Goal: Task Accomplishment & Management: Complete application form

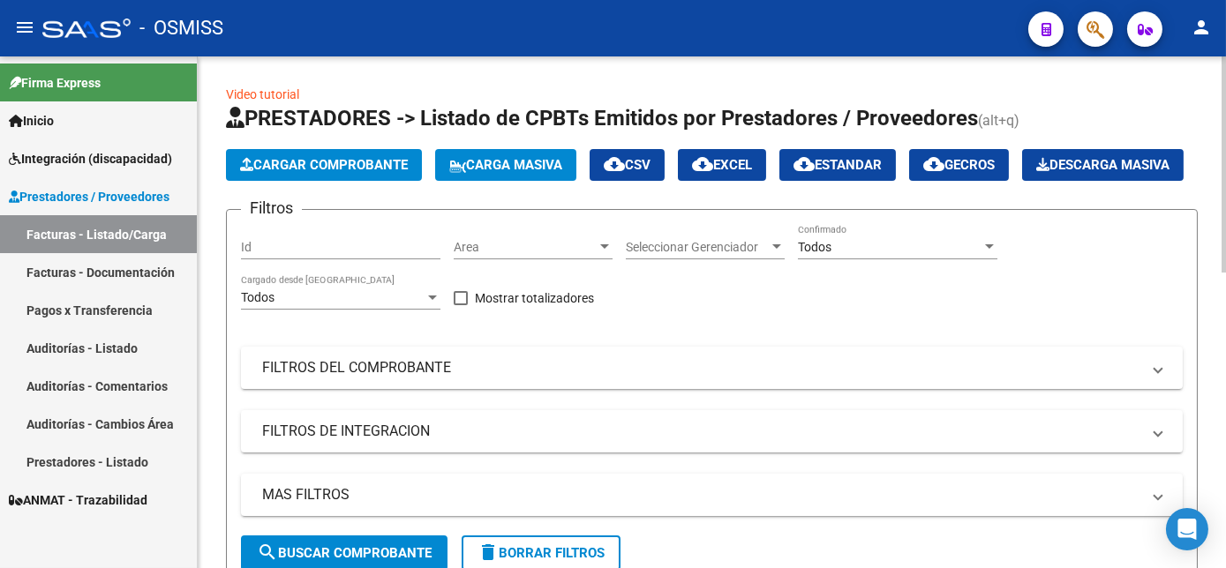
drag, startPoint x: 0, startPoint y: 0, endPoint x: 372, endPoint y: 164, distance: 406.9
click at [372, 164] on span "Cargar Comprobante" at bounding box center [324, 165] width 168 height 16
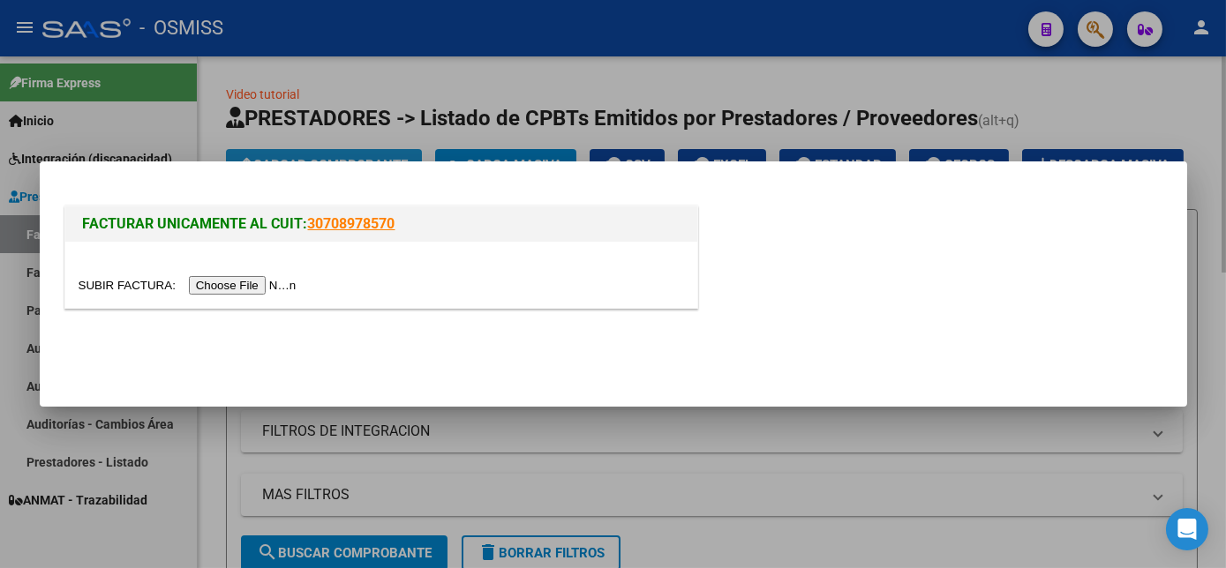
scroll to position [0, 868]
click at [250, 284] on input "file" at bounding box center [190, 285] width 223 height 19
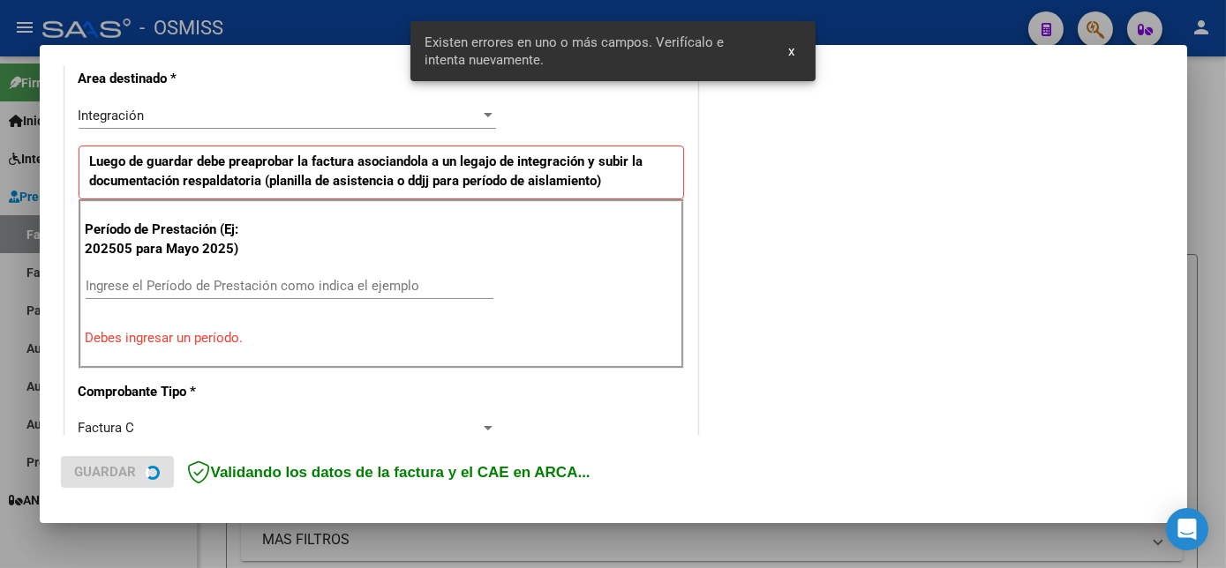
scroll to position [427, 0]
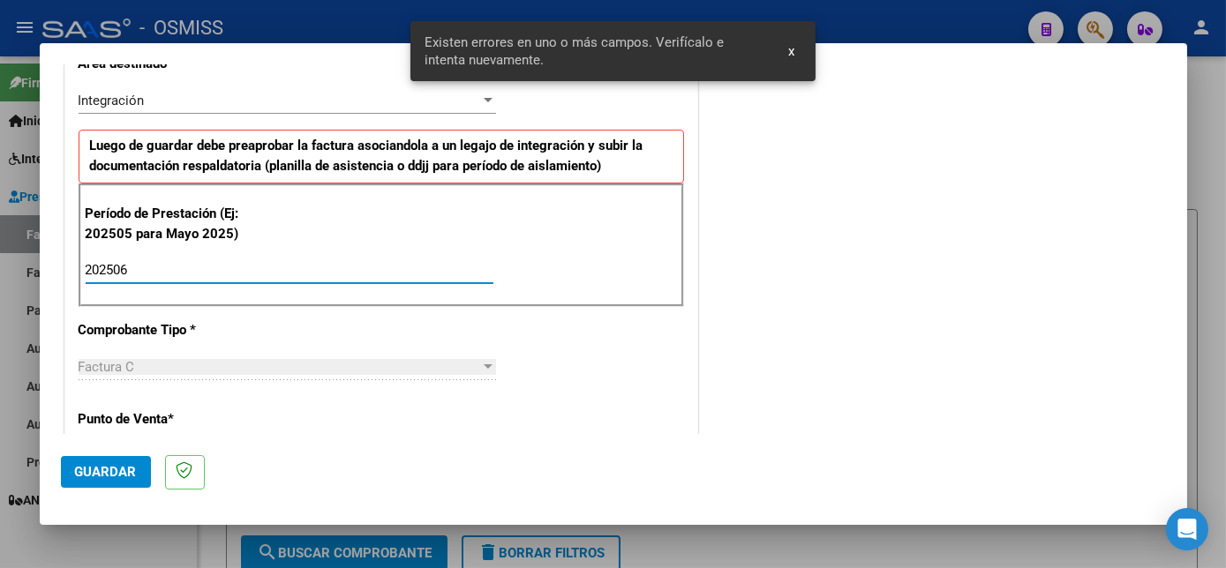
type input "202506"
click at [113, 468] on span "Guardar" at bounding box center [106, 472] width 62 height 16
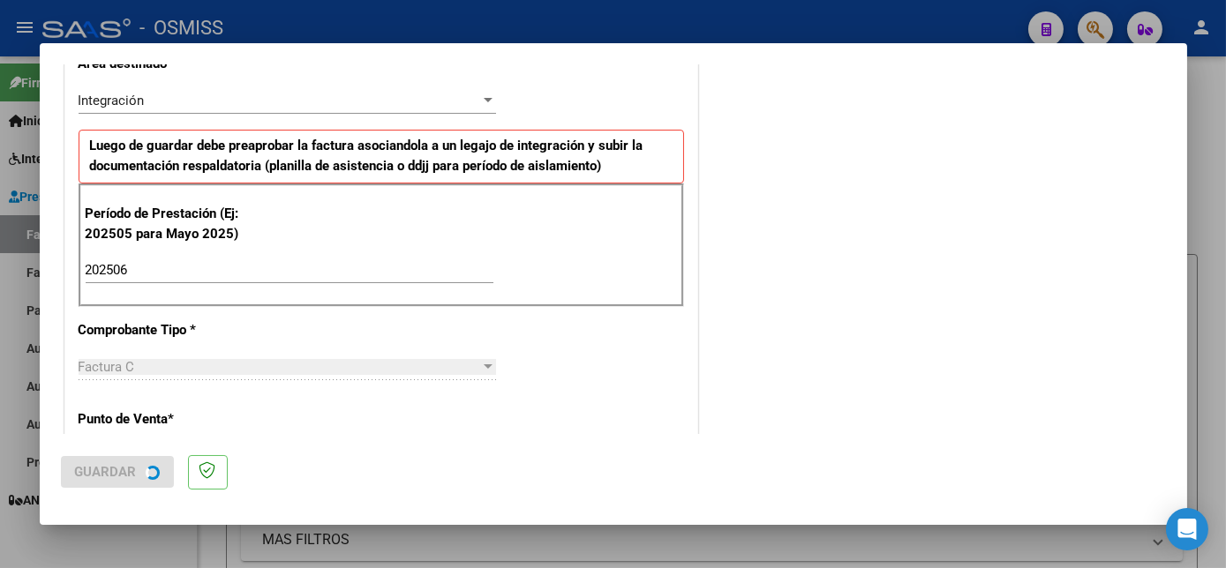
scroll to position [0, 0]
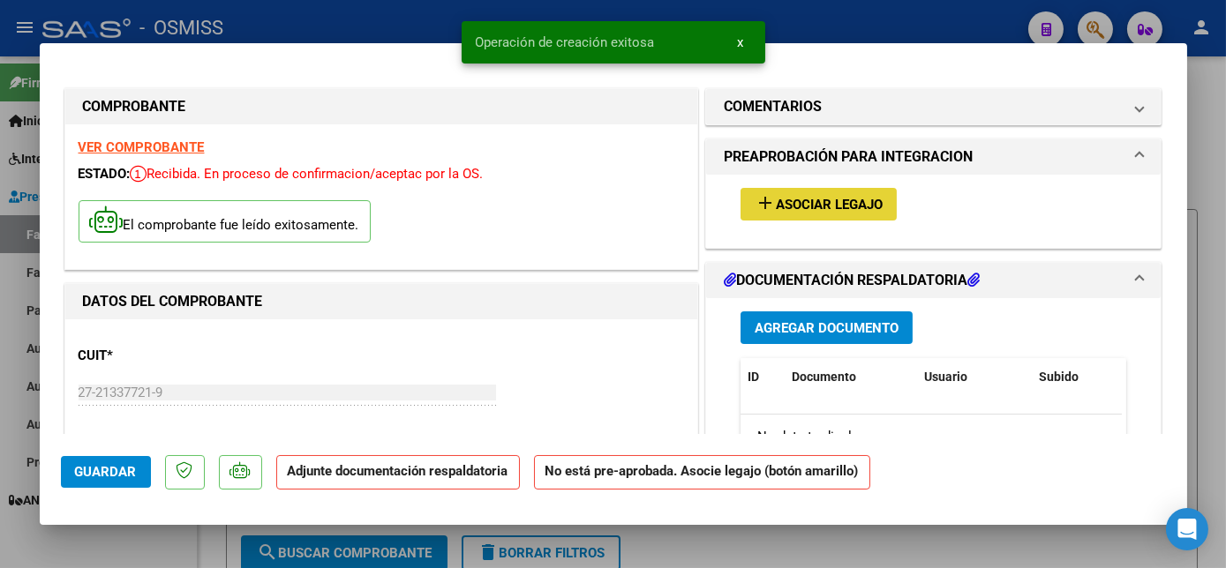
click at [826, 209] on span "Asociar Legajo" at bounding box center [829, 205] width 107 height 16
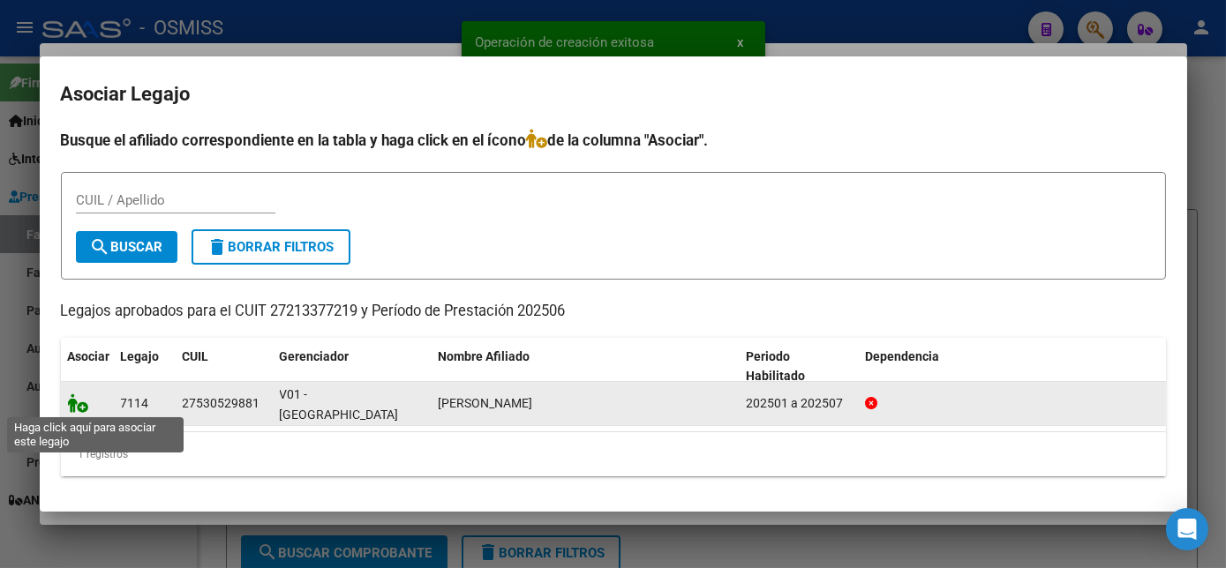
click at [70, 401] on icon at bounding box center [78, 403] width 21 height 19
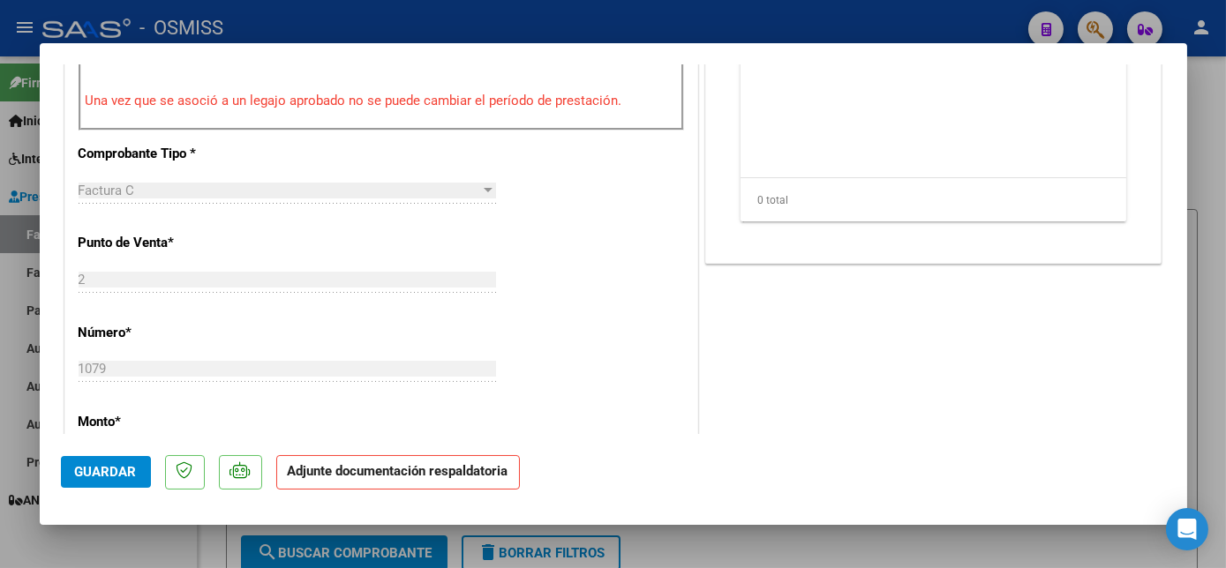
scroll to position [678, 0]
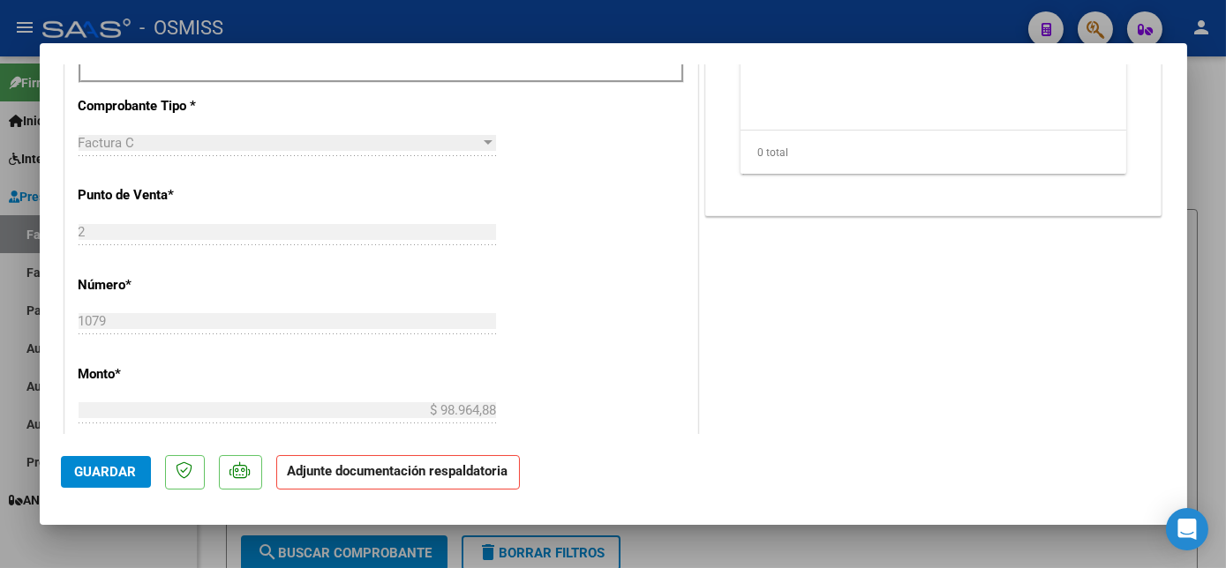
click at [1142, 287] on div "COMENTARIOS Comentarios del Prestador / Gerenciador: PREAPROBACIÓN PARA INTEGRA…" at bounding box center [933, 187] width 464 height 1560
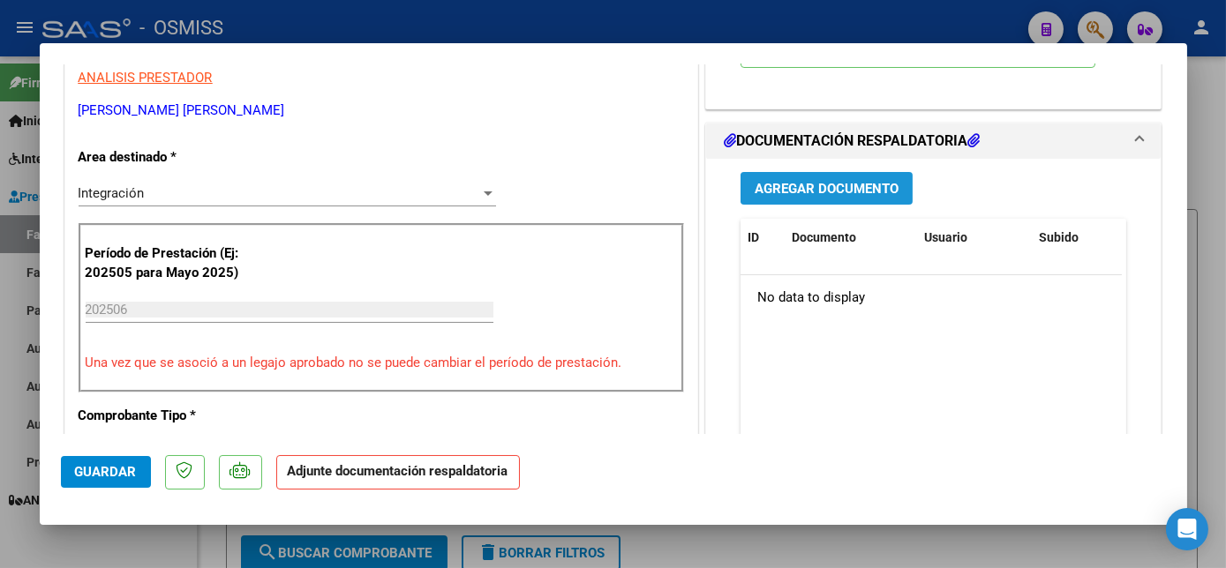
click at [857, 192] on span "Agregar Documento" at bounding box center [826, 189] width 144 height 16
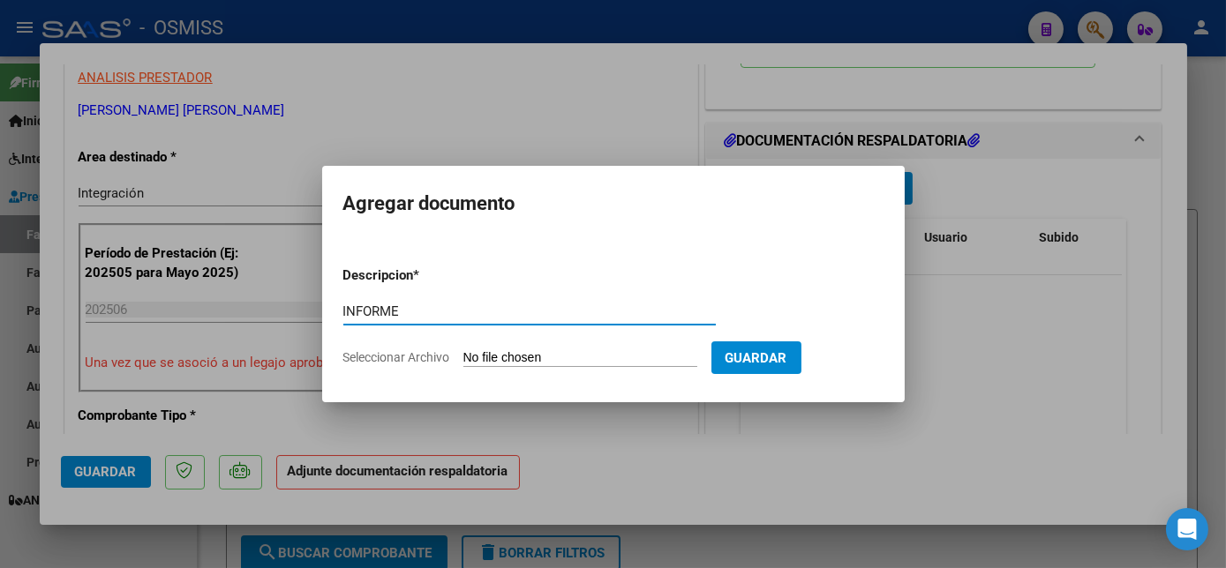
type input "INFORME"
click at [463, 350] on input "Seleccionar Archivo" at bounding box center [580, 358] width 234 height 17
type input "C:\fakepath\INF.pdf"
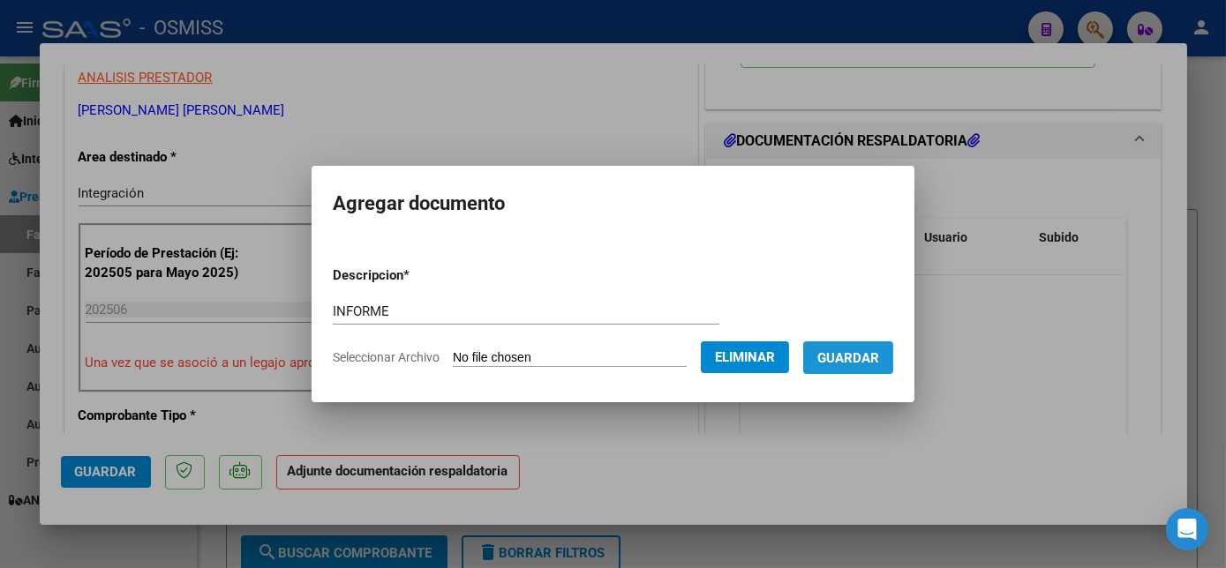
click at [847, 350] on span "Guardar" at bounding box center [848, 358] width 62 height 16
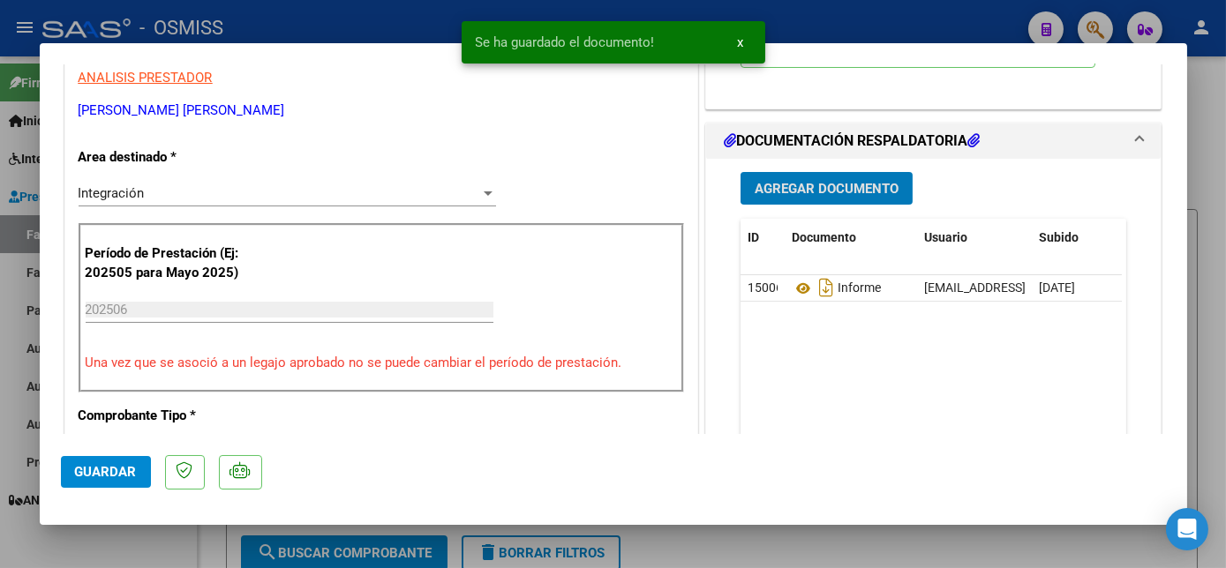
click at [114, 478] on span "Guardar" at bounding box center [106, 472] width 62 height 16
click at [167, 549] on div at bounding box center [613, 284] width 1226 height 568
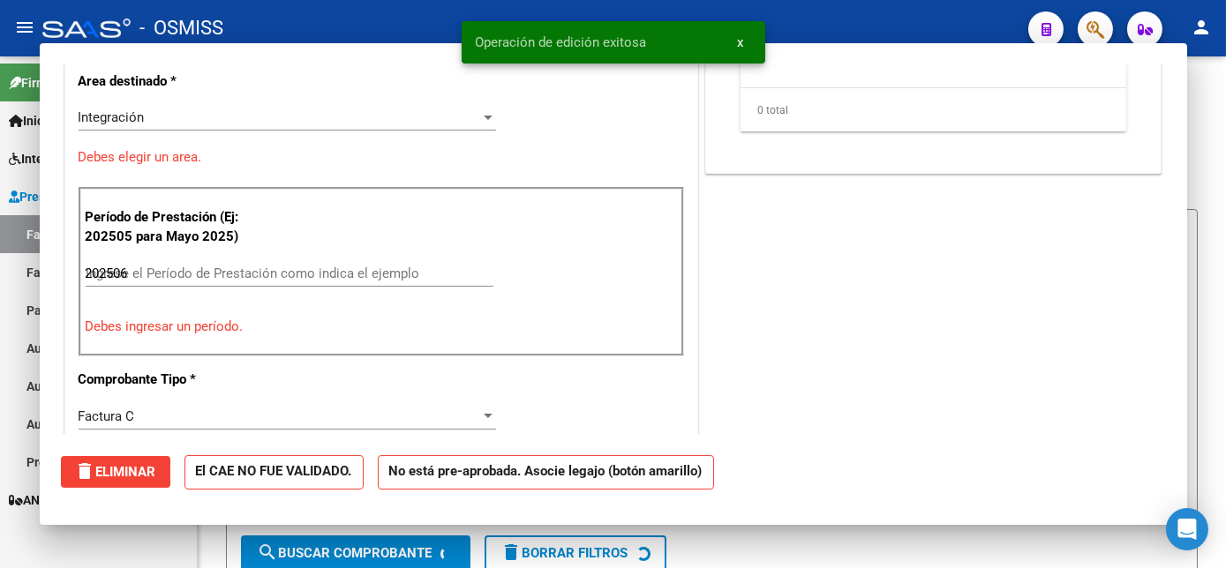
type input "$ 0,00"
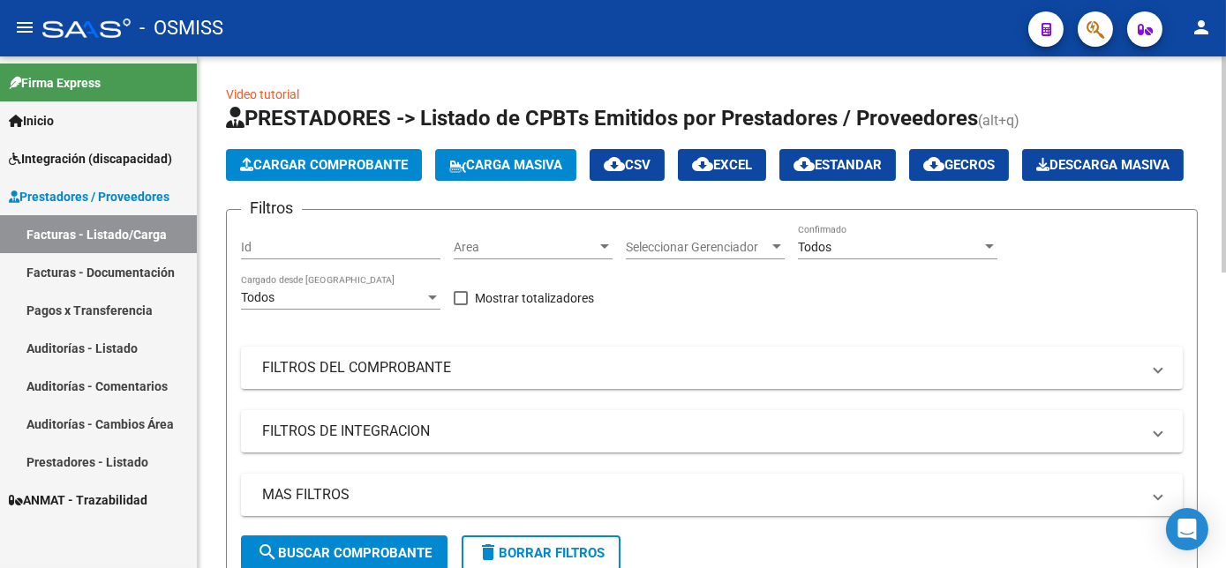
click at [358, 170] on span "Cargar Comprobante" at bounding box center [324, 165] width 168 height 16
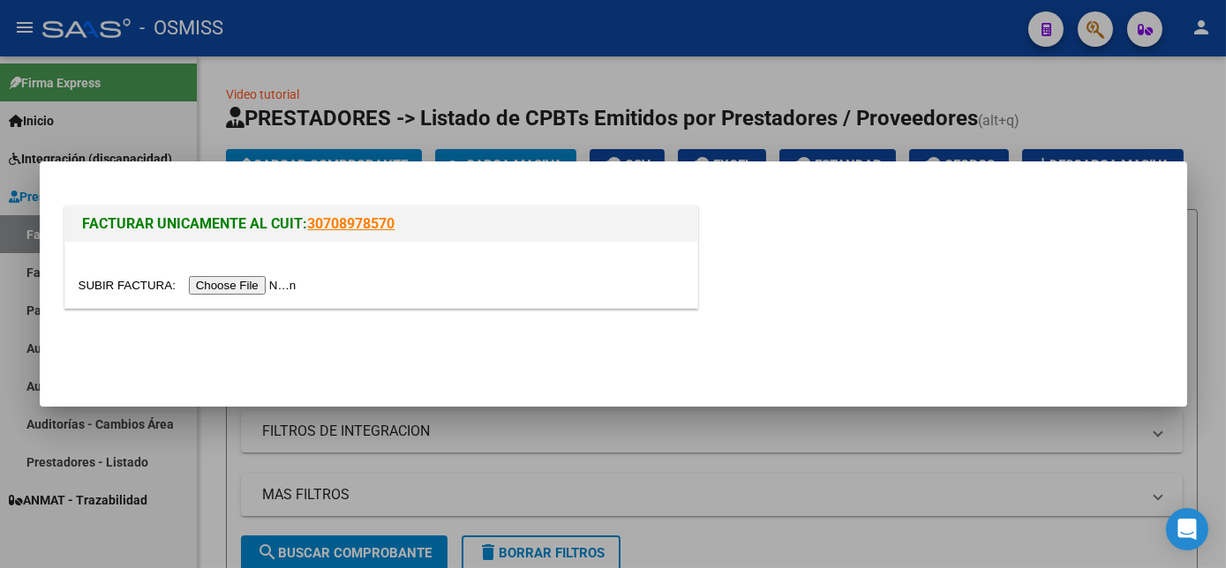
click at [232, 283] on input "file" at bounding box center [190, 285] width 223 height 19
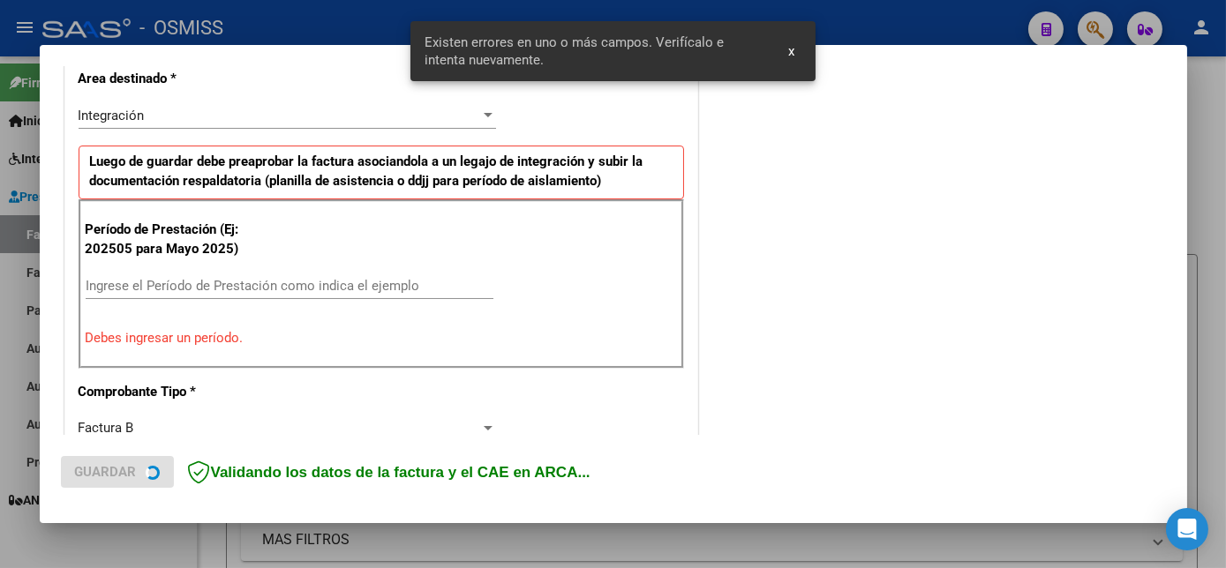
scroll to position [427, 0]
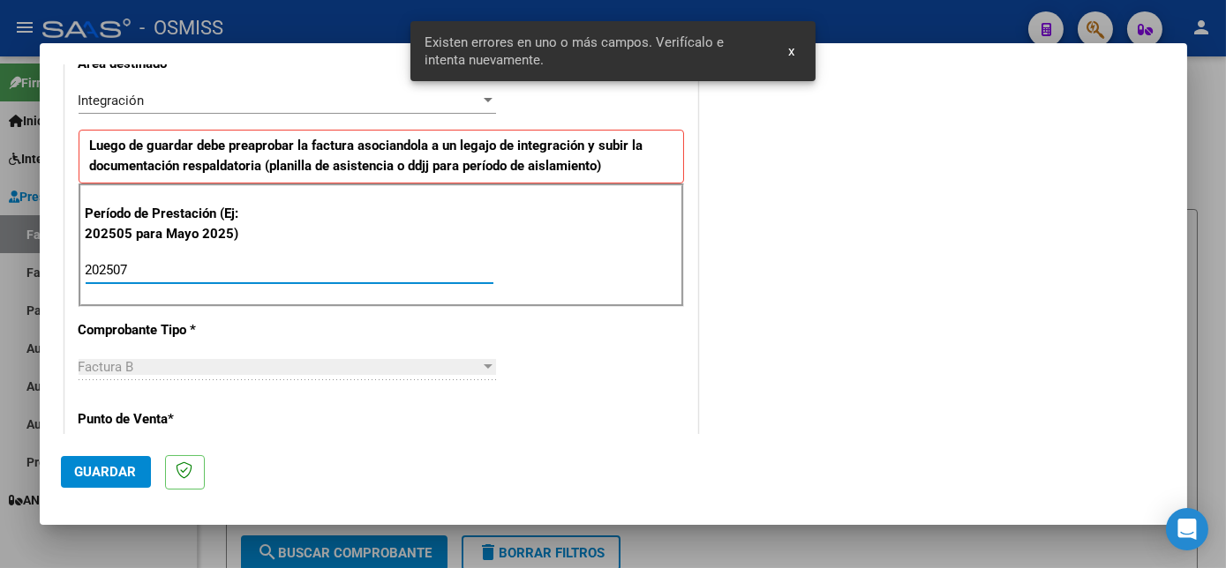
type input "202507"
click at [106, 484] on button "Guardar" at bounding box center [106, 472] width 90 height 32
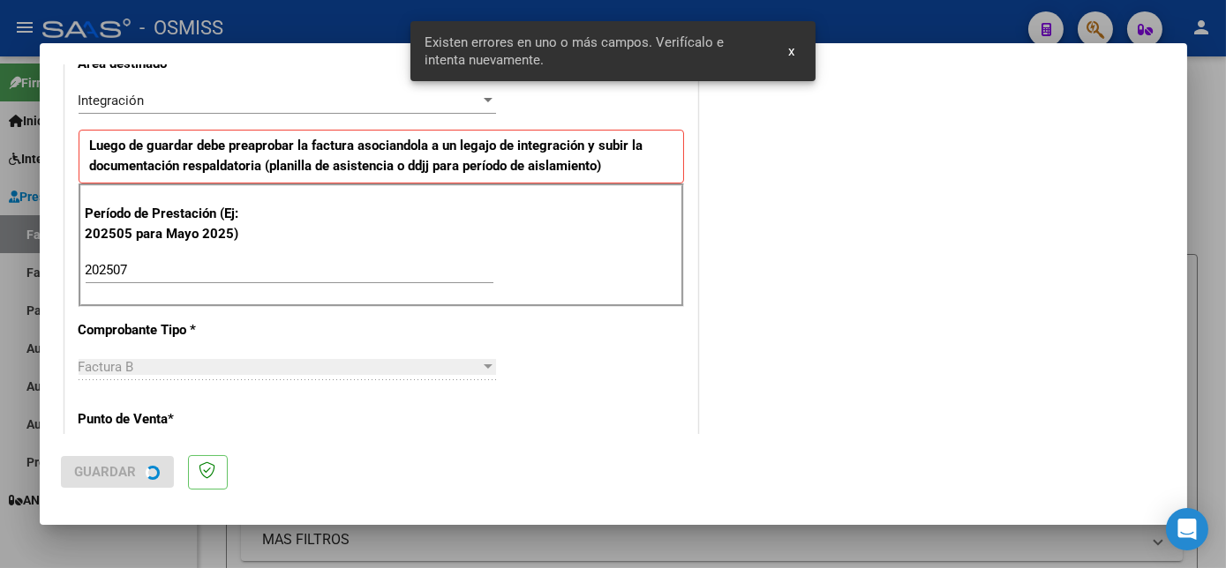
scroll to position [0, 0]
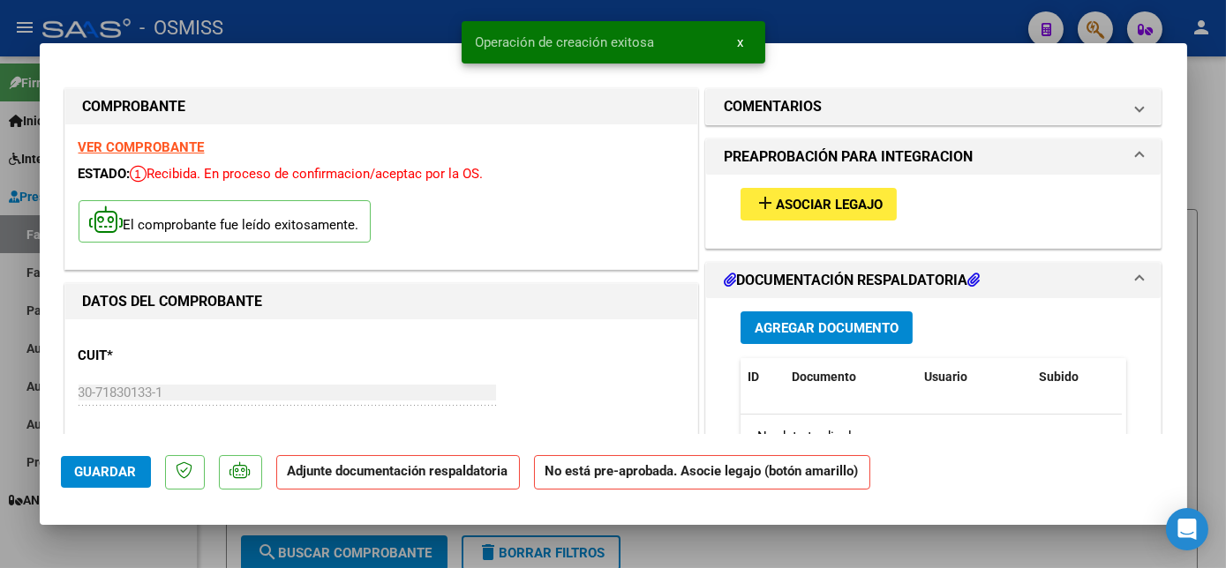
click at [817, 201] on span "Asociar Legajo" at bounding box center [829, 205] width 107 height 16
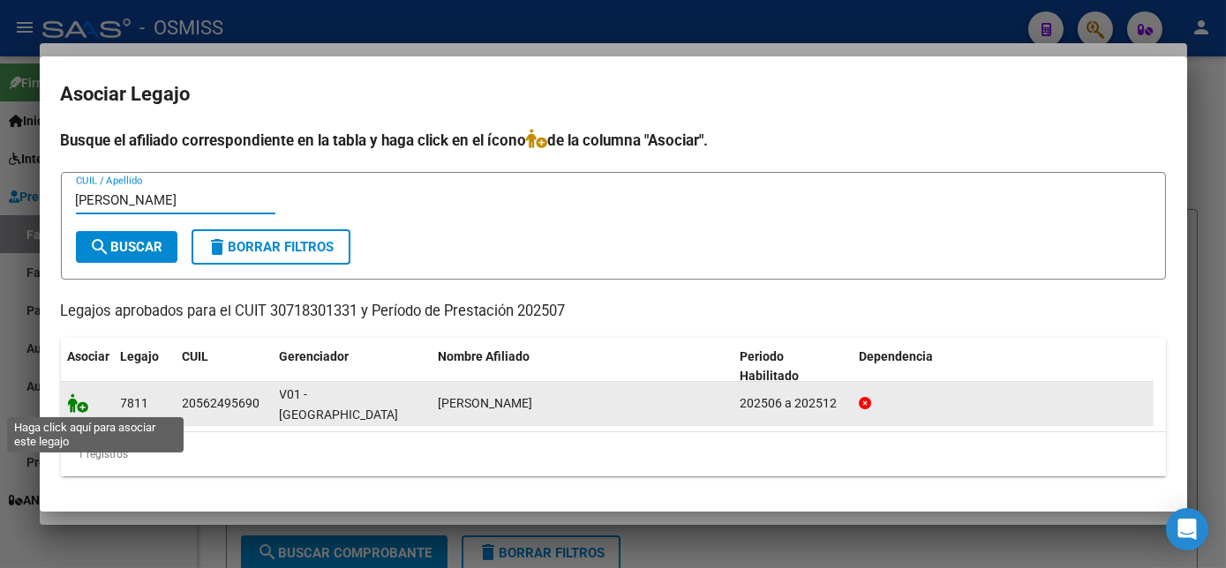
type input "[PERSON_NAME]"
click at [76, 405] on icon at bounding box center [78, 403] width 21 height 19
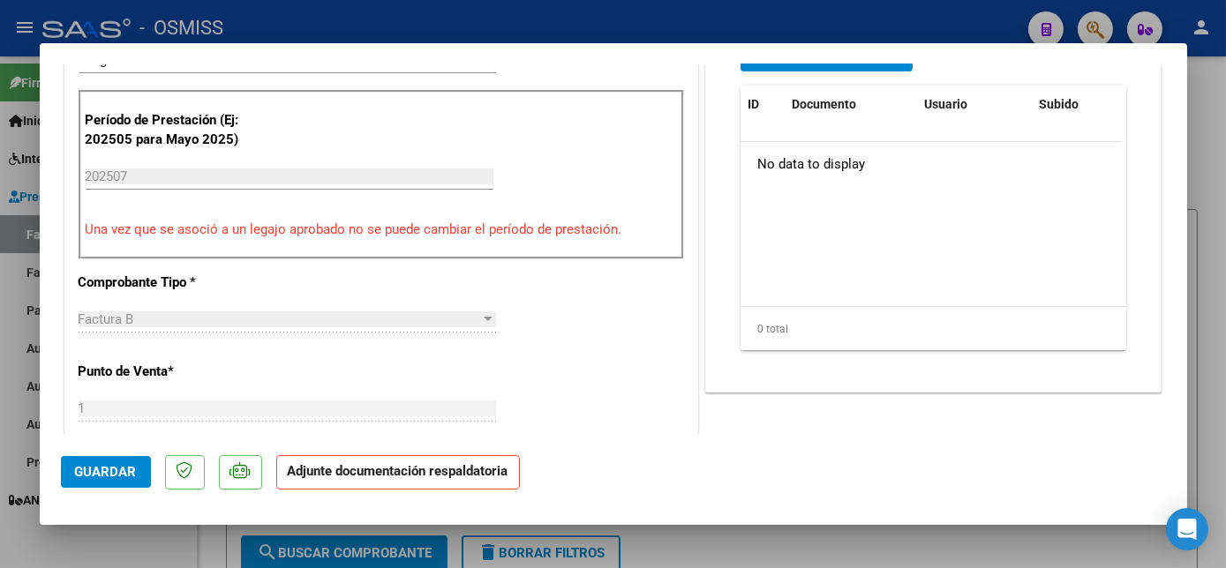
scroll to position [206, 0]
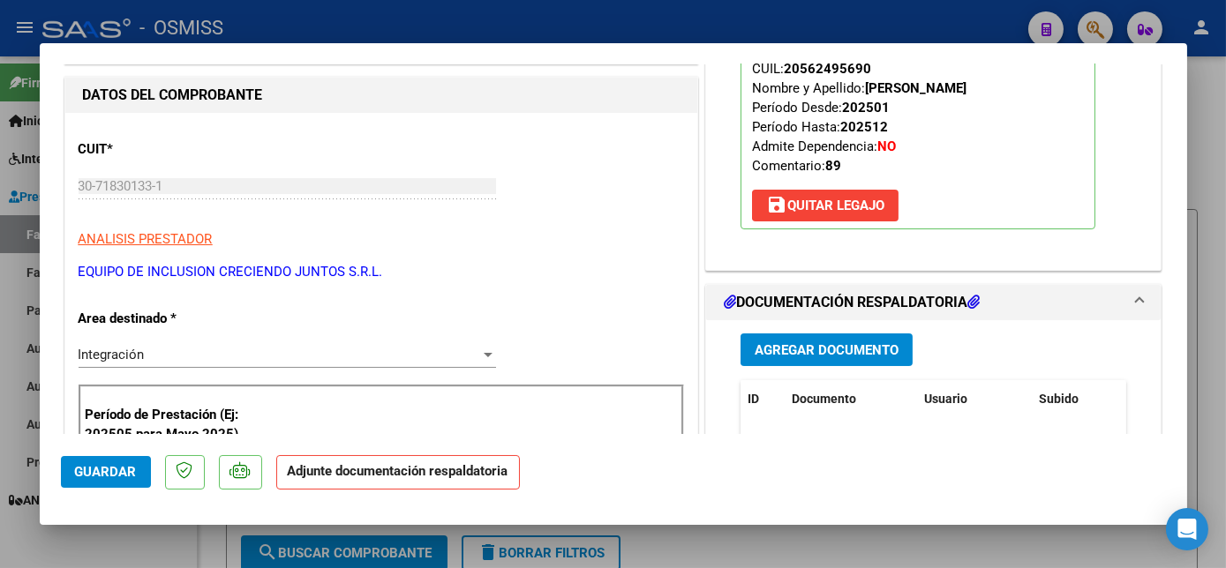
click at [829, 342] on span "Agregar Documento" at bounding box center [826, 350] width 144 height 16
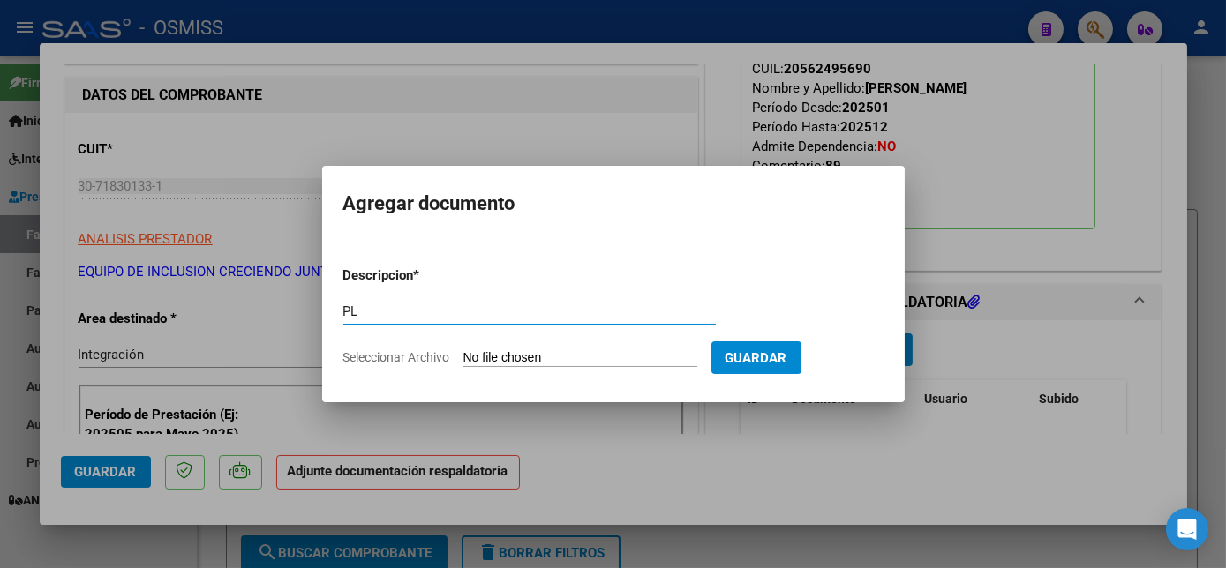
type input "PL"
click at [591, 355] on input "Seleccionar Archivo" at bounding box center [580, 358] width 234 height 17
type input "C:\fakepath\PL.pdf"
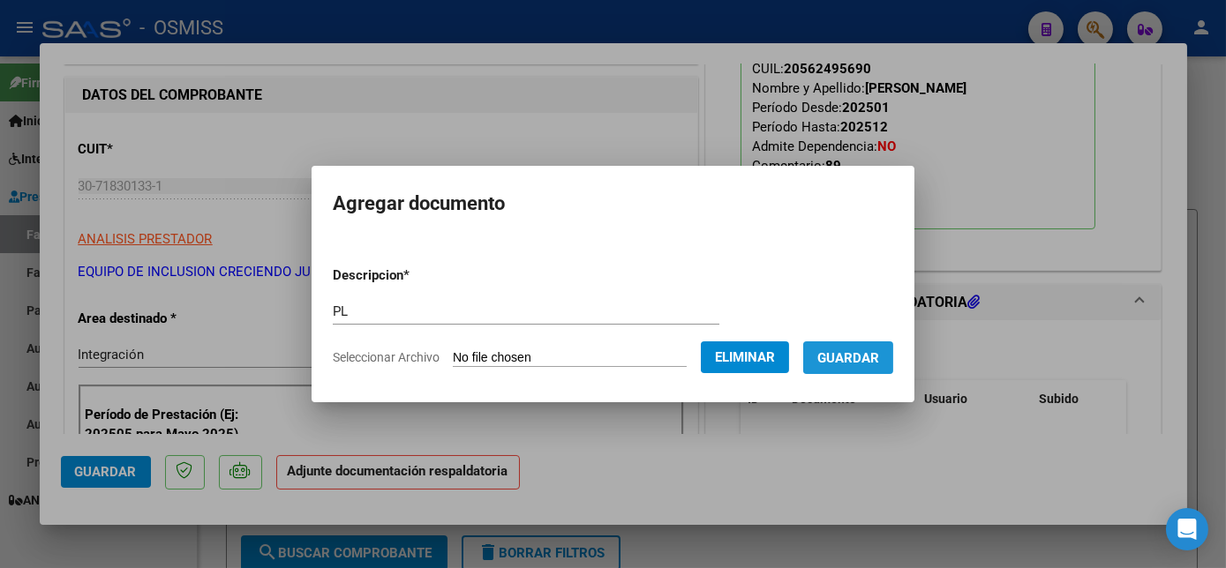
click at [849, 364] on span "Guardar" at bounding box center [848, 358] width 62 height 16
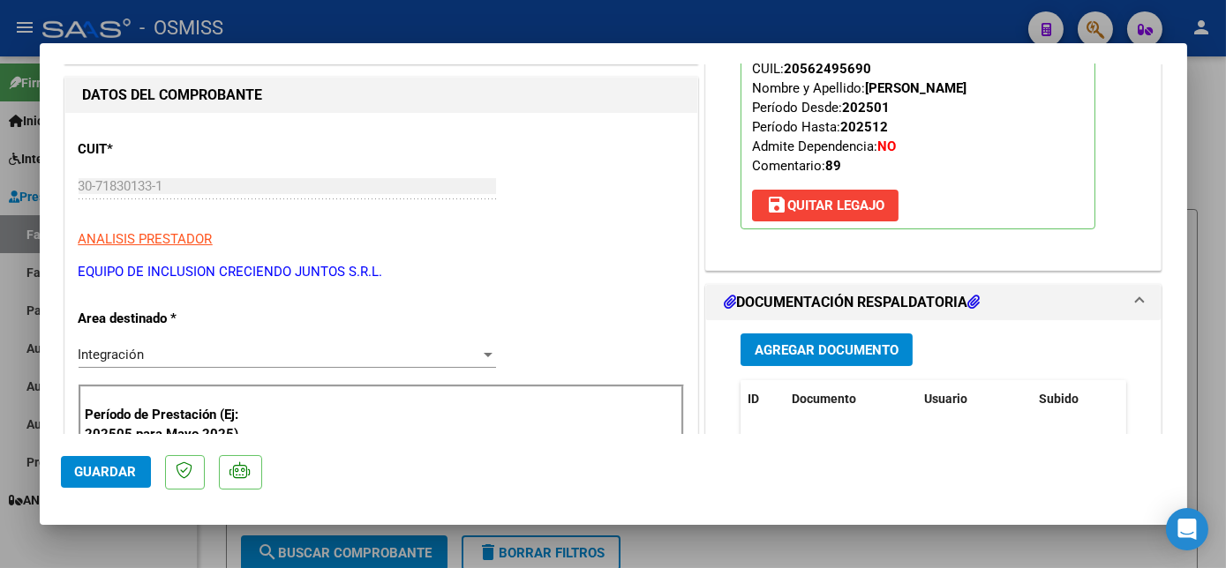
scroll to position [367, 0]
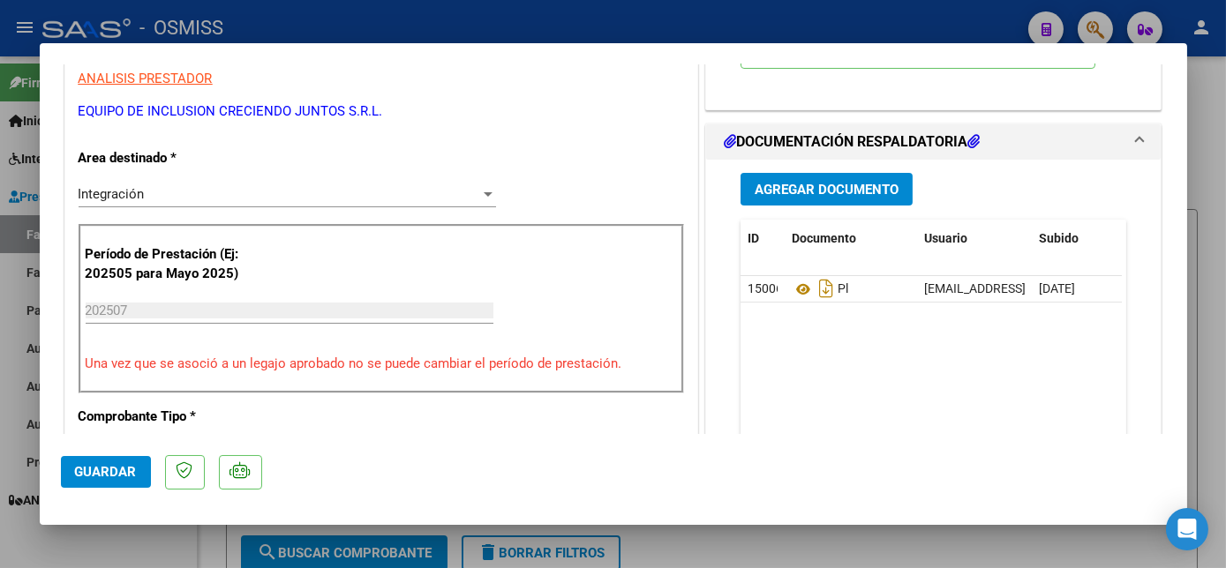
click at [101, 464] on span "Guardar" at bounding box center [106, 472] width 62 height 16
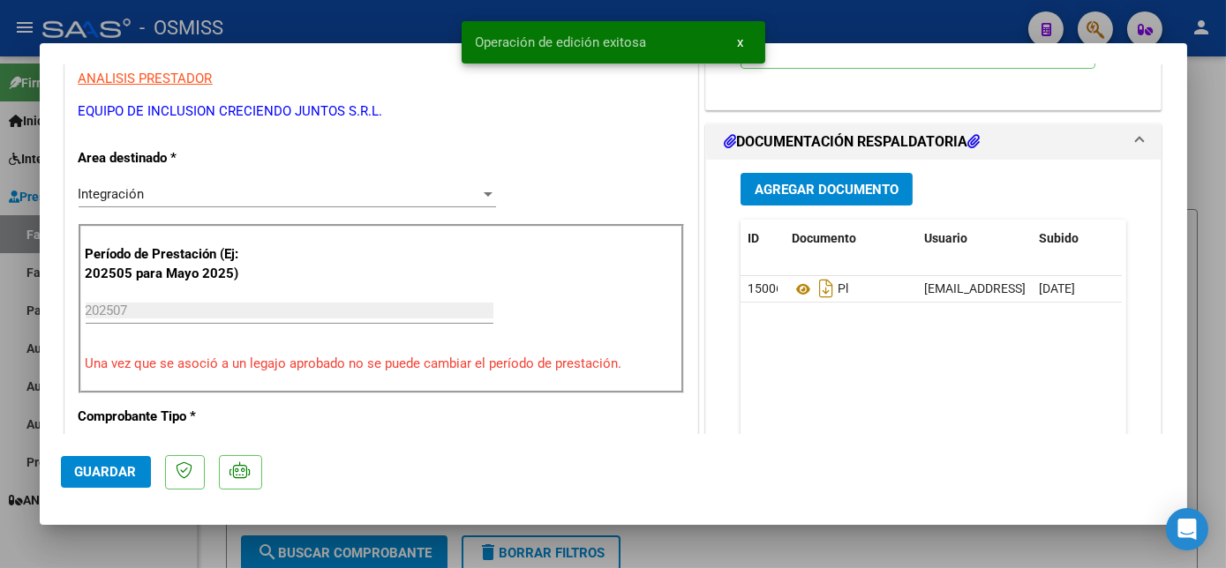
click at [164, 543] on div at bounding box center [613, 284] width 1226 height 568
type input "$ 0,00"
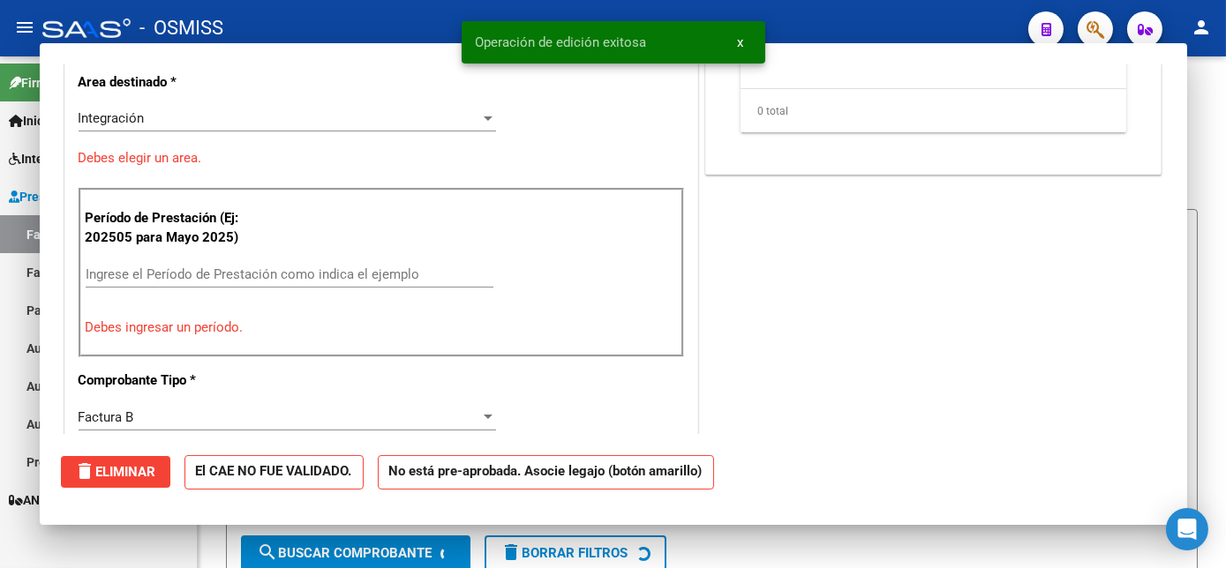
scroll to position [292, 0]
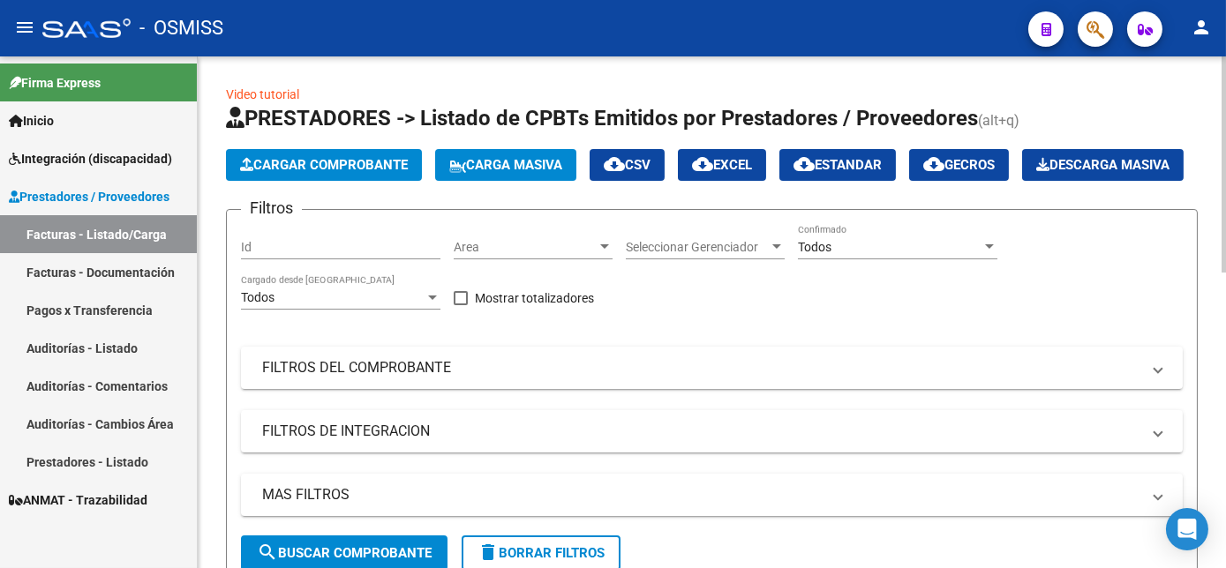
click at [349, 174] on button "Cargar Comprobante" at bounding box center [324, 165] width 196 height 32
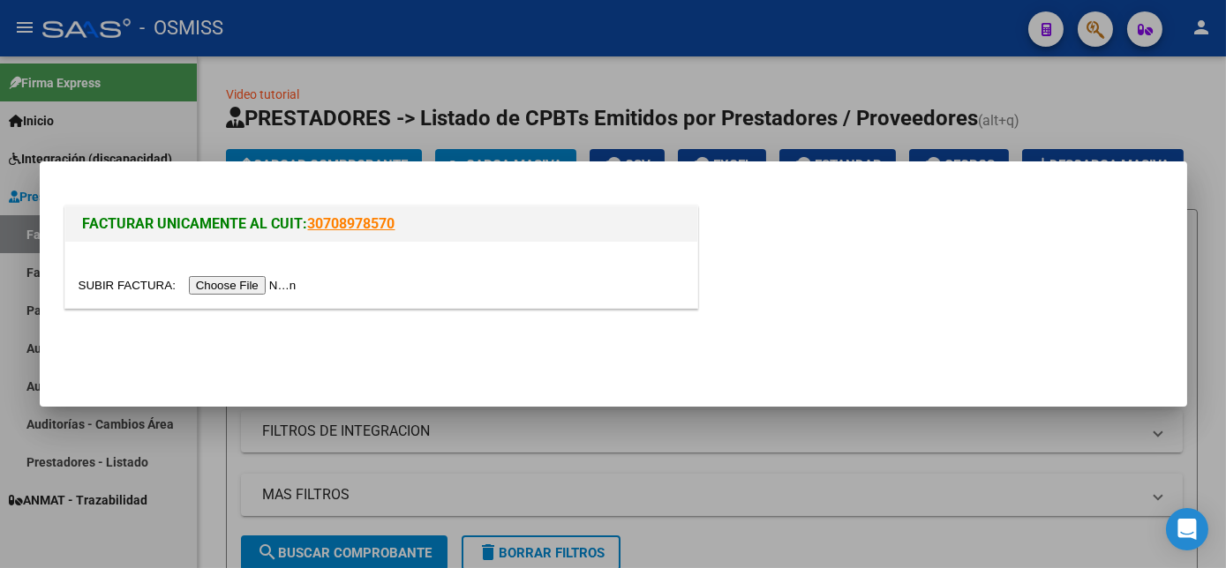
click at [232, 283] on input "file" at bounding box center [190, 285] width 223 height 19
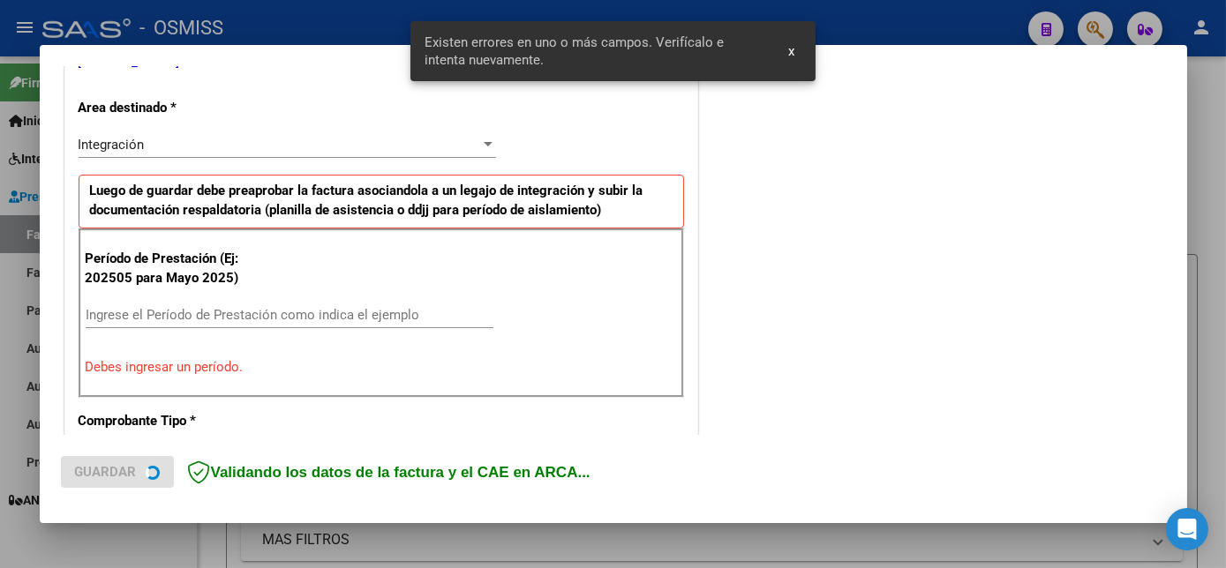
scroll to position [394, 0]
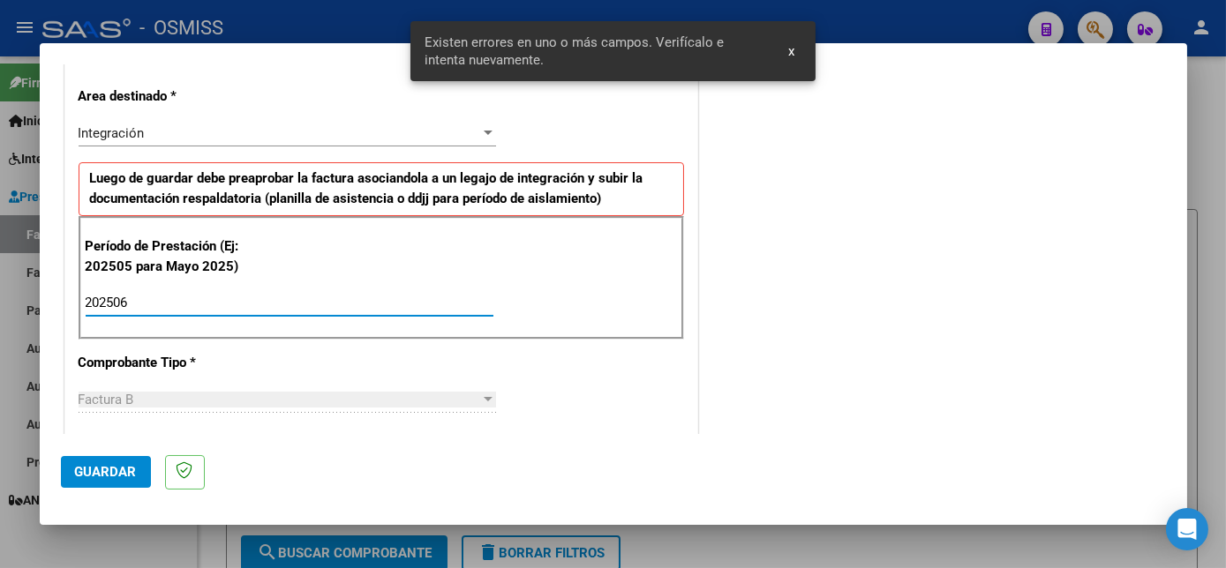
type input "202506"
click at [96, 476] on span "Guardar" at bounding box center [106, 472] width 62 height 16
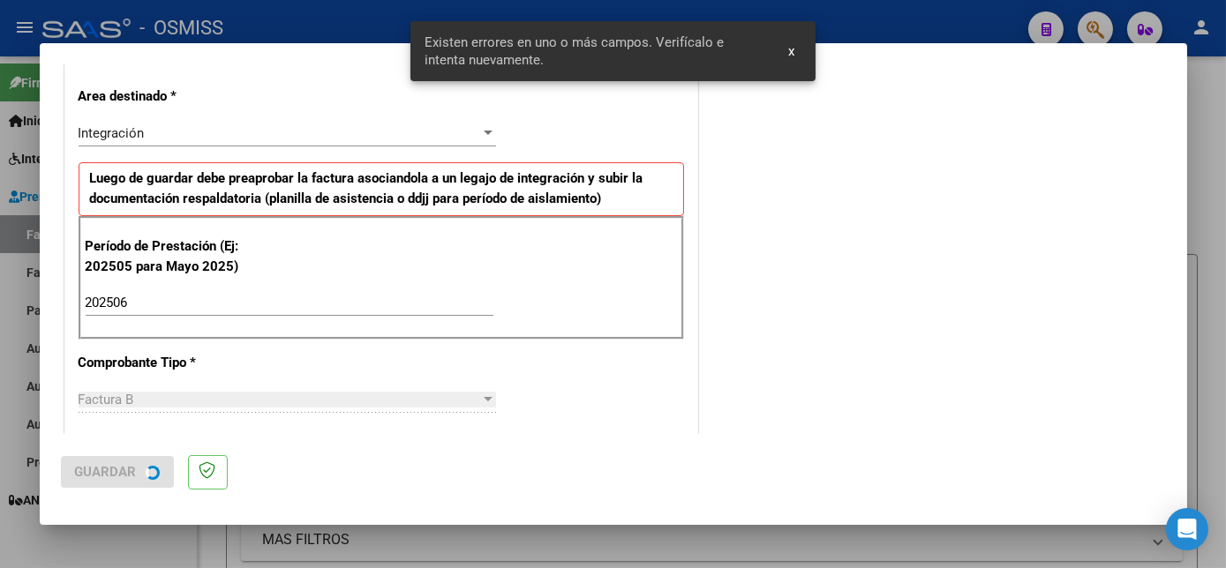
scroll to position [0, 0]
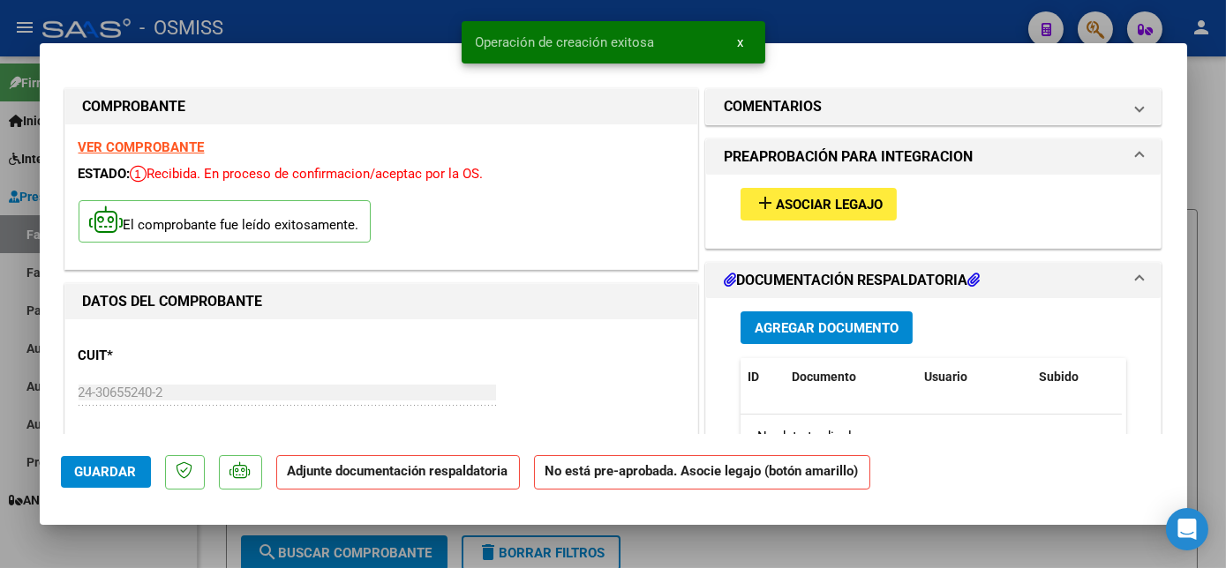
click at [856, 205] on span "Asociar Legajo" at bounding box center [829, 205] width 107 height 16
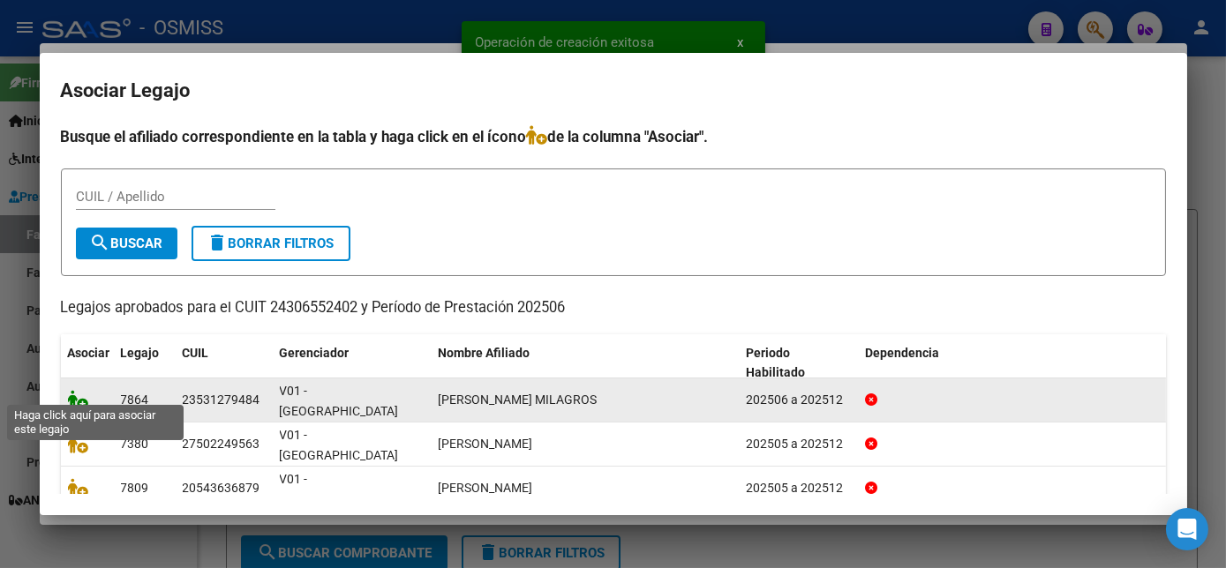
click at [79, 390] on icon at bounding box center [78, 399] width 21 height 19
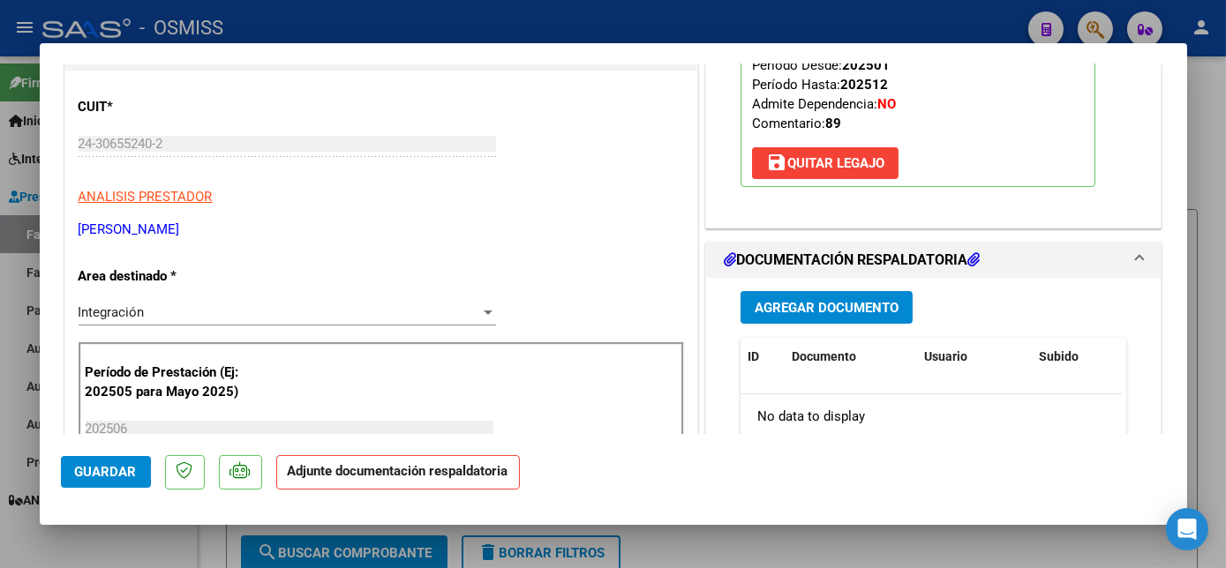
scroll to position [259, 0]
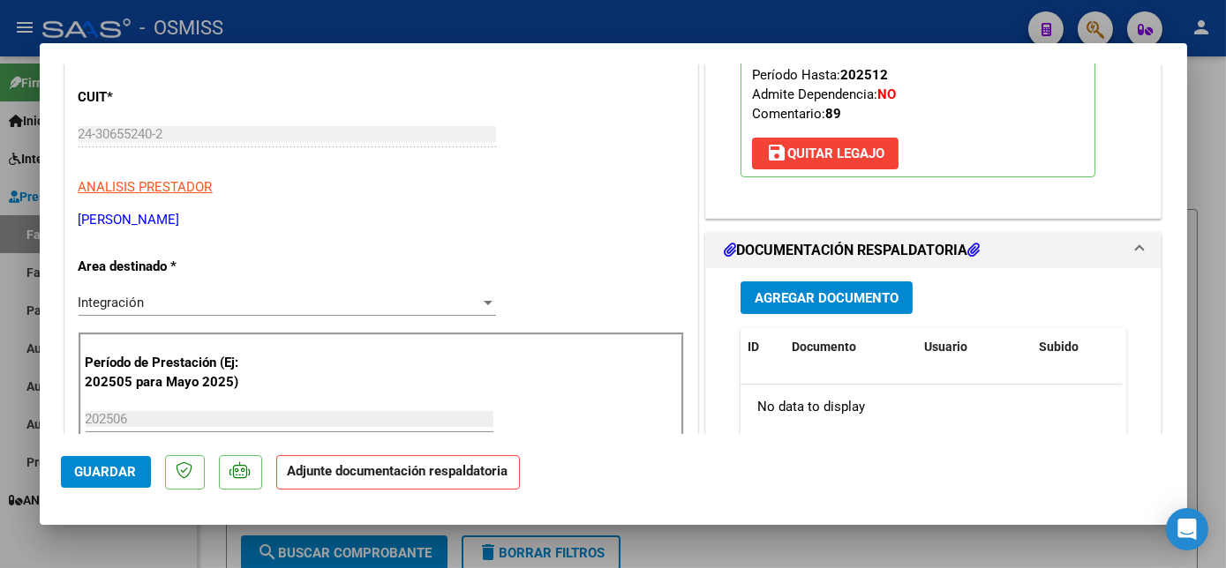
click at [807, 290] on span "Agregar Documento" at bounding box center [826, 298] width 144 height 16
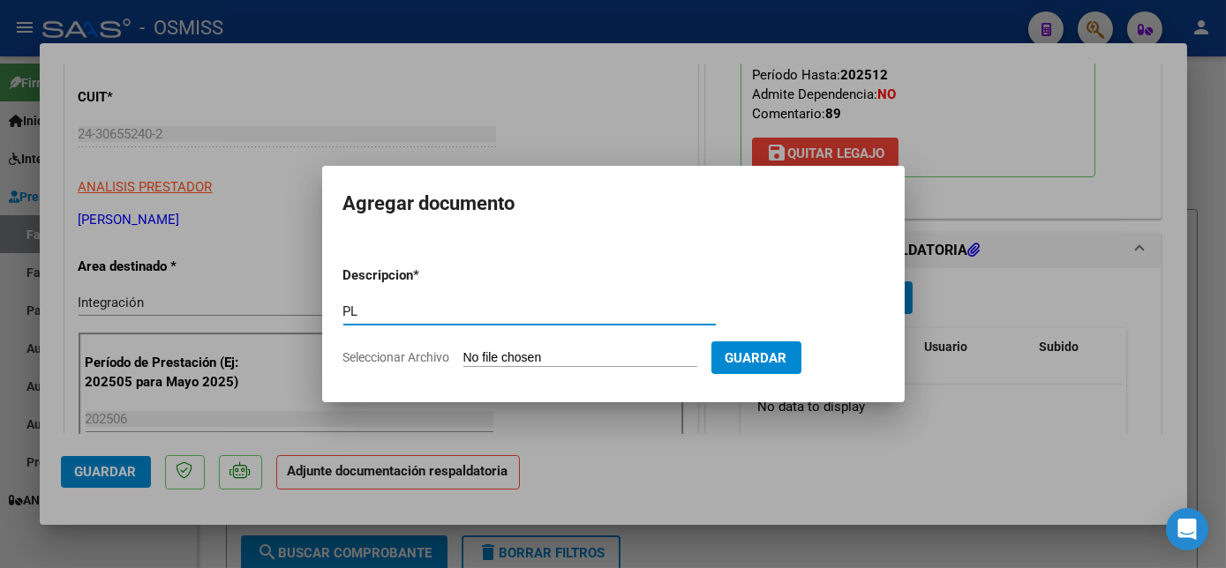
type input "PL"
click at [463, 350] on input "Seleccionar Archivo" at bounding box center [580, 358] width 234 height 17
type input "C:\fakepath\PL.jpg"
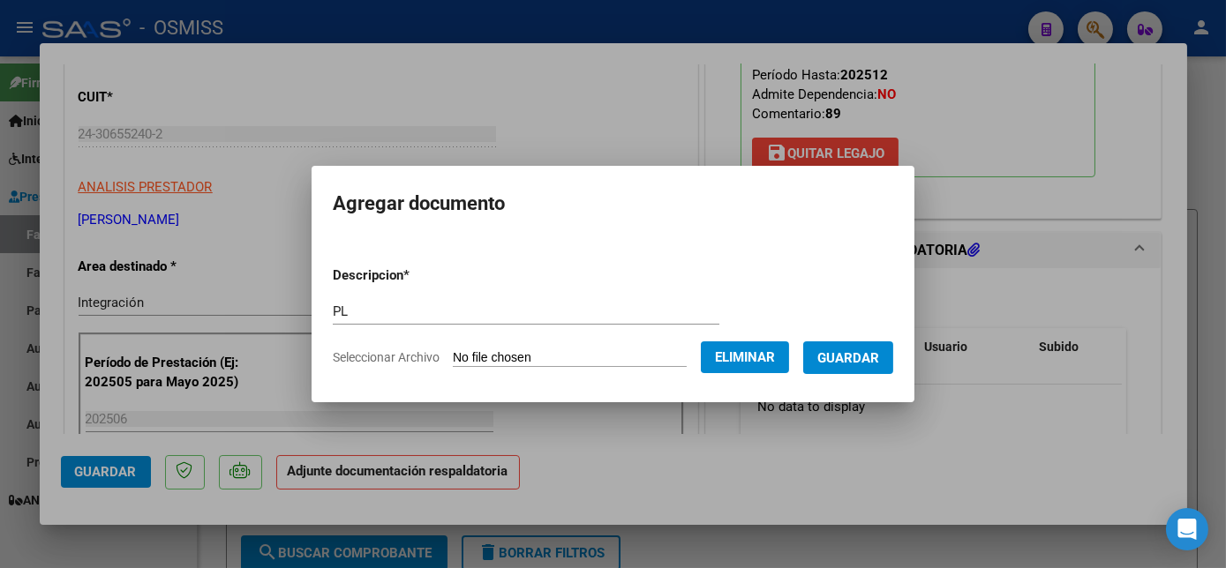
click at [847, 343] on button "Guardar" at bounding box center [848, 357] width 90 height 33
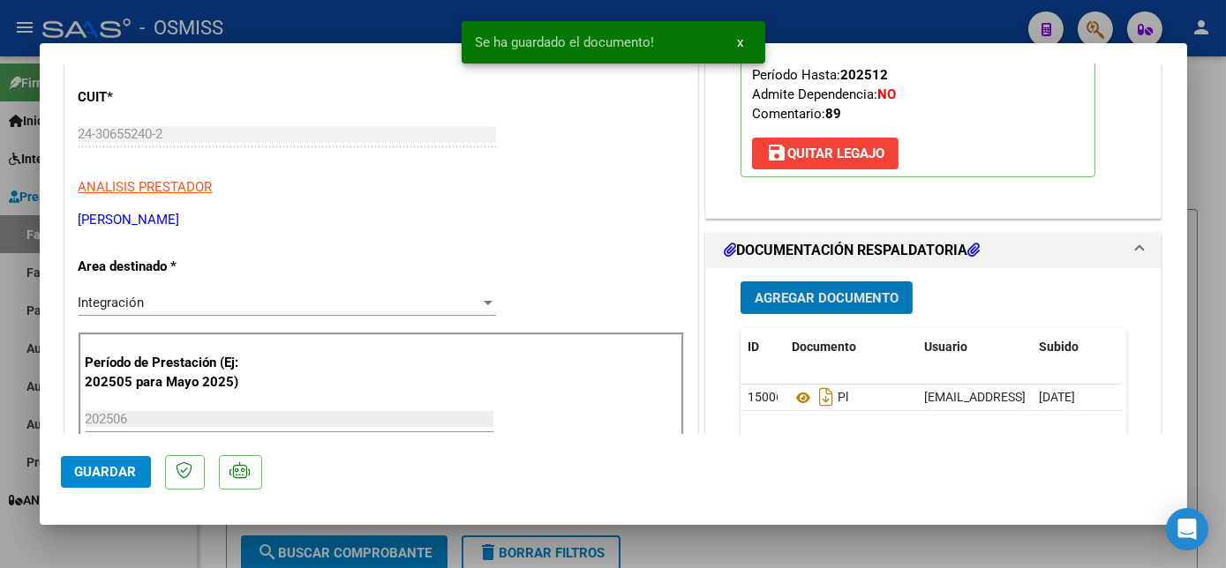
click at [847, 317] on div "Agregar Documento ID Documento Usuario Subido Acción 150064 Pl [EMAIL_ADDRESS][…" at bounding box center [933, 444] width 413 height 352
click at [846, 293] on span "Agregar Documento" at bounding box center [826, 298] width 144 height 16
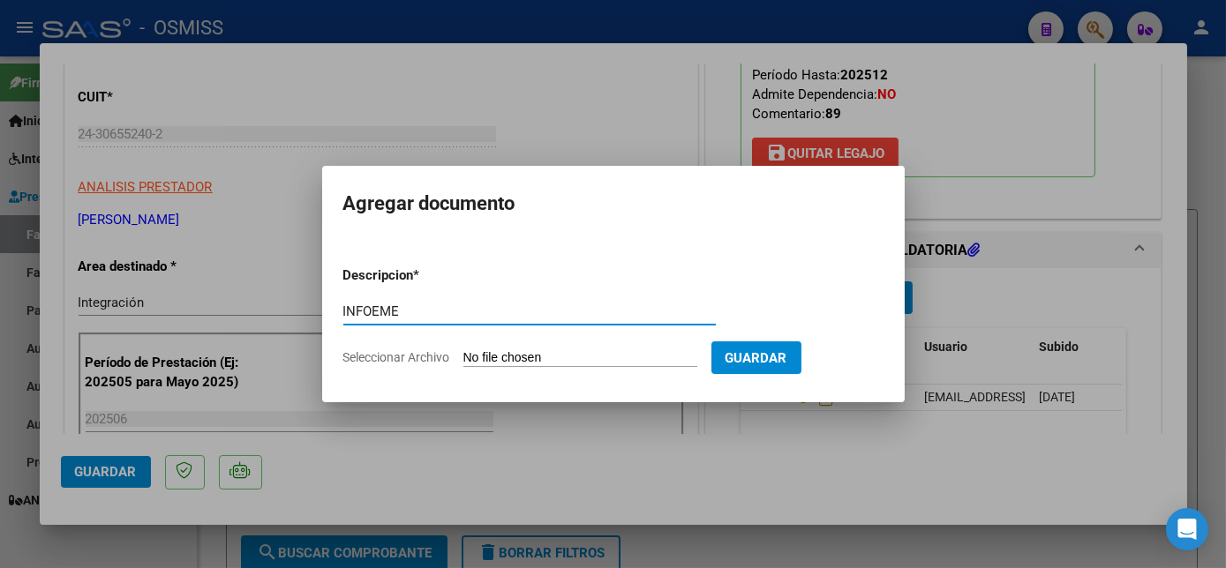
type input "INFOEME"
click at [595, 364] on input "Seleccionar Archivo" at bounding box center [580, 358] width 234 height 17
type input "C:\fakepath\INF.pdf"
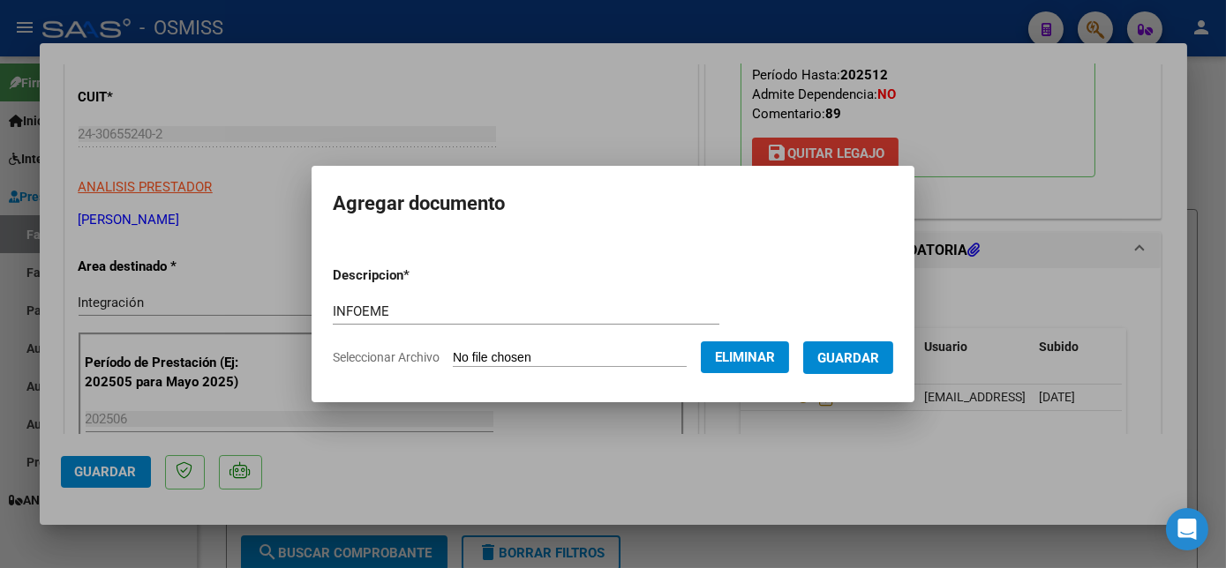
click at [858, 353] on span "Guardar" at bounding box center [848, 358] width 62 height 16
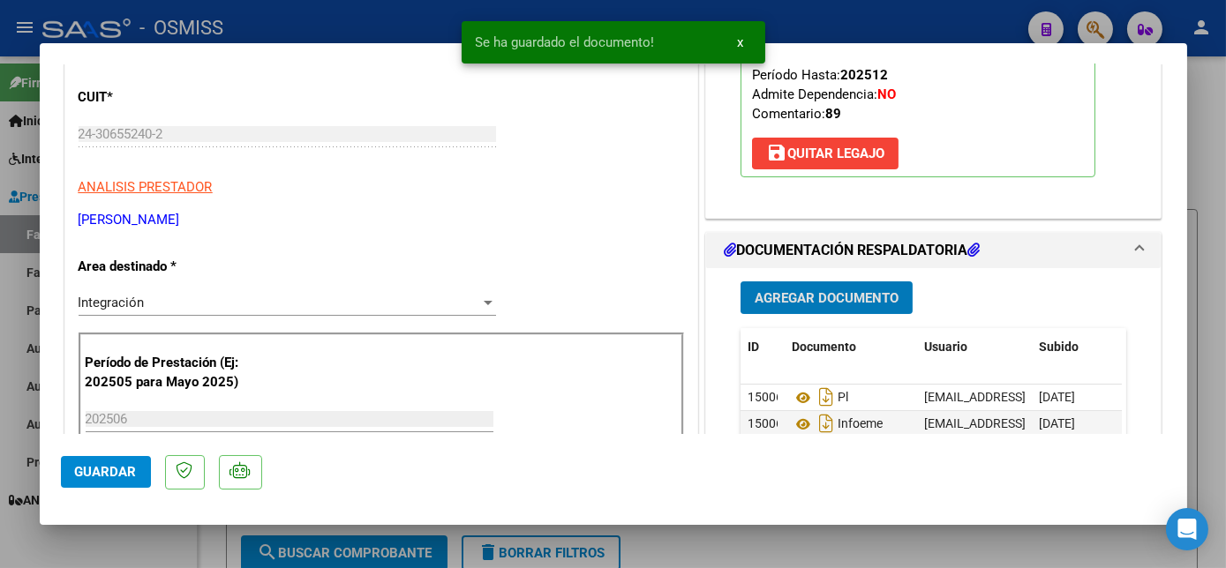
click at [146, 469] on button "Guardar" at bounding box center [106, 472] width 90 height 32
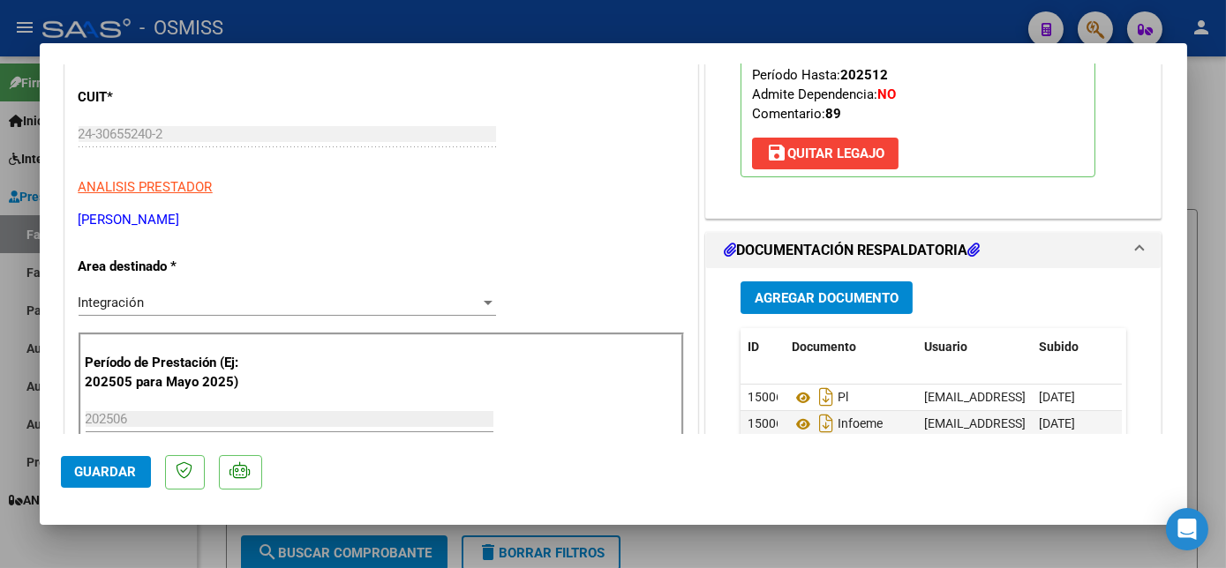
click at [141, 540] on div at bounding box center [613, 284] width 1226 height 568
type input "$ 0,00"
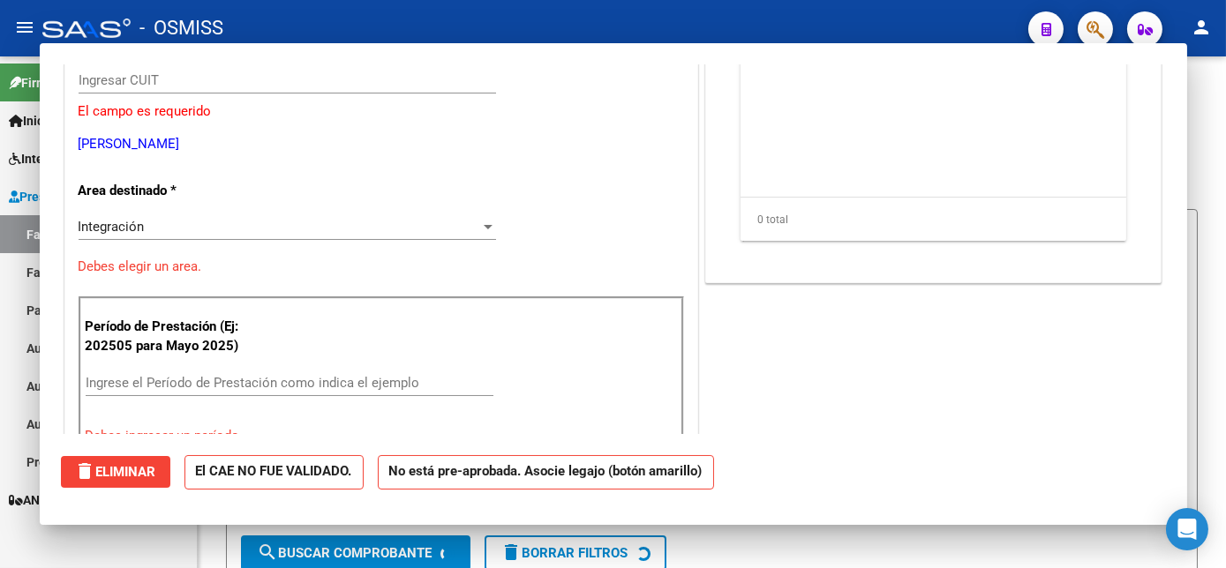
scroll to position [205, 0]
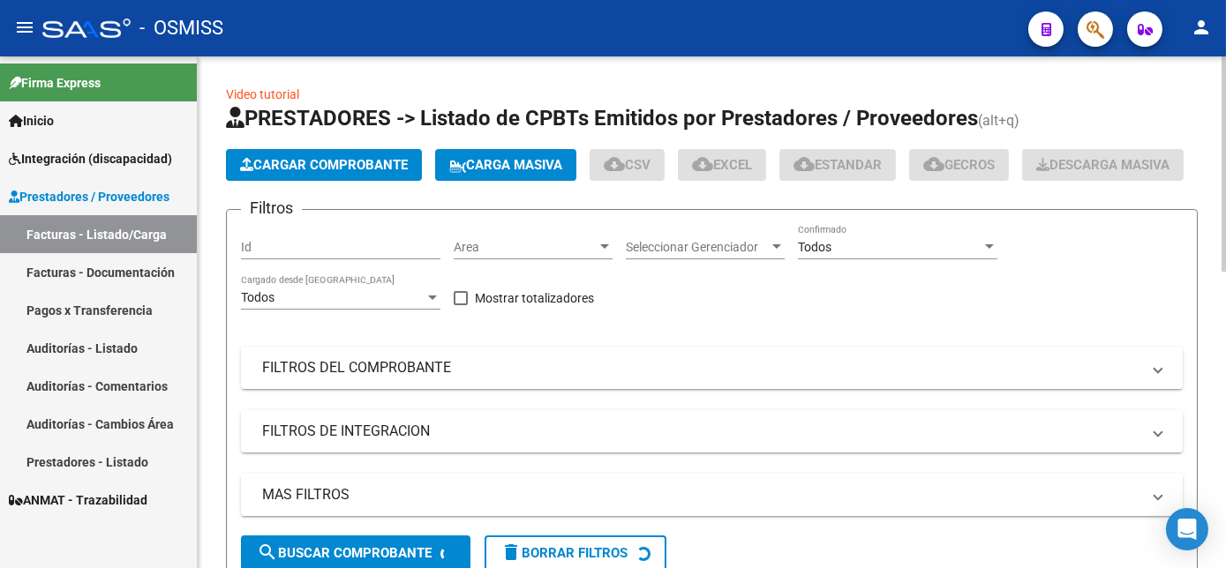
click at [354, 162] on span "Cargar Comprobante" at bounding box center [324, 165] width 168 height 16
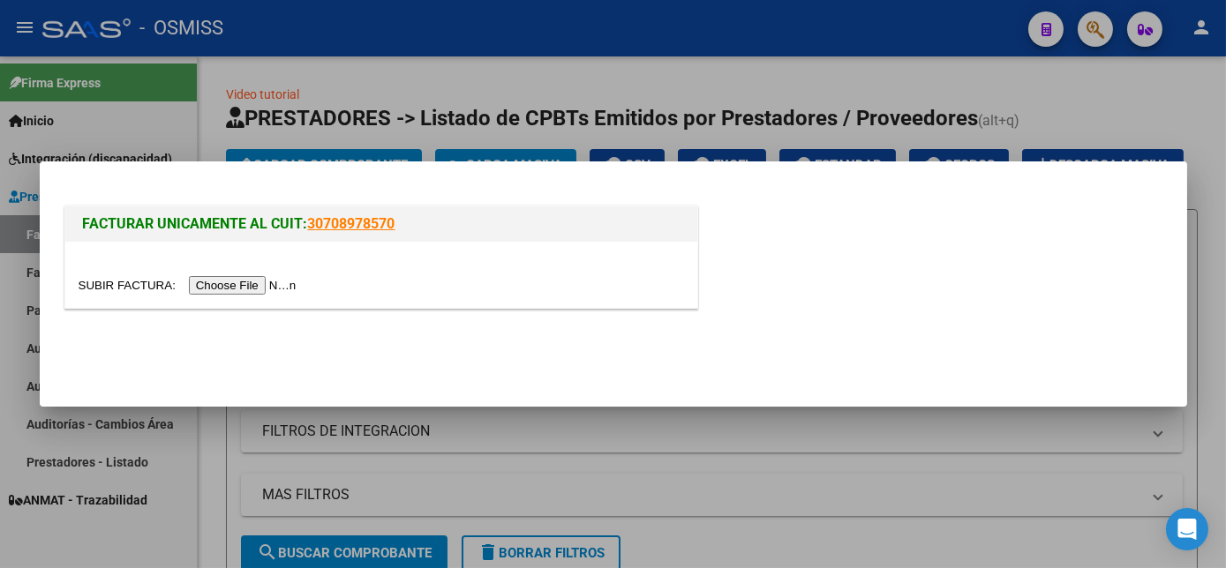
click at [239, 290] on input "file" at bounding box center [190, 285] width 223 height 19
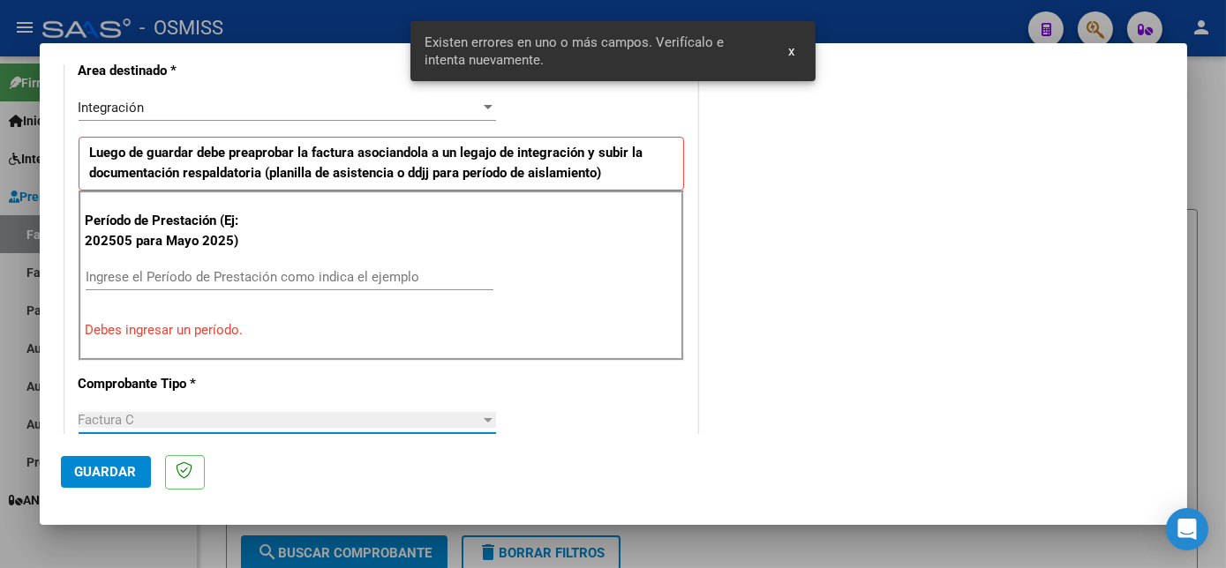
scroll to position [414, 0]
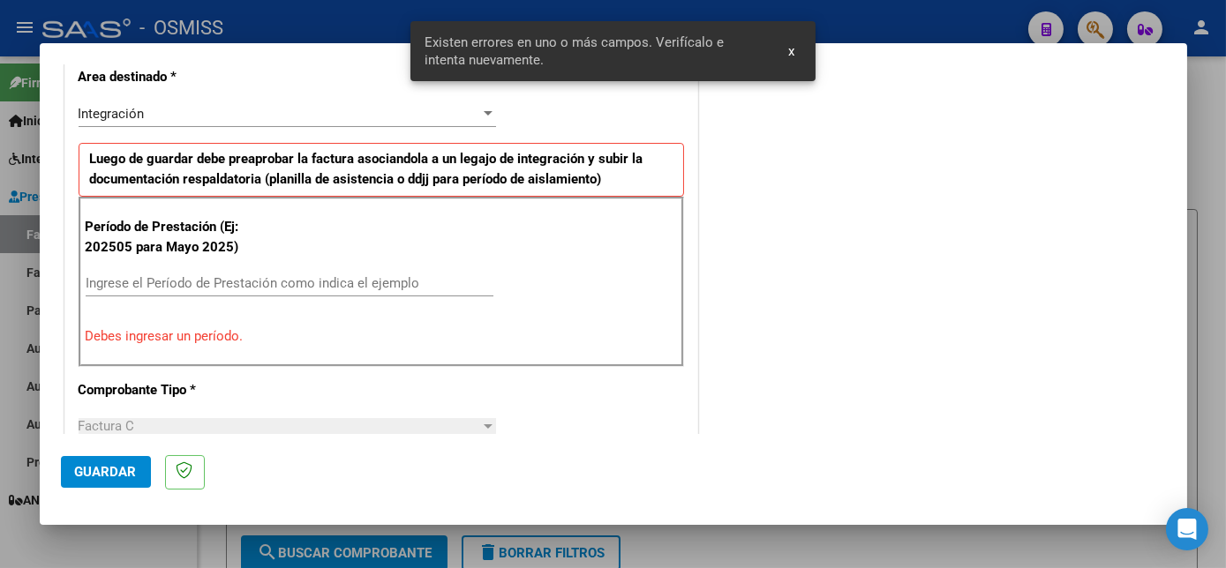
click at [388, 279] on input "Ingrese el Período de Prestación como indica el ejemplo" at bounding box center [290, 283] width 408 height 16
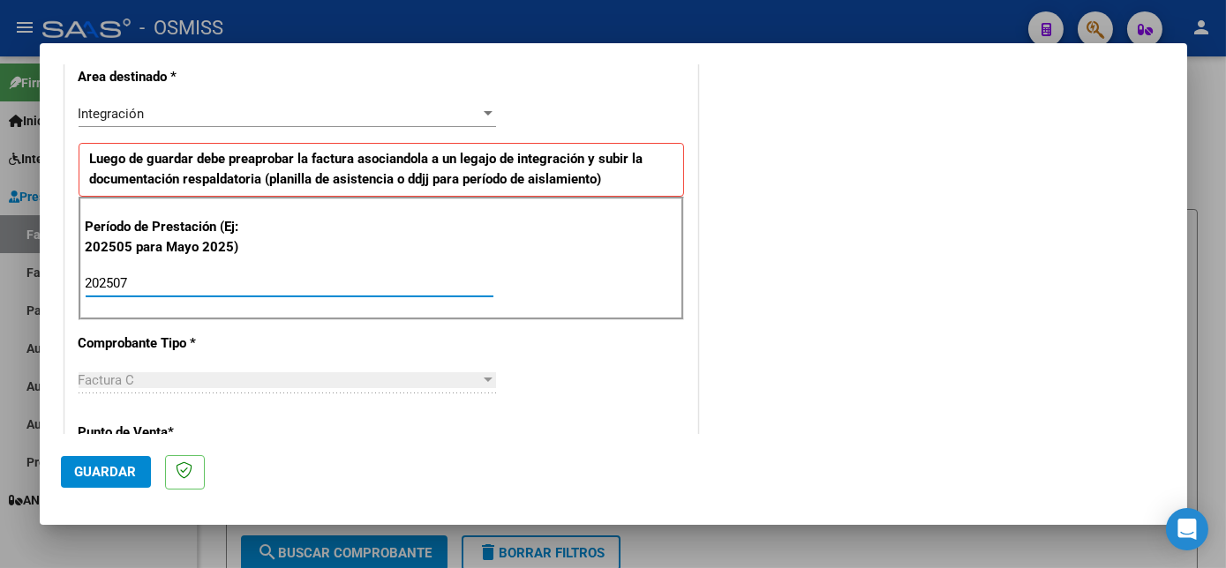
type input "202507"
click at [123, 464] on span "Guardar" at bounding box center [106, 472] width 62 height 16
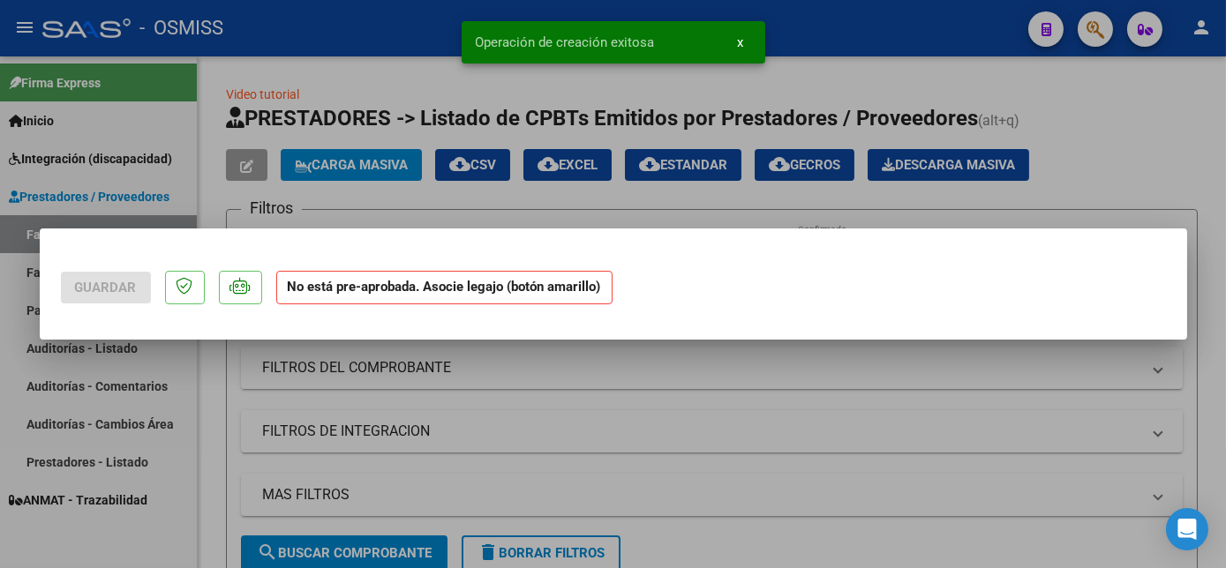
scroll to position [0, 0]
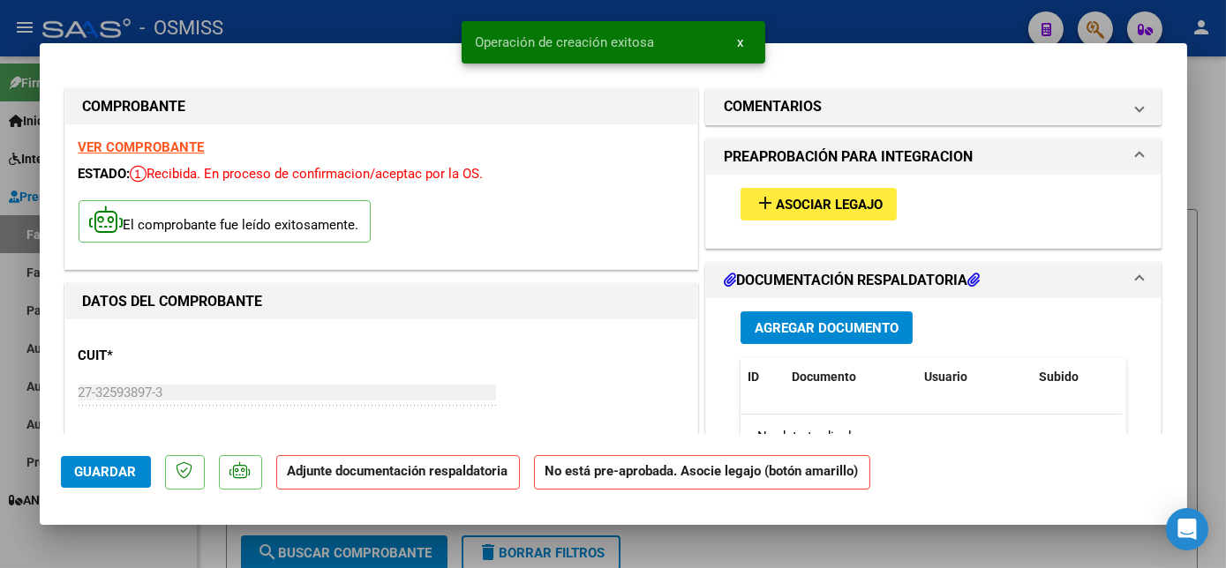
click at [863, 197] on span "Asociar Legajo" at bounding box center [829, 205] width 107 height 16
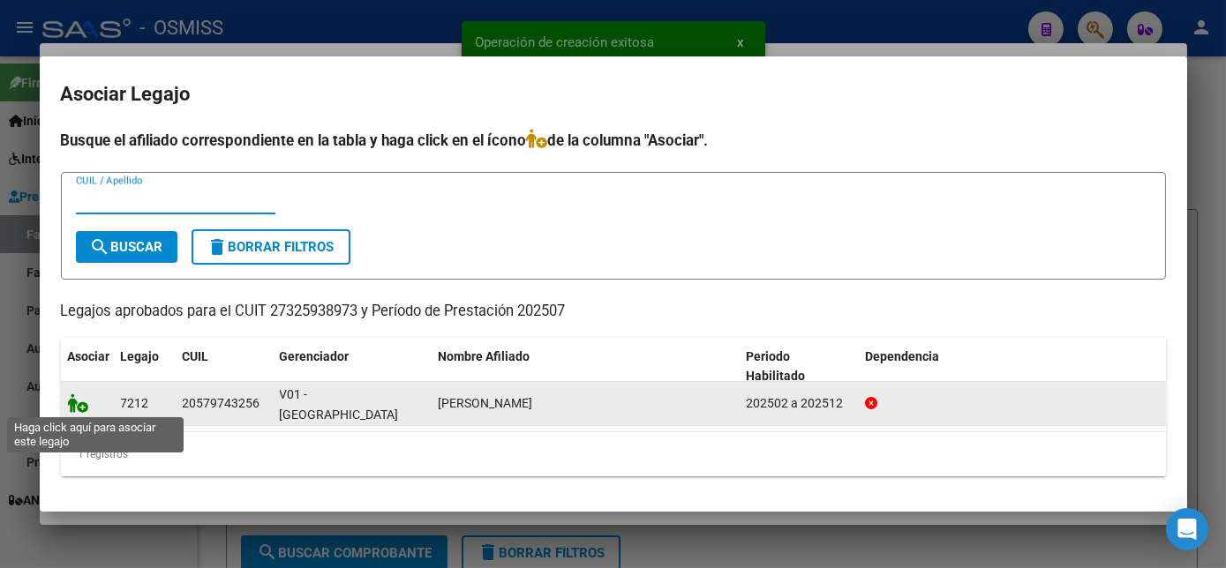
click at [78, 403] on icon at bounding box center [78, 403] width 21 height 19
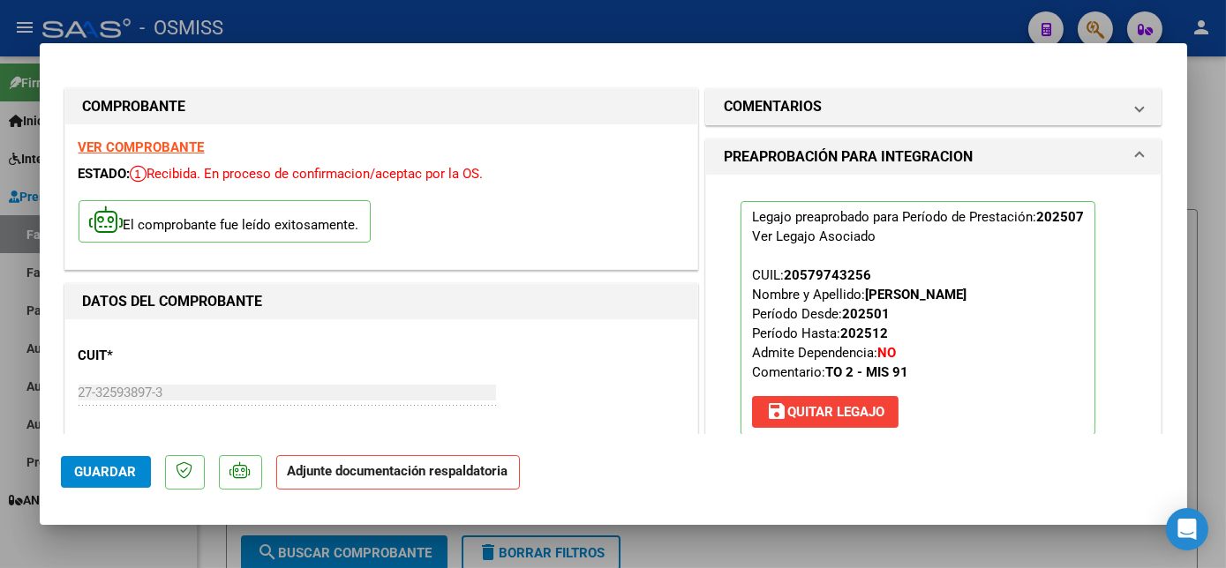
scroll to position [240, 0]
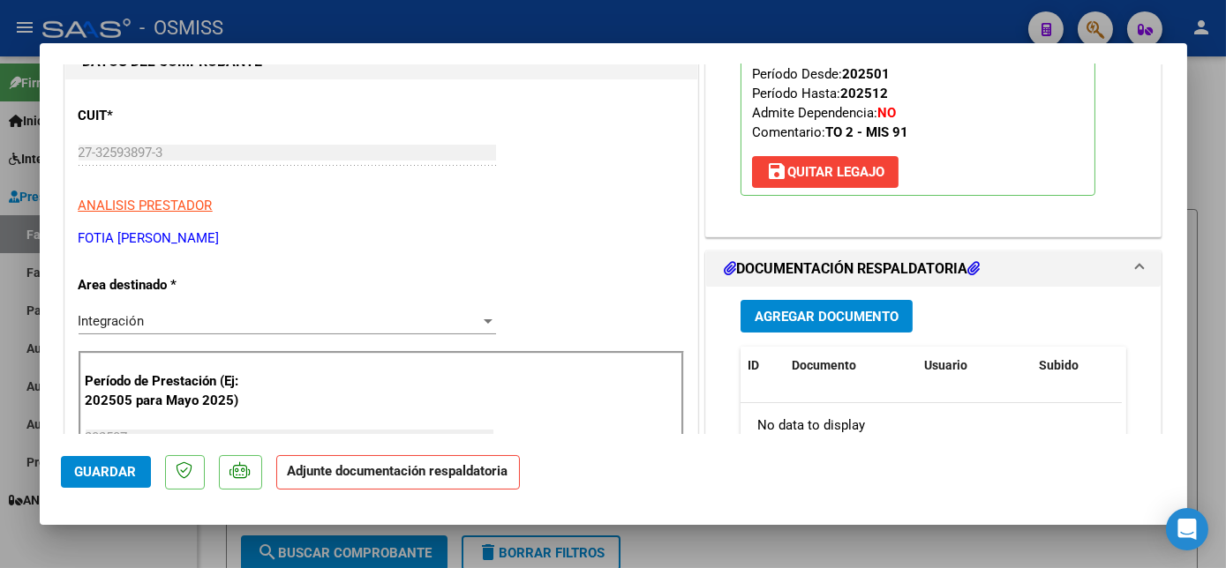
click at [797, 304] on button "Agregar Documento" at bounding box center [826, 316] width 172 height 33
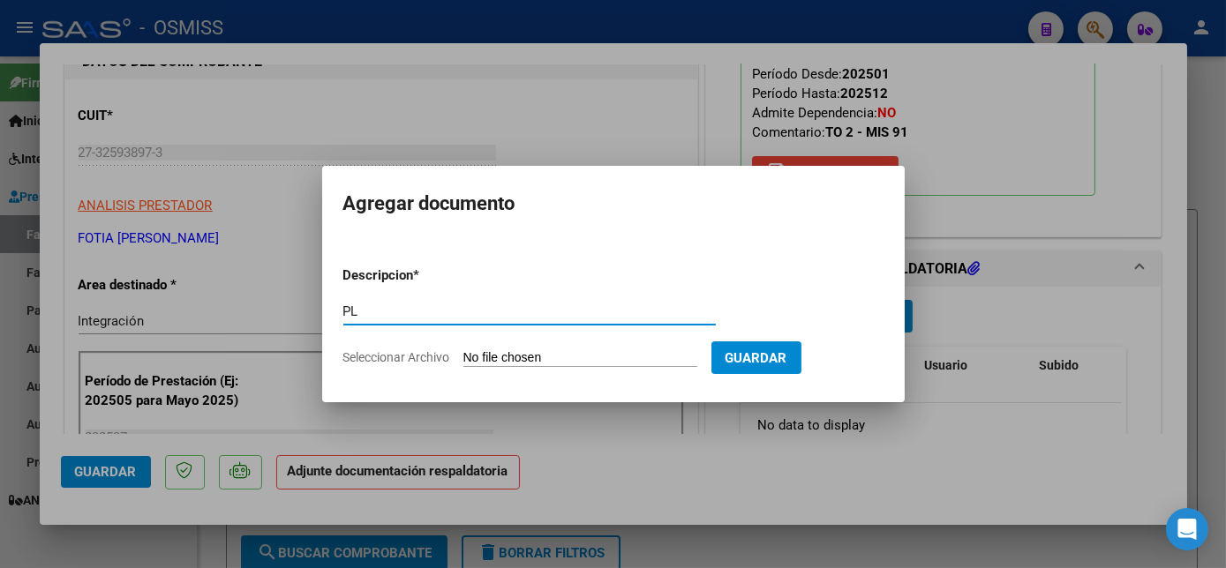
type input "PL"
click at [463, 350] on input "Seleccionar Archivo" at bounding box center [580, 358] width 234 height 17
type input "C:\fakepath\PL.pdf"
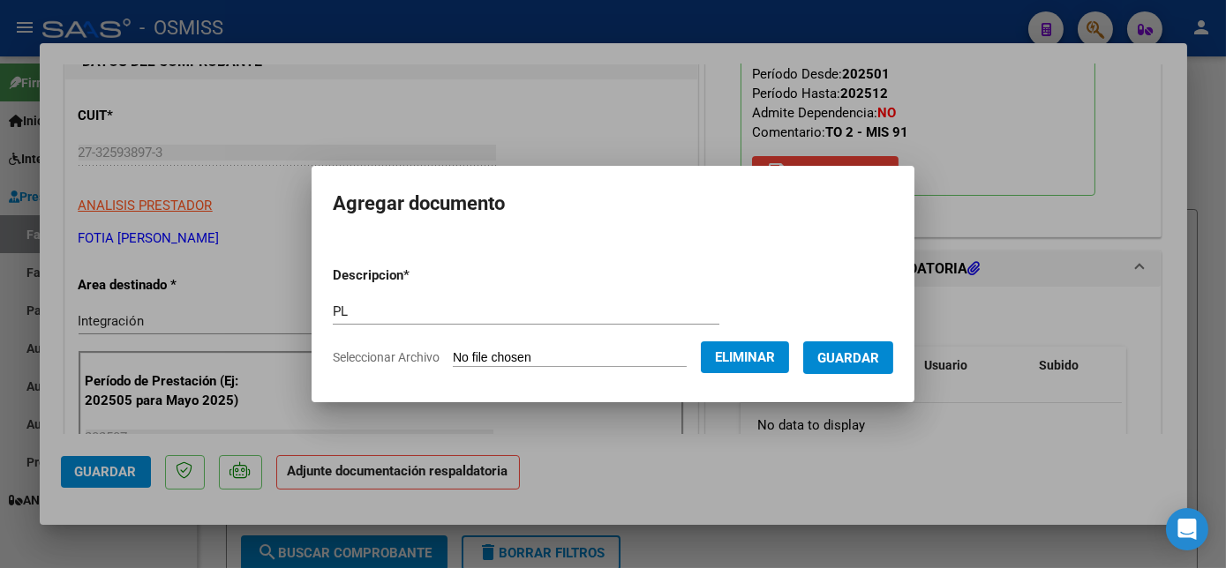
click at [852, 357] on span "Guardar" at bounding box center [848, 358] width 62 height 16
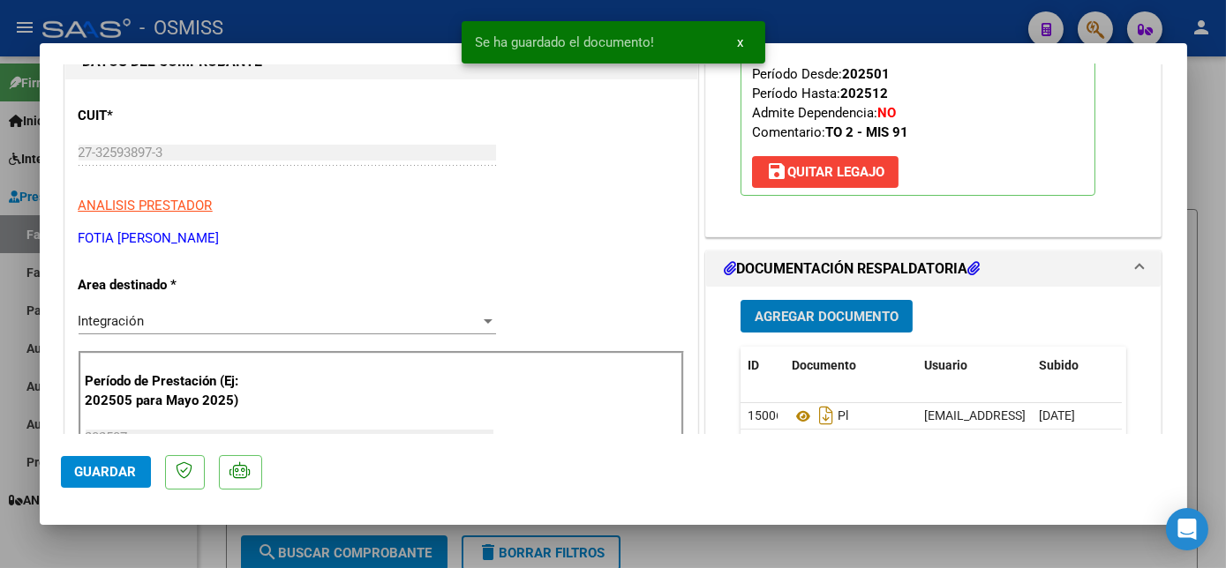
click at [158, 549] on div at bounding box center [613, 284] width 1226 height 568
type input "$ 0,00"
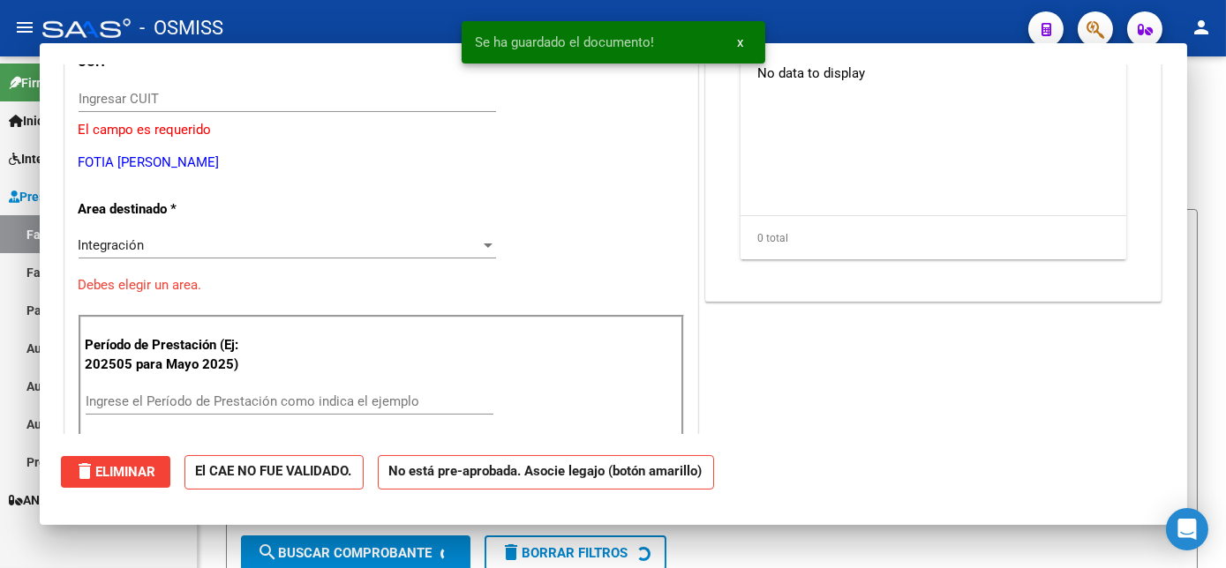
scroll to position [186, 0]
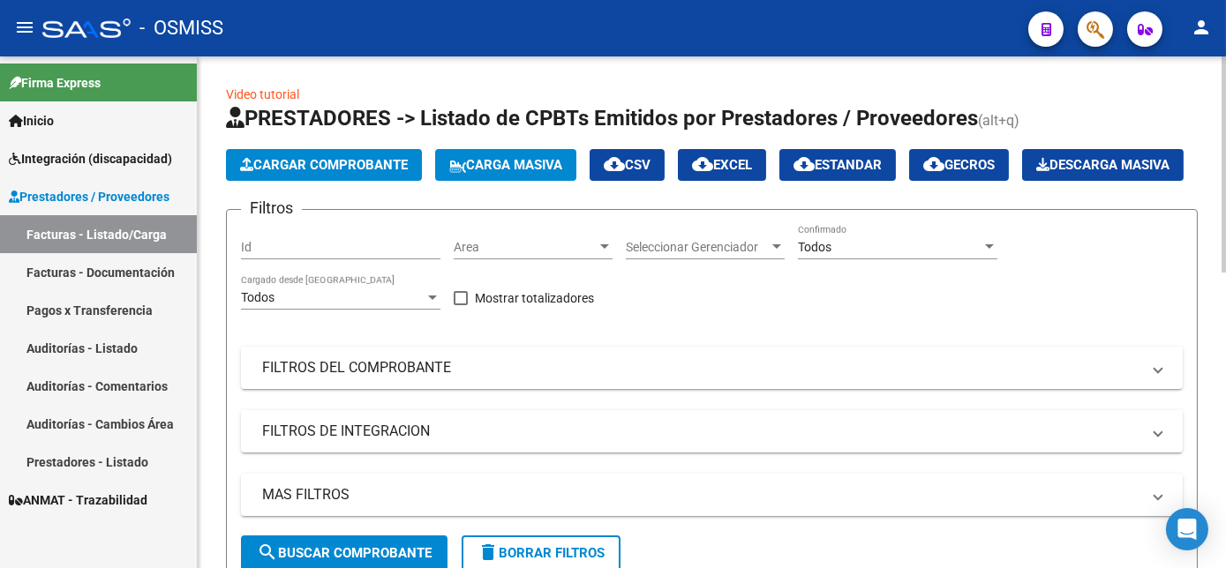
click at [364, 153] on button "Cargar Comprobante" at bounding box center [324, 165] width 196 height 32
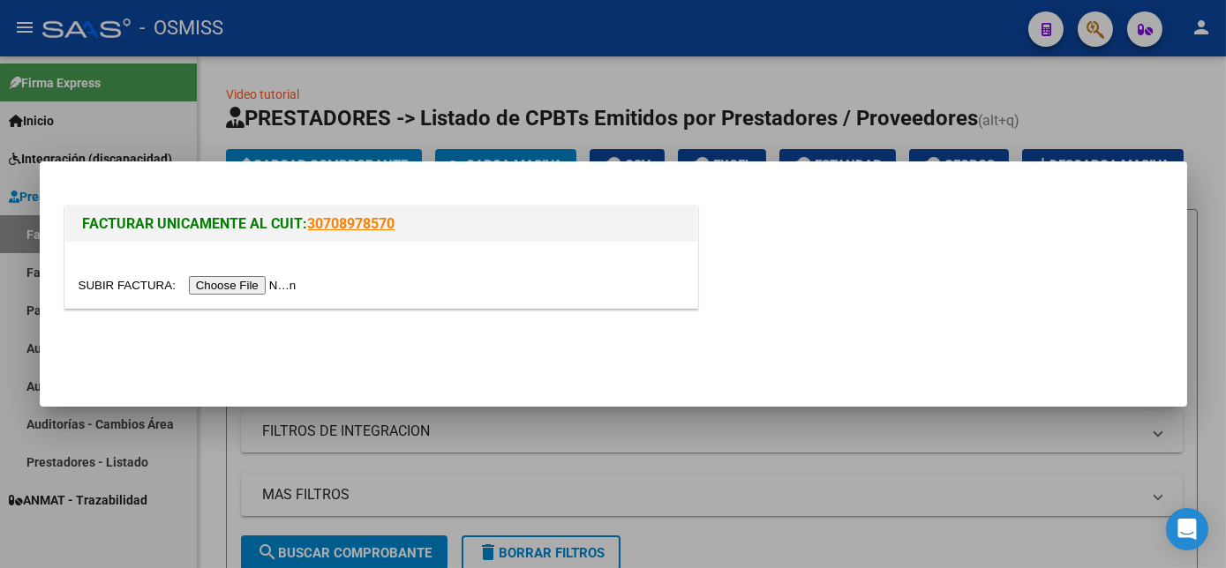
click at [223, 283] on input "file" at bounding box center [190, 285] width 223 height 19
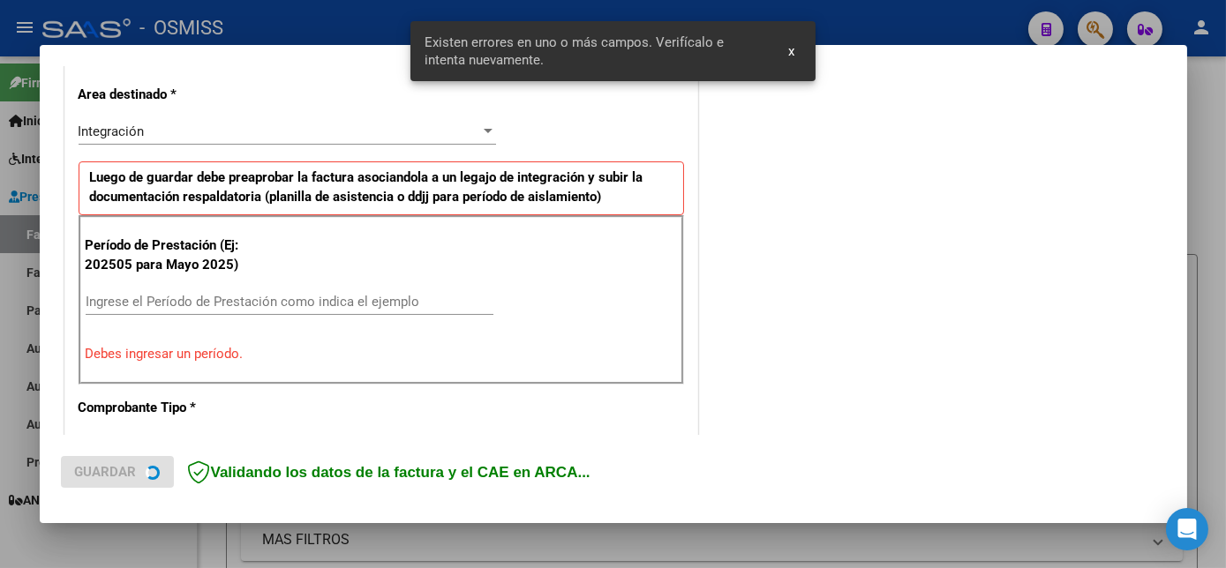
scroll to position [427, 0]
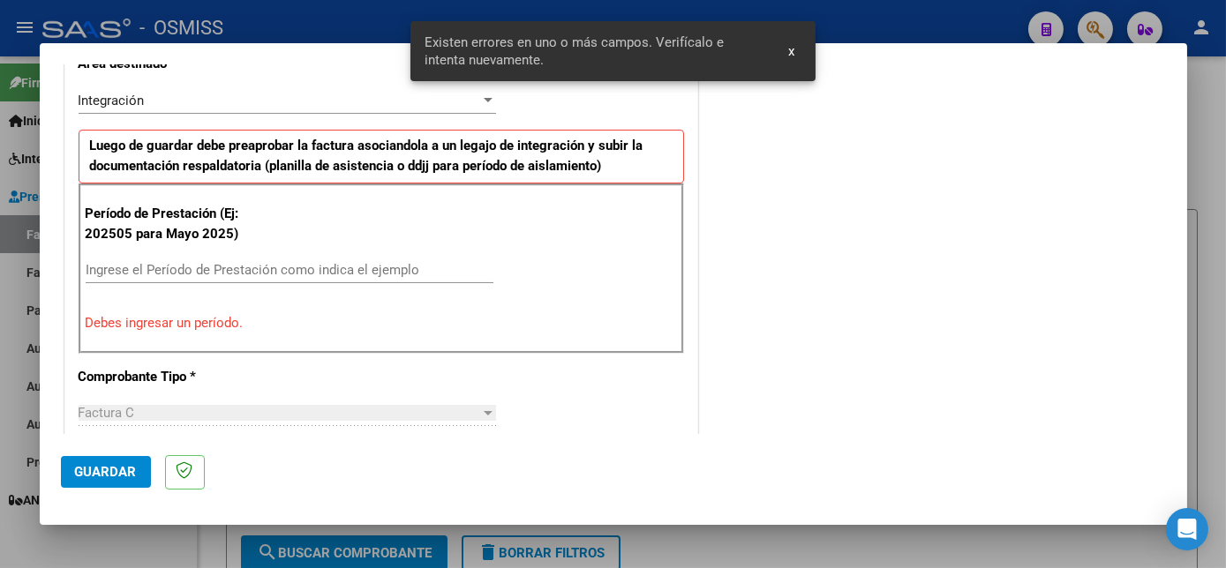
click at [341, 274] on input "Ingrese el Período de Prestación como indica el ejemplo" at bounding box center [290, 270] width 408 height 16
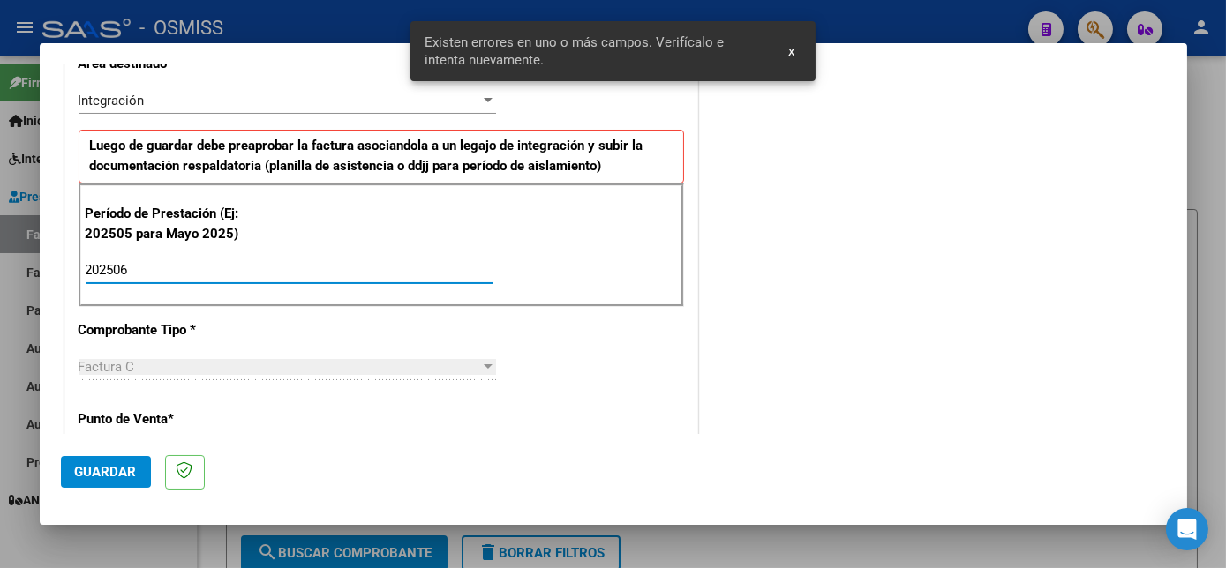
type input "202506"
click at [118, 467] on span "Guardar" at bounding box center [106, 472] width 62 height 16
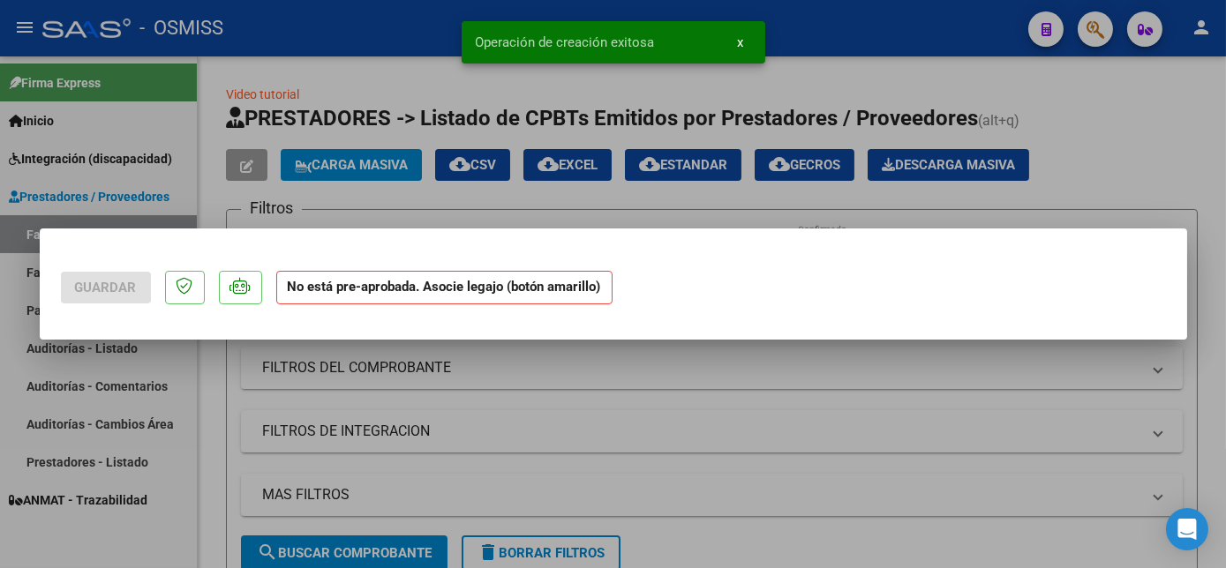
scroll to position [0, 0]
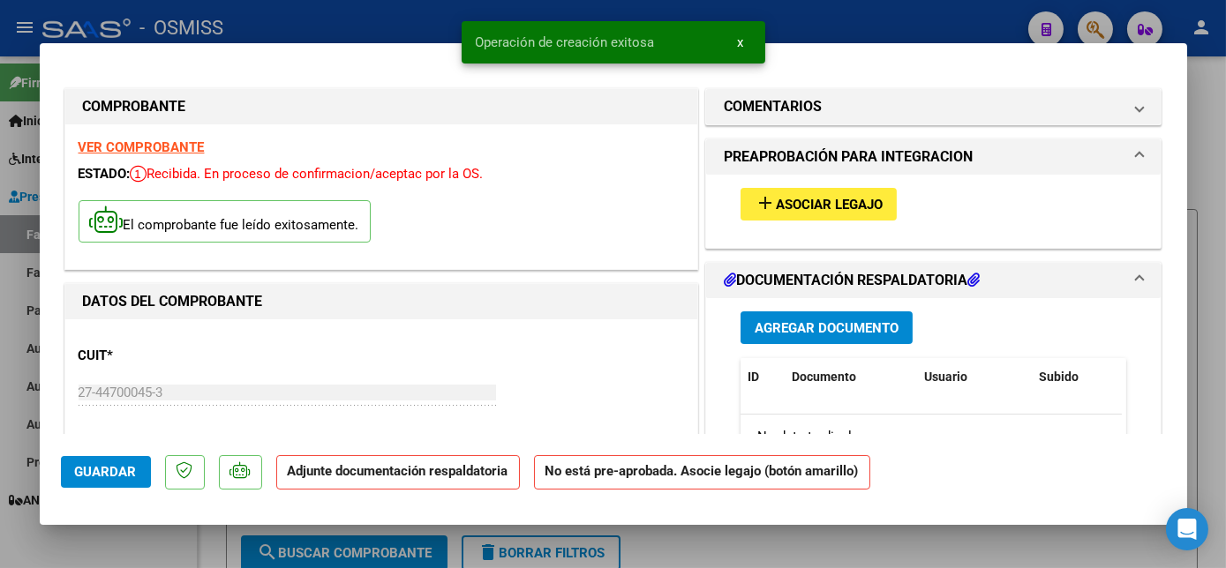
click at [810, 205] on span "Asociar Legajo" at bounding box center [829, 205] width 107 height 16
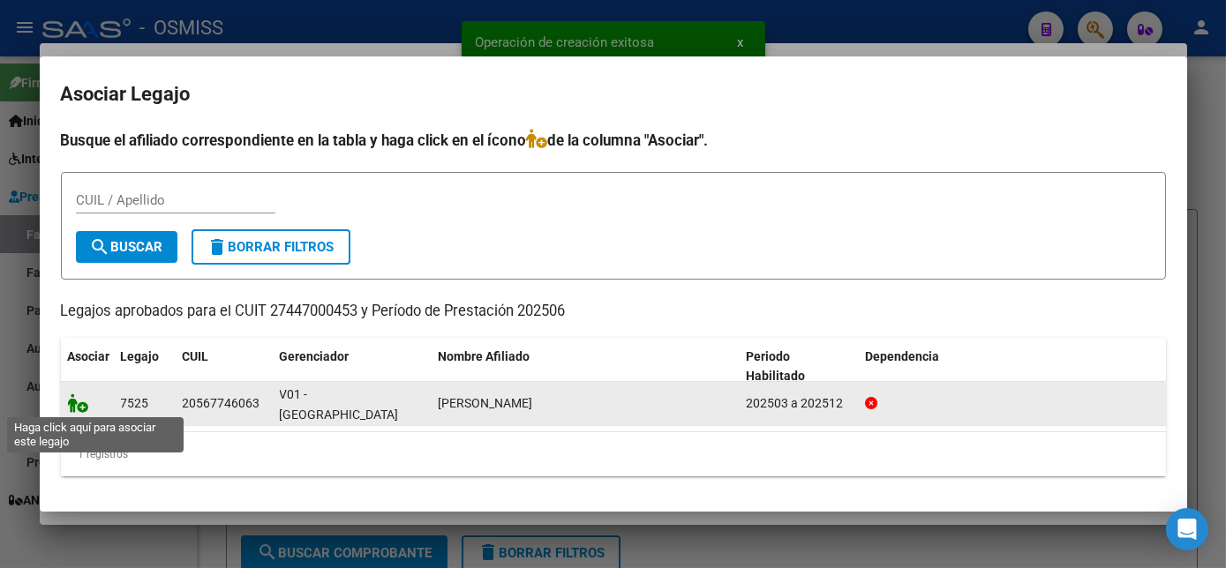
click at [68, 400] on icon at bounding box center [78, 403] width 21 height 19
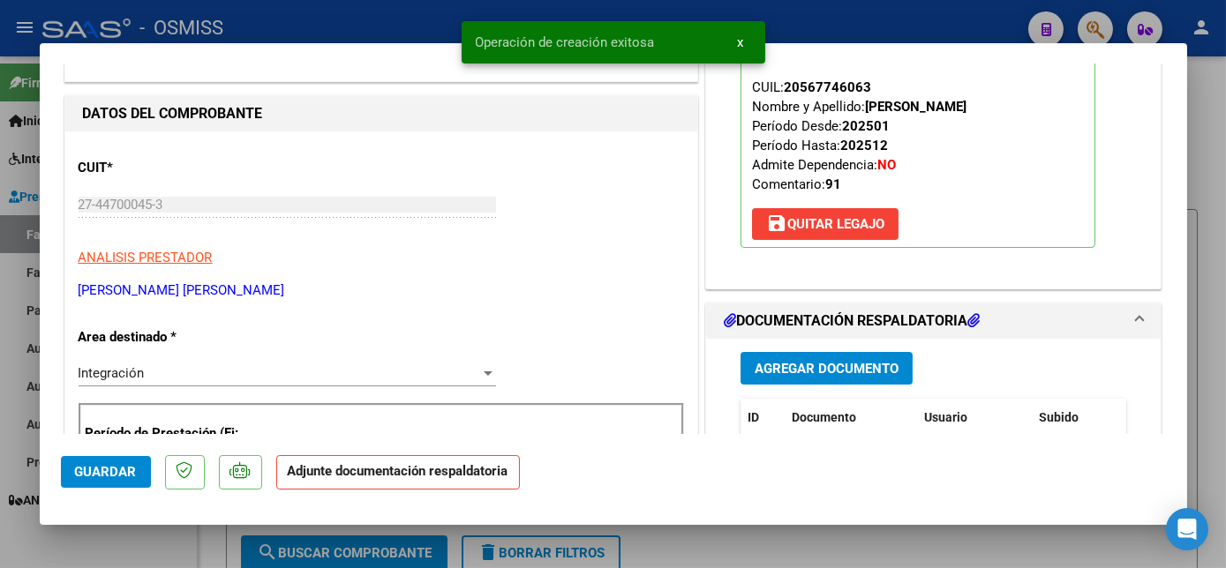
scroll to position [191, 0]
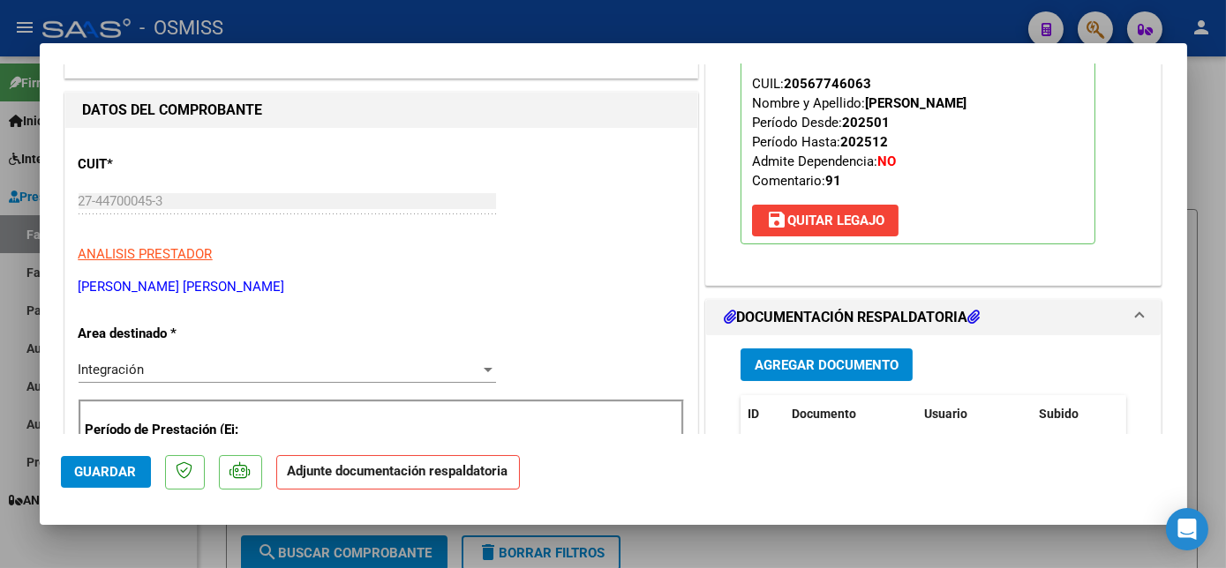
click at [873, 364] on span "Agregar Documento" at bounding box center [826, 365] width 144 height 16
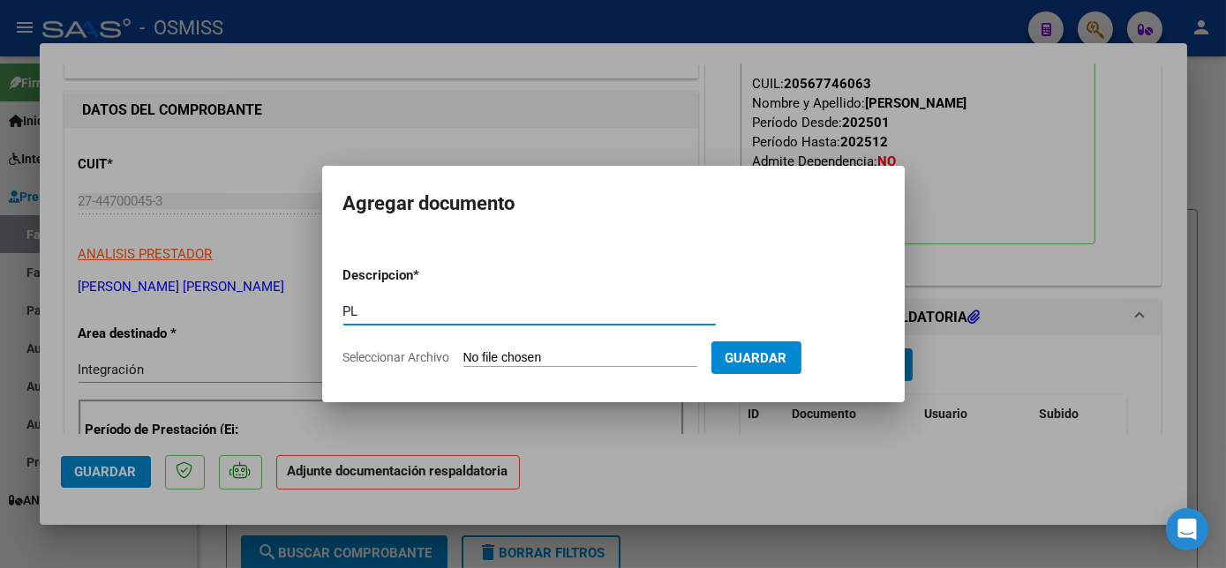
type input "PL"
click at [463, 350] on input "Seleccionar Archivo" at bounding box center [580, 358] width 234 height 17
type input "C:\fakepath\PL - [PERSON_NAME].jpeg"
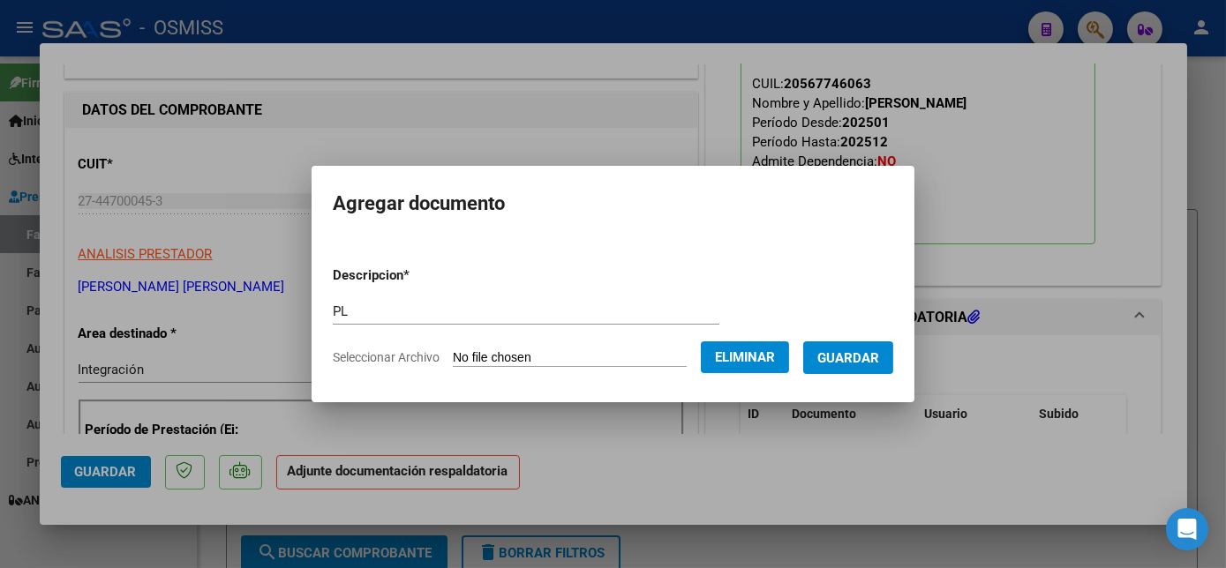
click at [855, 360] on span "Guardar" at bounding box center [848, 358] width 62 height 16
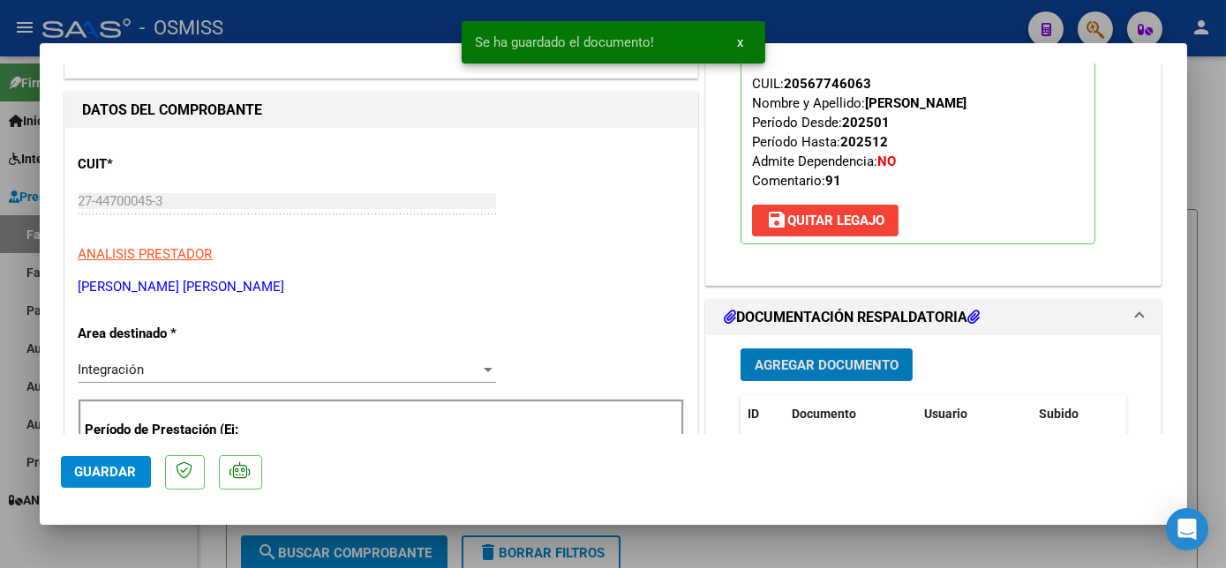
click at [873, 362] on span "Agregar Documento" at bounding box center [826, 365] width 144 height 16
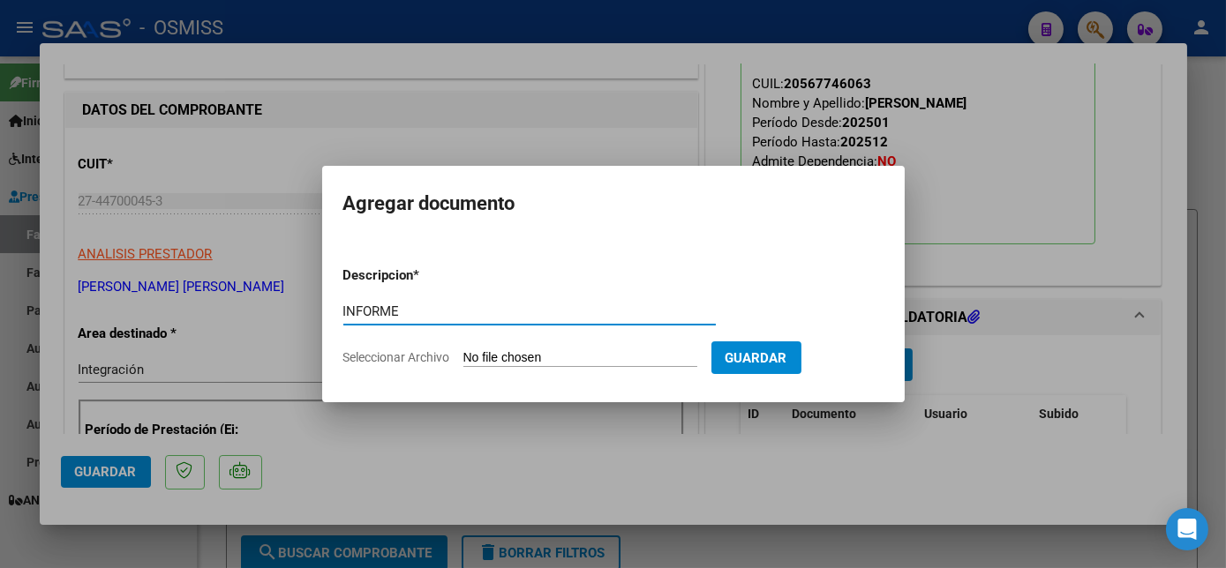
type input "INFORME"
click at [572, 355] on input "Seleccionar Archivo" at bounding box center [580, 358] width 234 height 17
type input "C:\fakepath\IF - [PERSON_NAME].pdf"
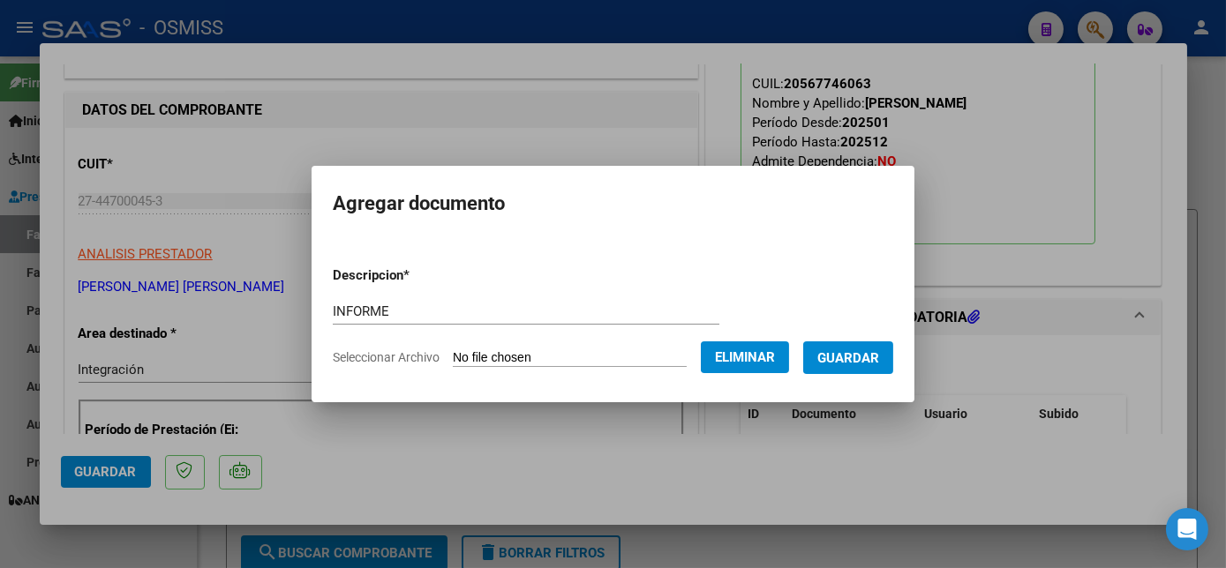
click at [875, 356] on span "Guardar" at bounding box center [848, 358] width 62 height 16
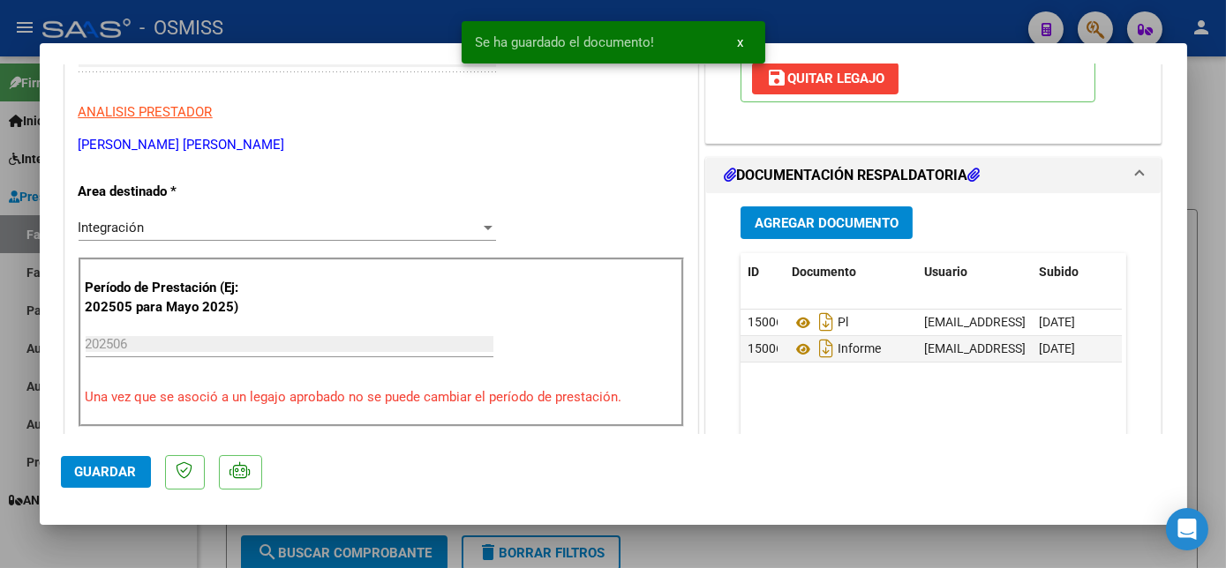
scroll to position [343, 0]
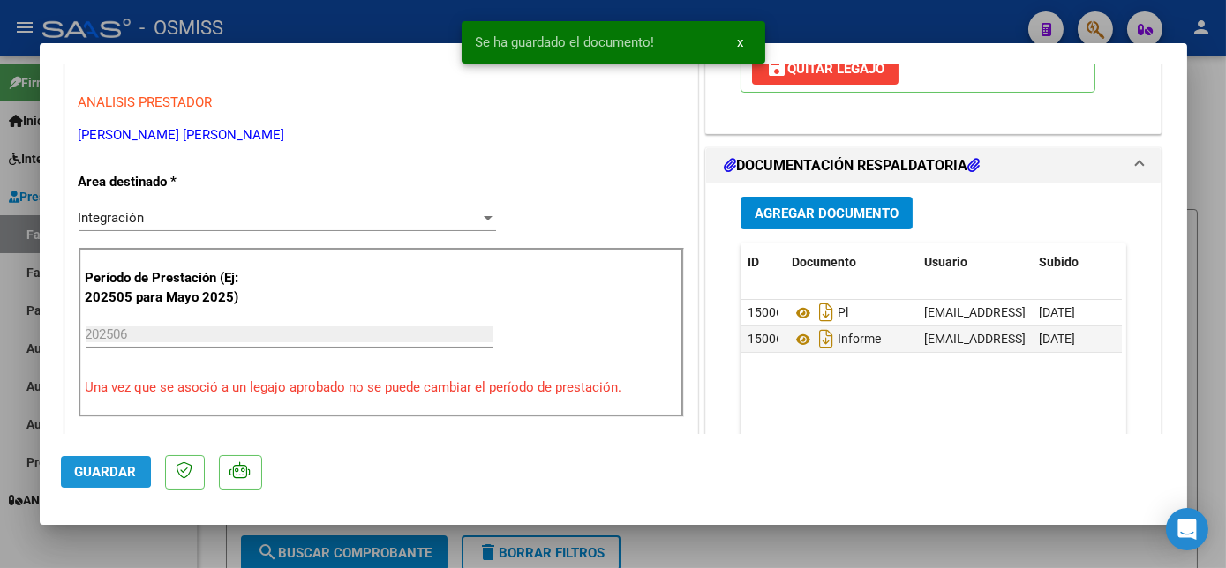
click at [80, 461] on button "Guardar" at bounding box center [106, 472] width 90 height 32
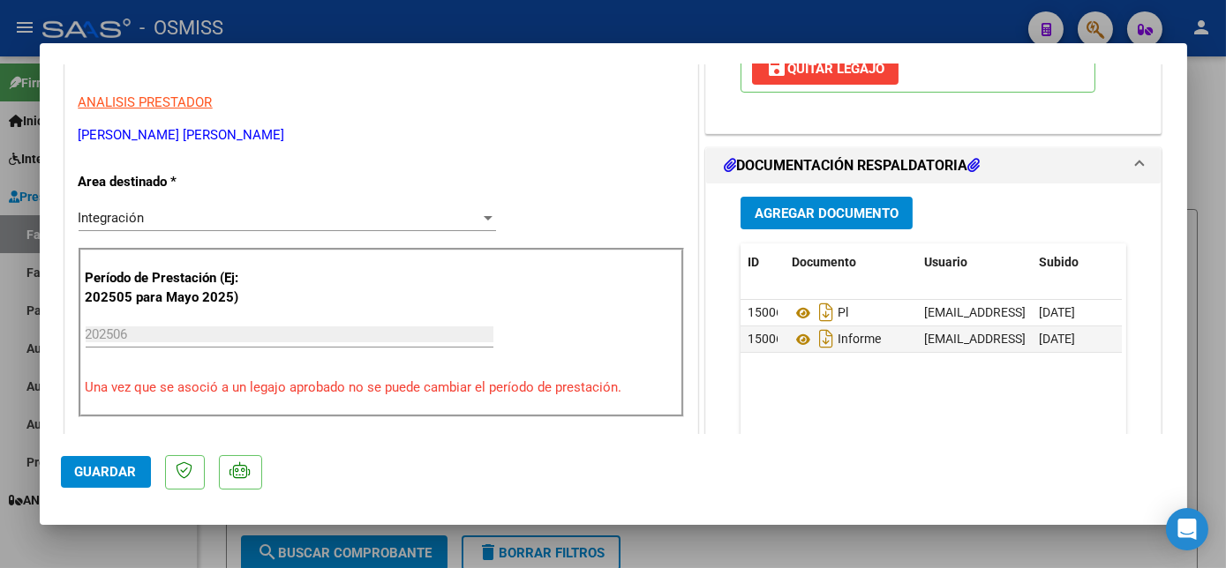
click at [141, 541] on div at bounding box center [613, 284] width 1226 height 568
type input "$ 0,00"
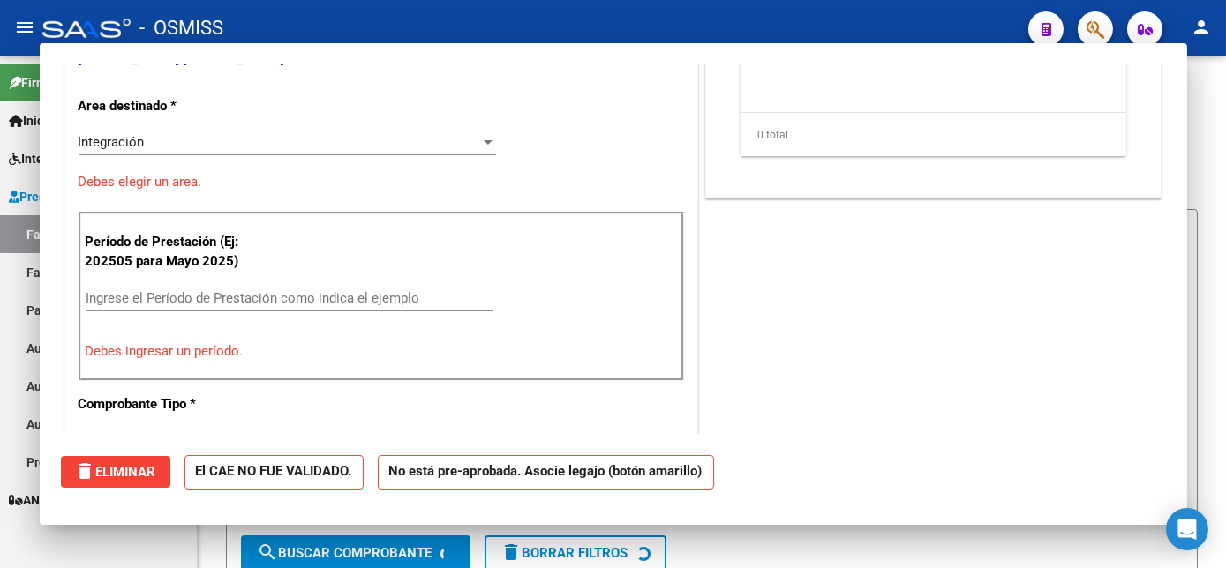
scroll to position [289, 0]
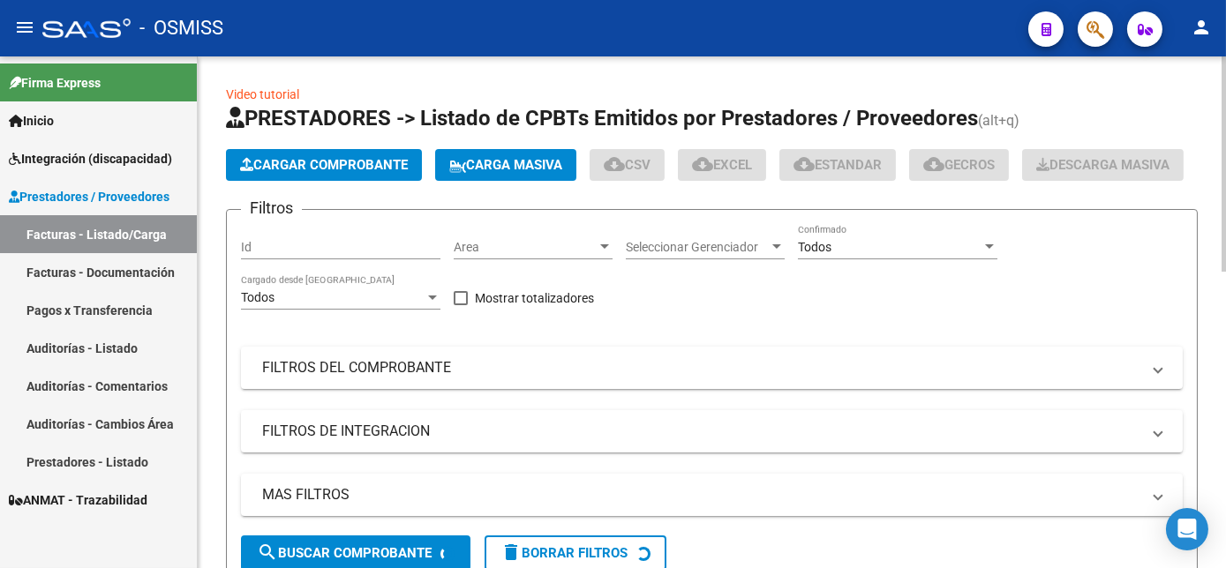
click at [345, 154] on button "Cargar Comprobante" at bounding box center [324, 165] width 196 height 32
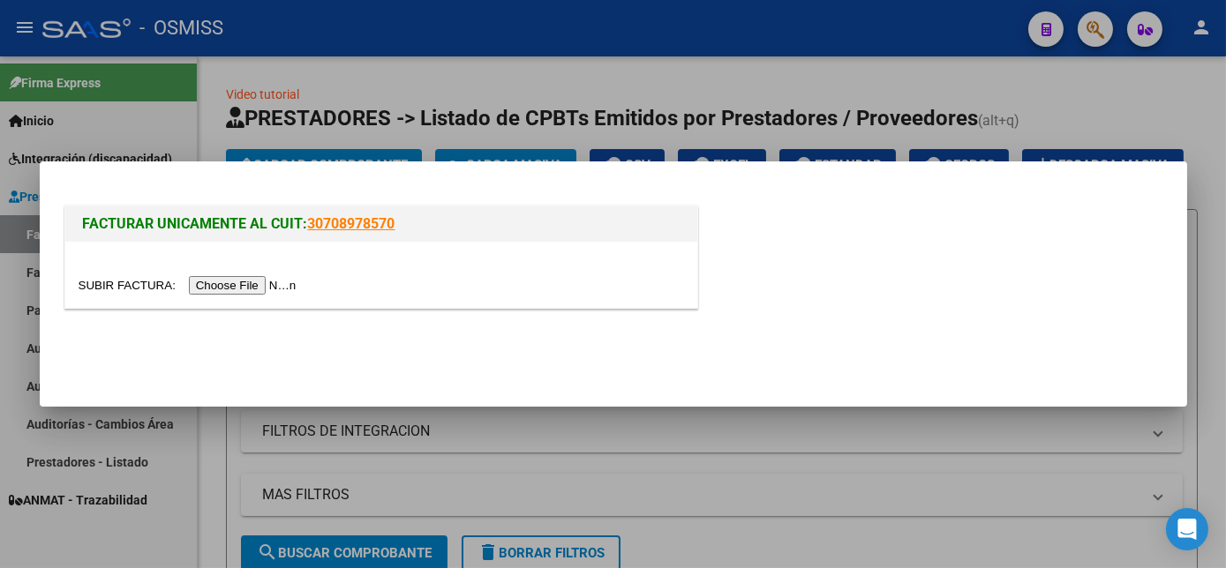
click at [236, 284] on input "file" at bounding box center [190, 285] width 223 height 19
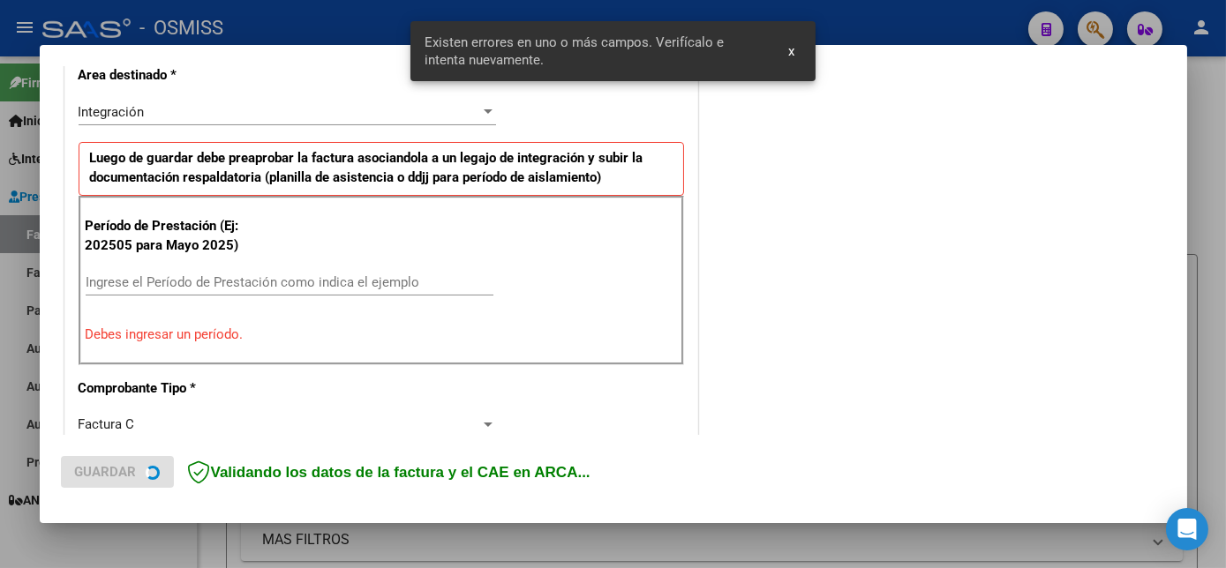
scroll to position [427, 0]
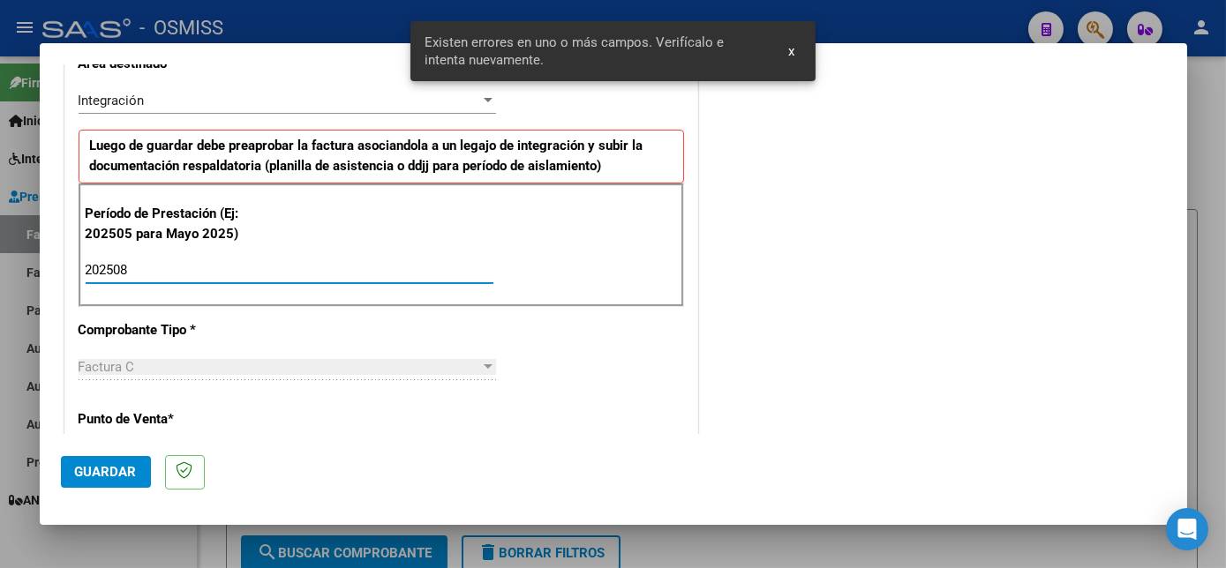
type input "202508"
click at [91, 469] on span "Guardar" at bounding box center [106, 472] width 62 height 16
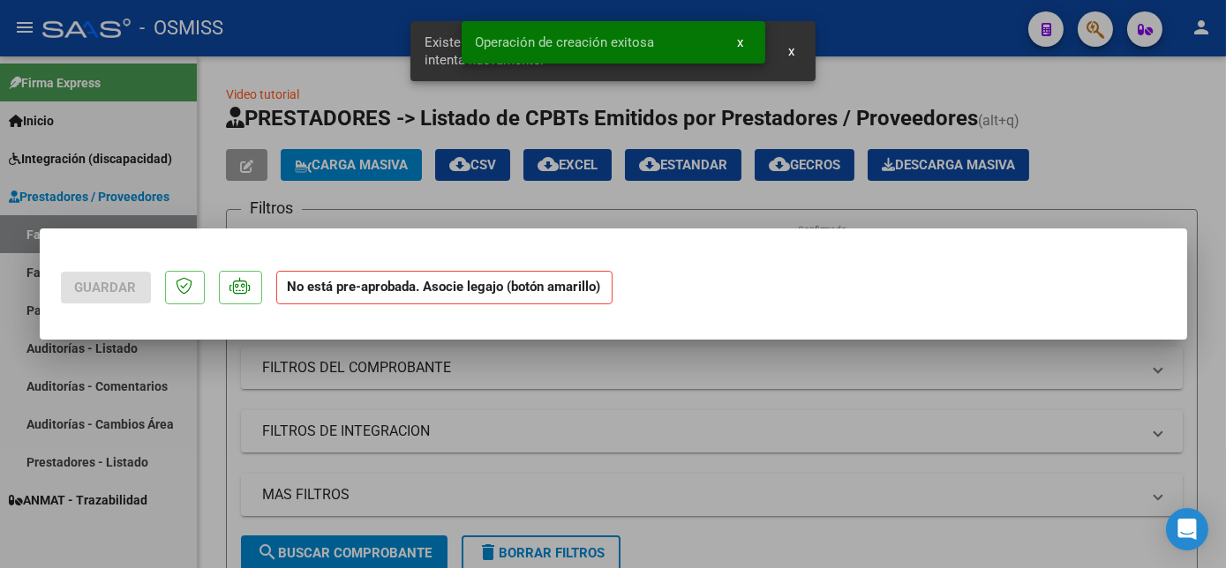
scroll to position [0, 0]
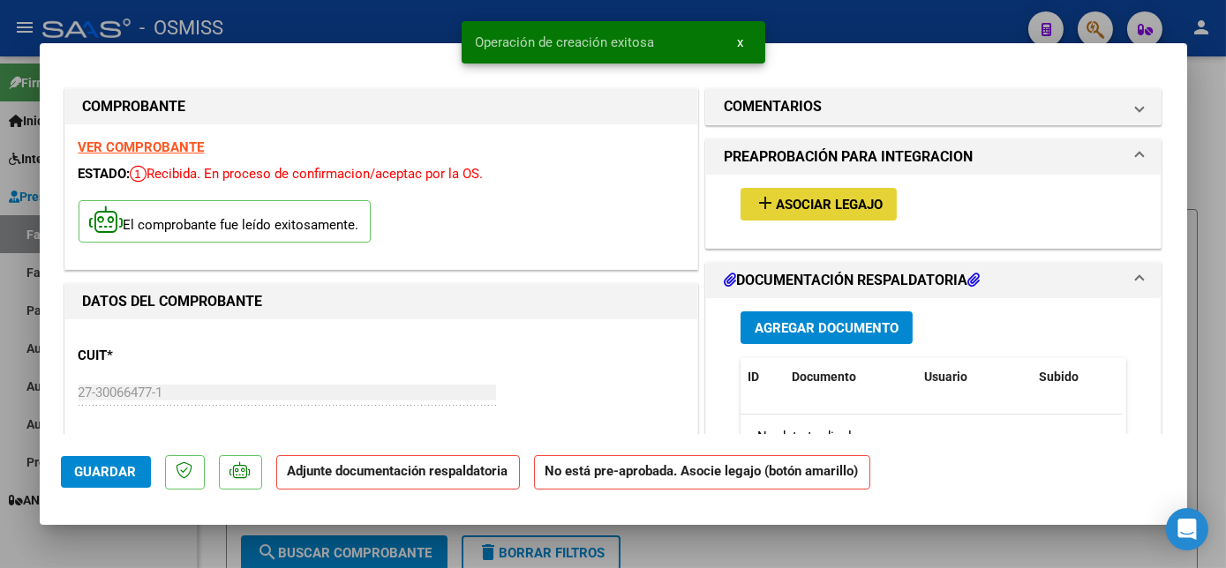
click at [862, 196] on span "add Asociar Legajo" at bounding box center [818, 204] width 128 height 16
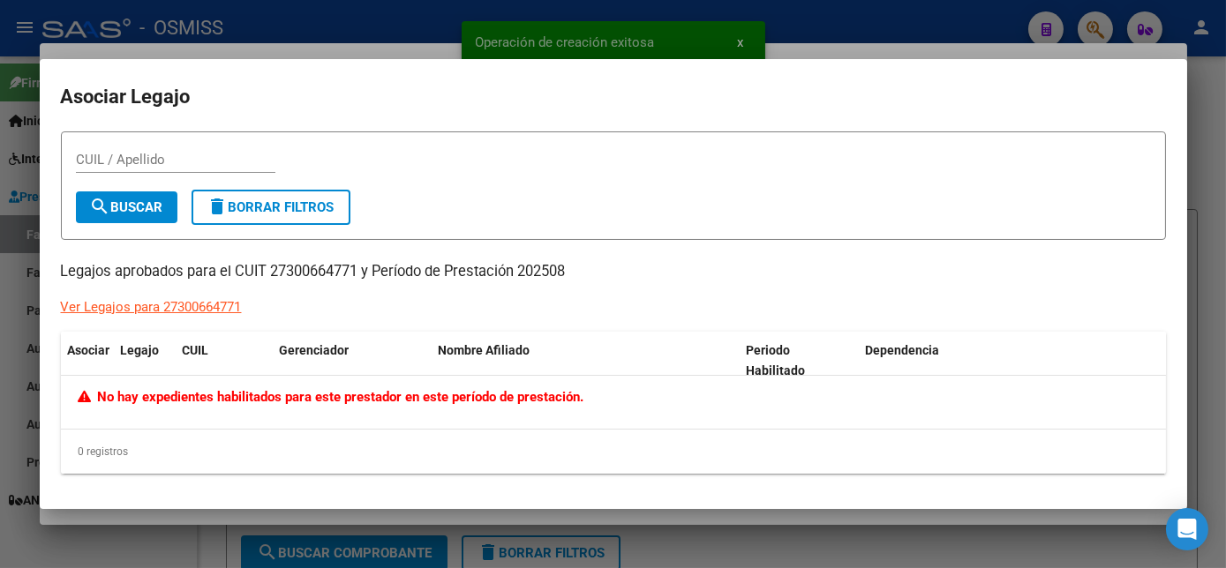
click at [169, 538] on div at bounding box center [613, 284] width 1226 height 568
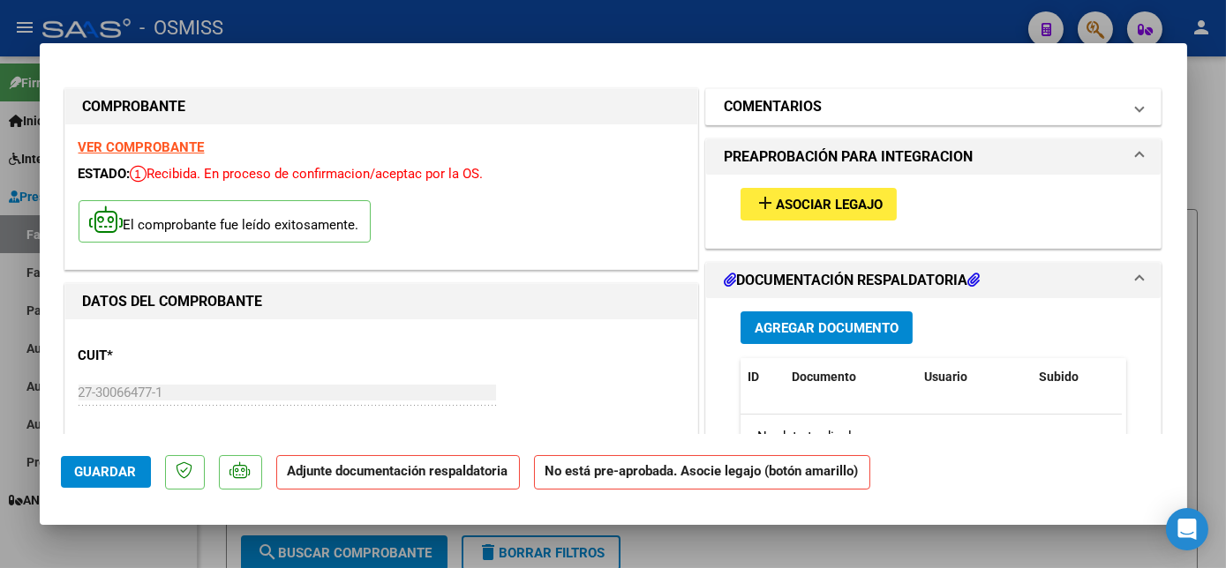
click at [1007, 102] on mat-panel-title "COMENTARIOS" at bounding box center [923, 106] width 399 height 21
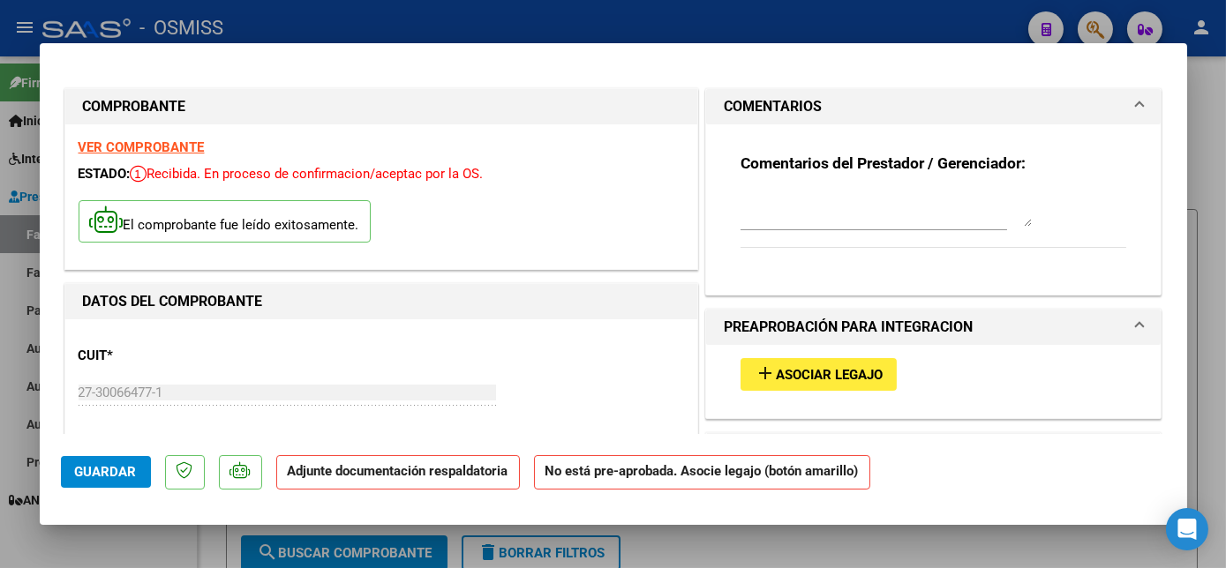
click at [903, 206] on textarea at bounding box center [885, 208] width 291 height 35
type textarea "SIN LEGAJO PARA ASOCIAR-CARGADO 26/08"
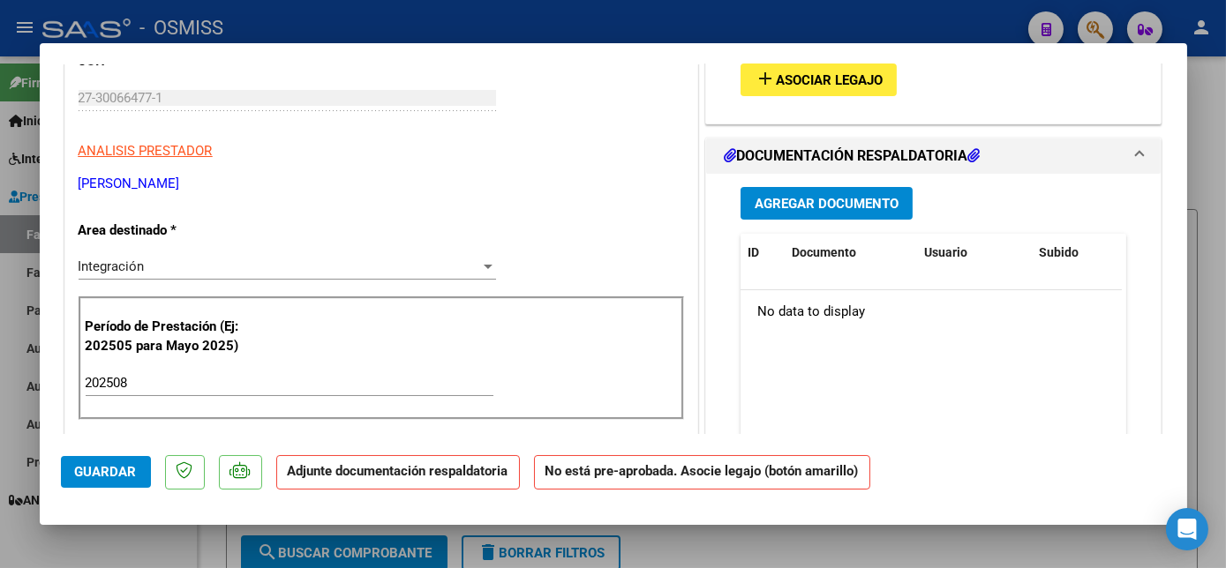
scroll to position [331, 0]
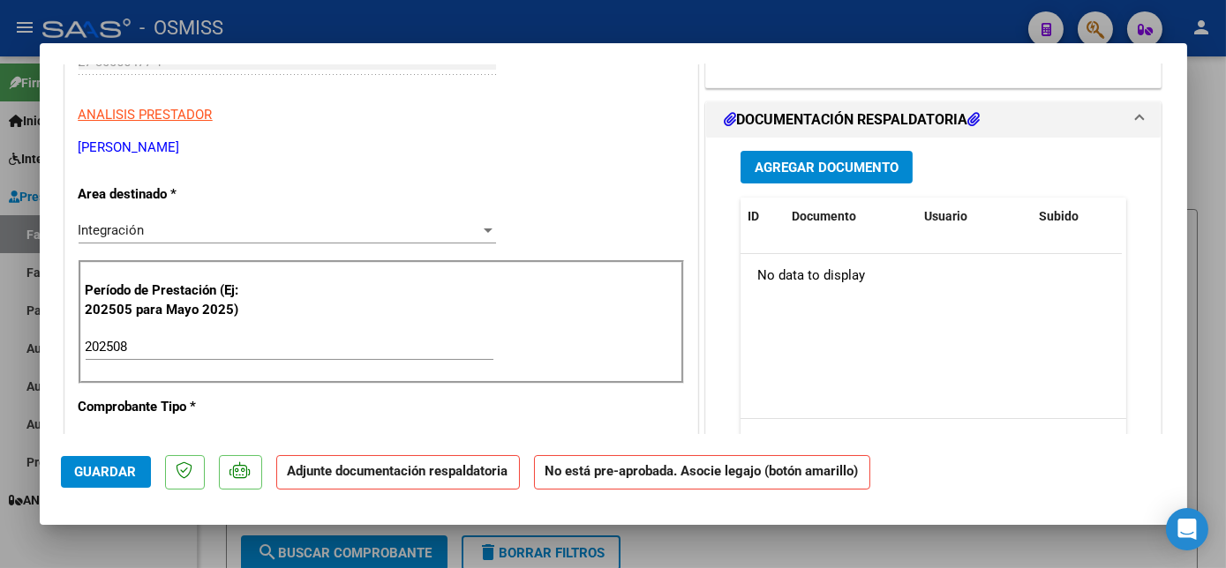
click at [863, 164] on span "Agregar Documento" at bounding box center [826, 168] width 144 height 16
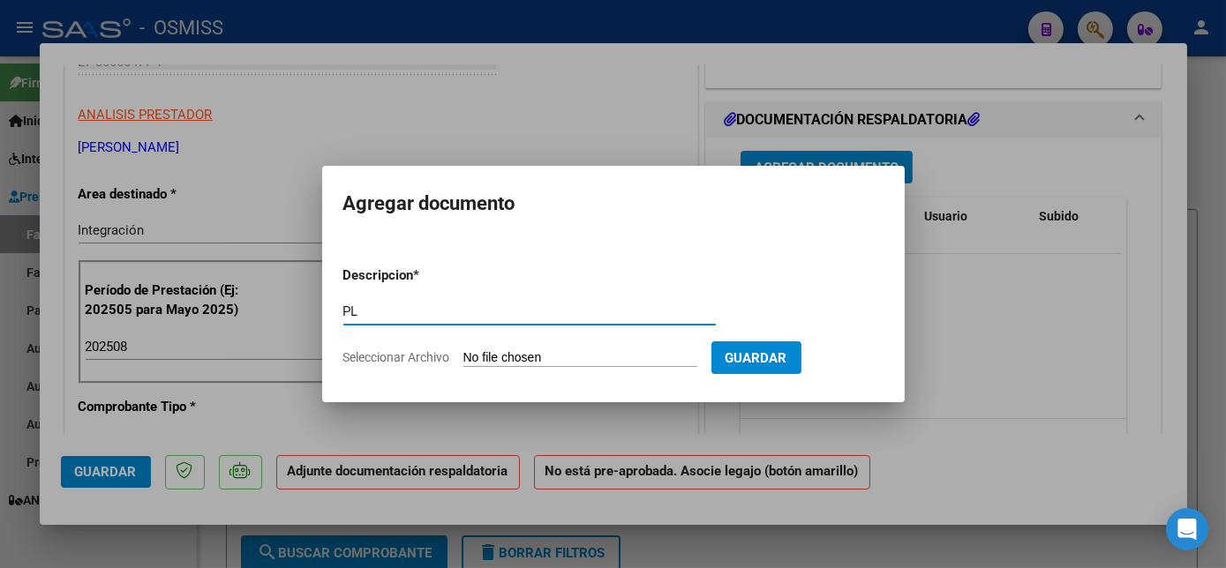
type input "PL"
click at [463, 350] on input "Seleccionar Archivo" at bounding box center [580, 358] width 234 height 17
type input "C:\fakepath\PL.pdf"
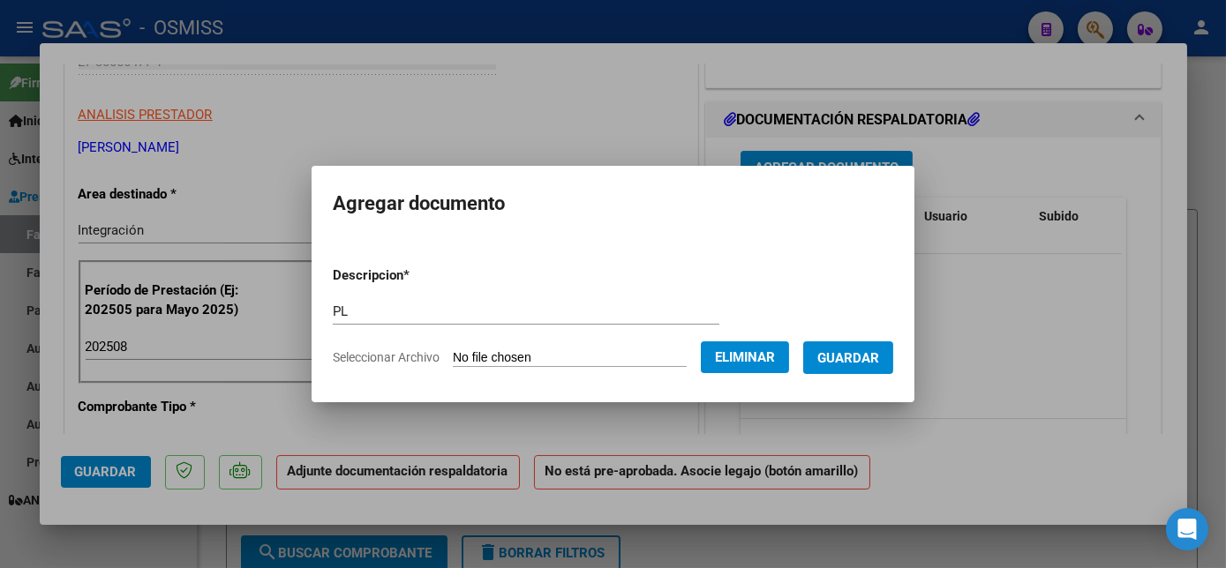
click at [849, 349] on span "Guardar" at bounding box center [848, 357] width 62 height 16
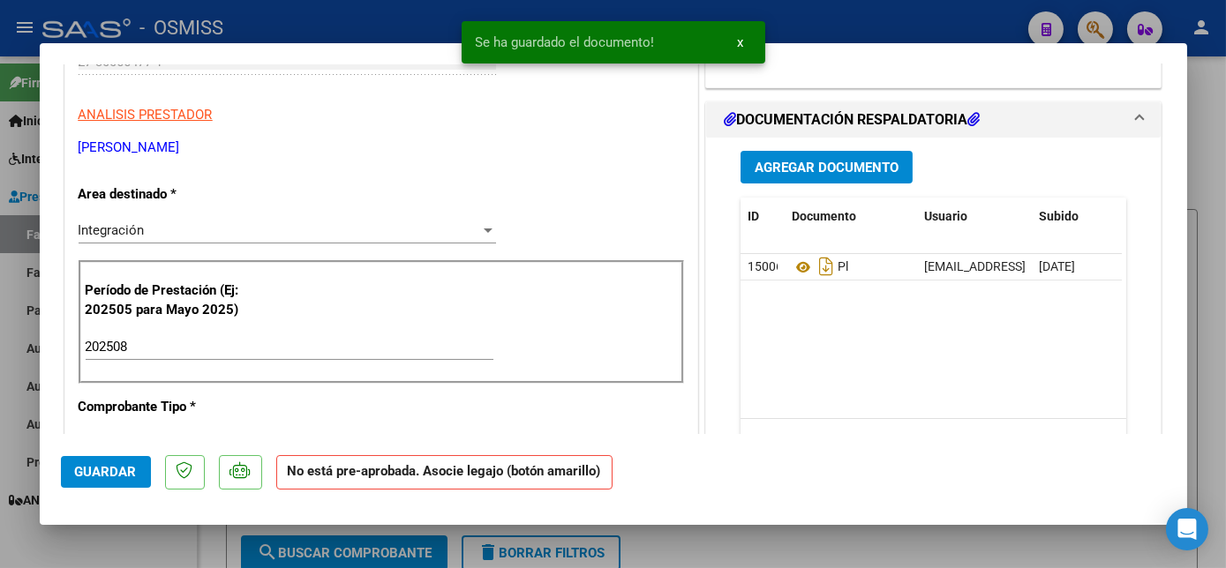
click at [139, 551] on div at bounding box center [613, 284] width 1226 height 568
type input "$ 0,00"
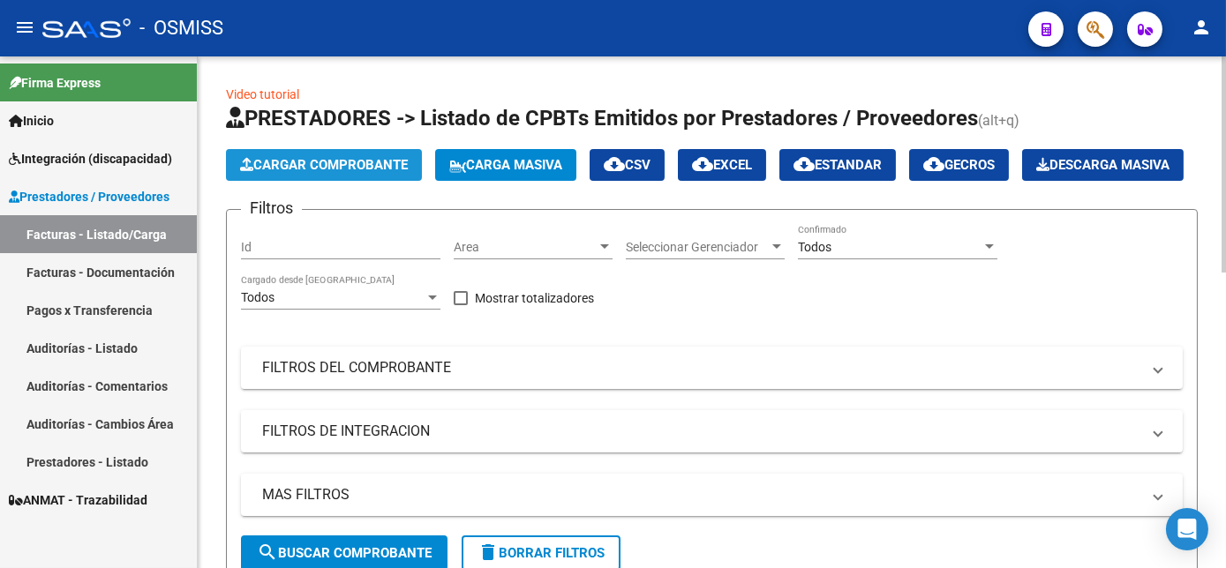
click at [381, 157] on span "Cargar Comprobante" at bounding box center [324, 165] width 168 height 16
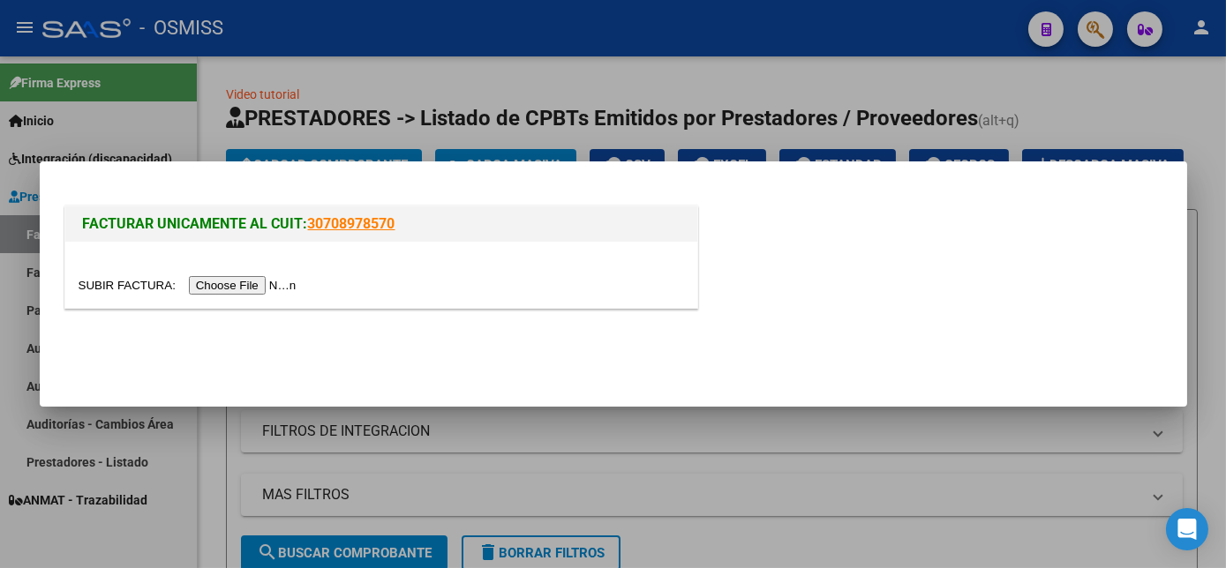
click at [226, 287] on input "file" at bounding box center [190, 285] width 223 height 19
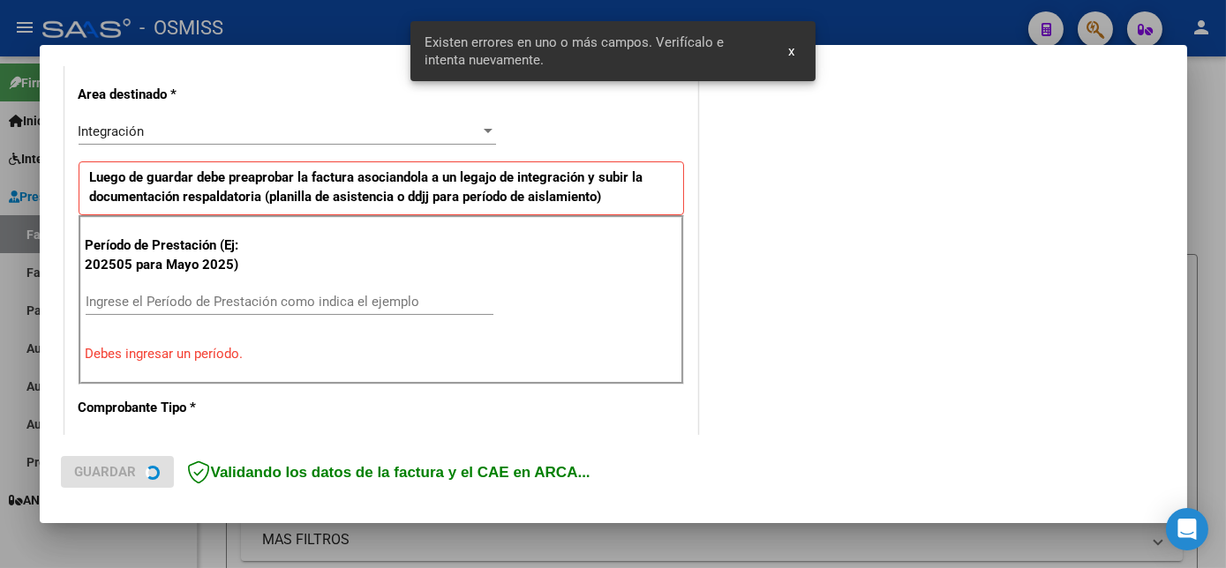
scroll to position [427, 0]
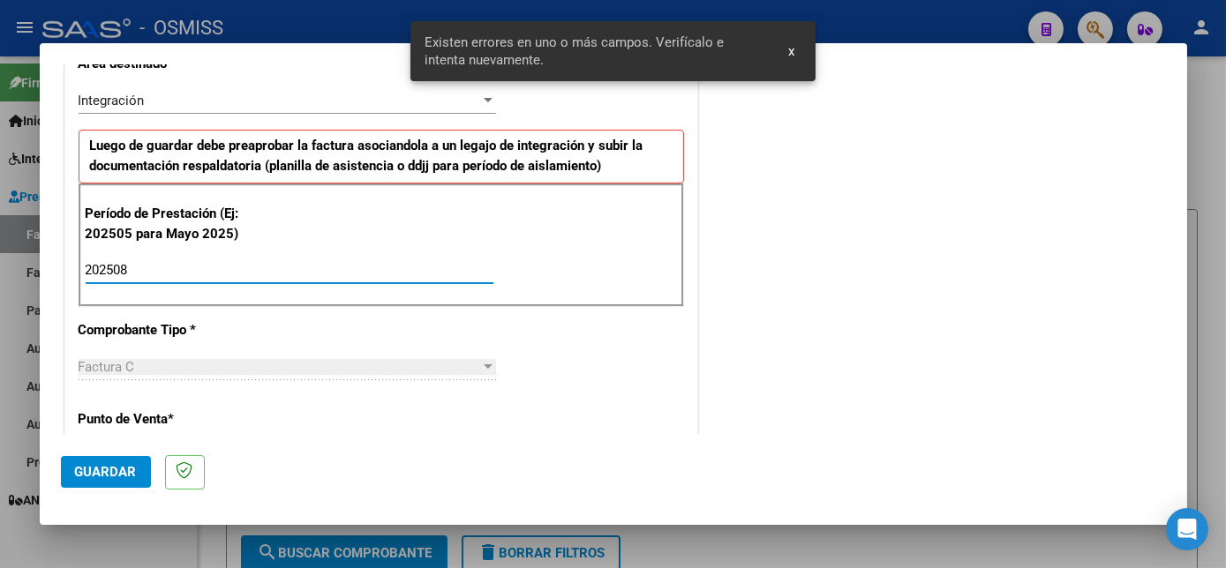
type input "202508"
click at [120, 473] on span "Guardar" at bounding box center [106, 472] width 62 height 16
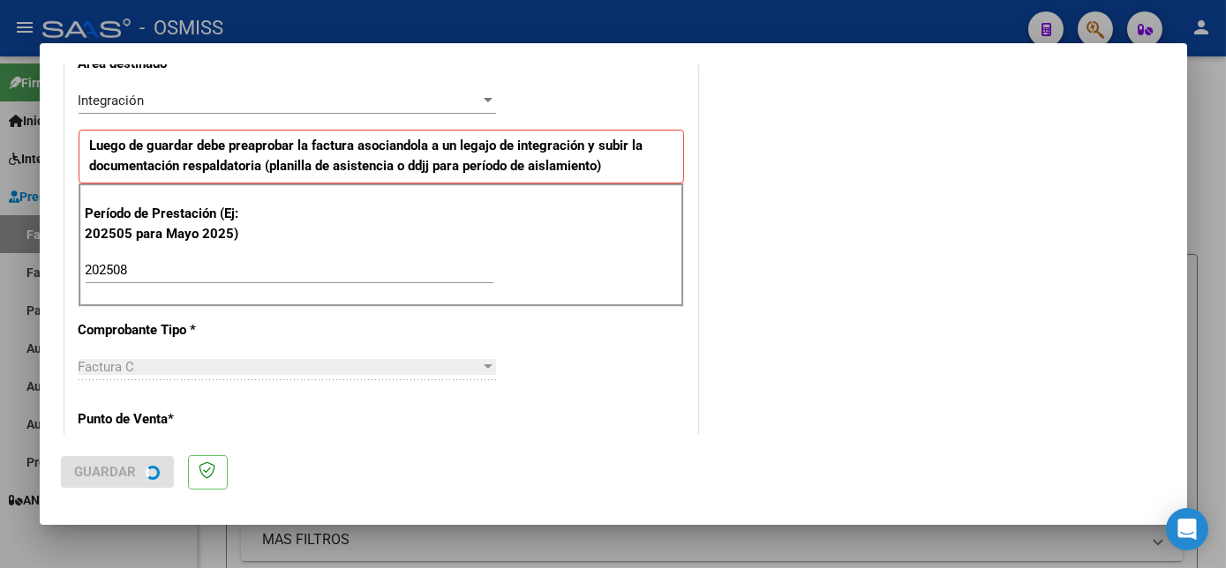
scroll to position [0, 0]
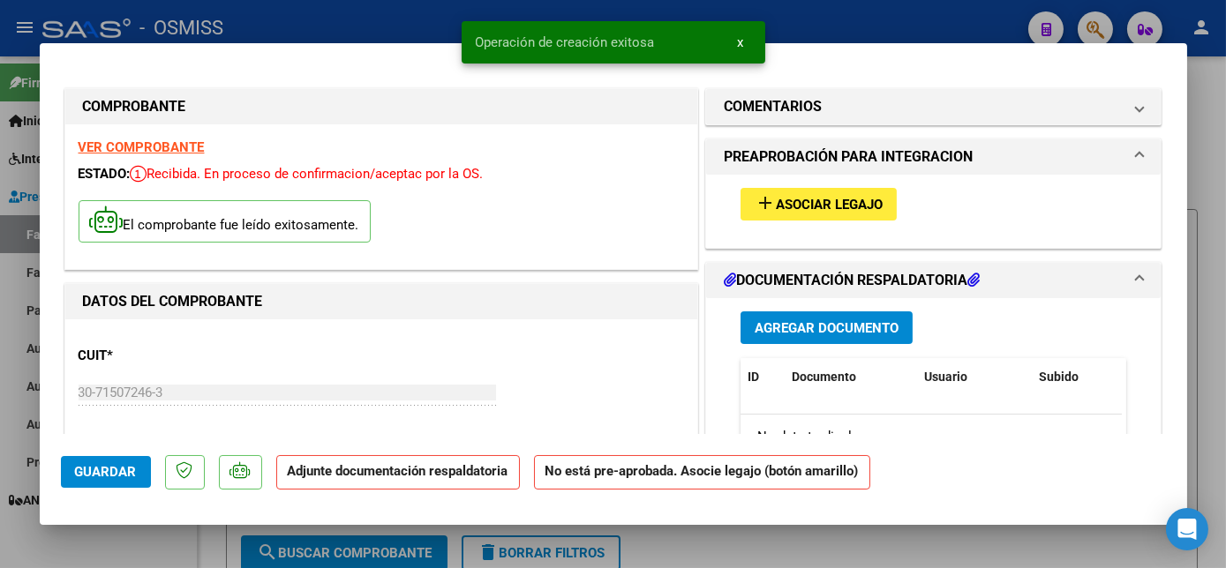
click at [1173, 281] on mat-dialog-content "COMPROBANTE VER COMPROBANTE ESTADO: Recibida. En proceso de confirmacion/acepta…" at bounding box center [613, 249] width 1147 height 370
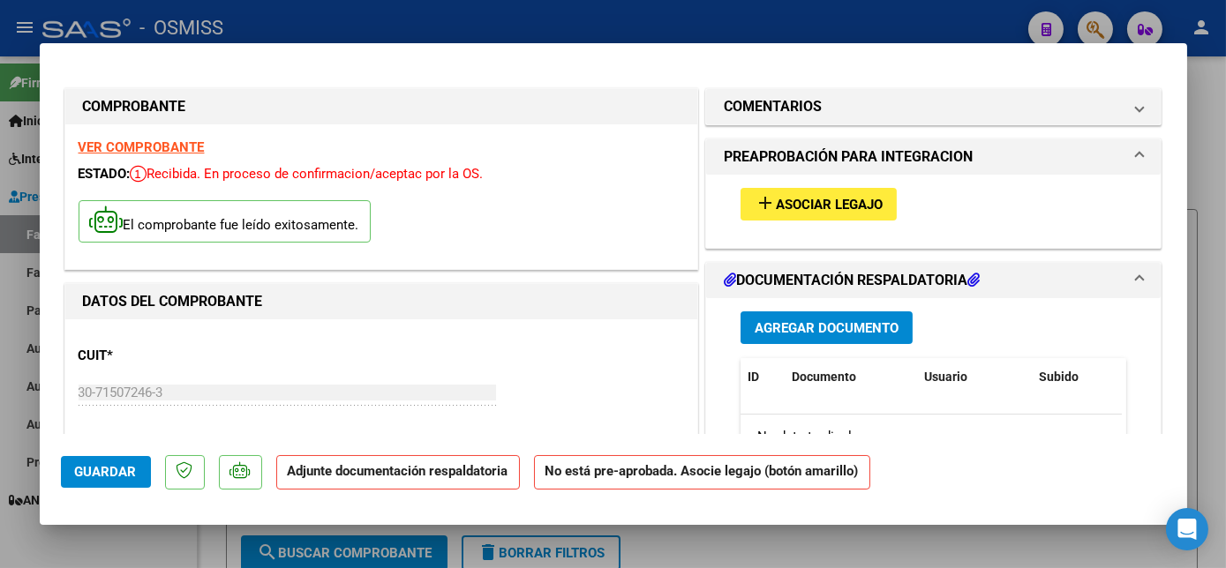
click at [836, 206] on span "Asociar Legajo" at bounding box center [829, 205] width 107 height 16
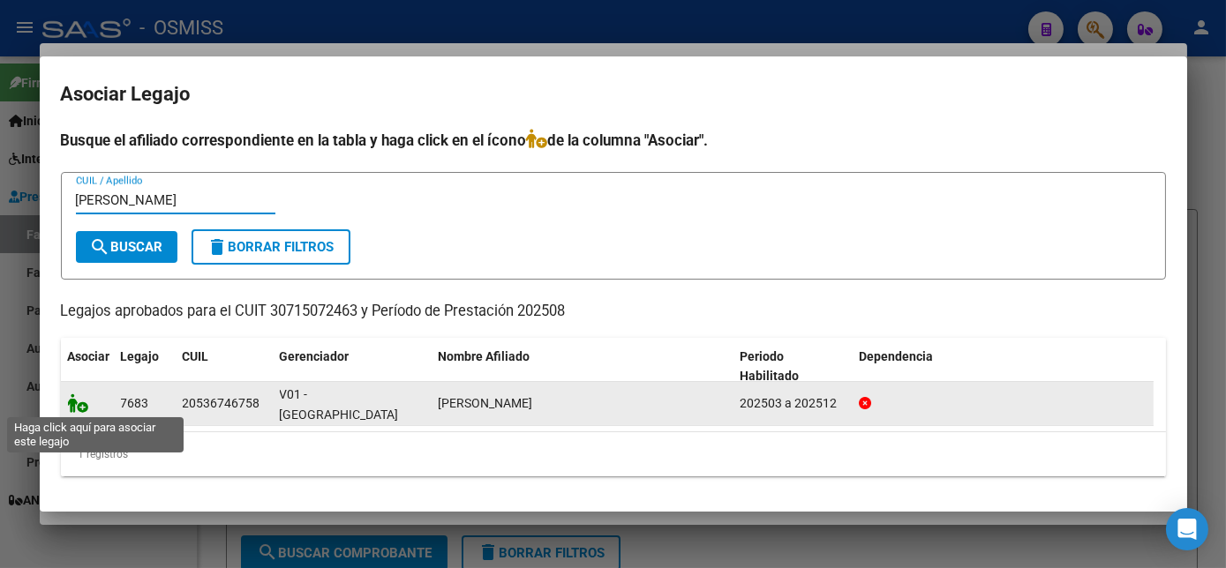
type input "[PERSON_NAME]"
click at [82, 402] on icon at bounding box center [78, 403] width 21 height 19
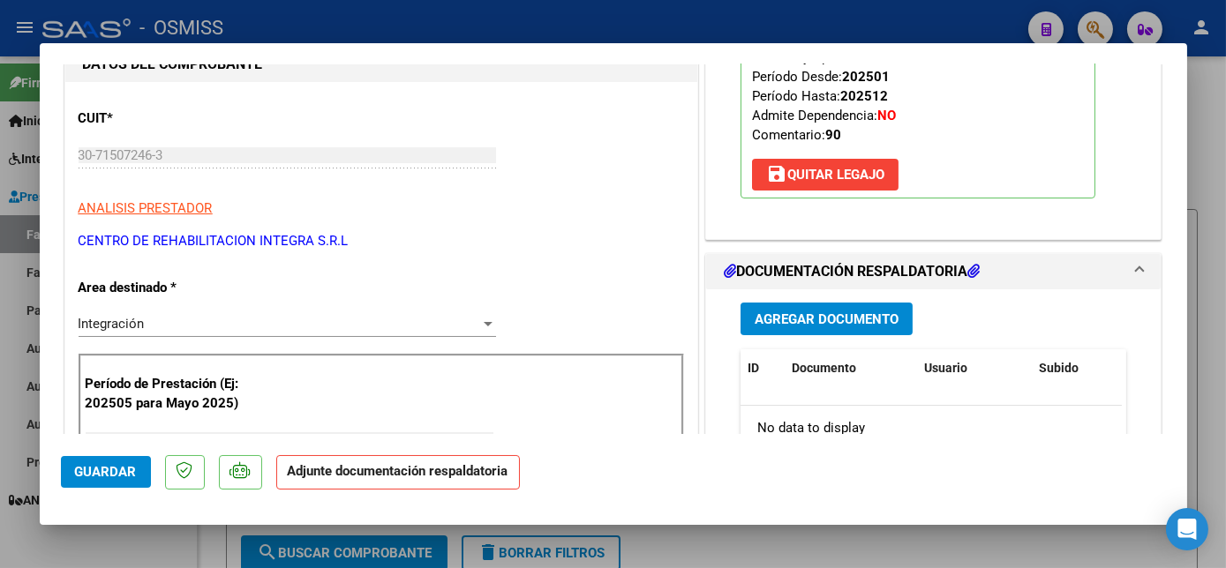
scroll to position [270, 0]
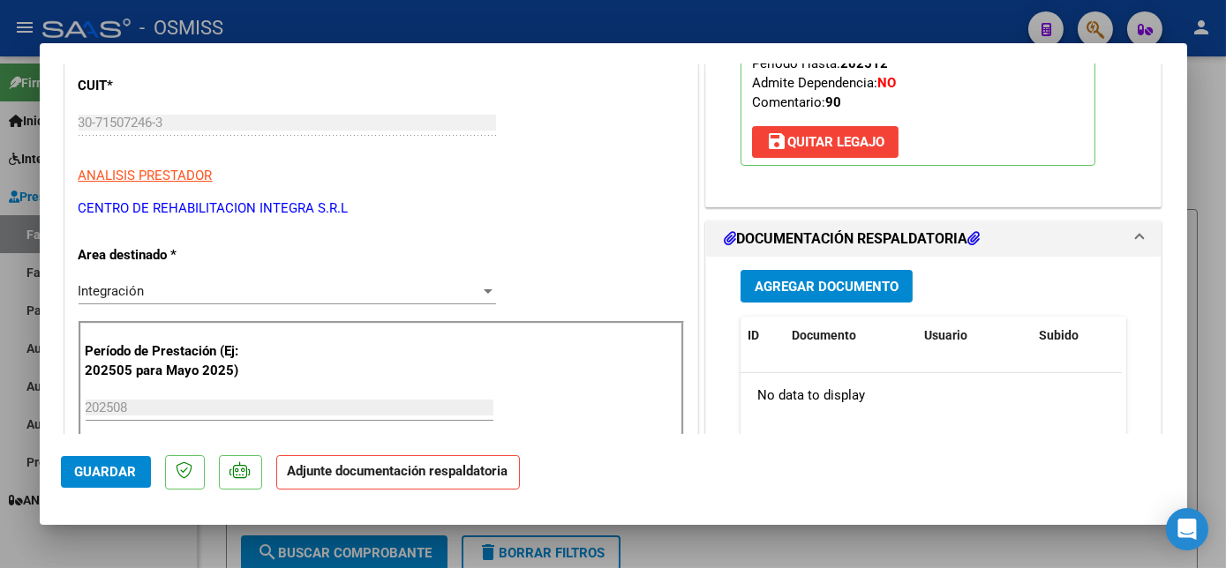
click at [873, 282] on span "Agregar Documento" at bounding box center [826, 287] width 144 height 16
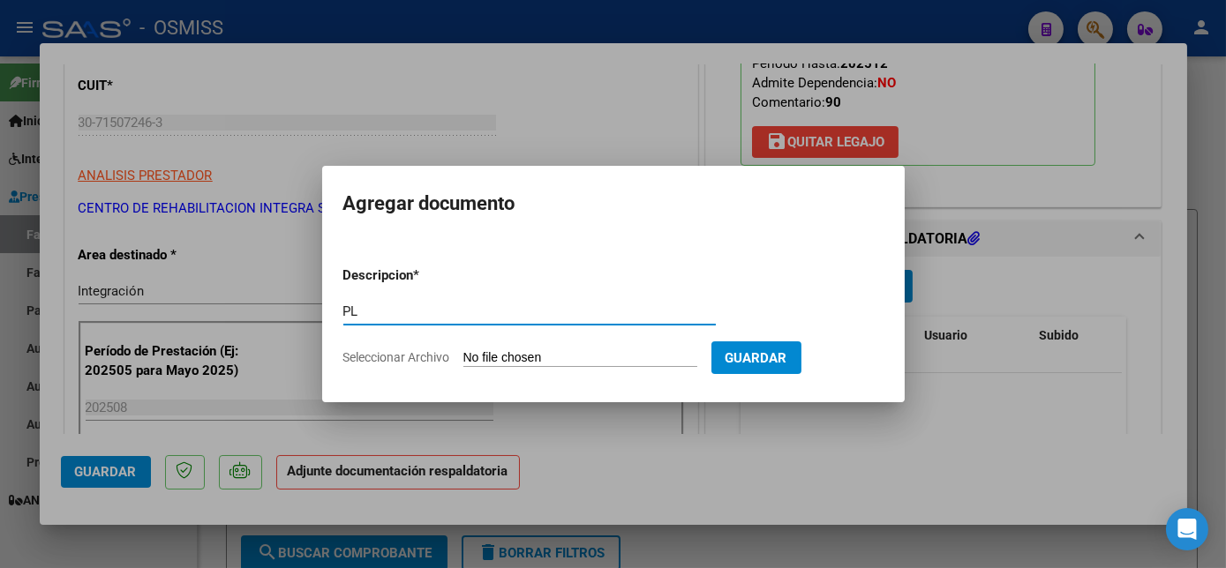
type input "PL"
click at [463, 350] on input "Seleccionar Archivo" at bounding box center [580, 358] width 234 height 17
type input "C:\fakepath\PL - [PERSON_NAME].pdf"
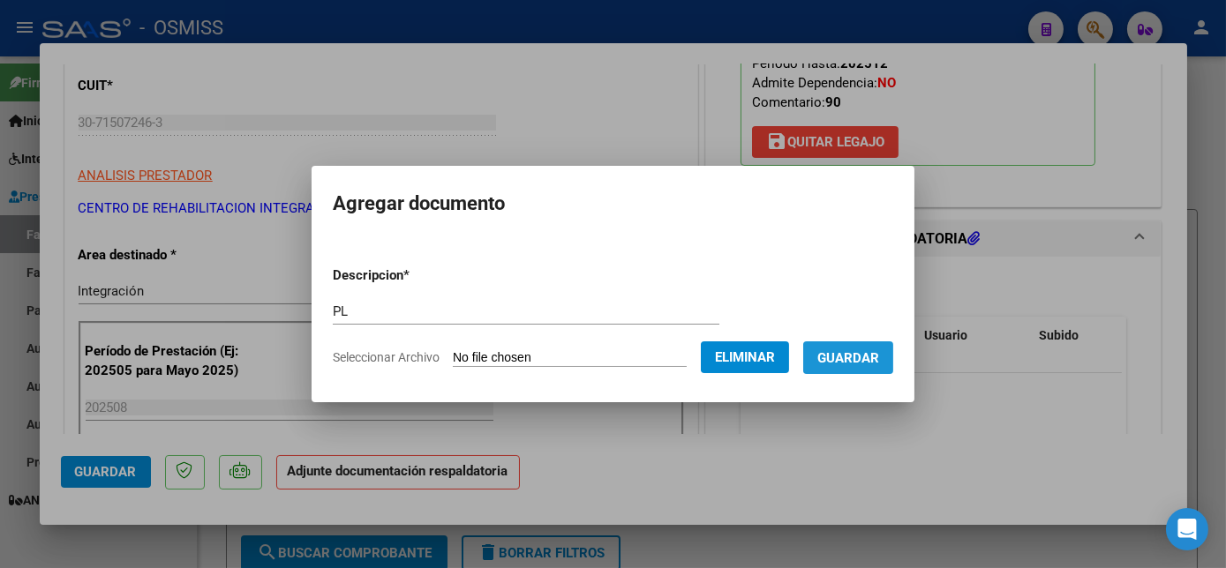
click at [852, 365] on span "Guardar" at bounding box center [848, 358] width 62 height 16
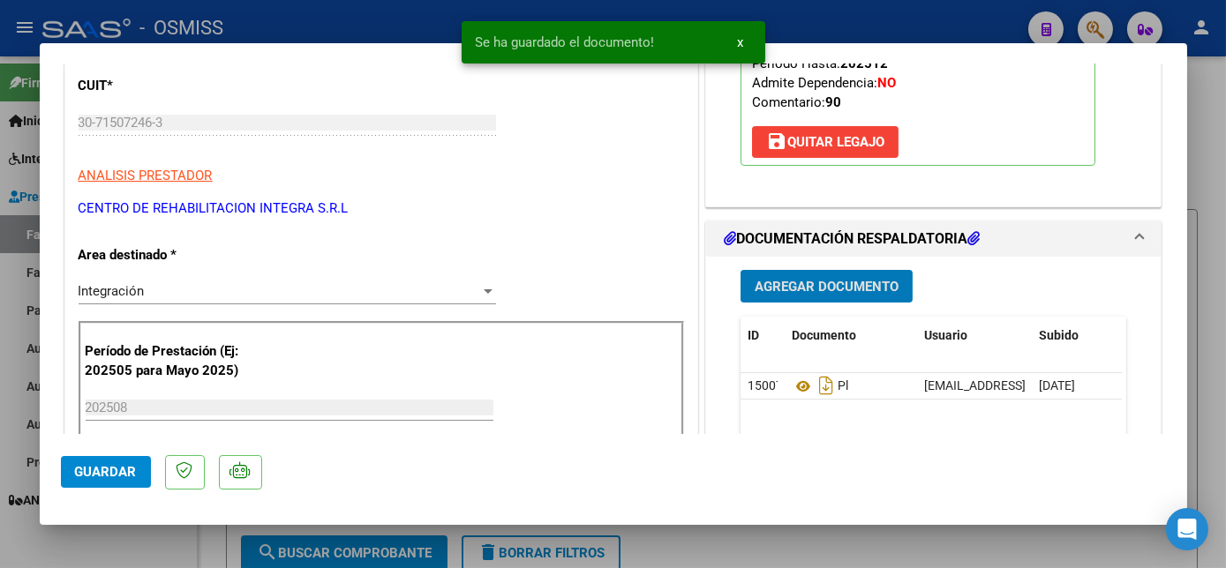
click at [113, 469] on span "Guardar" at bounding box center [106, 472] width 62 height 16
click at [158, 551] on div at bounding box center [613, 284] width 1226 height 568
type input "$ 0,00"
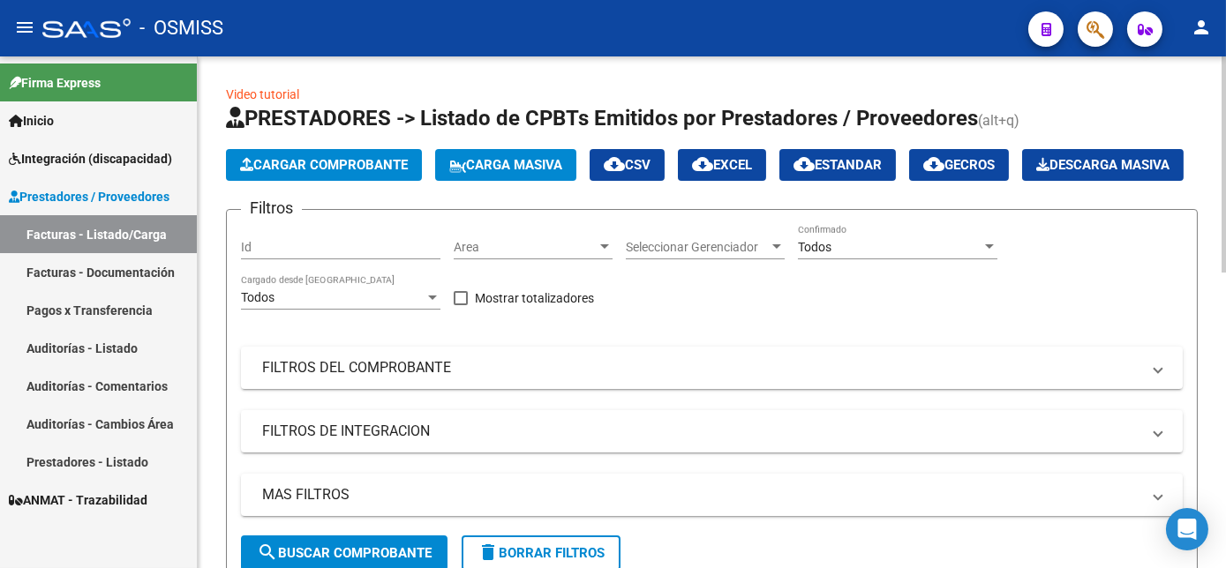
click at [378, 165] on span "Cargar Comprobante" at bounding box center [324, 165] width 168 height 16
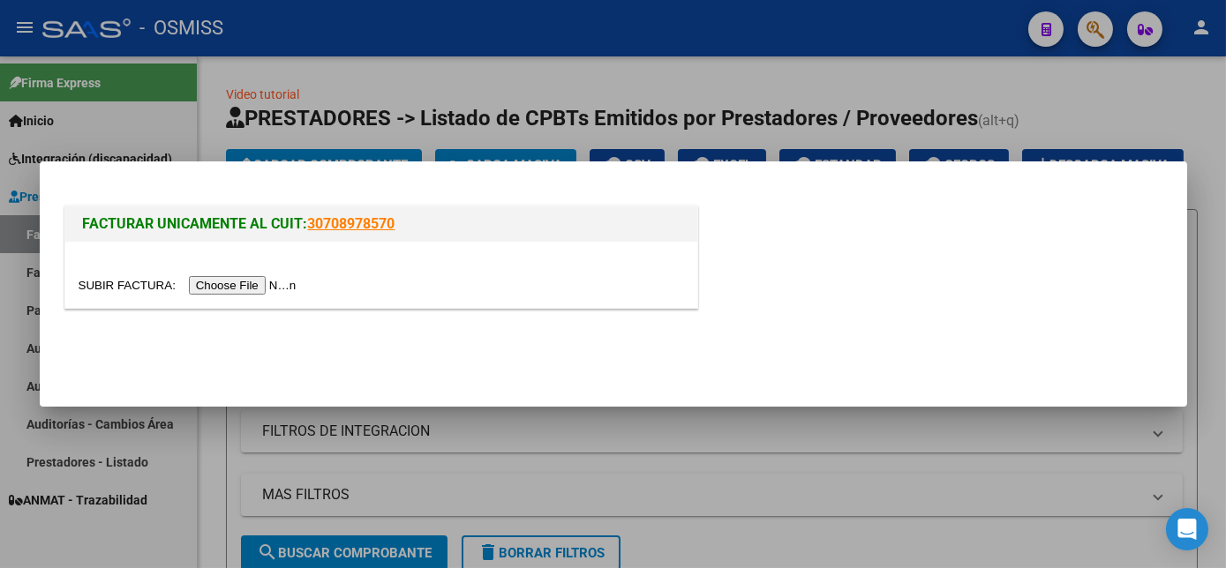
click at [244, 289] on input "file" at bounding box center [190, 285] width 223 height 19
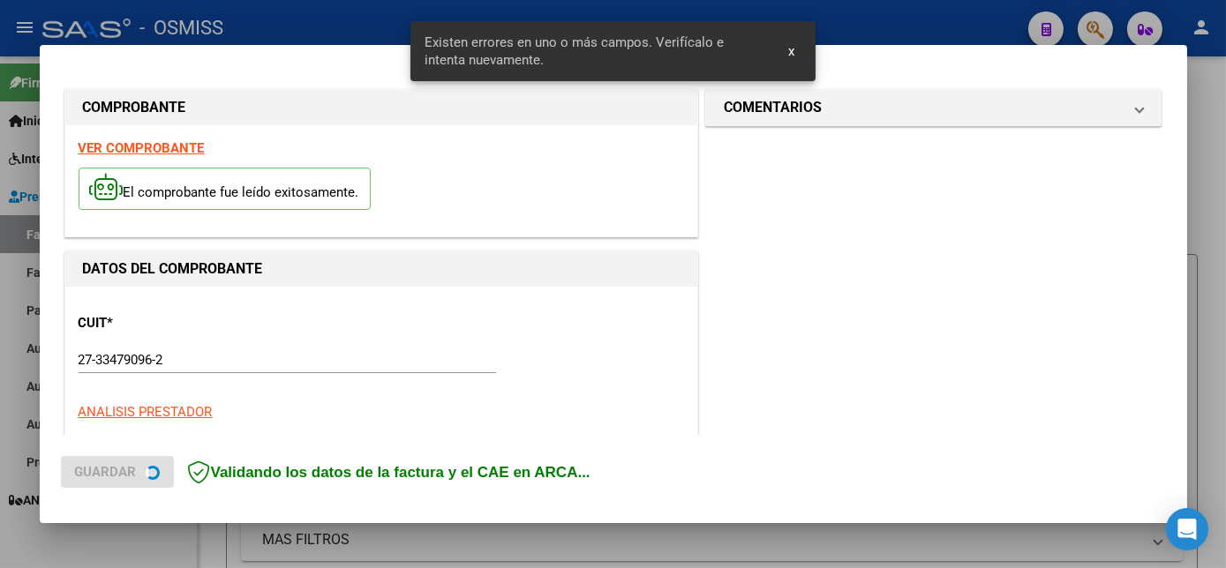
scroll to position [446, 0]
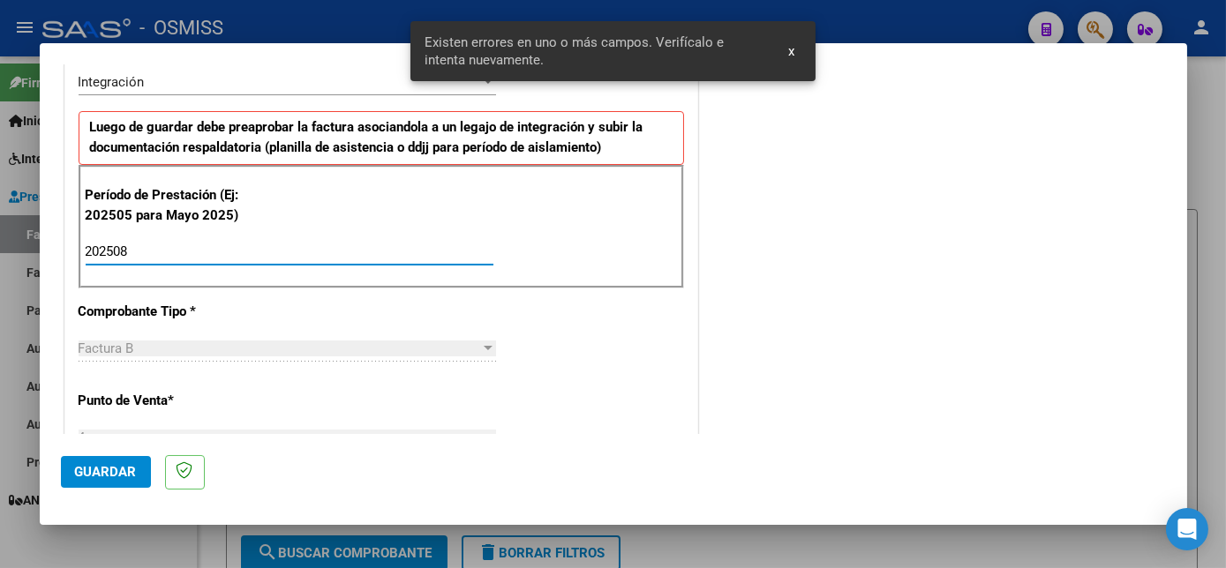
type input "202508"
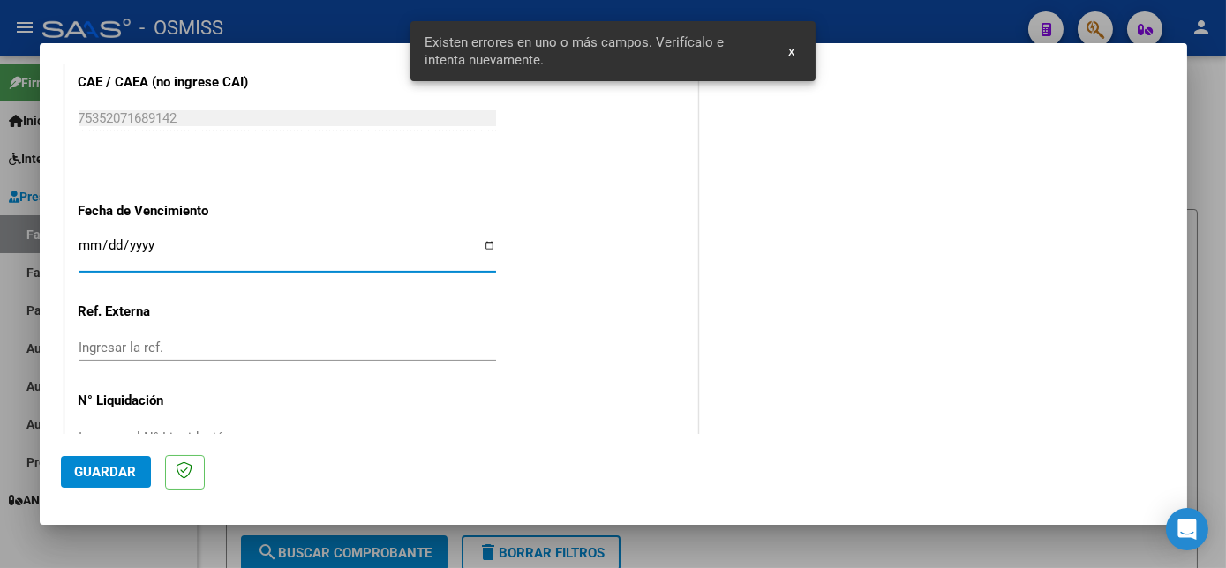
click at [94, 475] on span "Guardar" at bounding box center [106, 472] width 62 height 16
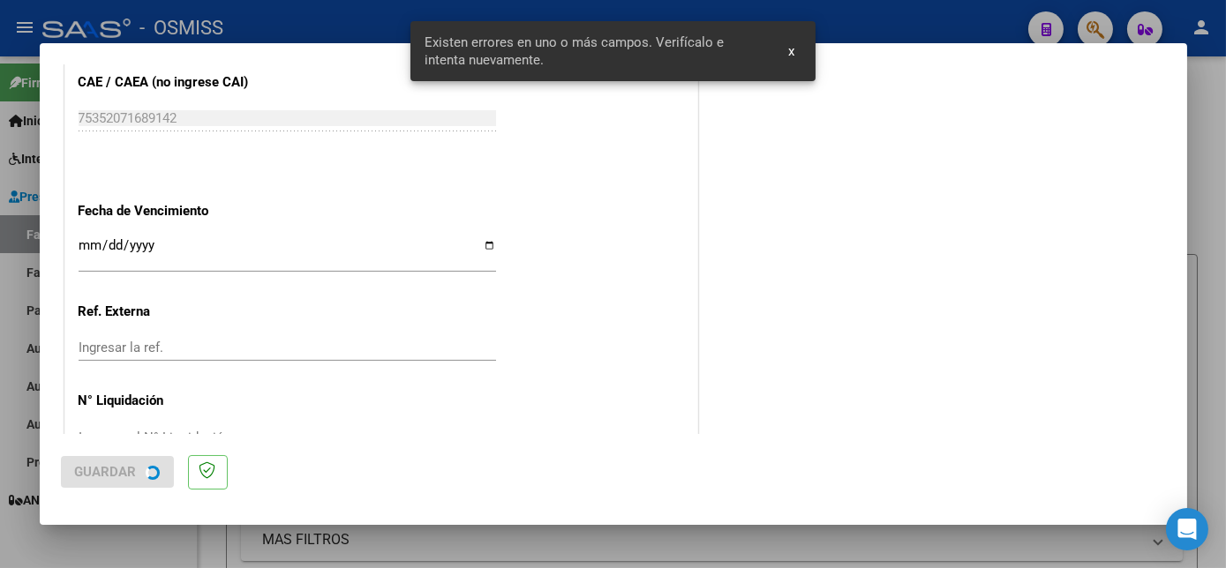
scroll to position [0, 0]
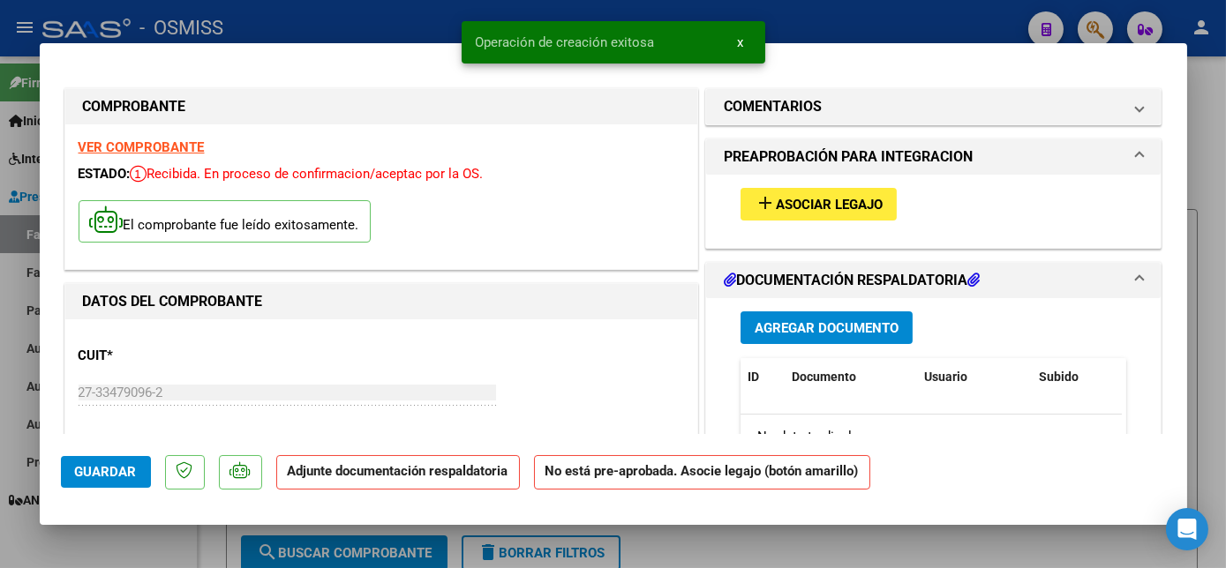
click at [865, 204] on span "Asociar Legajo" at bounding box center [829, 205] width 107 height 16
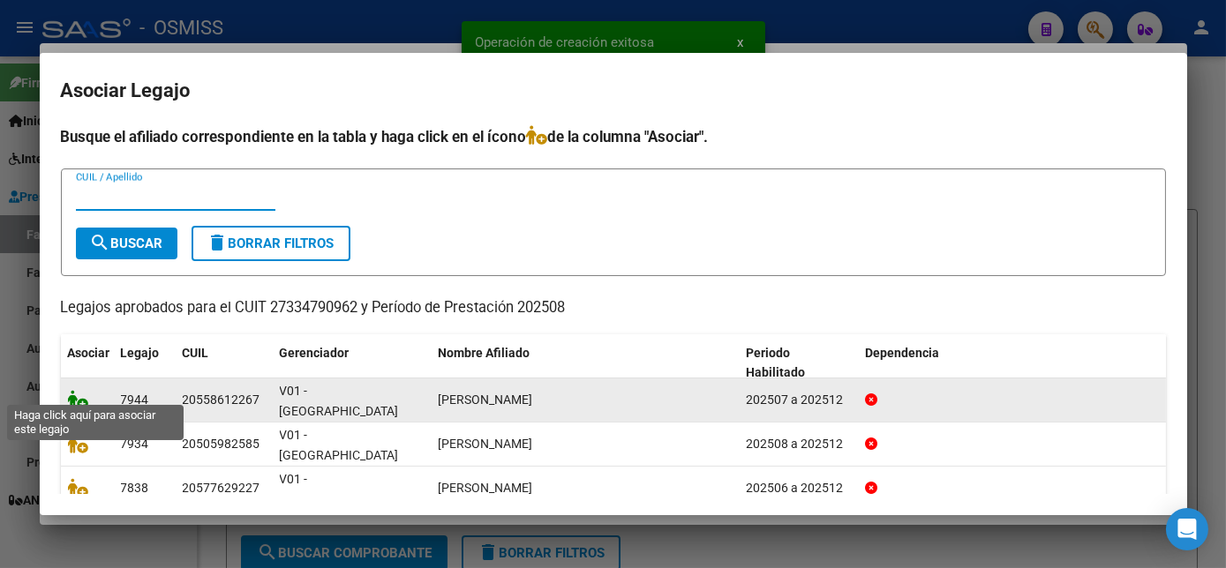
click at [77, 398] on icon at bounding box center [78, 399] width 21 height 19
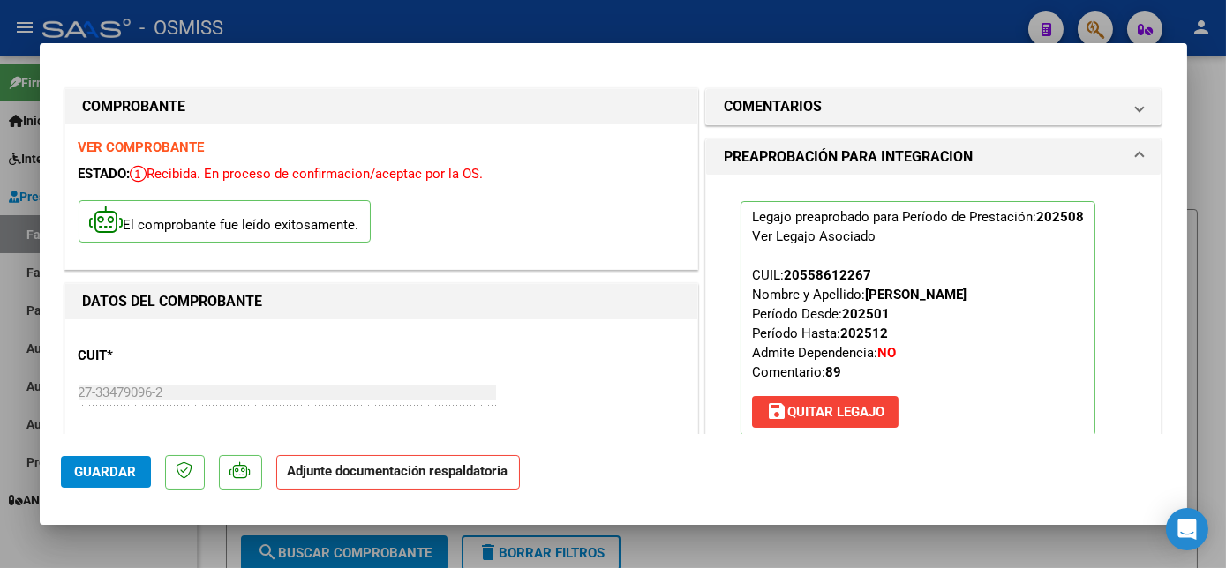
scroll to position [200, 0]
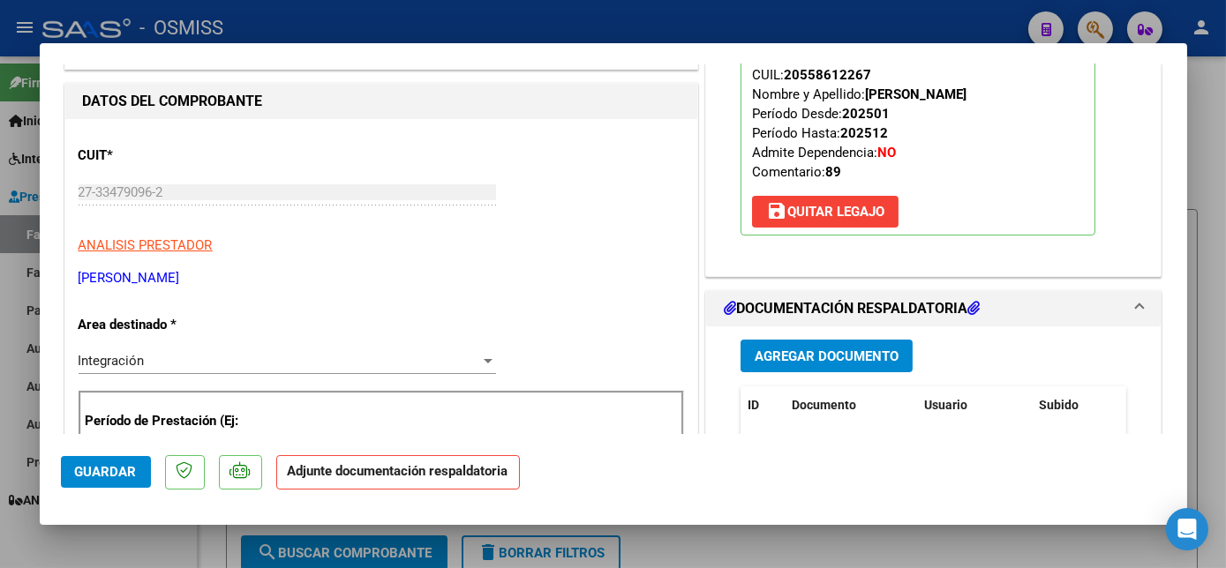
click at [805, 358] on span "Agregar Documento" at bounding box center [826, 357] width 144 height 16
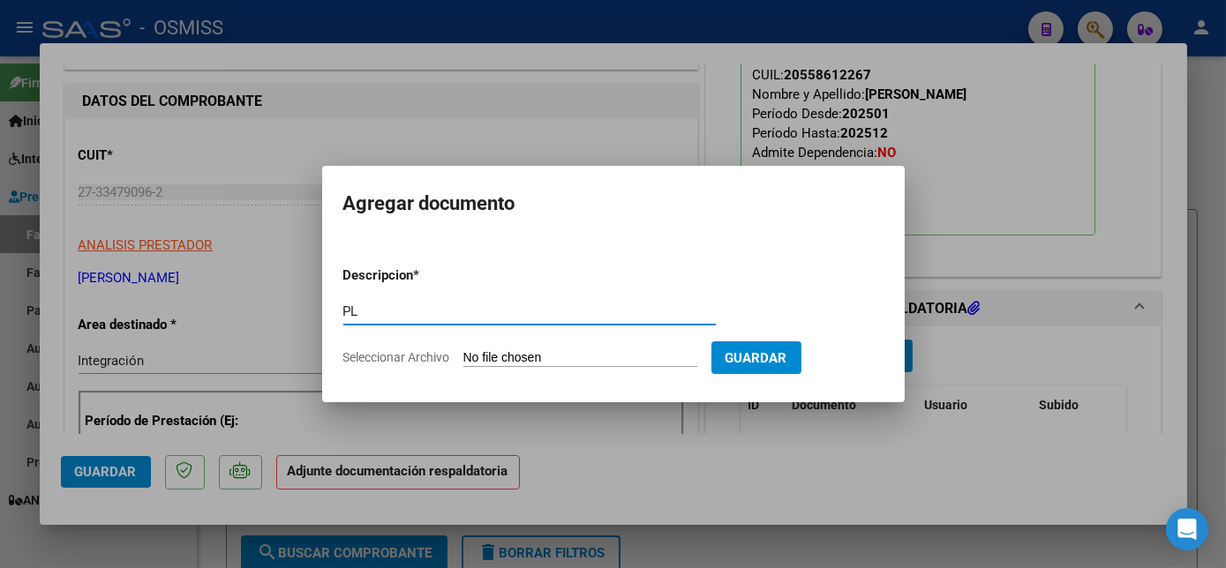
type input "PL"
click at [463, 350] on input "Seleccionar Archivo" at bounding box center [580, 358] width 234 height 17
type input "C:\fakepath\PL - [PERSON_NAME].pdf"
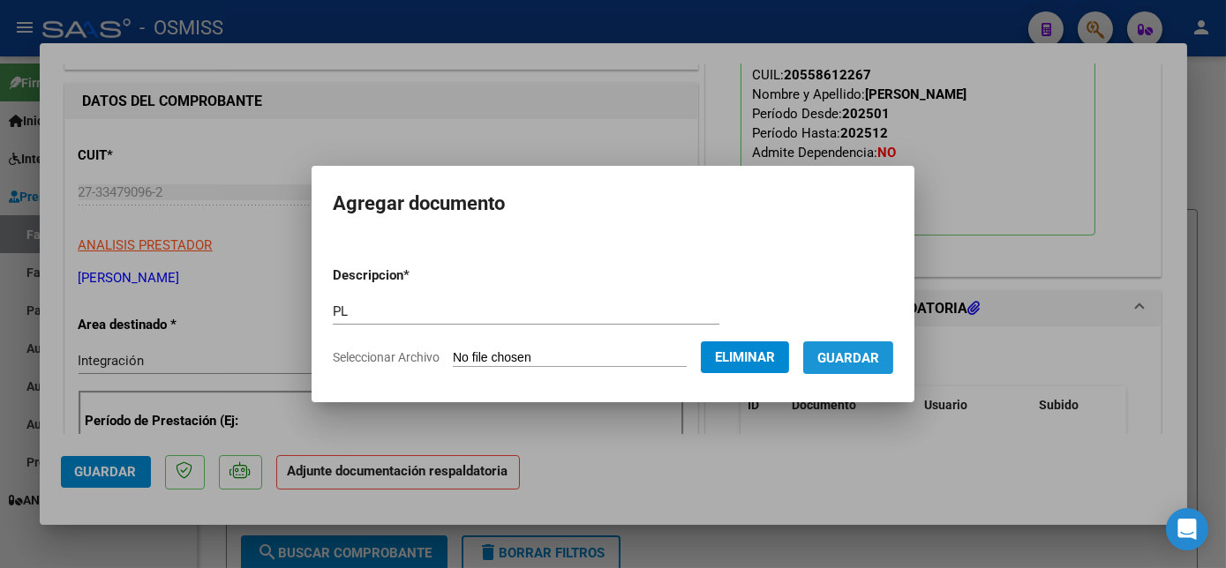
click at [867, 350] on span "Guardar" at bounding box center [848, 358] width 62 height 16
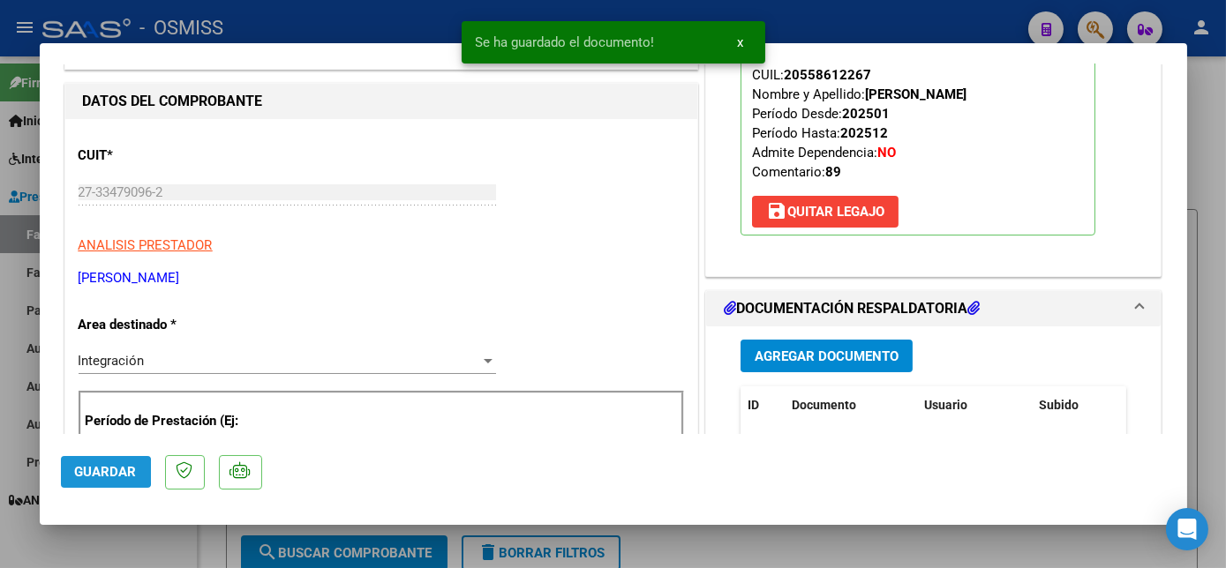
click at [94, 471] on span "Guardar" at bounding box center [106, 472] width 62 height 16
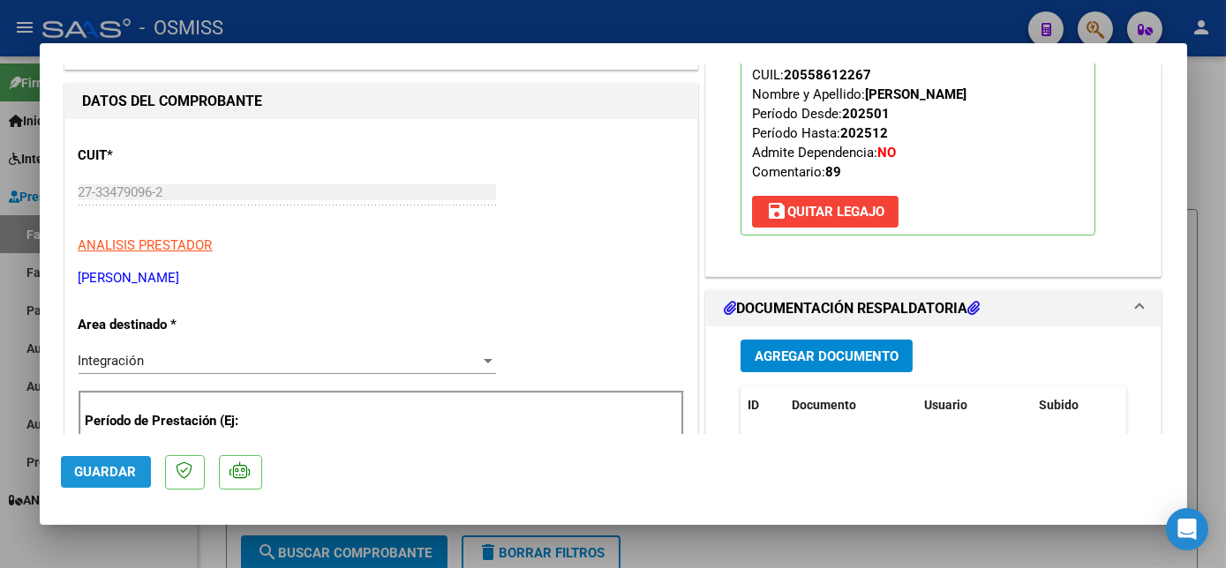
click at [96, 466] on span "Guardar" at bounding box center [106, 472] width 62 height 16
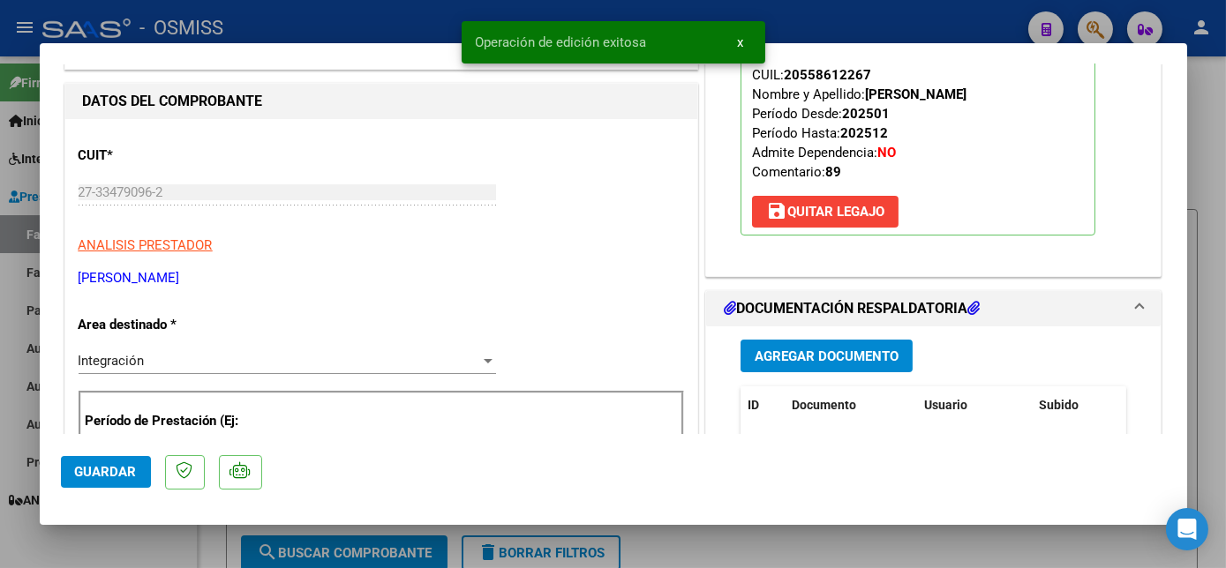
click at [120, 551] on div at bounding box center [613, 284] width 1226 height 568
type input "$ 0,00"
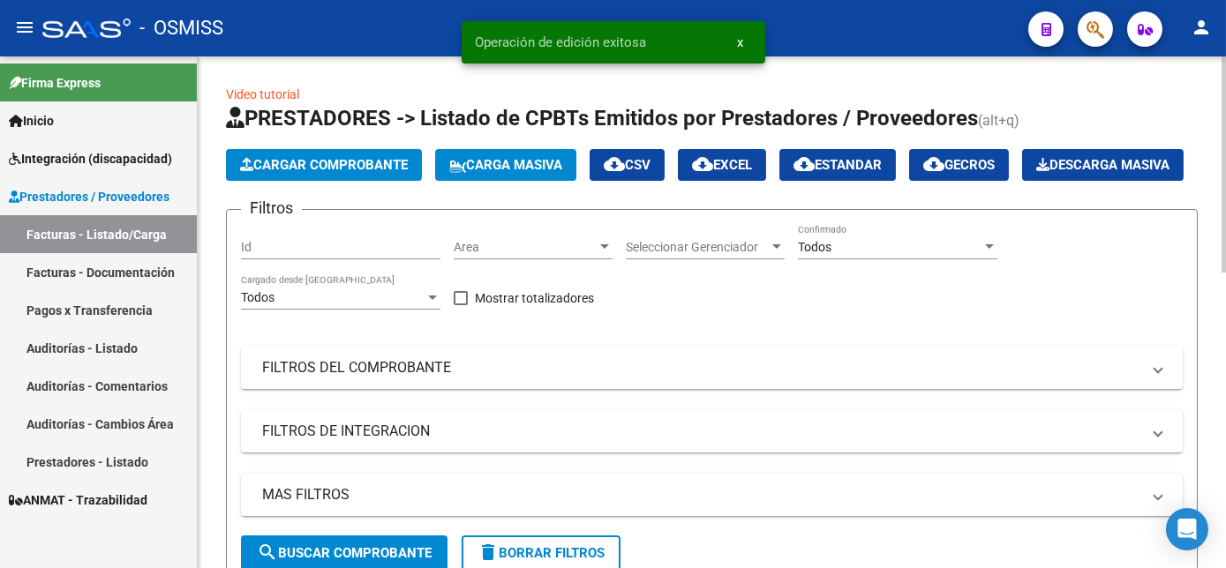
click at [362, 160] on span "Cargar Comprobante" at bounding box center [324, 165] width 168 height 16
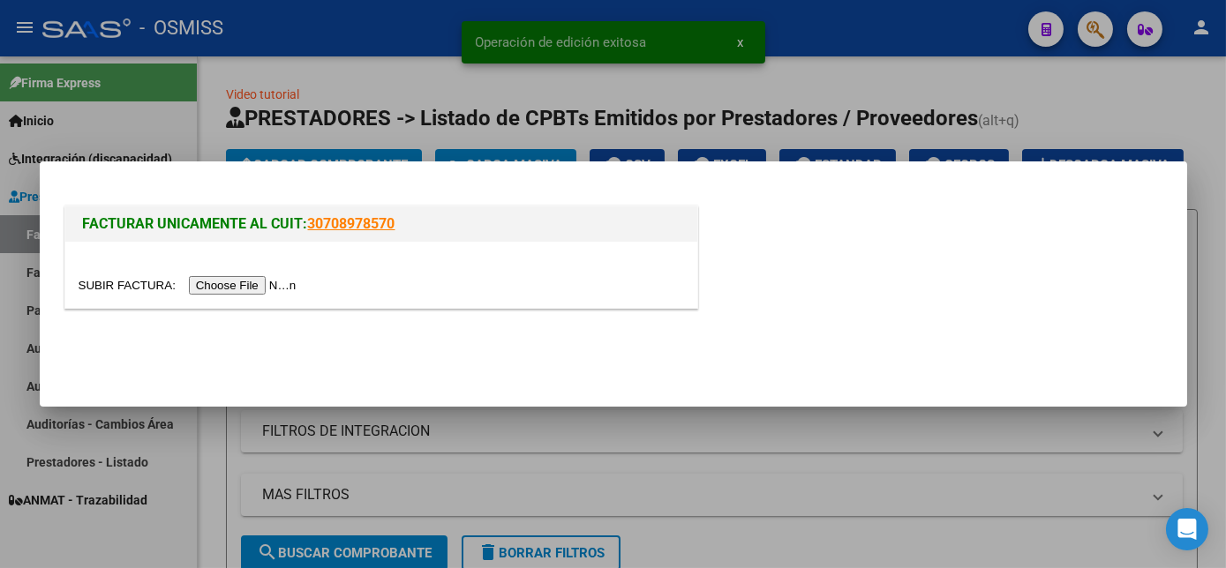
click at [244, 280] on input "file" at bounding box center [190, 285] width 223 height 19
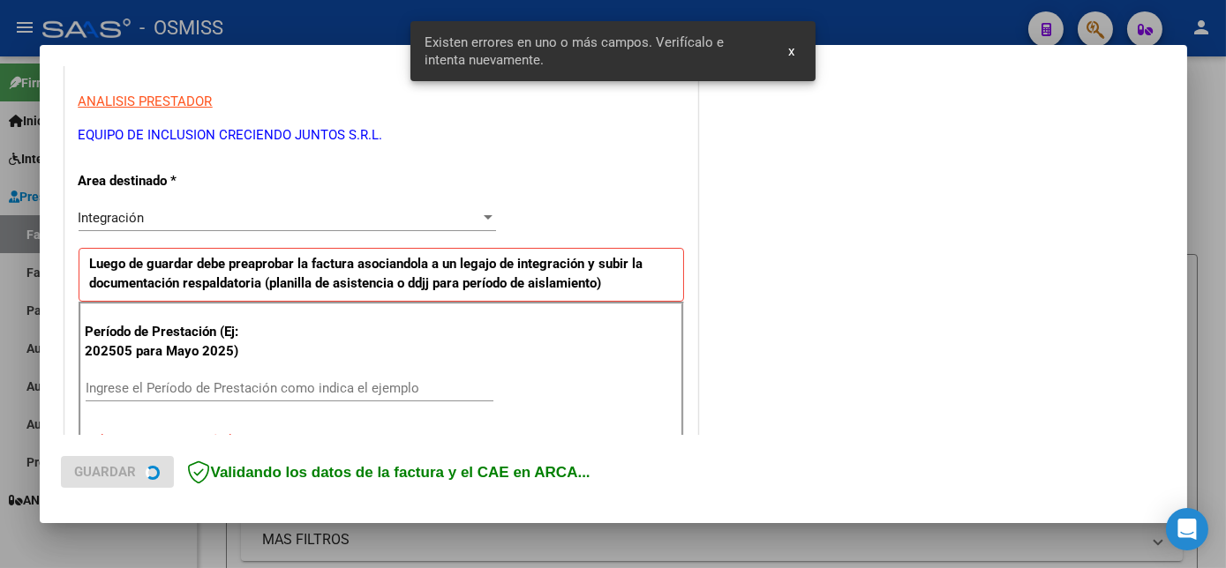
scroll to position [356, 0]
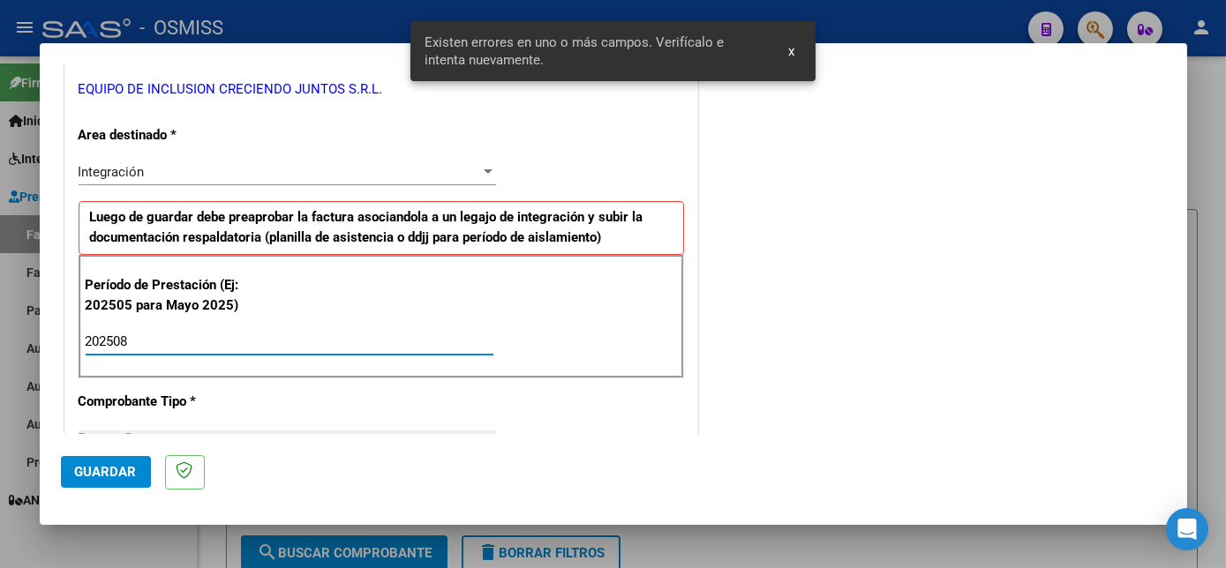
type input "202508"
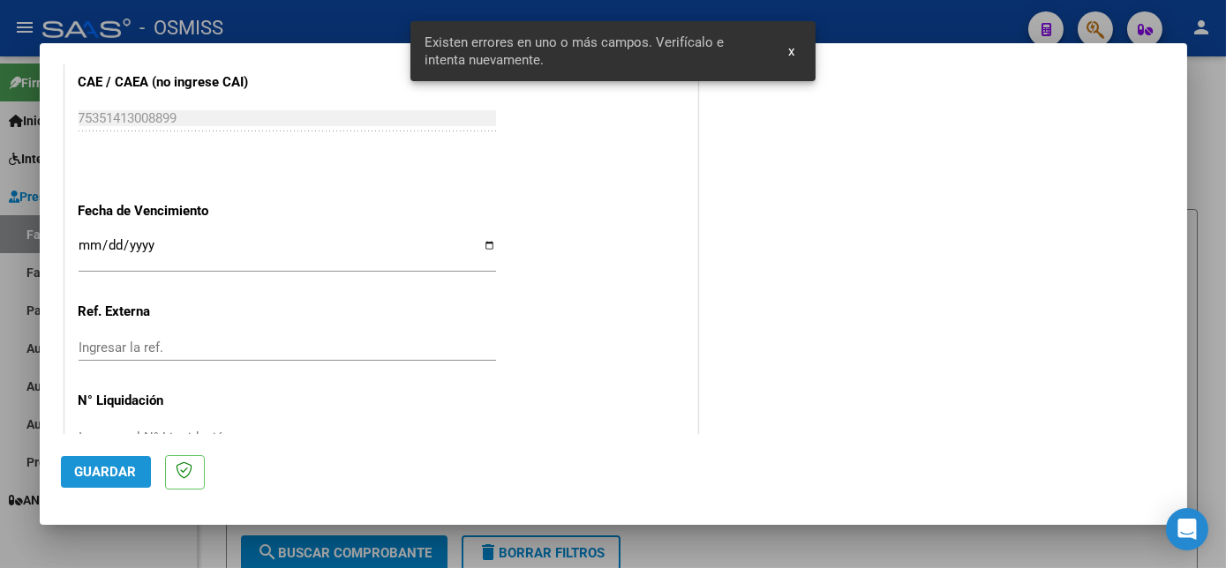
click at [119, 479] on span "Guardar" at bounding box center [106, 472] width 62 height 16
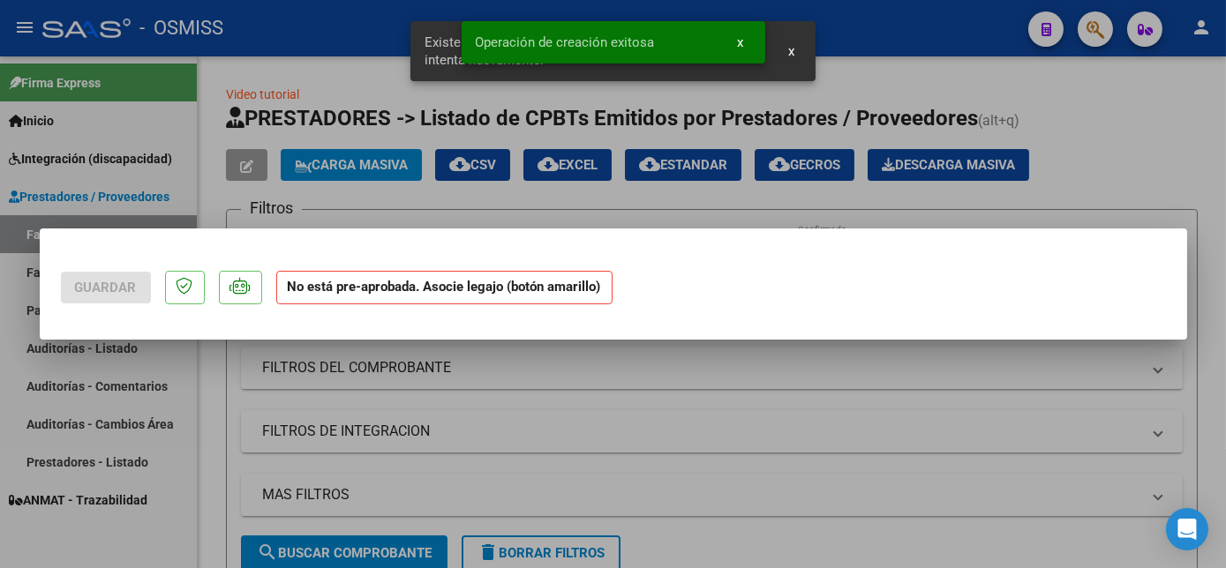
scroll to position [0, 0]
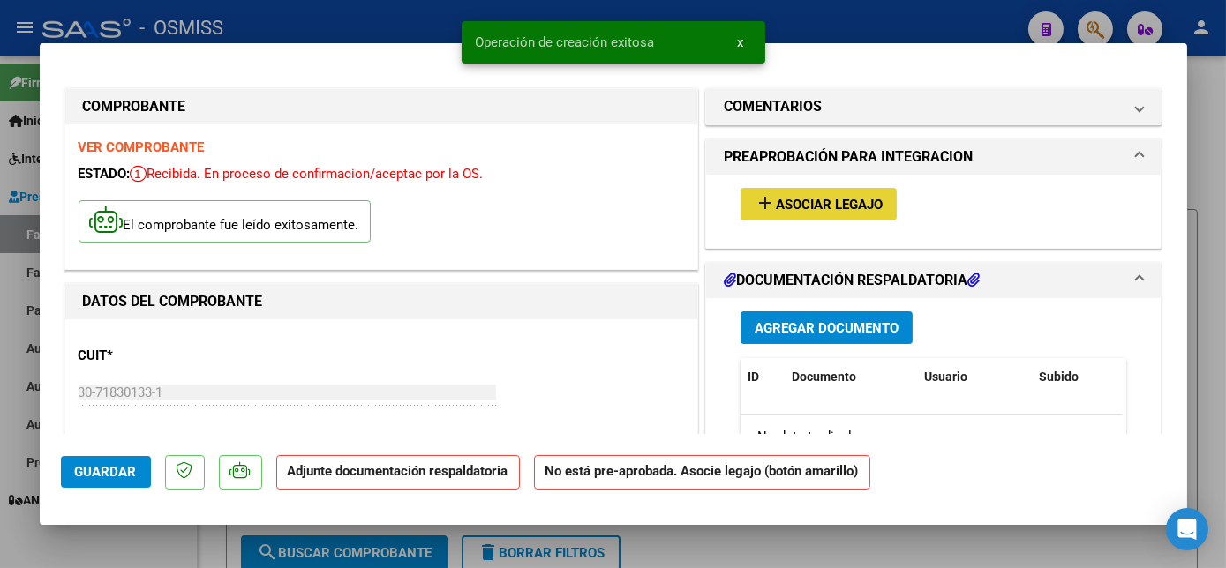
click at [841, 200] on span "Asociar Legajo" at bounding box center [829, 205] width 107 height 16
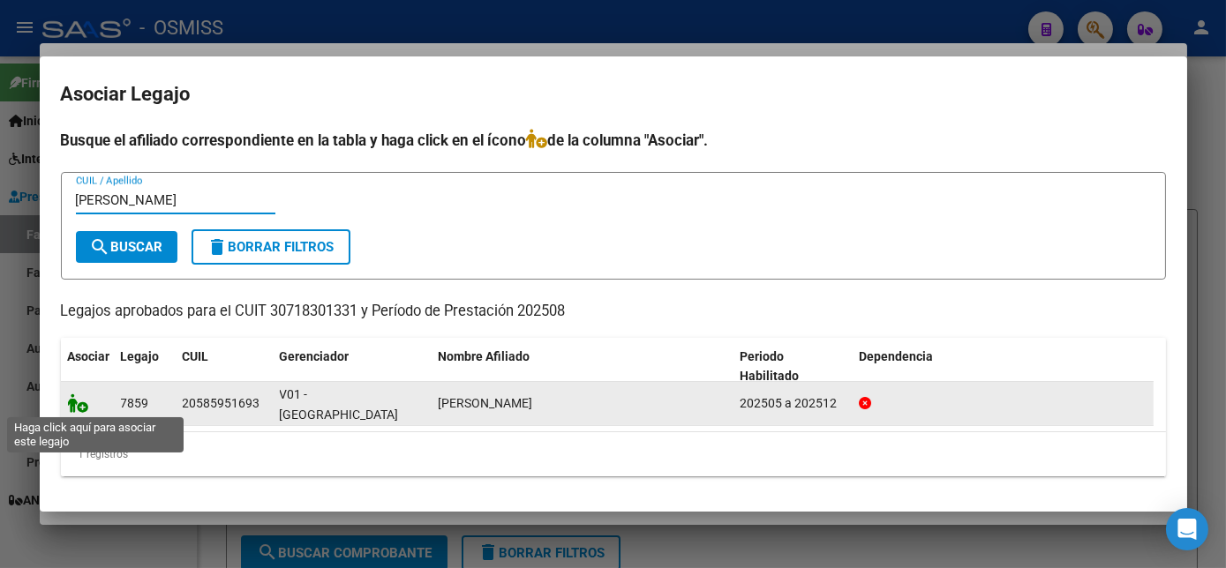
type input "[PERSON_NAME]"
click at [68, 397] on icon at bounding box center [78, 403] width 21 height 19
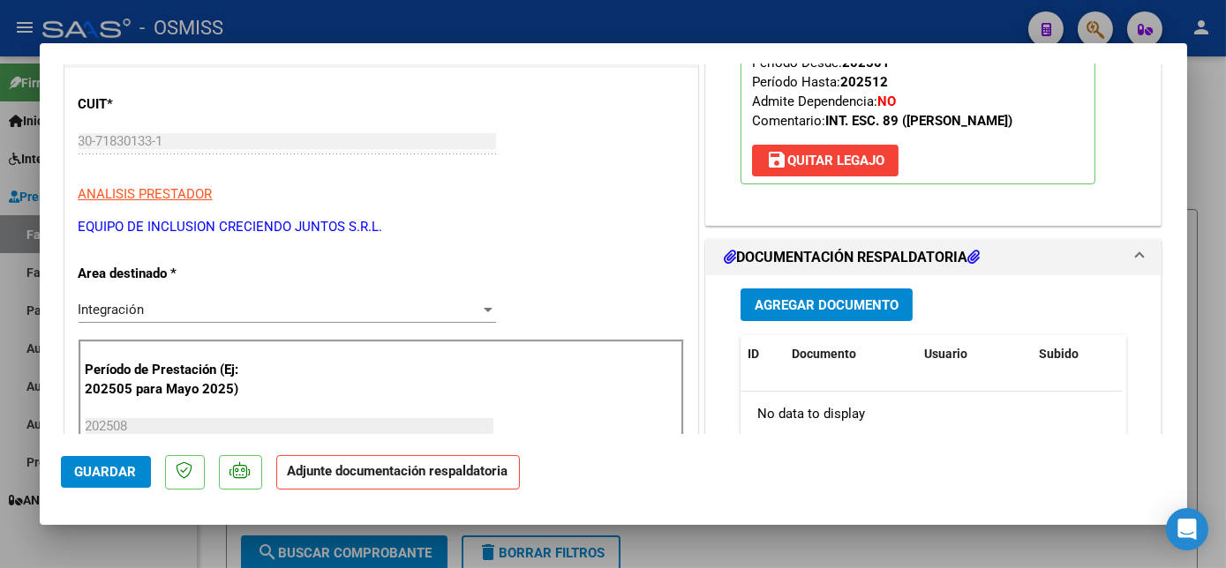
scroll to position [280, 0]
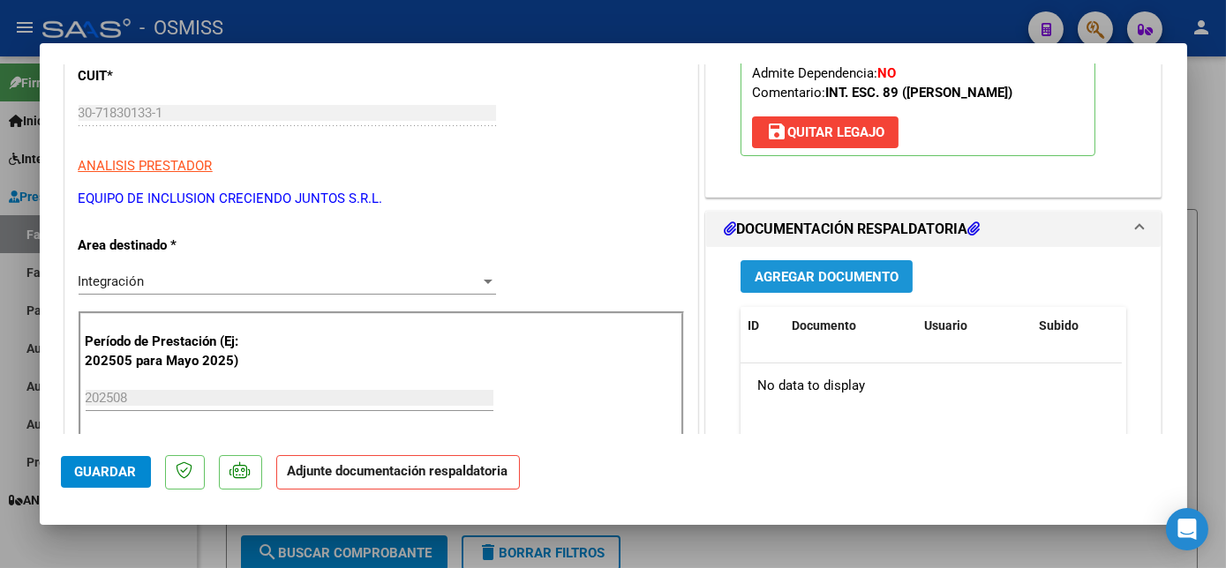
click at [781, 270] on span "Agregar Documento" at bounding box center [826, 277] width 144 height 16
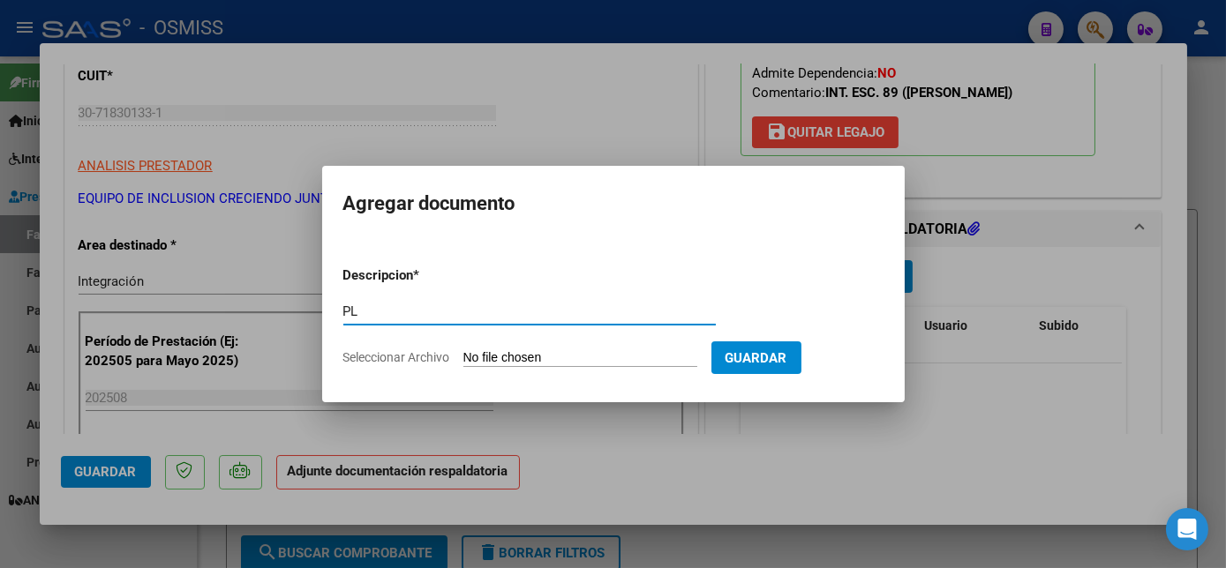
type input "PL"
click at [463, 350] on input "Seleccionar Archivo" at bounding box center [580, 358] width 234 height 17
type input "C:\fakepath\PL - [PERSON_NAME].pdf"
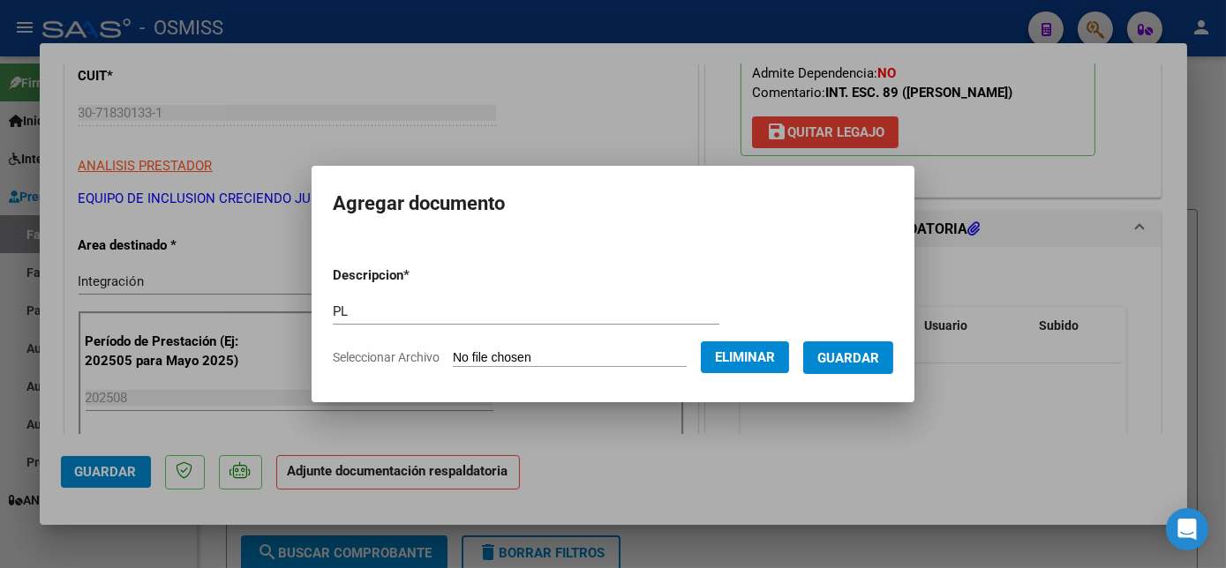
click at [854, 350] on span "Guardar" at bounding box center [848, 358] width 62 height 16
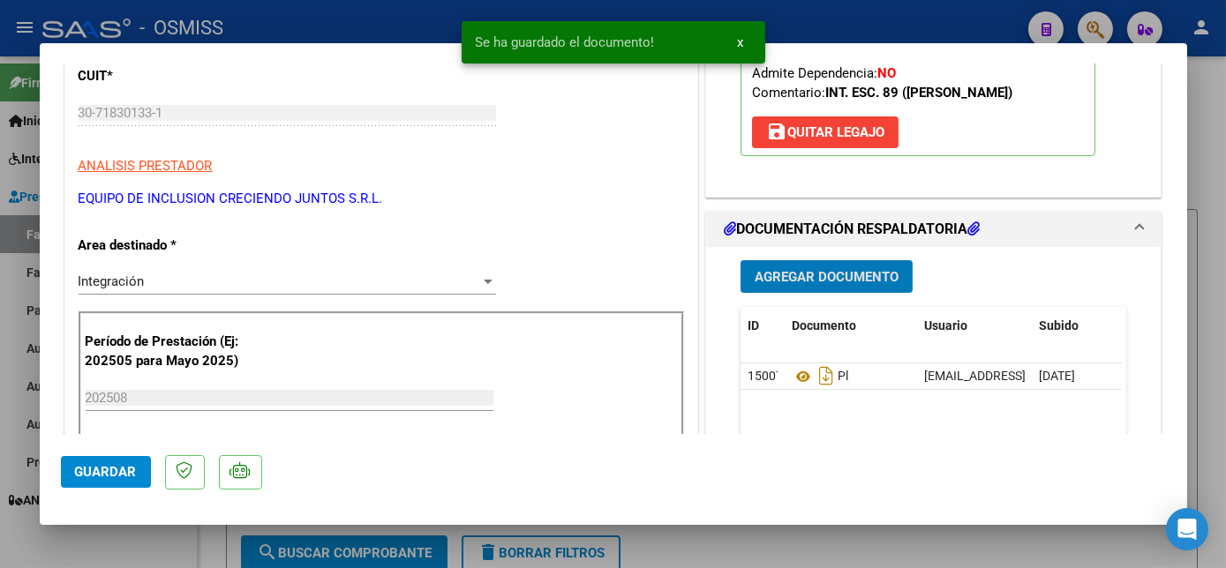
click at [103, 466] on span "Guardar" at bounding box center [106, 472] width 62 height 16
click at [154, 543] on div at bounding box center [613, 284] width 1226 height 568
type input "$ 0,00"
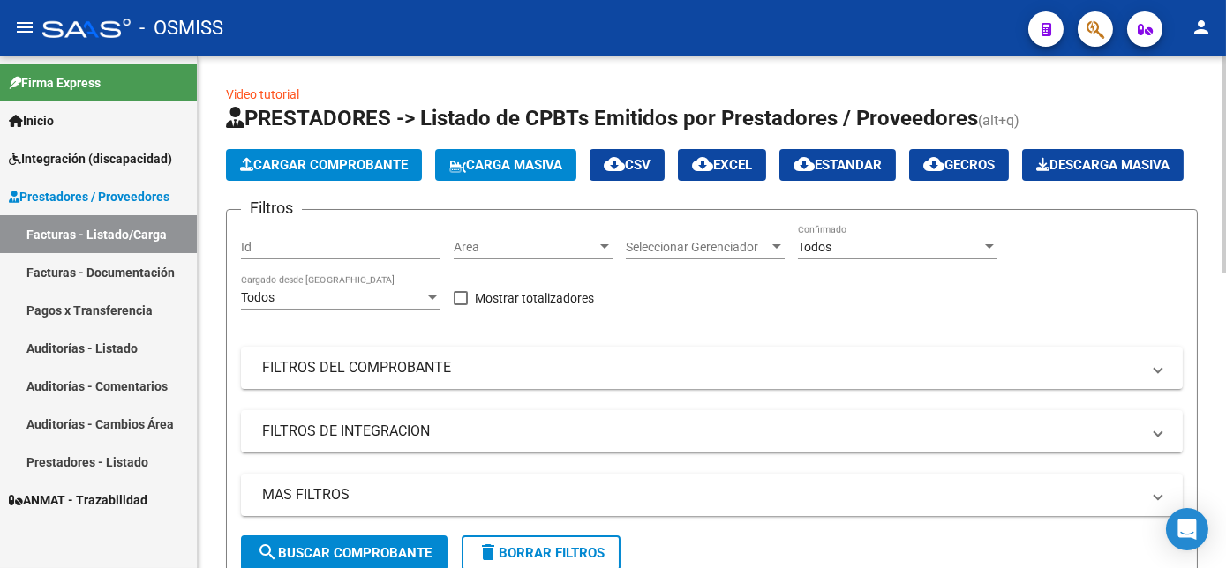
click at [362, 165] on span "Cargar Comprobante" at bounding box center [324, 165] width 168 height 16
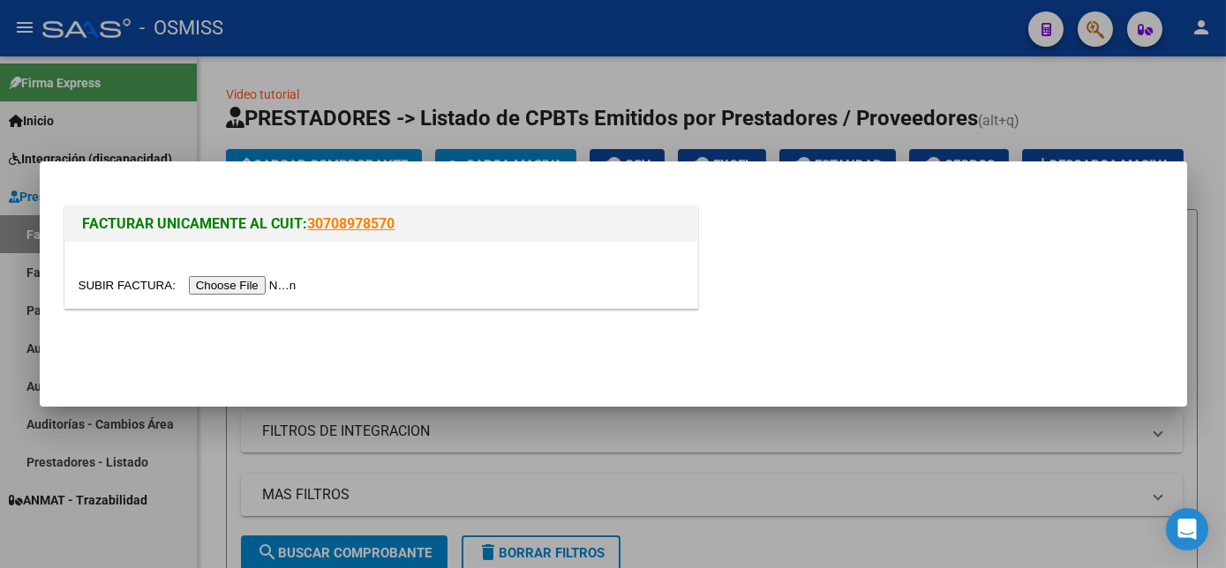
click at [242, 284] on input "file" at bounding box center [190, 285] width 223 height 19
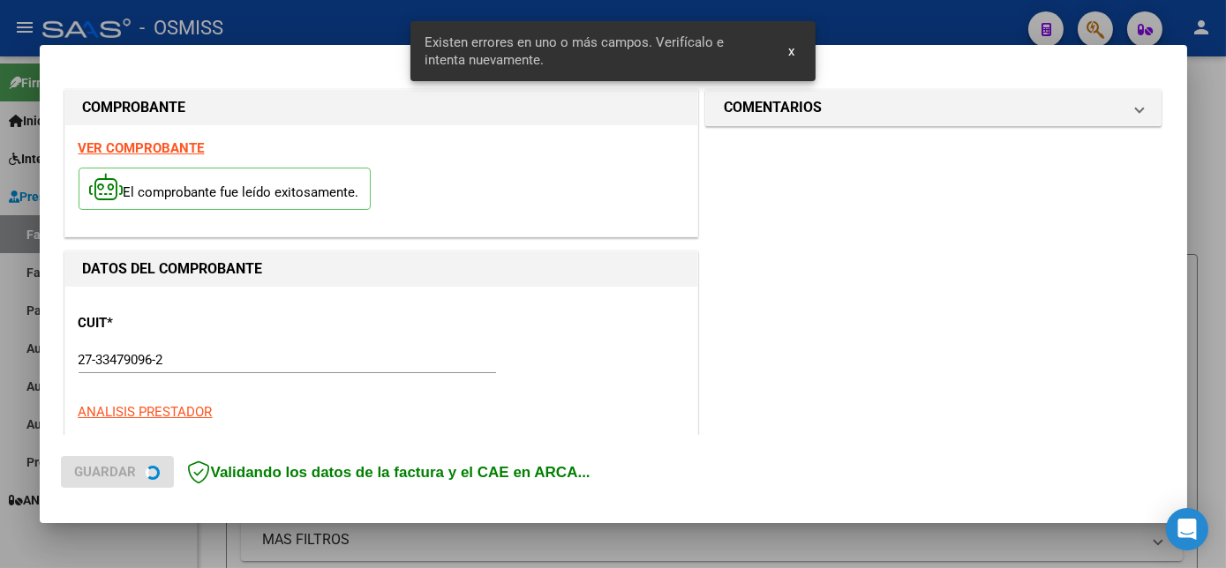
scroll to position [446, 0]
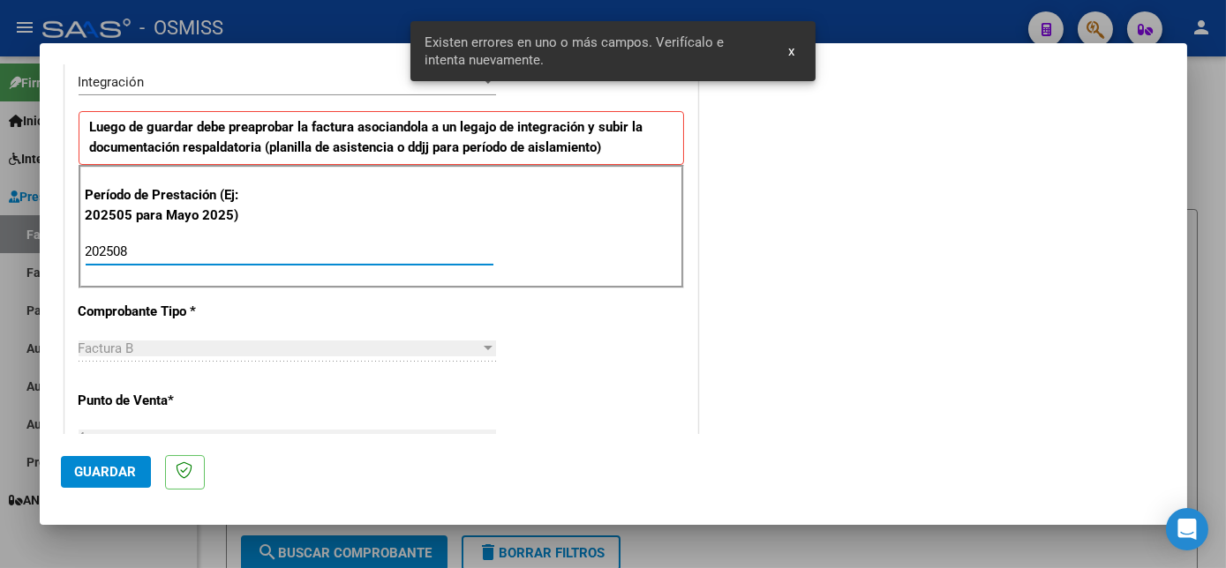
type input "202508"
click at [127, 468] on span "Guardar" at bounding box center [106, 472] width 62 height 16
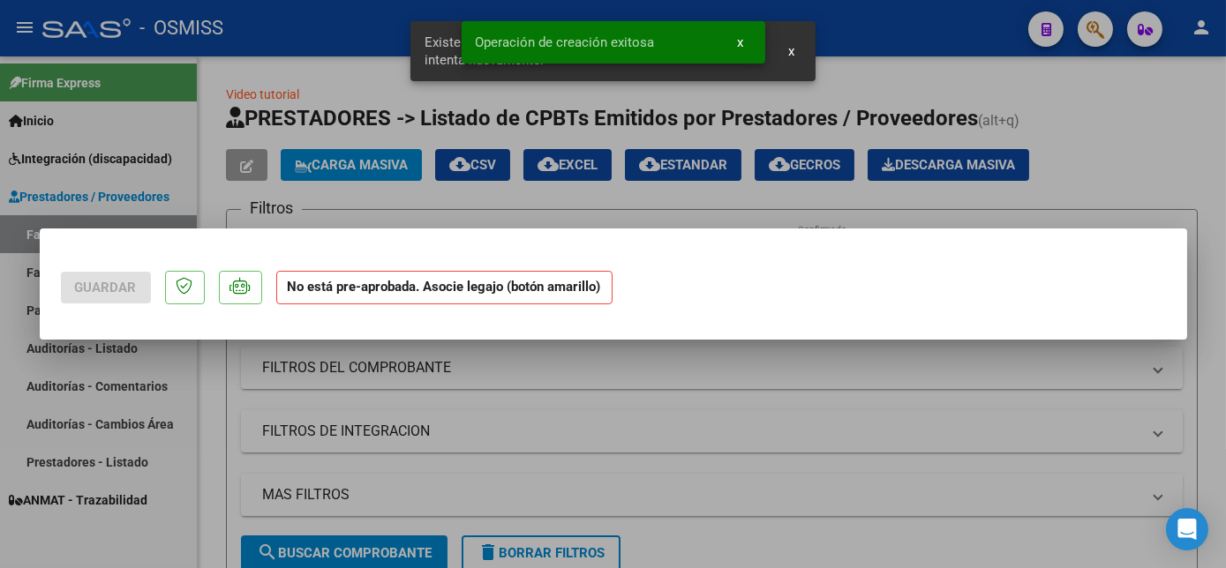
scroll to position [0, 0]
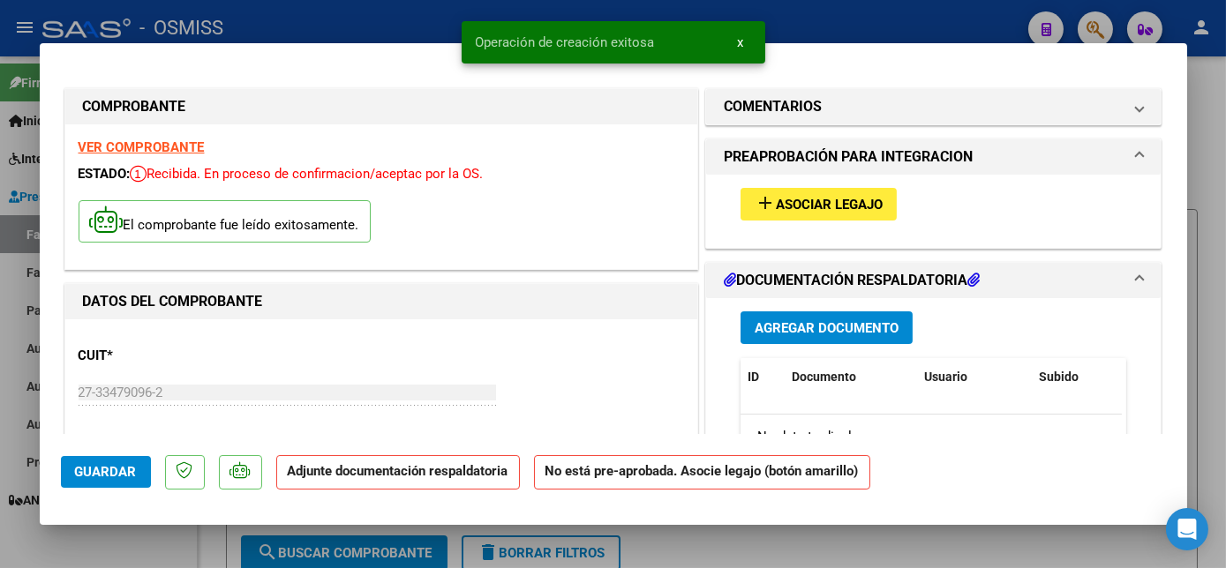
click at [880, 206] on button "add Asociar Legajo" at bounding box center [818, 204] width 156 height 33
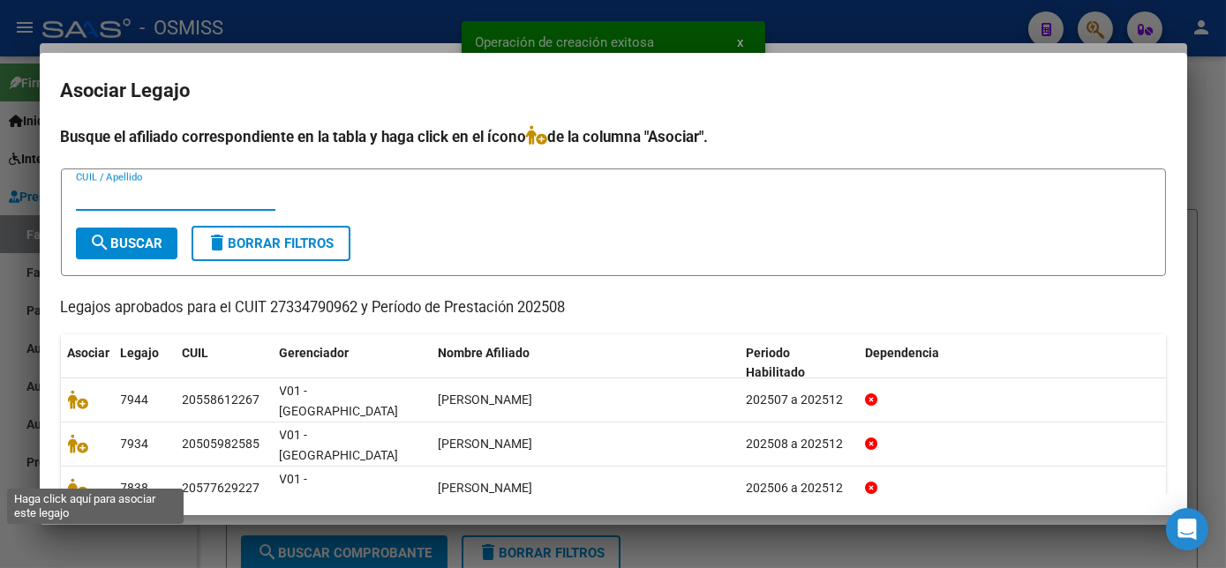
click at [82, 522] on icon at bounding box center [78, 531] width 21 height 19
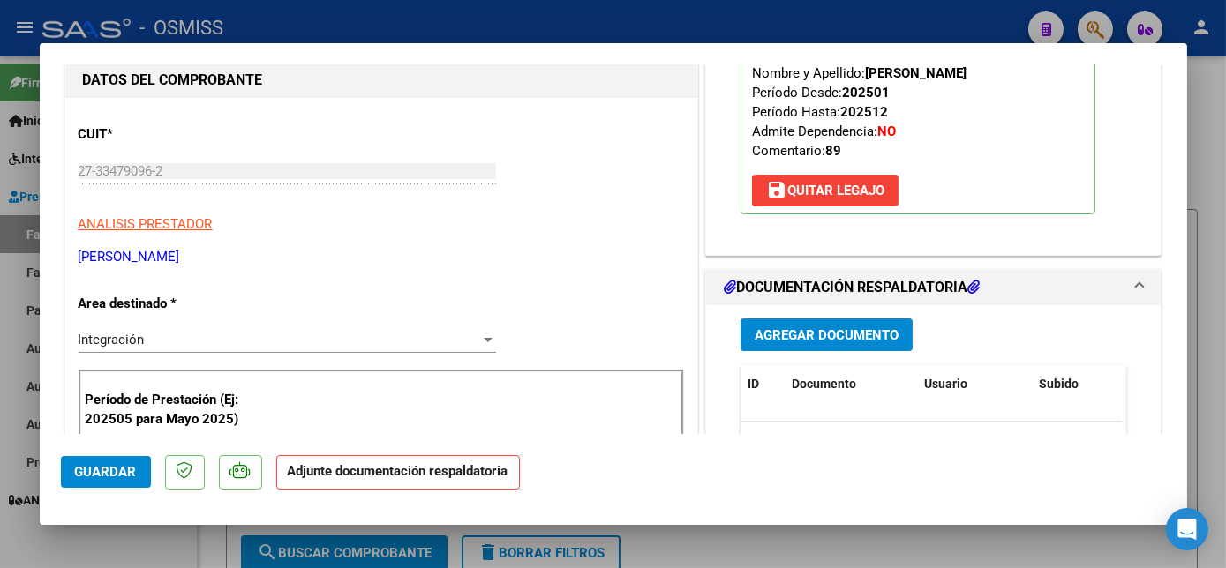
scroll to position [280, 0]
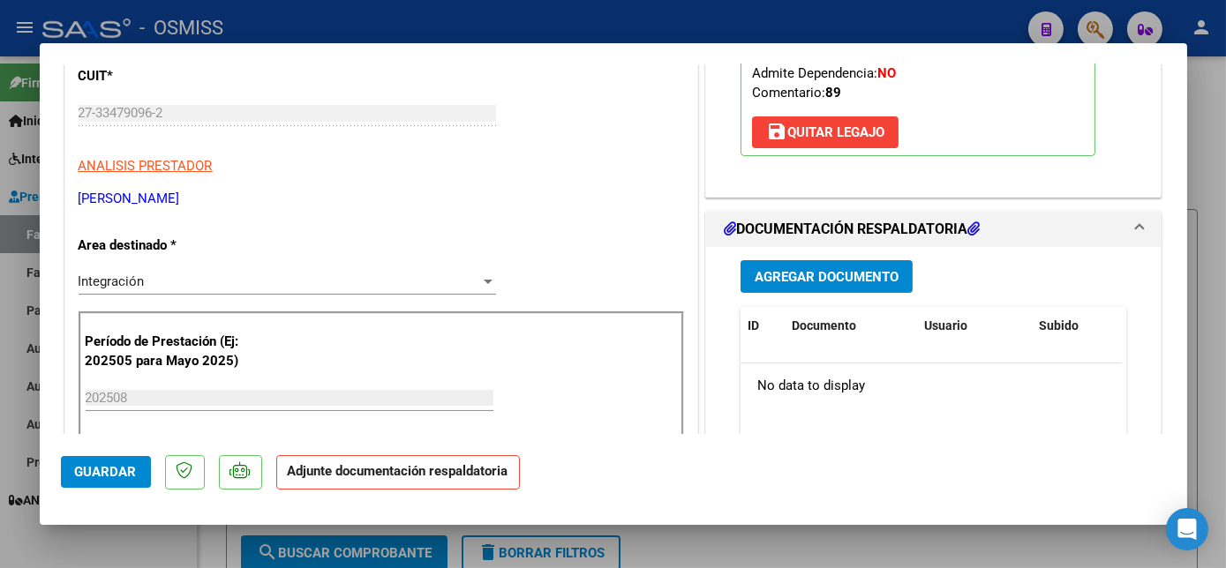
click at [861, 269] on span "Agregar Documento" at bounding box center [826, 277] width 144 height 16
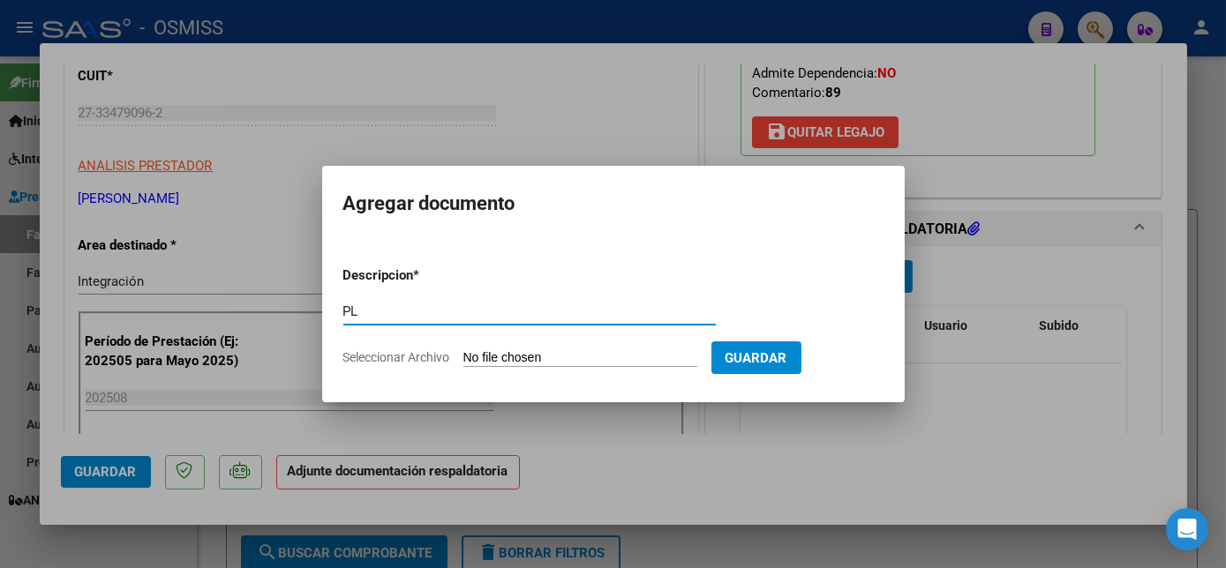
type input "PL"
click at [463, 350] on input "Seleccionar Archivo" at bounding box center [580, 358] width 234 height 17
type input "C:\fakepath\PL - [PERSON_NAME].pdf"
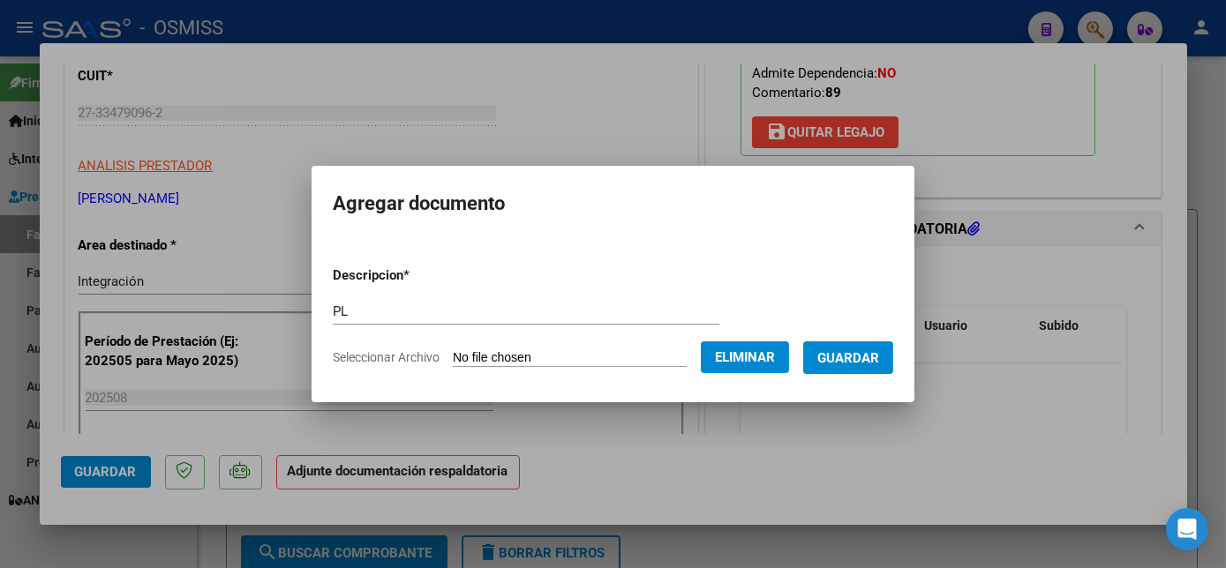
click at [831, 345] on button "Guardar" at bounding box center [848, 357] width 90 height 33
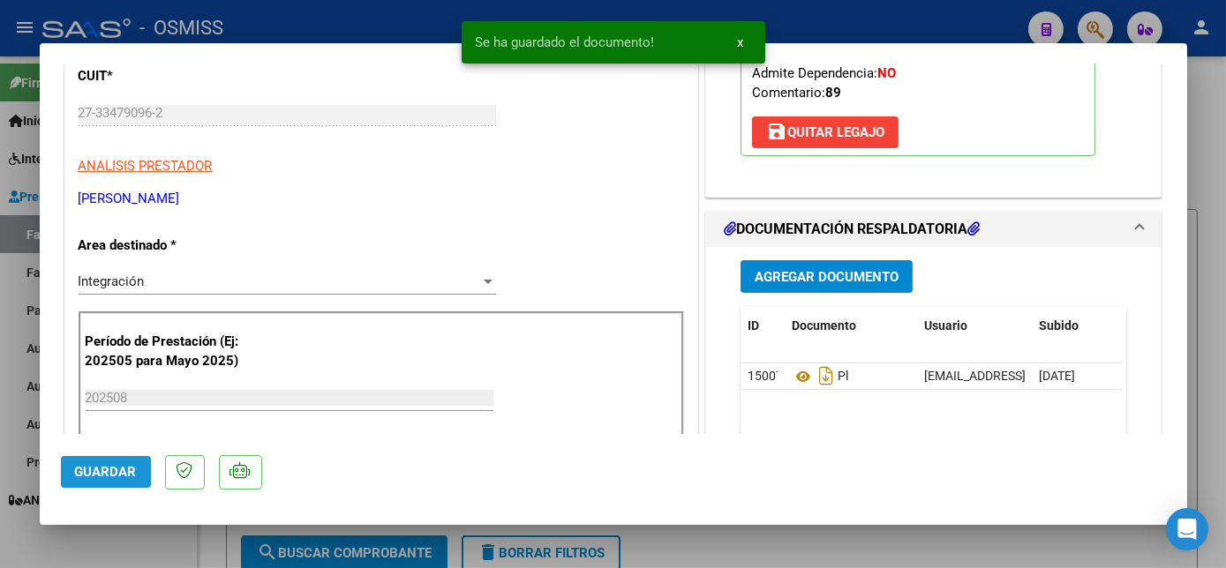
click at [115, 471] on span "Guardar" at bounding box center [106, 472] width 62 height 16
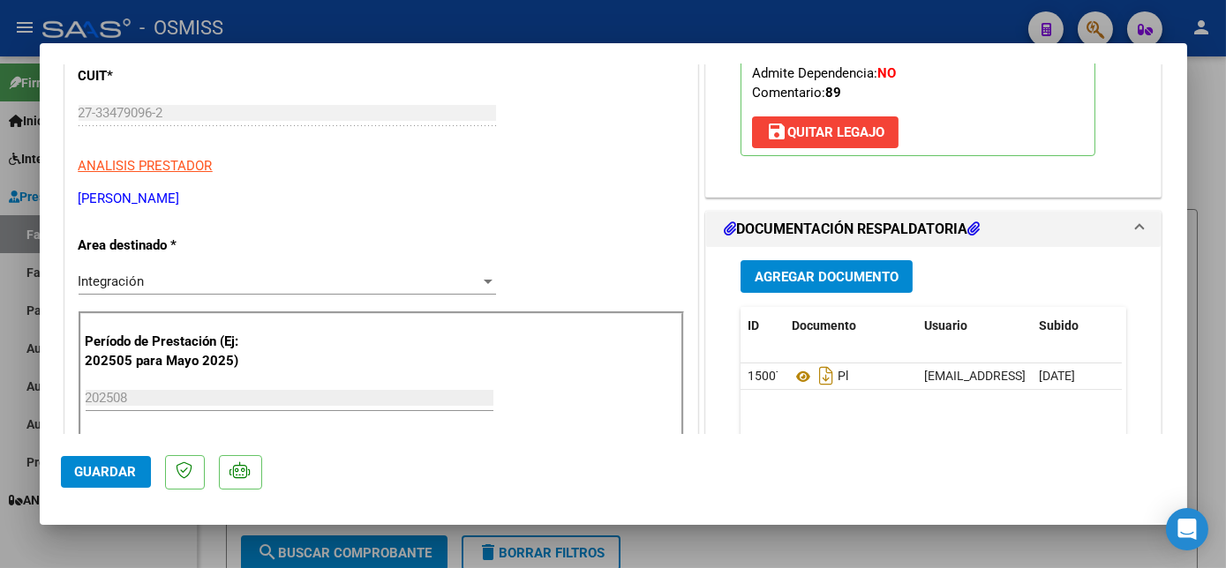
click at [134, 541] on div at bounding box center [613, 284] width 1226 height 568
type input "$ 0,00"
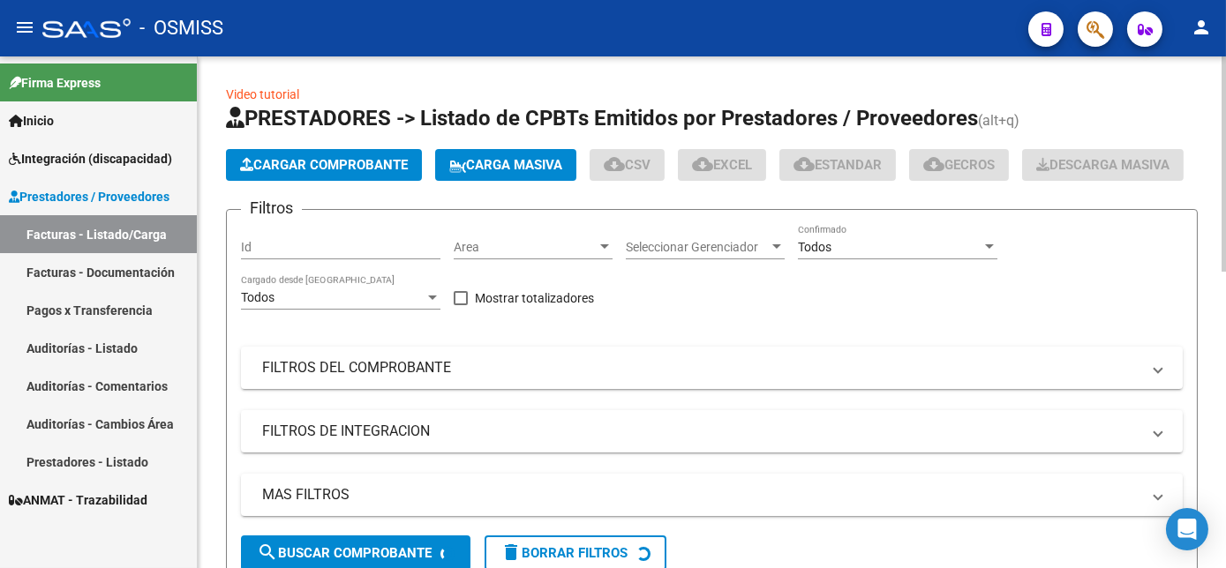
click at [369, 146] on app-list-header "PRESTADORES -> Listado de CPBTs Emitidos por Prestadores / Proveedores (alt+q) …" at bounding box center [712, 345] width 972 height 482
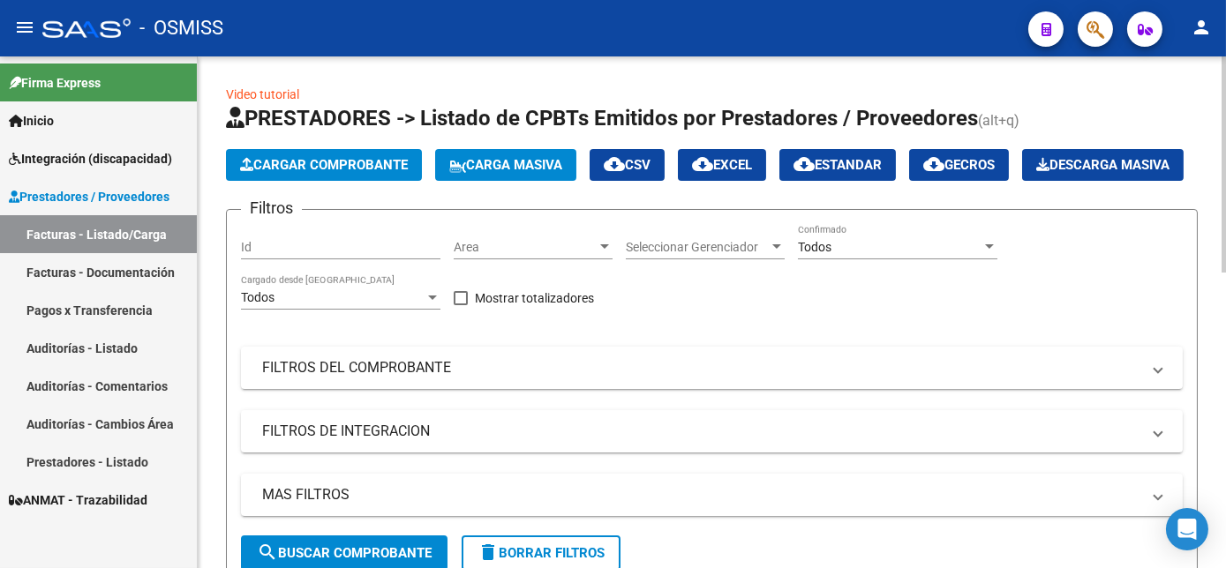
click at [371, 157] on span "Cargar Comprobante" at bounding box center [324, 165] width 168 height 16
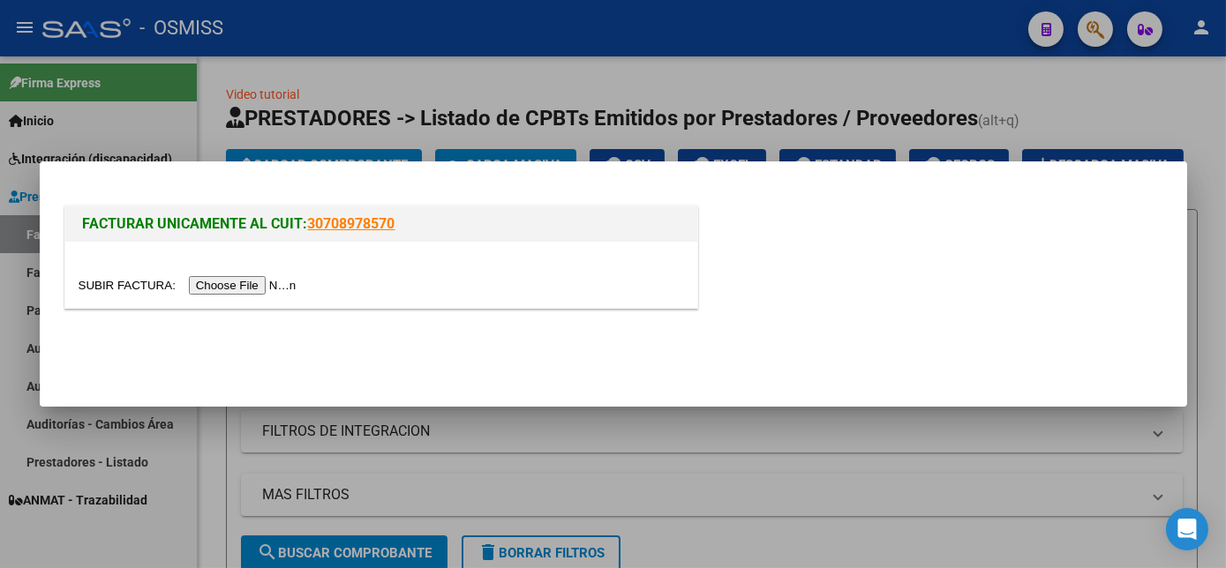
click at [252, 280] on input "file" at bounding box center [190, 285] width 223 height 19
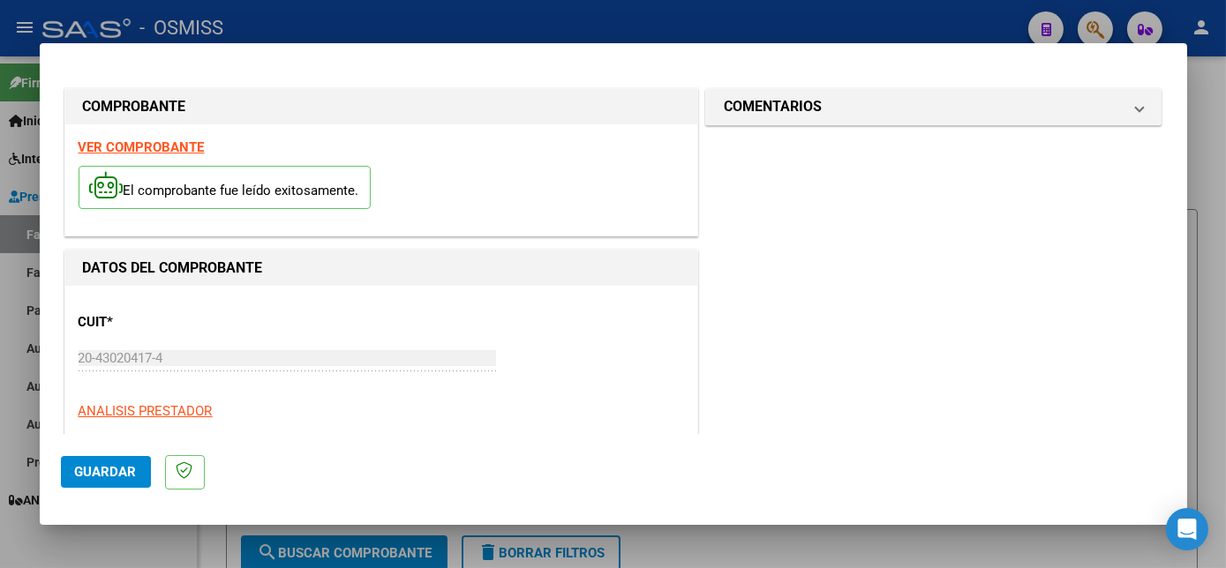
scroll to position [277, 0]
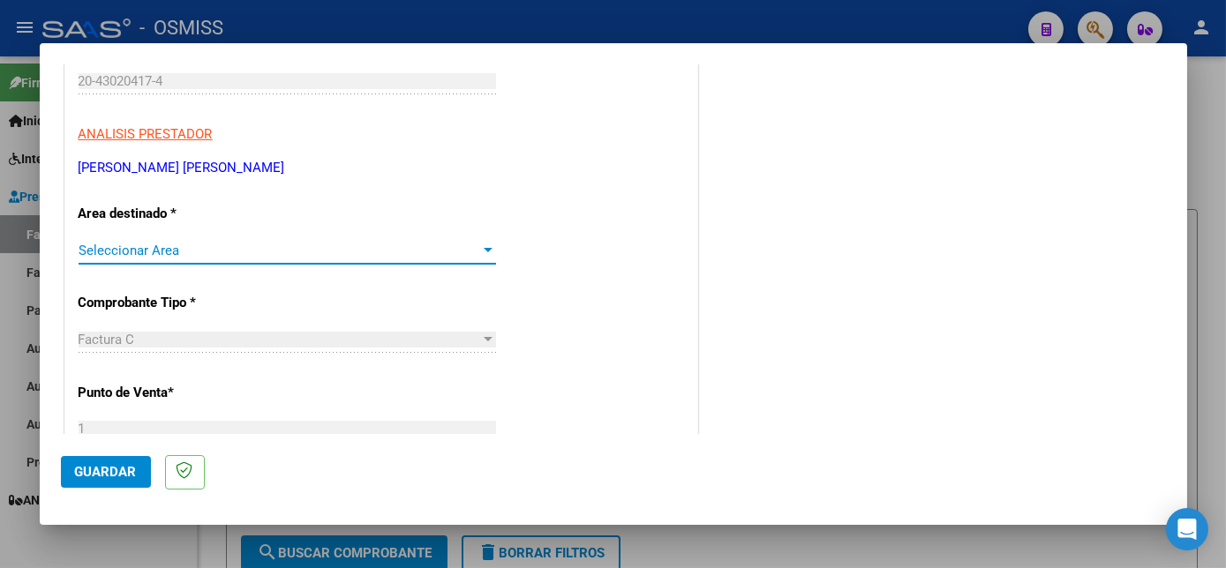
click at [481, 251] on div at bounding box center [488, 251] width 16 height 14
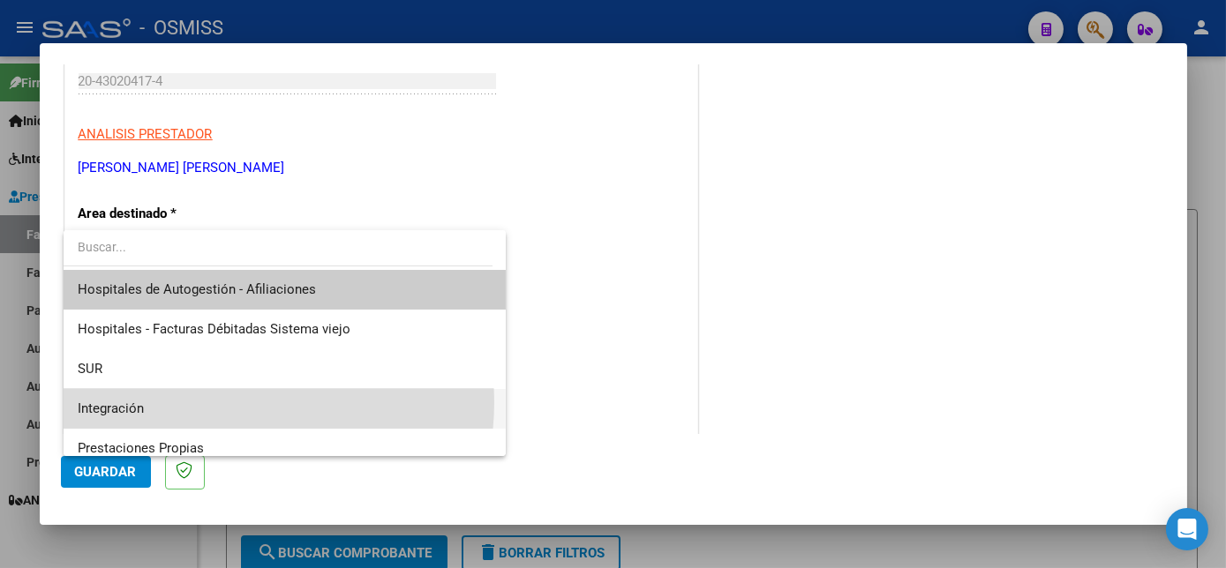
click at [224, 402] on span "Integración" at bounding box center [284, 409] width 413 height 40
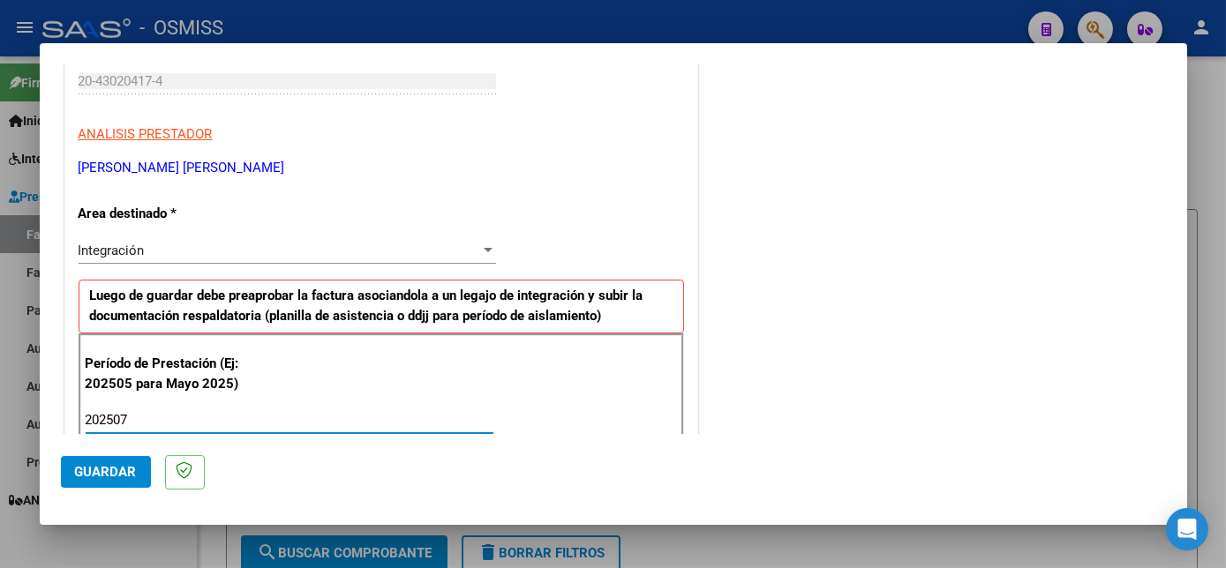
type input "202507"
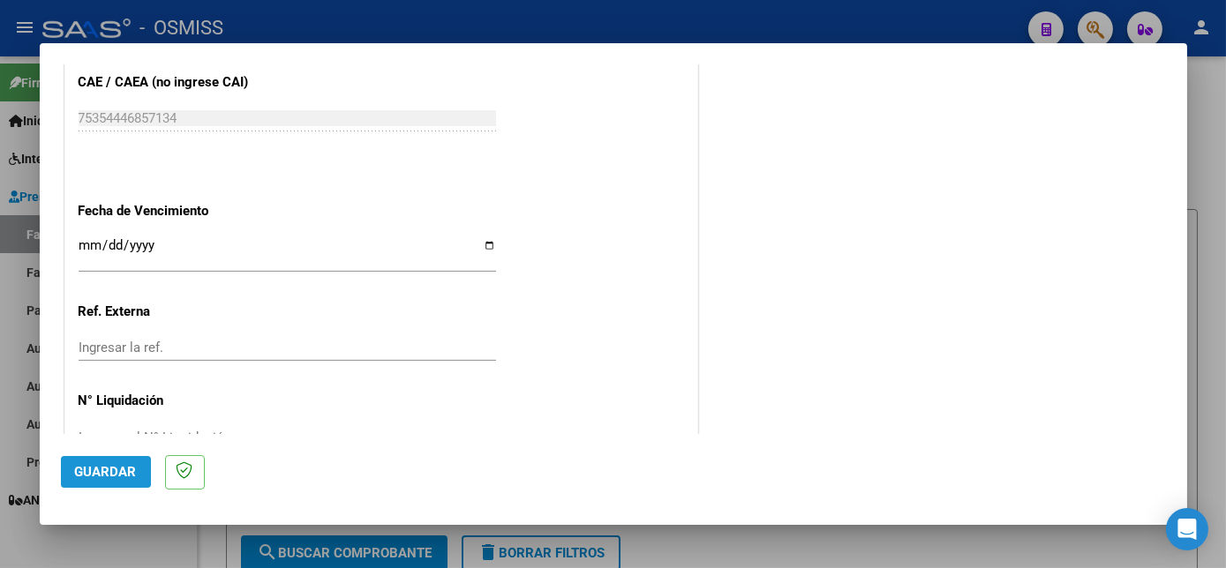
click at [94, 470] on span "Guardar" at bounding box center [106, 472] width 62 height 16
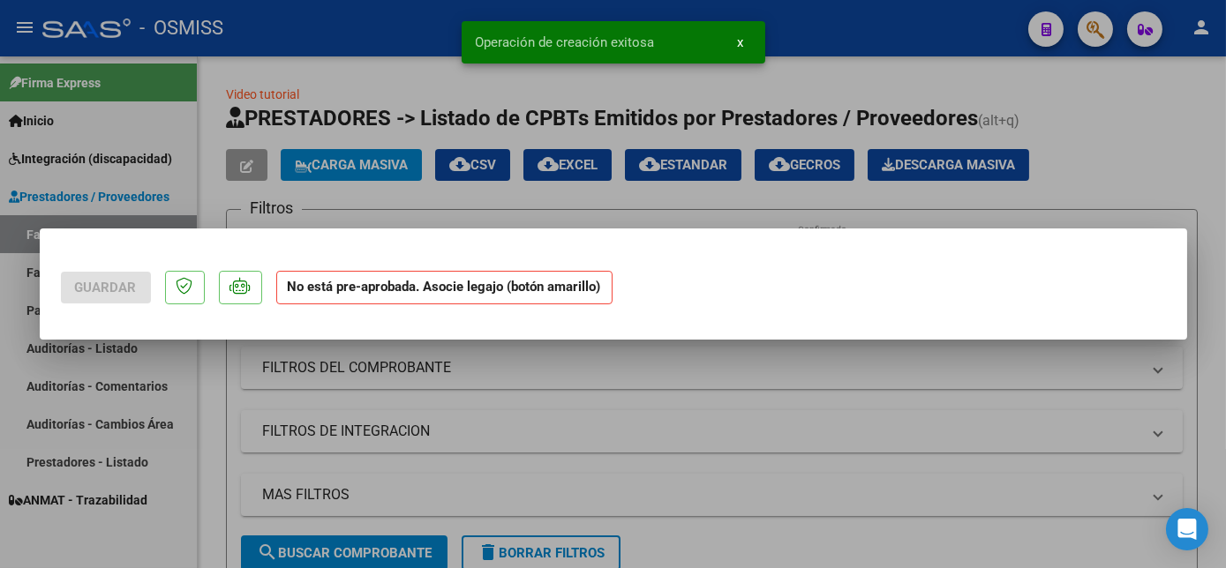
scroll to position [0, 0]
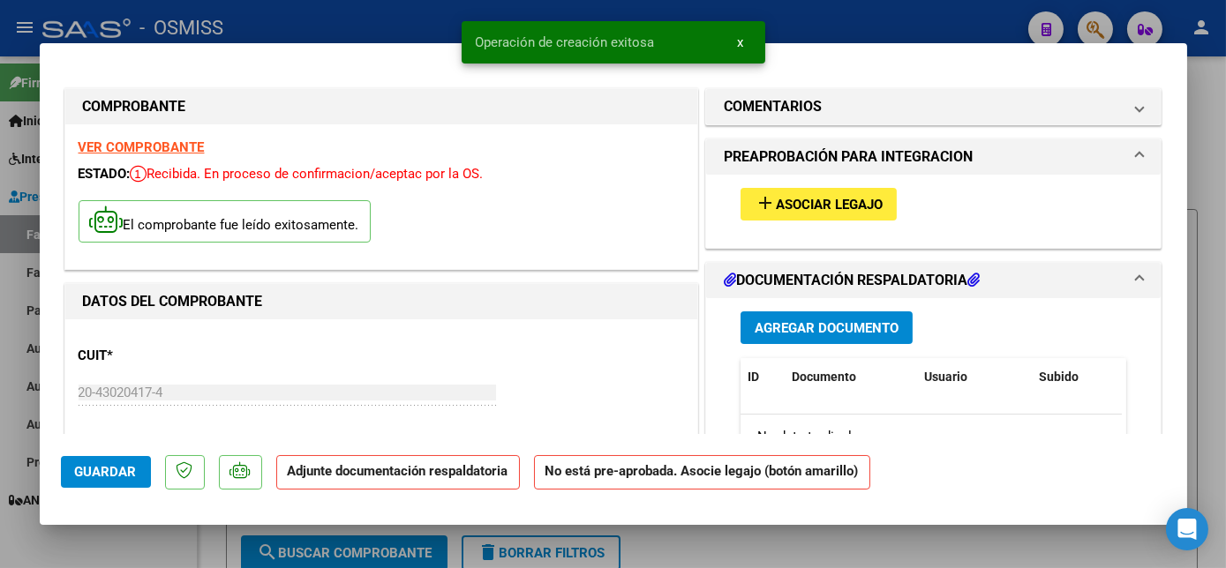
click at [843, 210] on span "Asociar Legajo" at bounding box center [829, 205] width 107 height 16
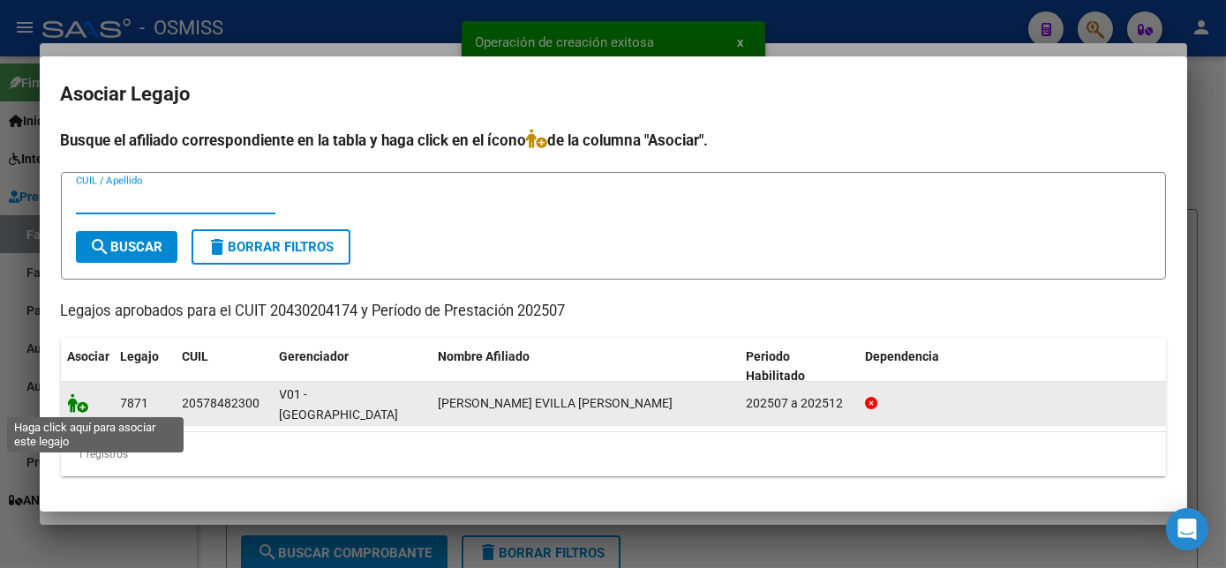
click at [83, 400] on icon at bounding box center [78, 403] width 21 height 19
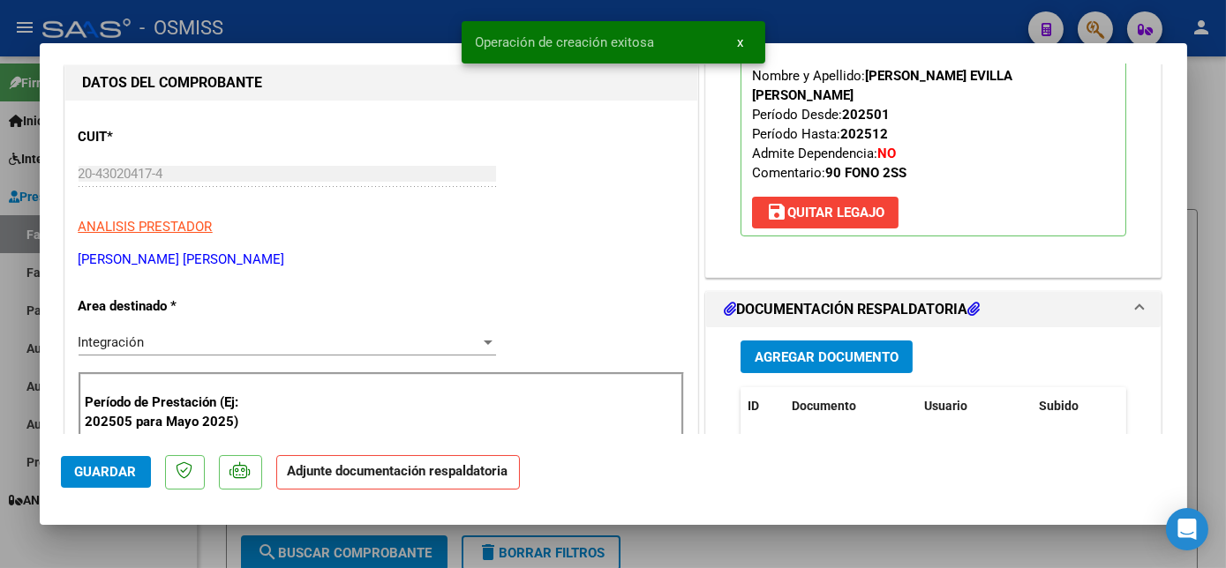
scroll to position [249, 0]
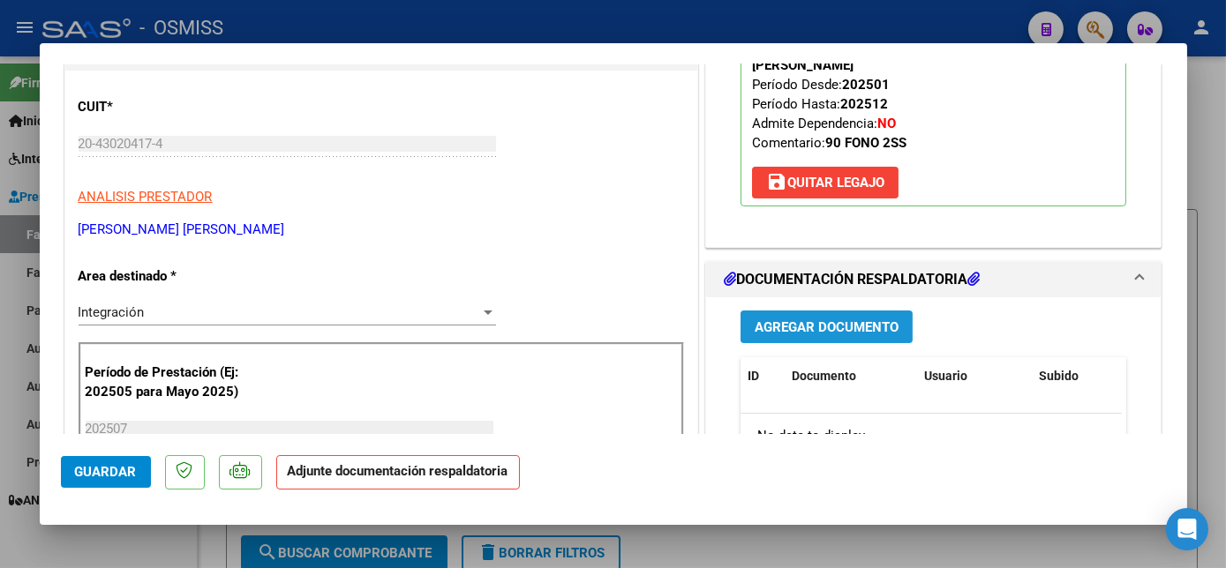
click at [875, 319] on span "Agregar Documento" at bounding box center [826, 327] width 144 height 16
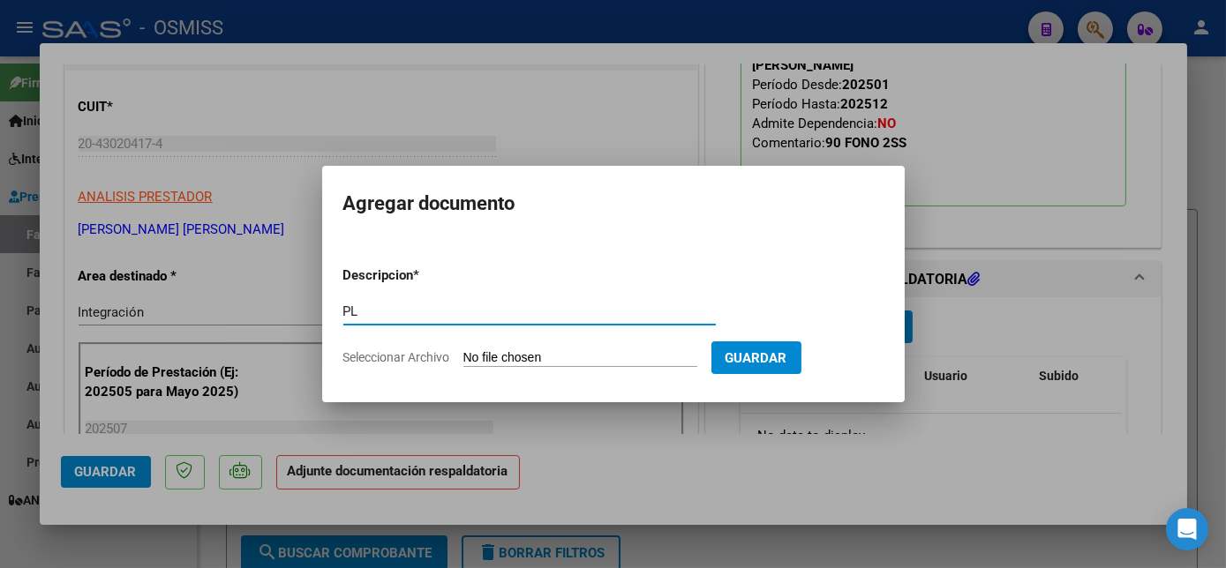
type input "PL"
click at [463, 350] on input "Seleccionar Archivo" at bounding box center [580, 358] width 234 height 17
type input "C:\fakepath\PL - [PERSON_NAME] EVILLA [PERSON_NAME].pdf"
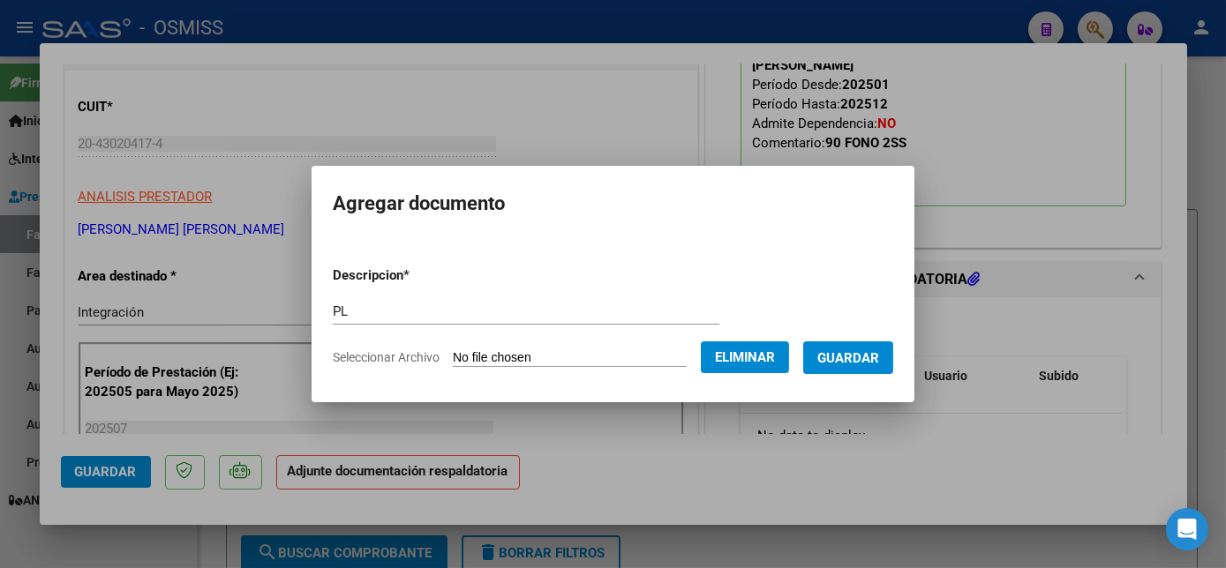
click at [843, 357] on span "Guardar" at bounding box center [848, 358] width 62 height 16
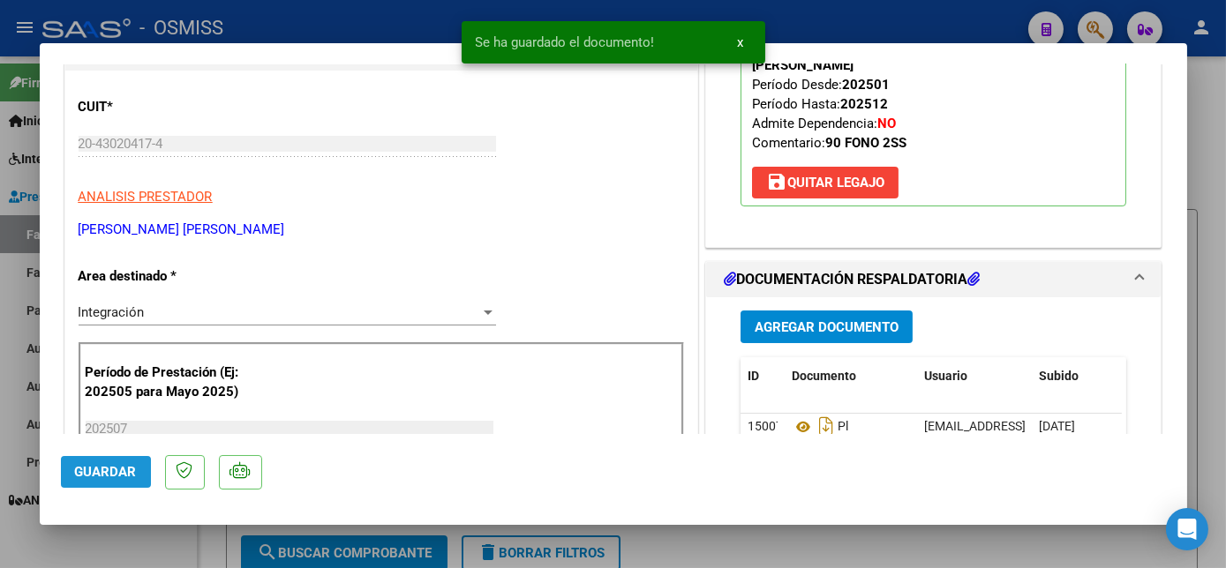
click at [137, 465] on button "Guardar" at bounding box center [106, 472] width 90 height 32
click at [157, 544] on div at bounding box center [613, 284] width 1226 height 568
type input "$ 0,00"
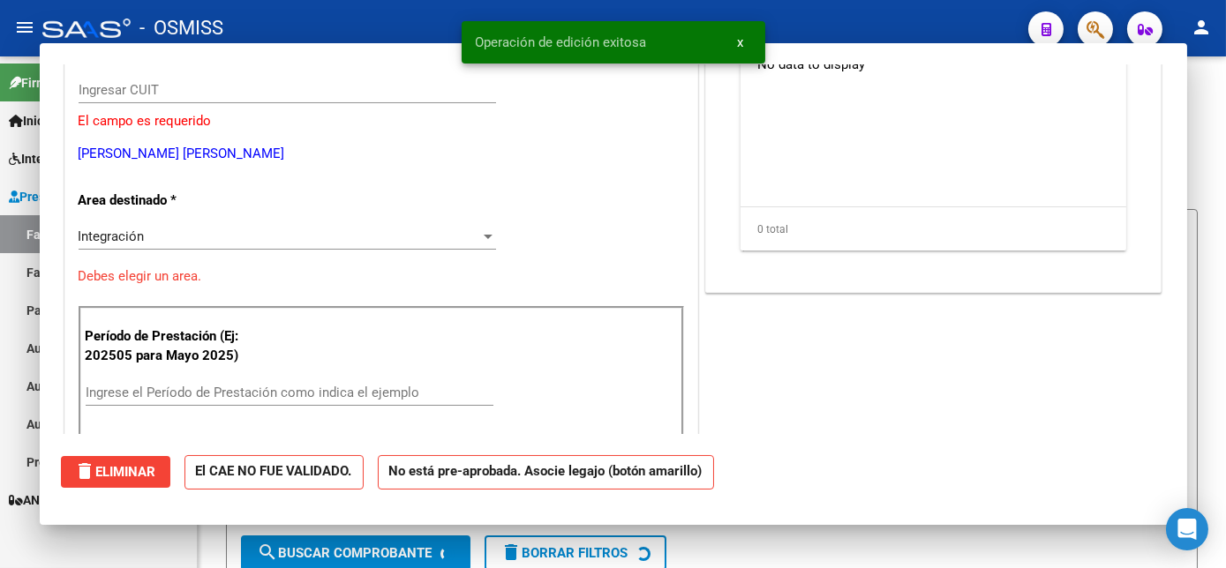
scroll to position [195, 0]
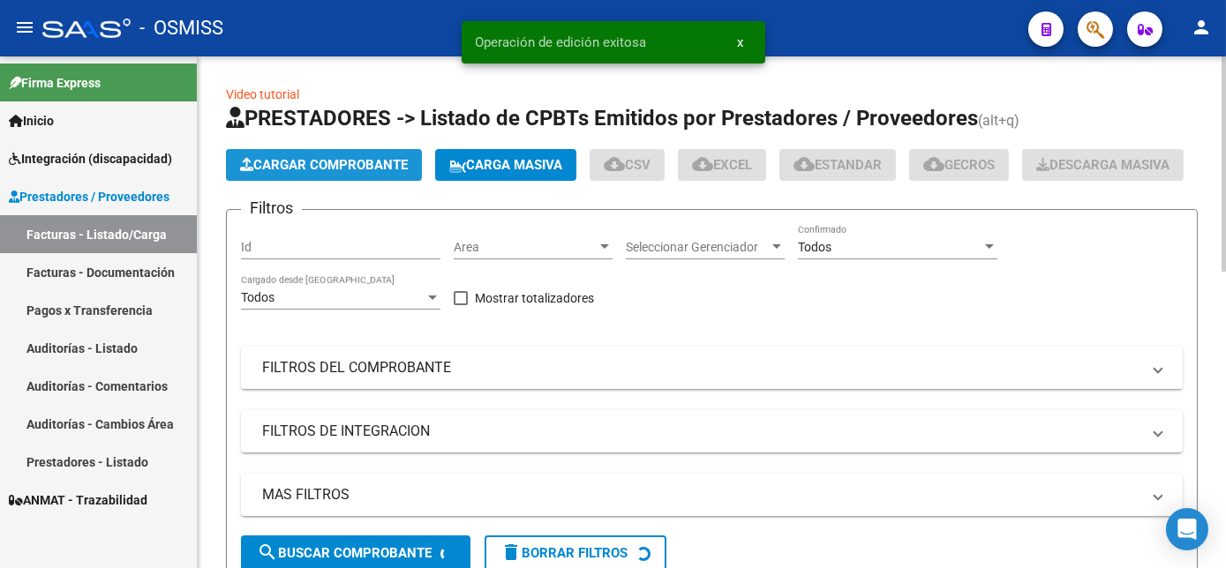
click at [385, 157] on span "Cargar Comprobante" at bounding box center [324, 165] width 168 height 16
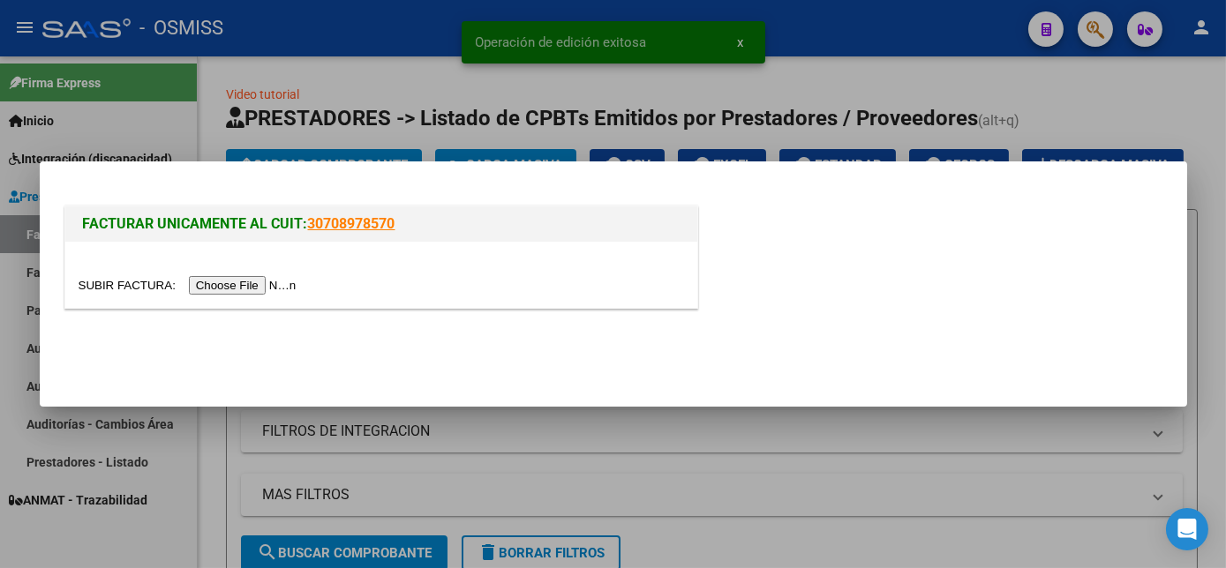
click at [254, 282] on input "file" at bounding box center [190, 285] width 223 height 19
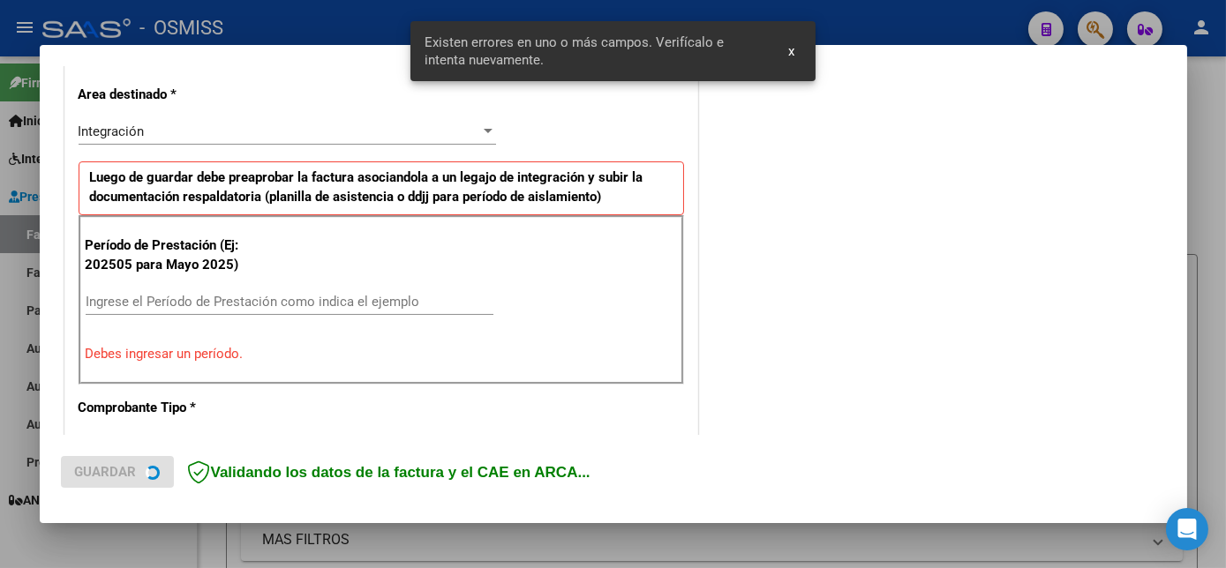
scroll to position [427, 0]
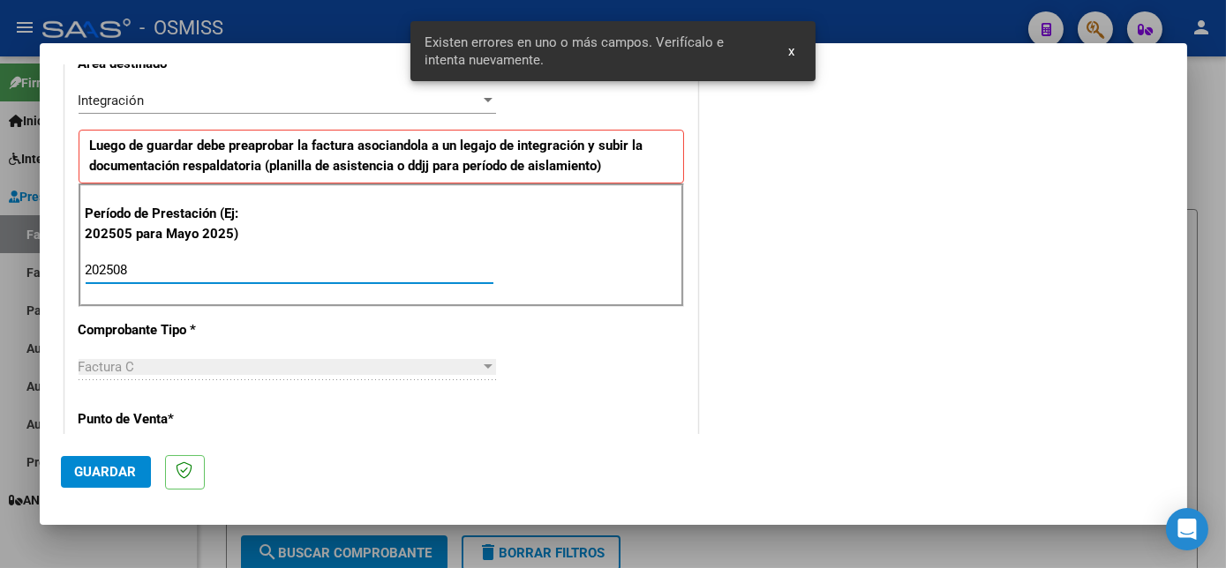
type input "202508"
click at [100, 477] on span "Guardar" at bounding box center [106, 472] width 62 height 16
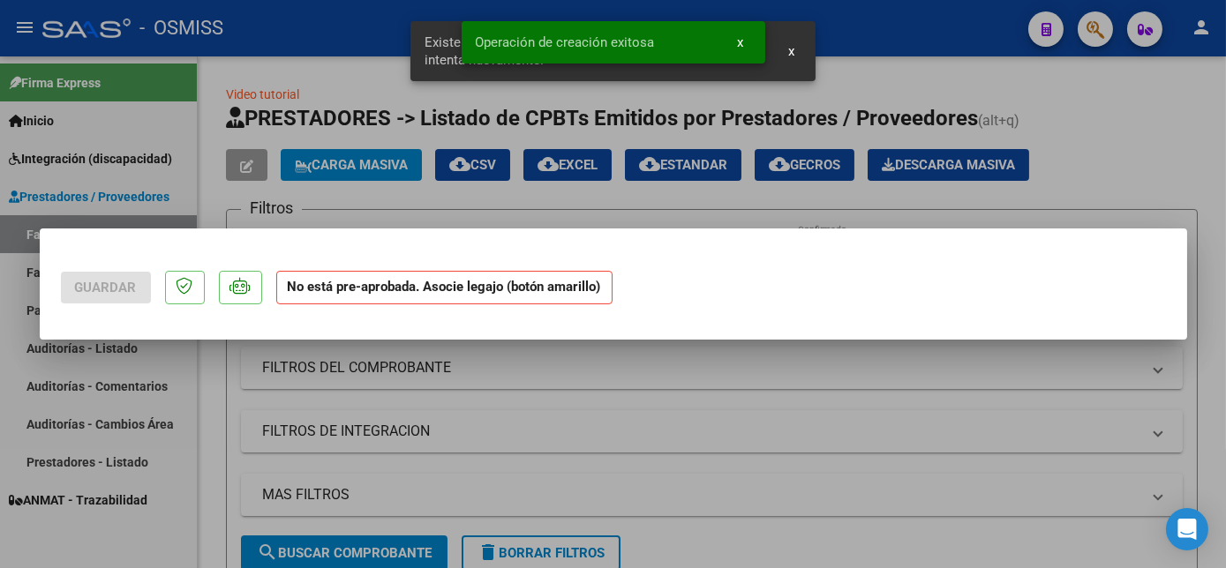
scroll to position [0, 0]
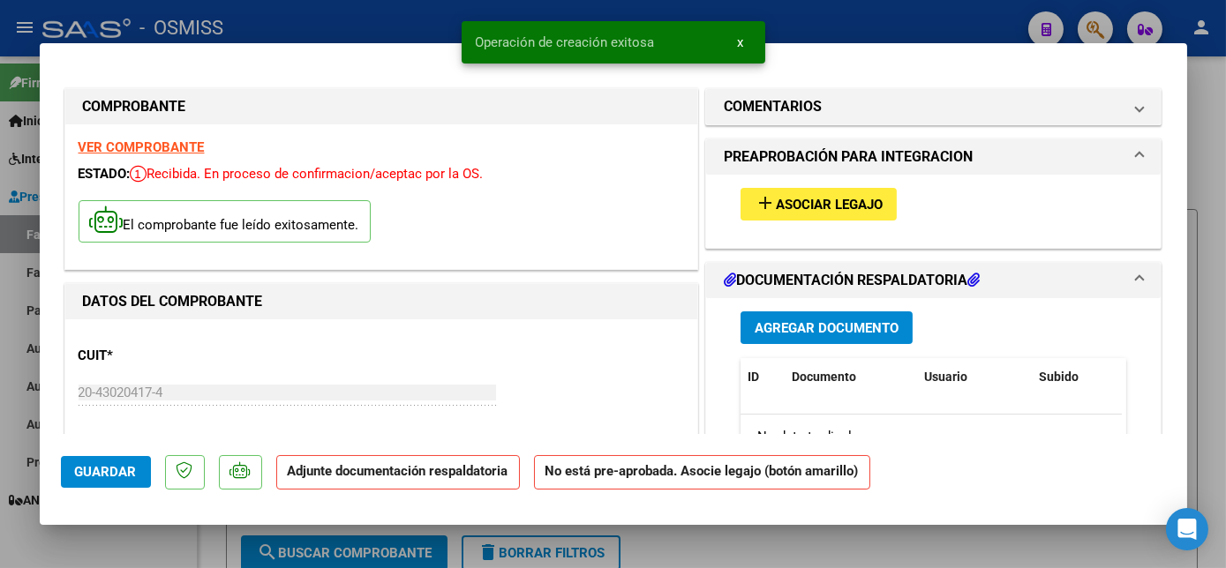
click at [778, 198] on span "Asociar Legajo" at bounding box center [829, 205] width 107 height 16
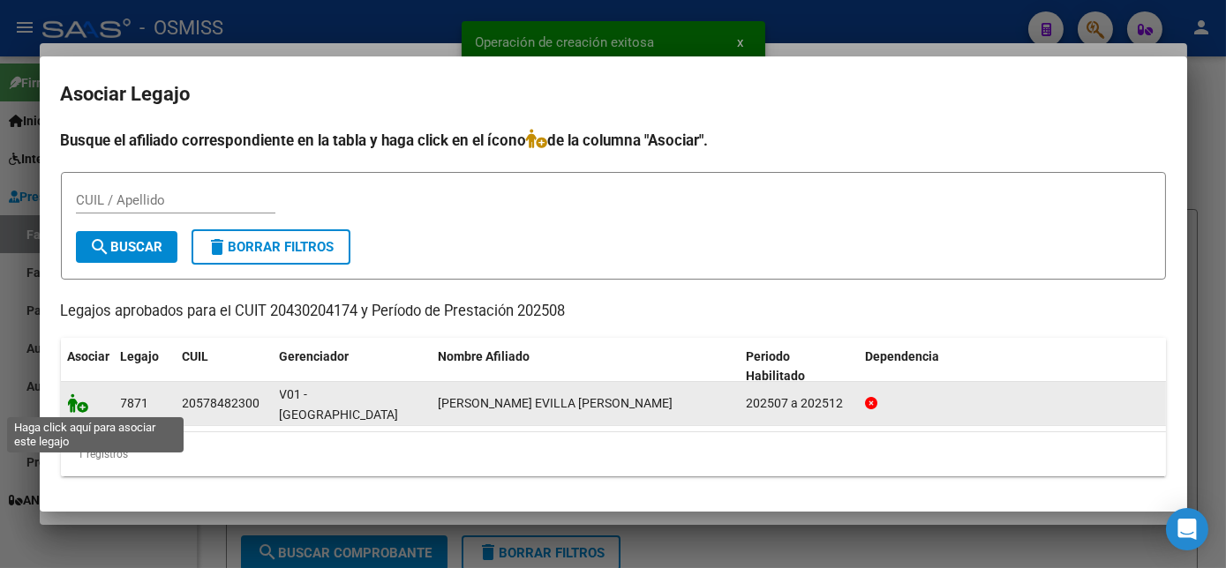
click at [79, 404] on icon at bounding box center [78, 403] width 21 height 19
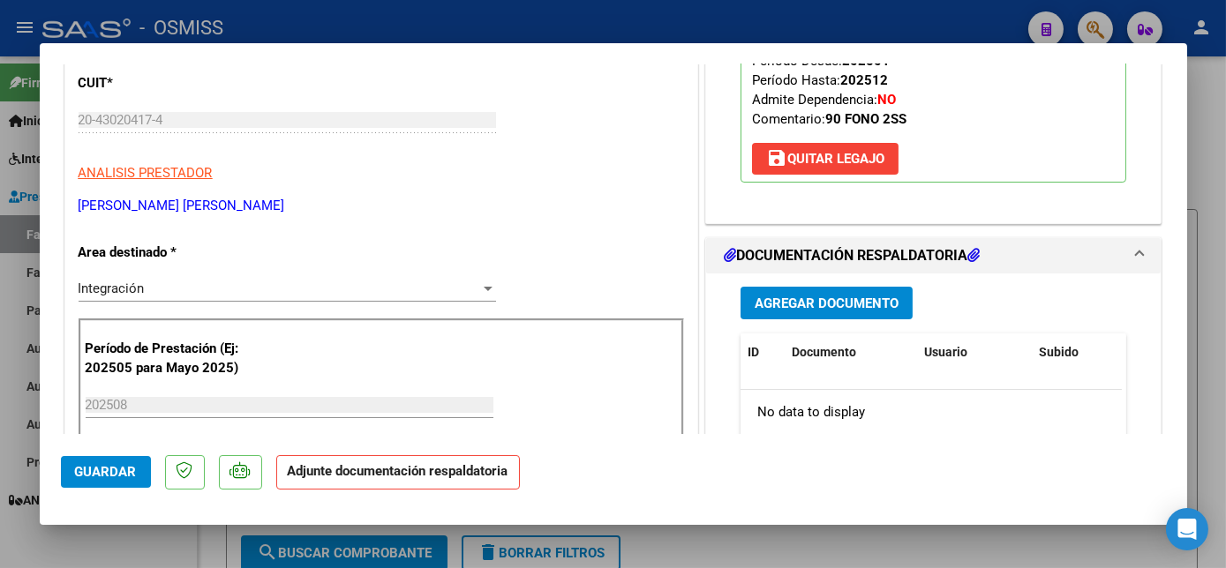
scroll to position [285, 0]
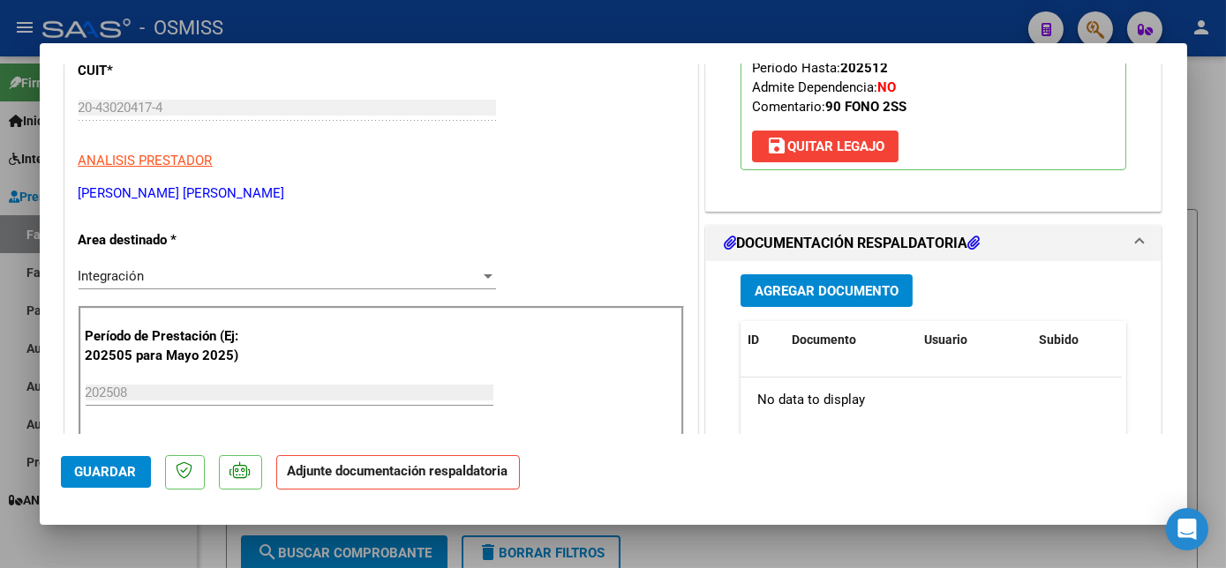
click at [844, 283] on span "Agregar Documento" at bounding box center [826, 291] width 144 height 16
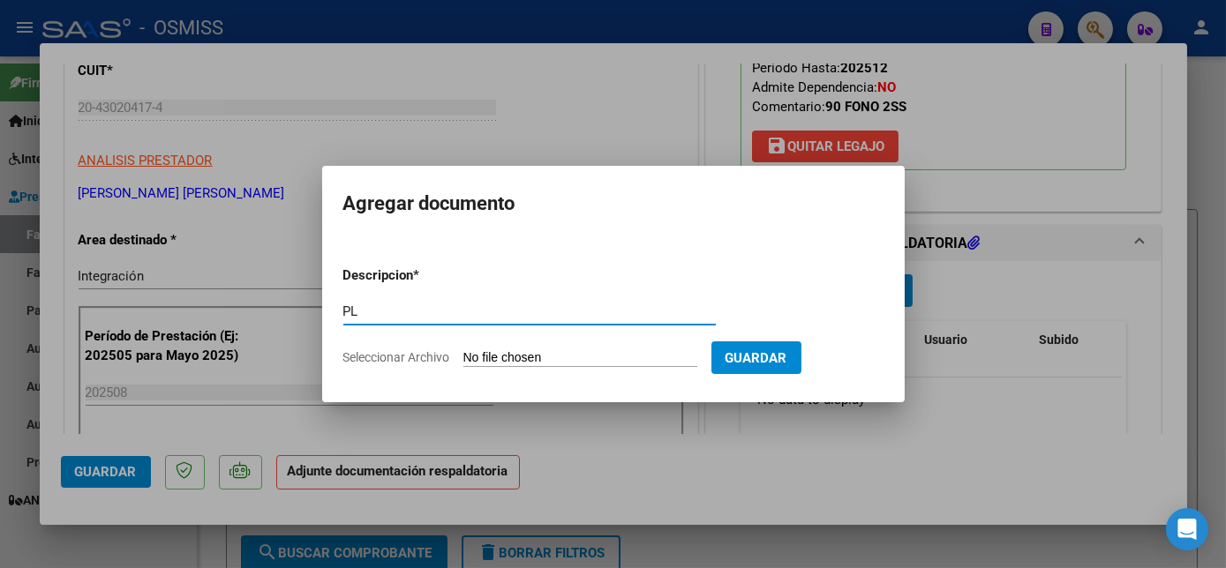
type input "PL"
click at [463, 350] on input "Seleccionar Archivo" at bounding box center [580, 358] width 234 height 17
type input "C:\fakepath\PL - [PERSON_NAME] EVILLA [PERSON_NAME].pdf"
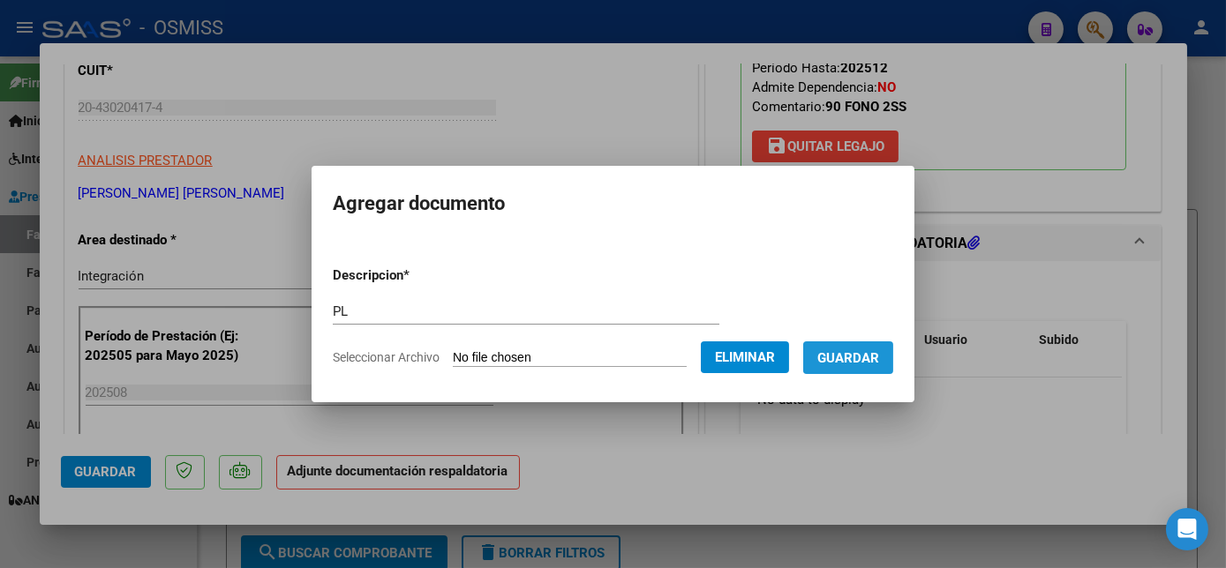
click at [874, 350] on span "Guardar" at bounding box center [848, 358] width 62 height 16
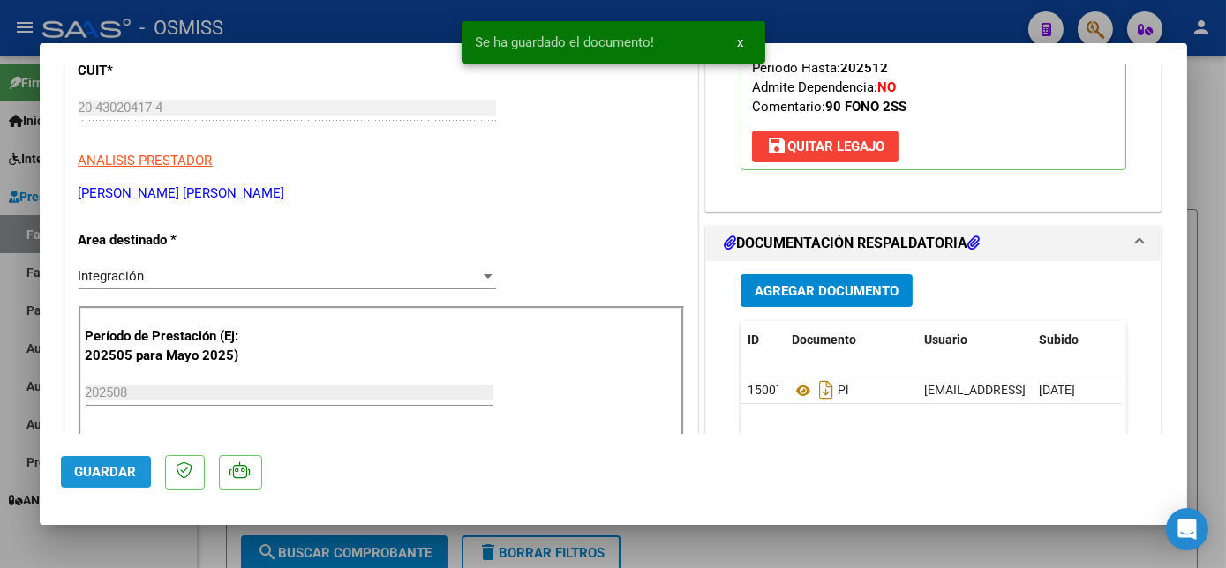
click at [94, 466] on span "Guardar" at bounding box center [106, 472] width 62 height 16
click at [172, 549] on div at bounding box center [613, 284] width 1226 height 568
type input "$ 0,00"
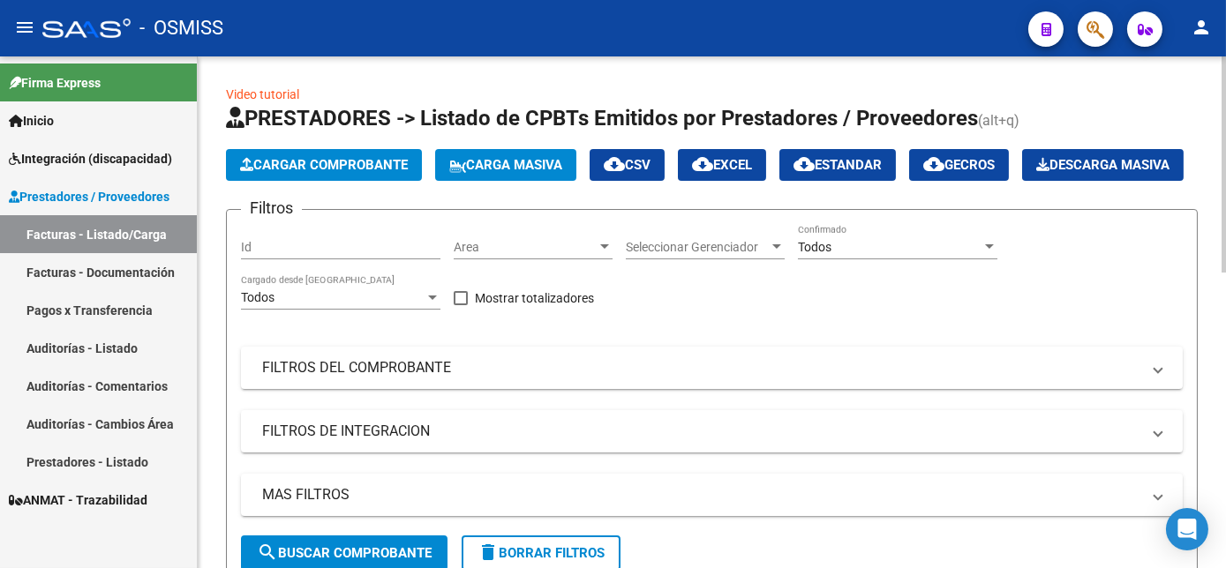
click at [326, 164] on span "Cargar Comprobante" at bounding box center [324, 165] width 168 height 16
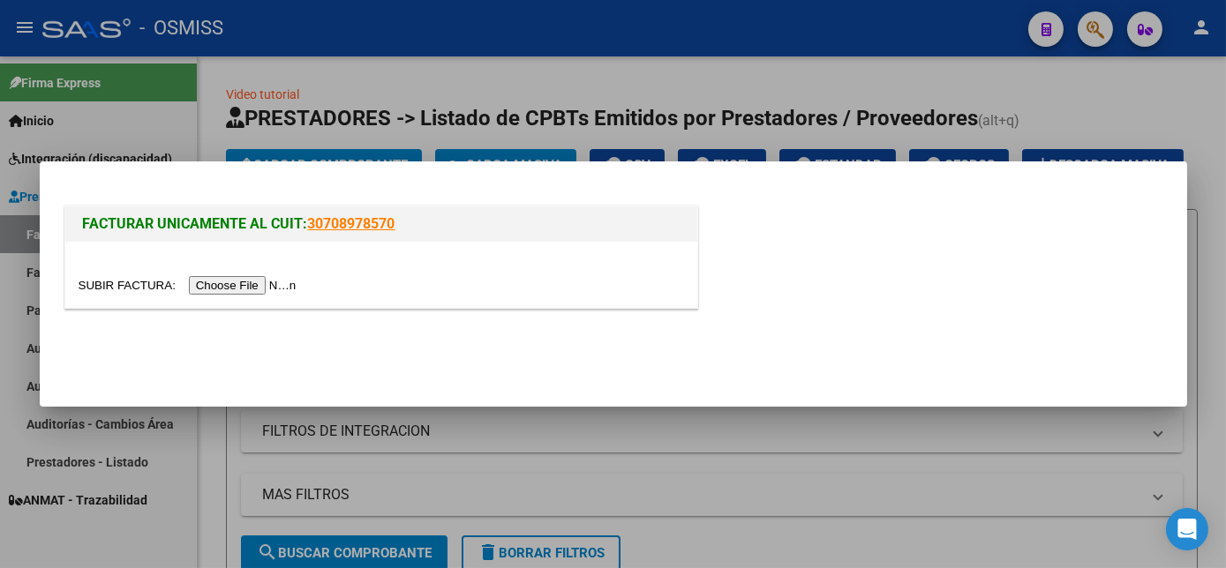
click at [212, 284] on input "file" at bounding box center [190, 285] width 223 height 19
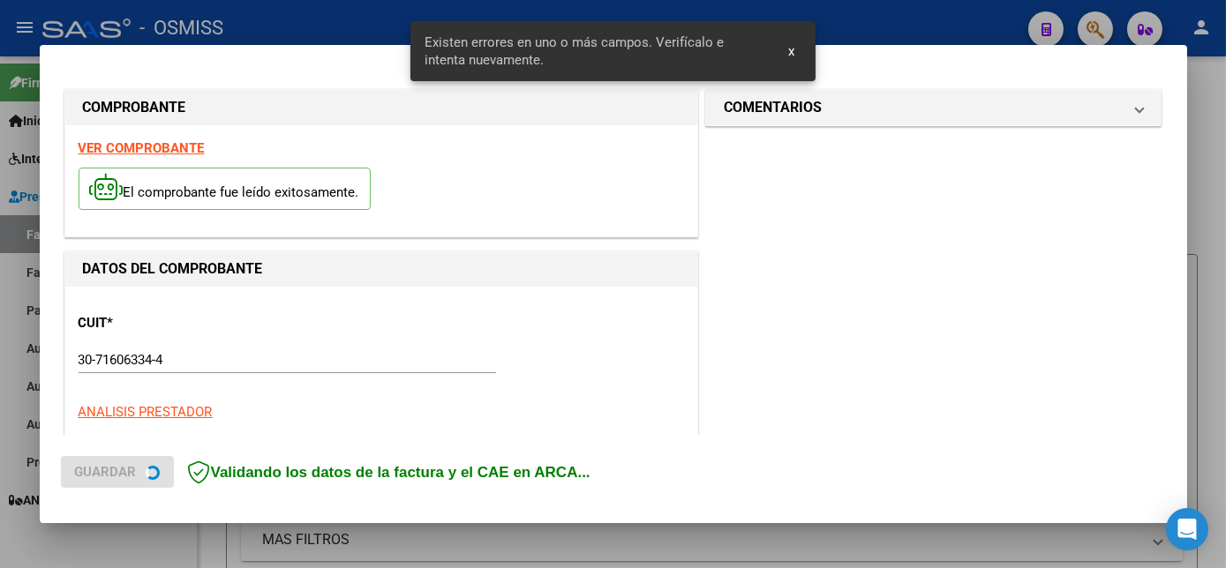
scroll to position [446, 0]
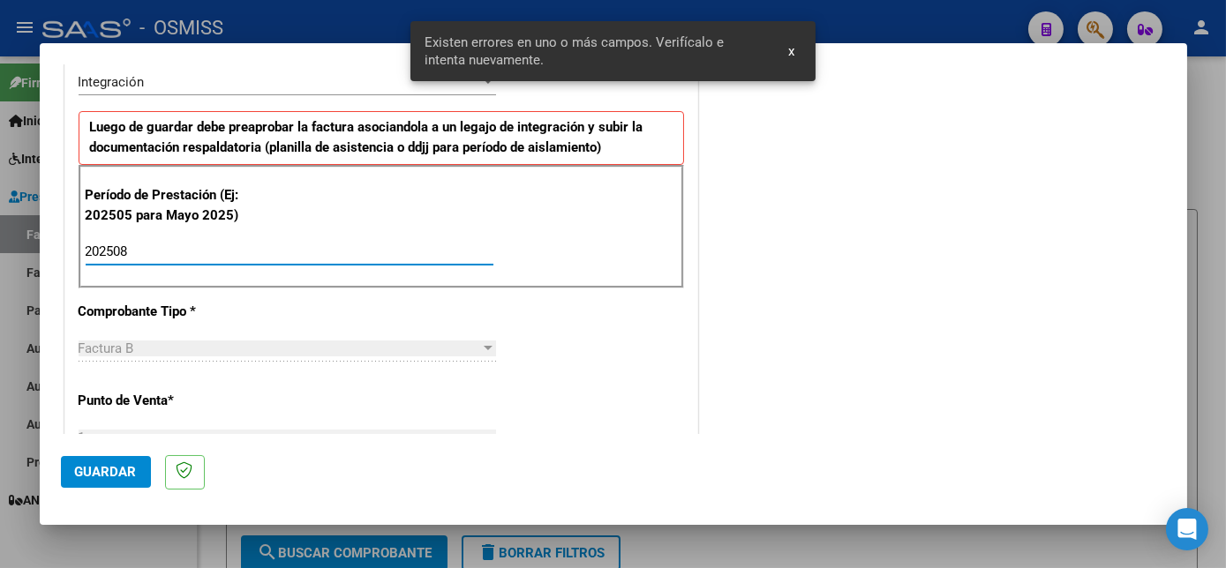
type input "202508"
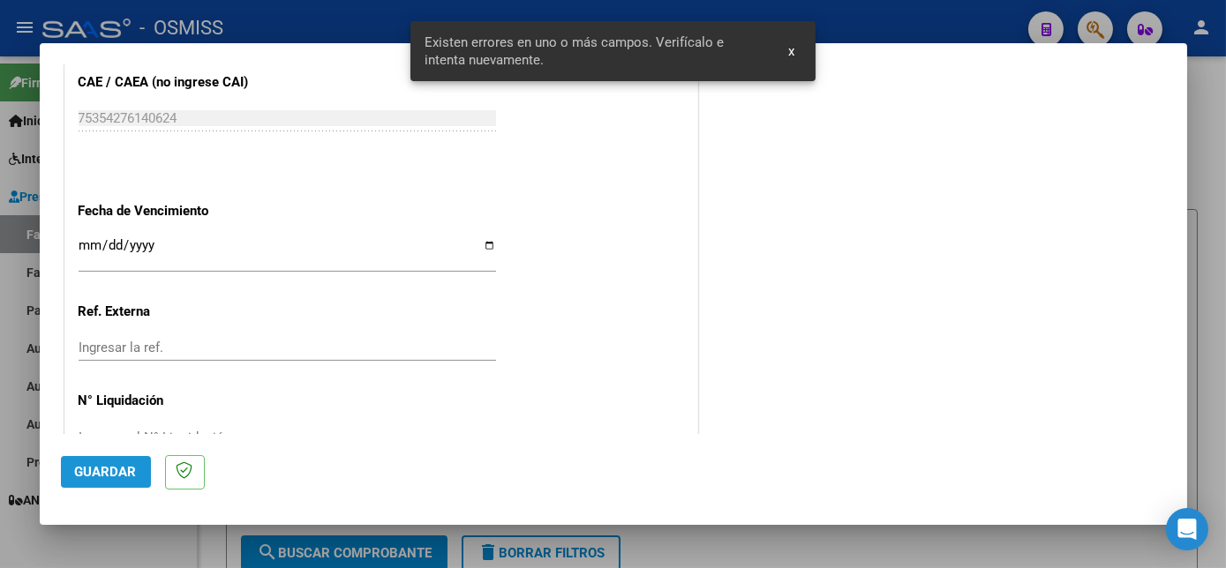
click at [120, 465] on span "Guardar" at bounding box center [106, 472] width 62 height 16
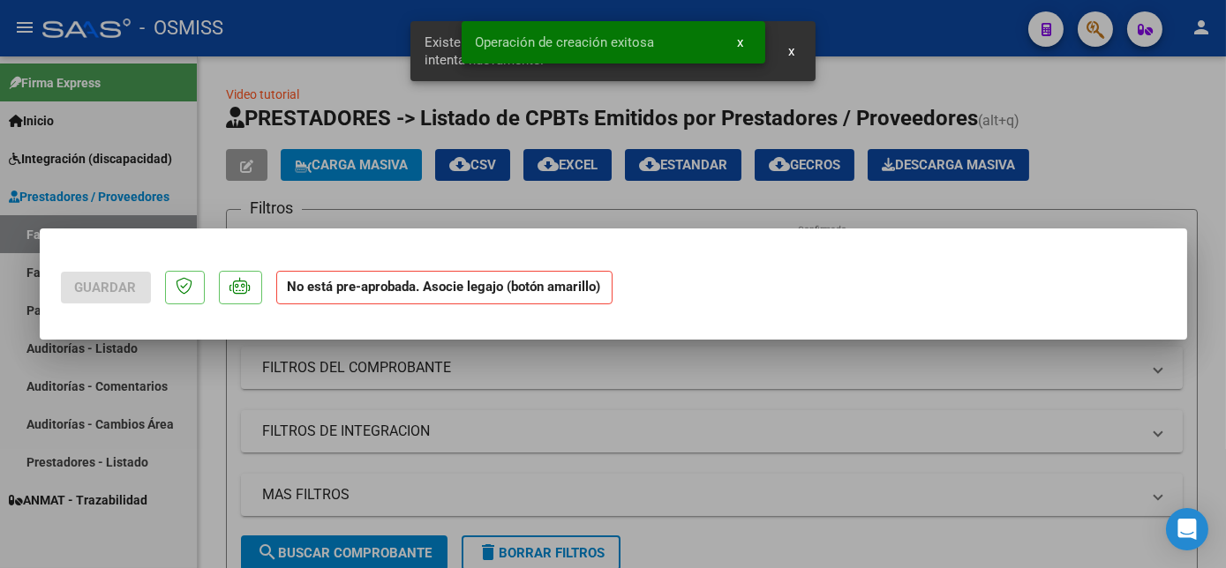
scroll to position [0, 0]
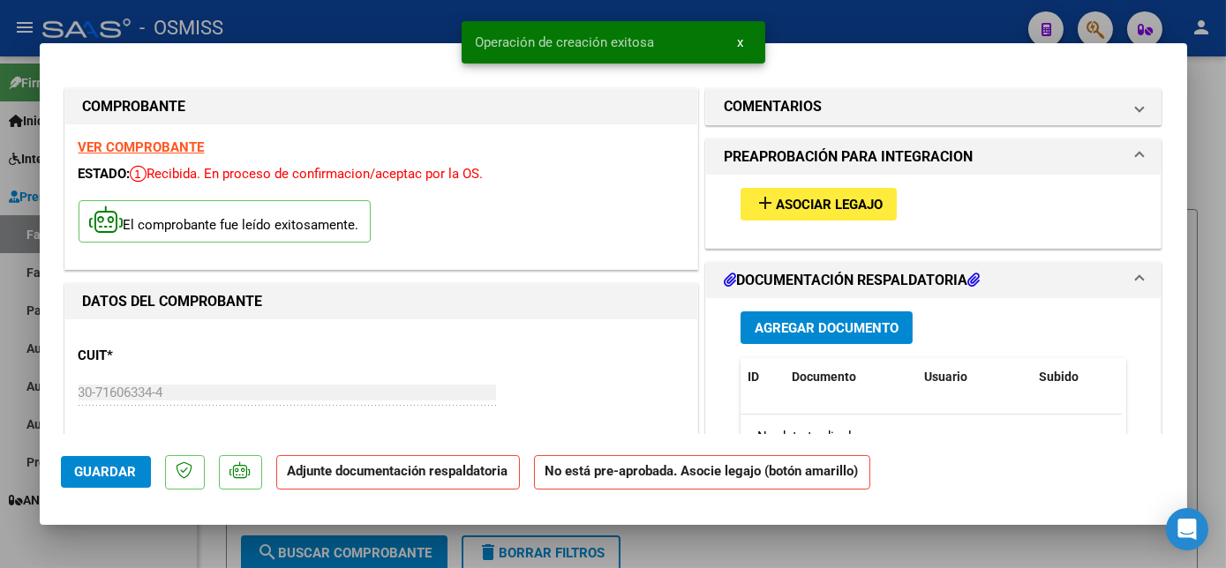
click at [844, 196] on span "add Asociar Legajo" at bounding box center [818, 204] width 128 height 16
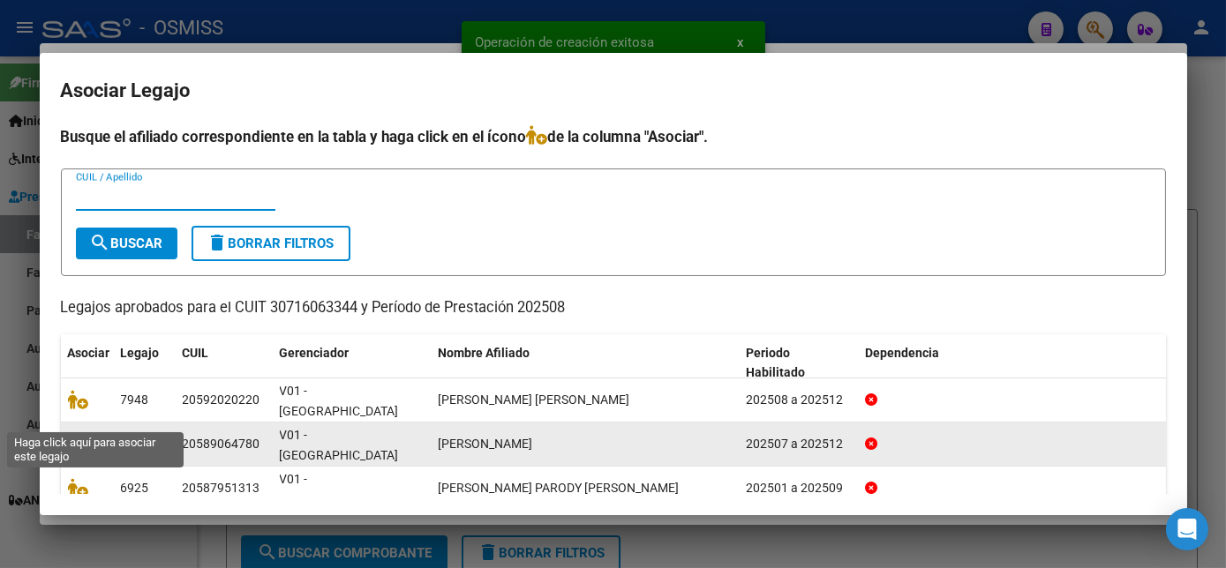
click at [75, 434] on icon at bounding box center [78, 443] width 21 height 19
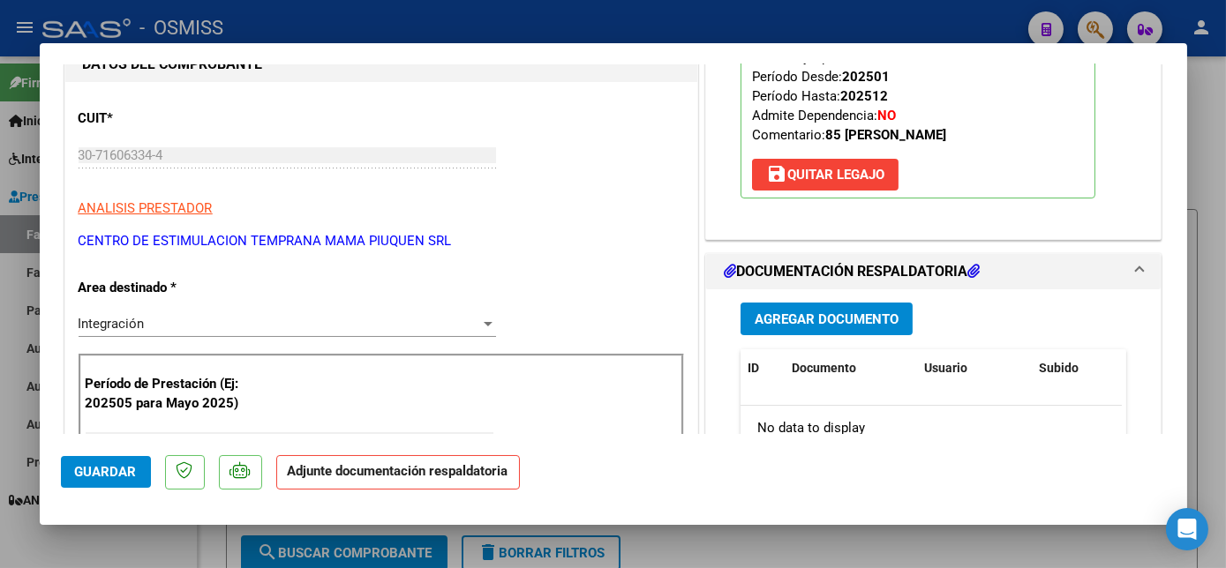
scroll to position [243, 0]
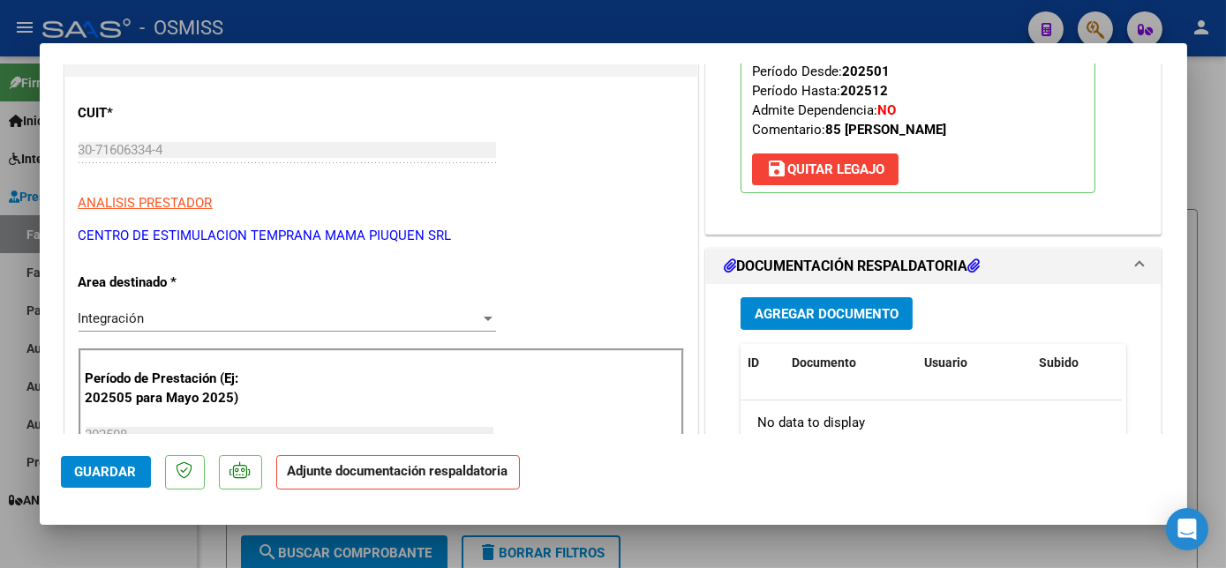
click at [833, 313] on span "Agregar Documento" at bounding box center [826, 314] width 144 height 16
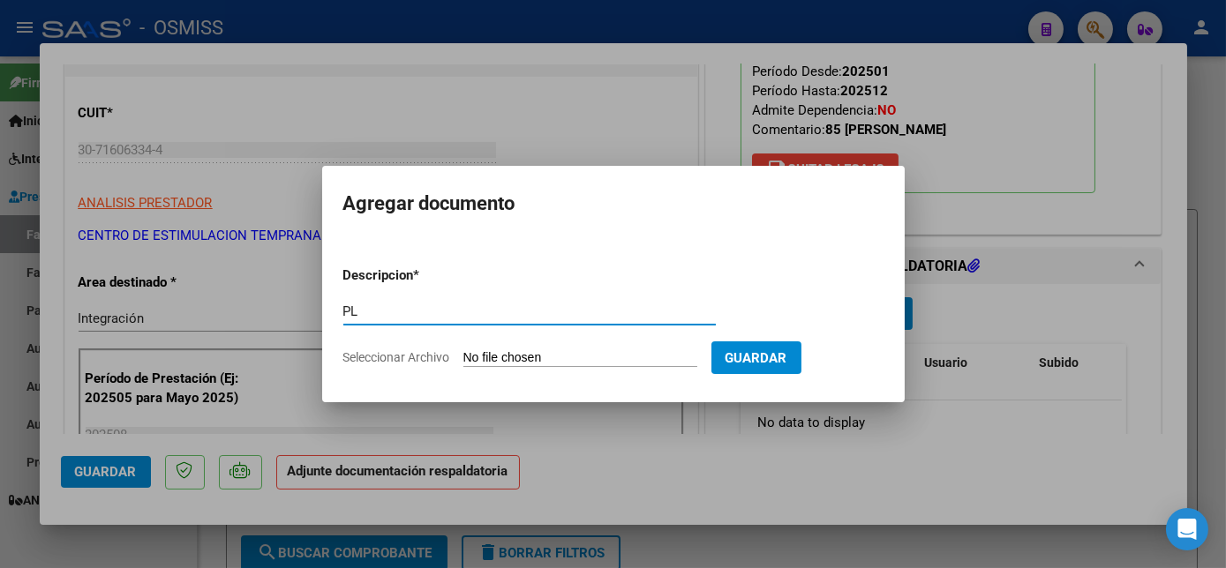
type input "PL"
click at [463, 350] on input "Seleccionar Archivo" at bounding box center [580, 358] width 234 height 17
type input "C:\fakepath\PL - [PERSON_NAME].pdf"
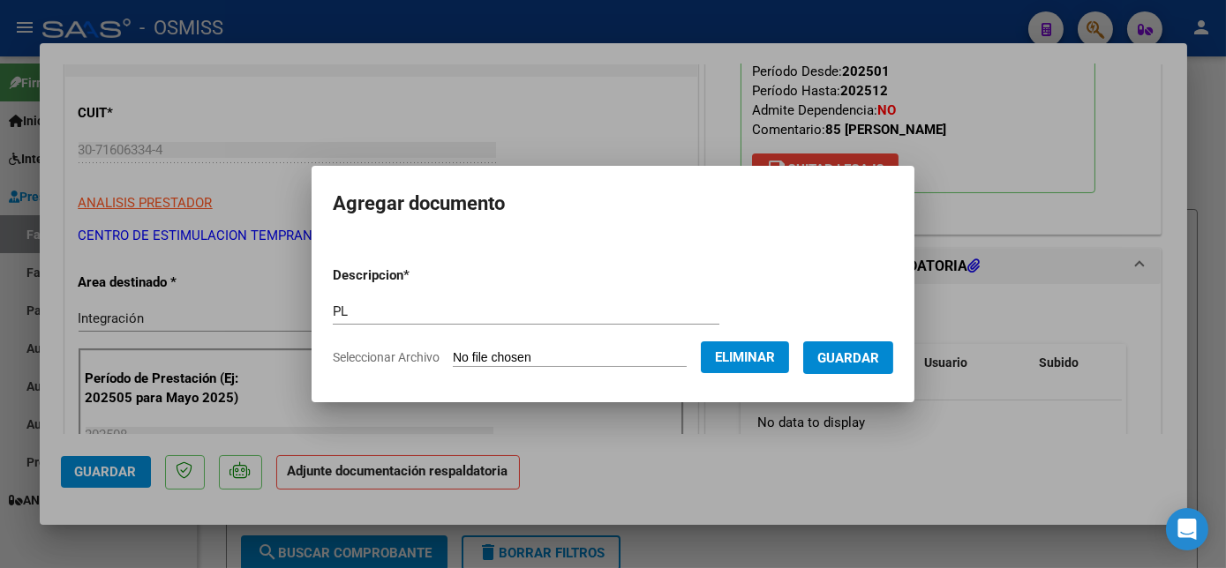
click at [858, 367] on button "Guardar" at bounding box center [848, 357] width 90 height 33
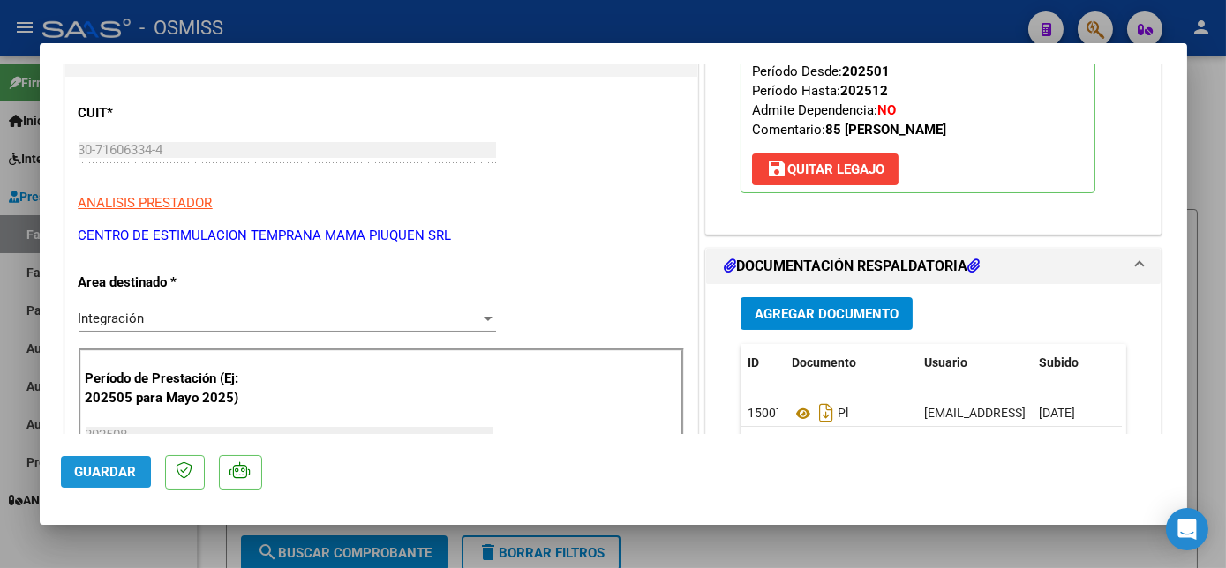
click at [104, 482] on button "Guardar" at bounding box center [106, 472] width 90 height 32
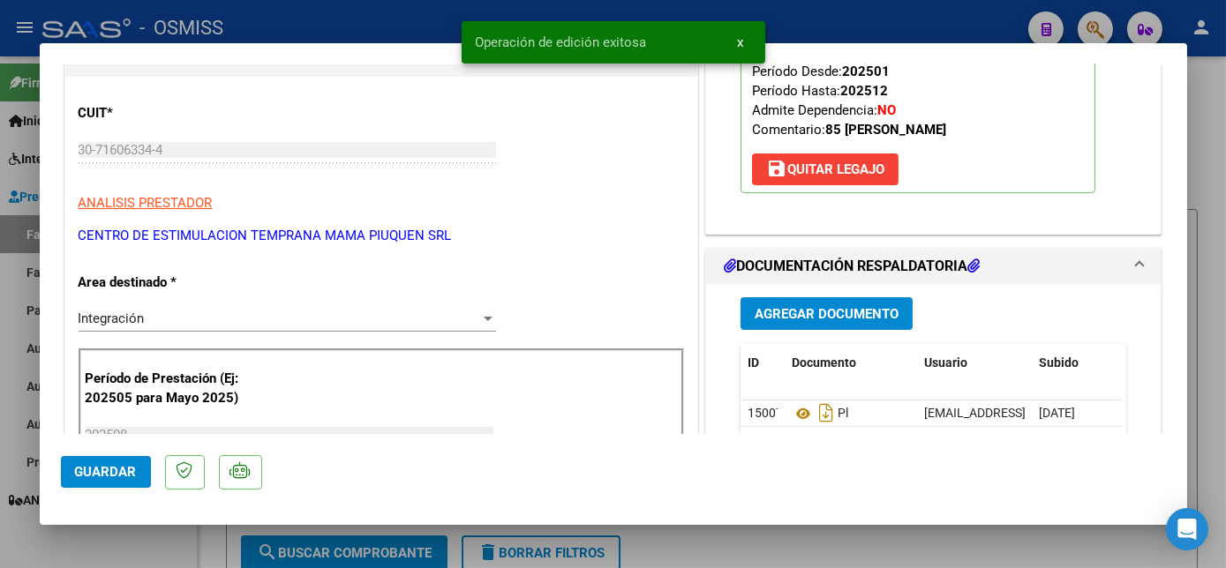
click at [159, 538] on div at bounding box center [613, 284] width 1226 height 568
type input "$ 0,00"
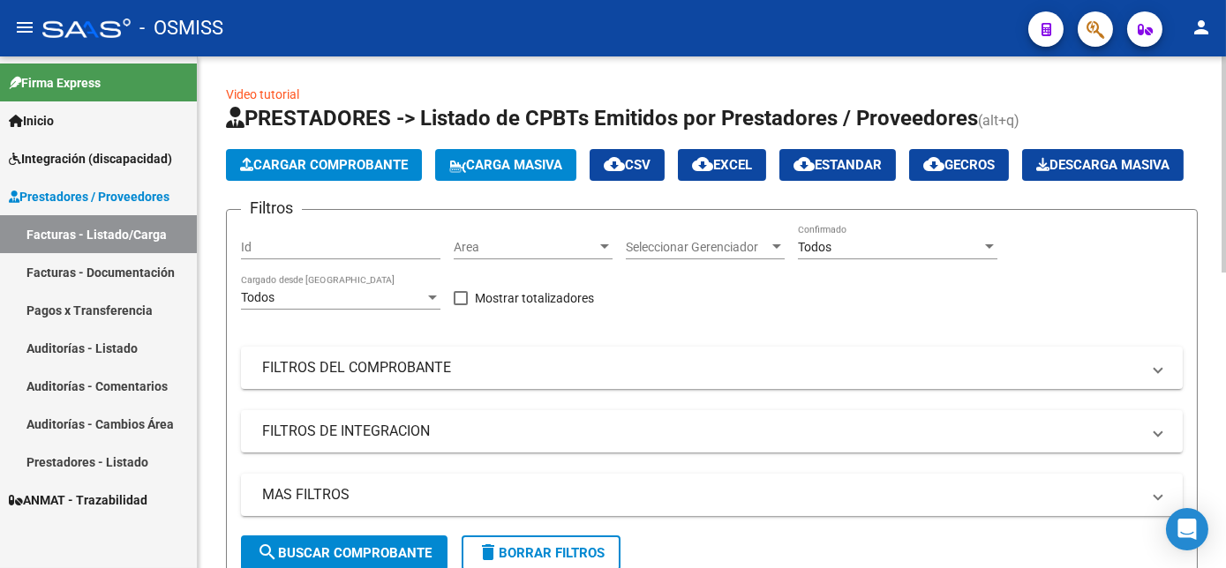
click at [395, 173] on button "Cargar Comprobante" at bounding box center [324, 165] width 196 height 32
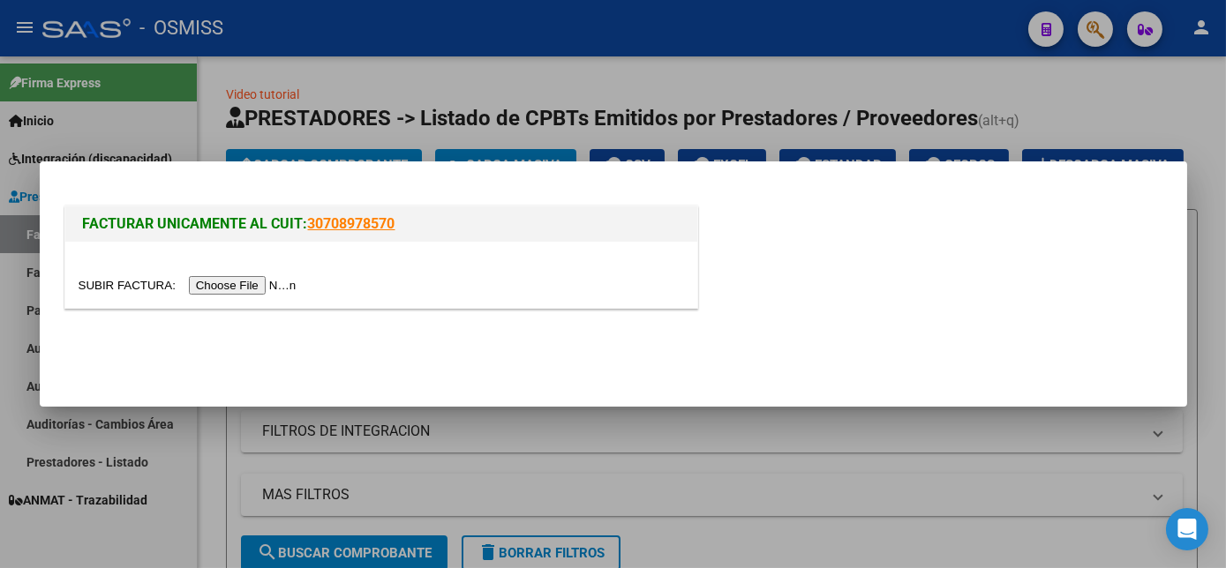
click at [251, 290] on input "file" at bounding box center [190, 285] width 223 height 19
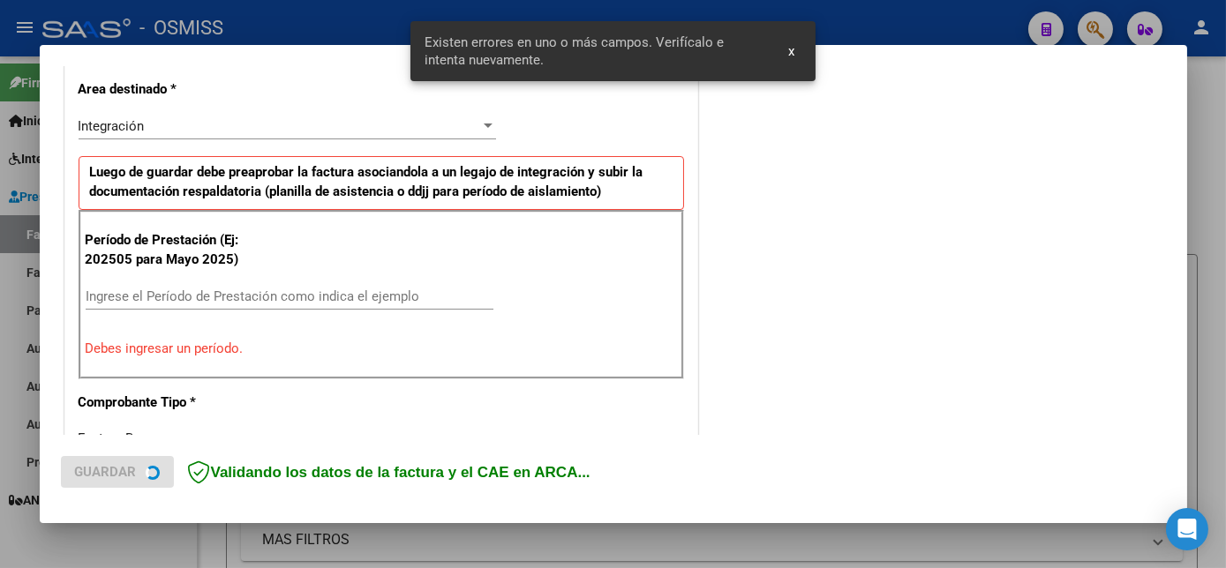
scroll to position [427, 0]
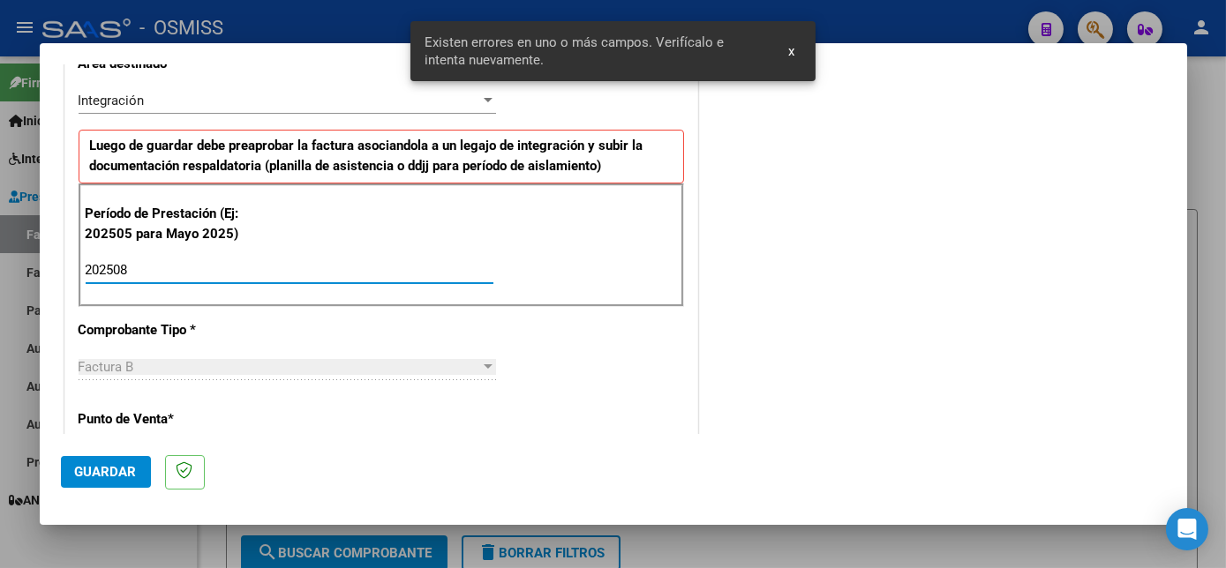
type input "202508"
click at [134, 470] on span "Guardar" at bounding box center [106, 472] width 62 height 16
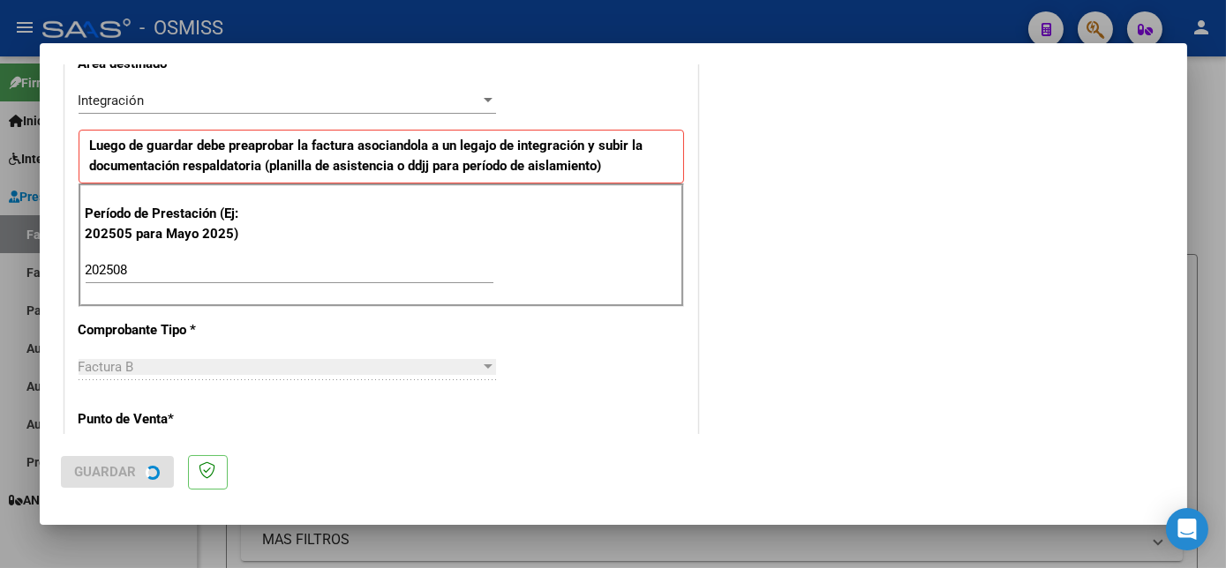
scroll to position [0, 0]
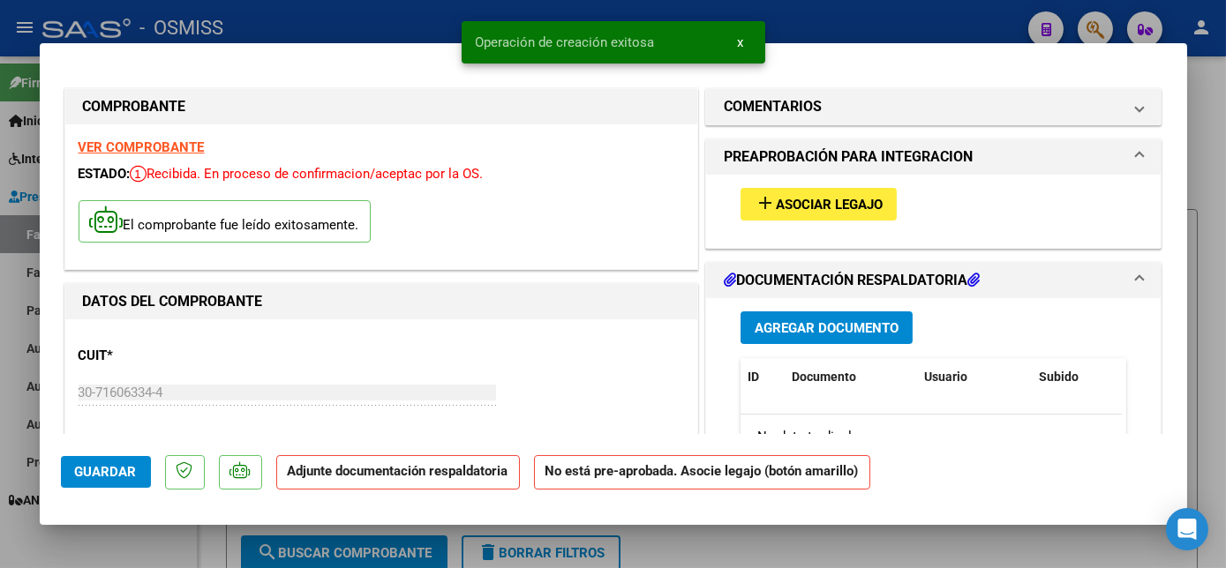
click at [859, 199] on span "Asociar Legajo" at bounding box center [829, 205] width 107 height 16
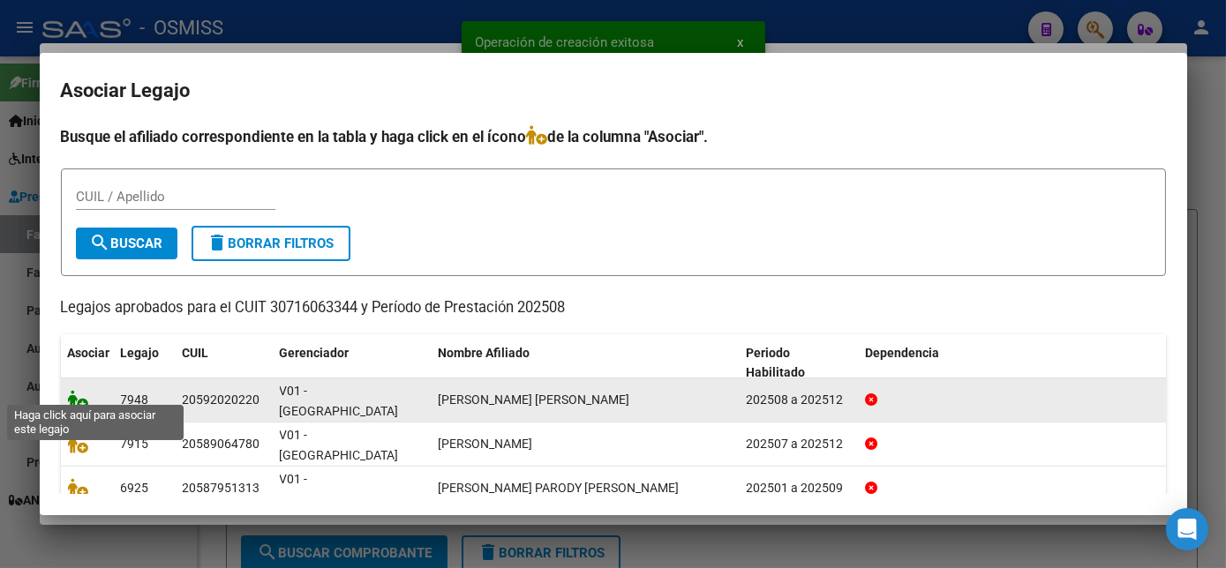
click at [82, 390] on icon at bounding box center [78, 399] width 21 height 19
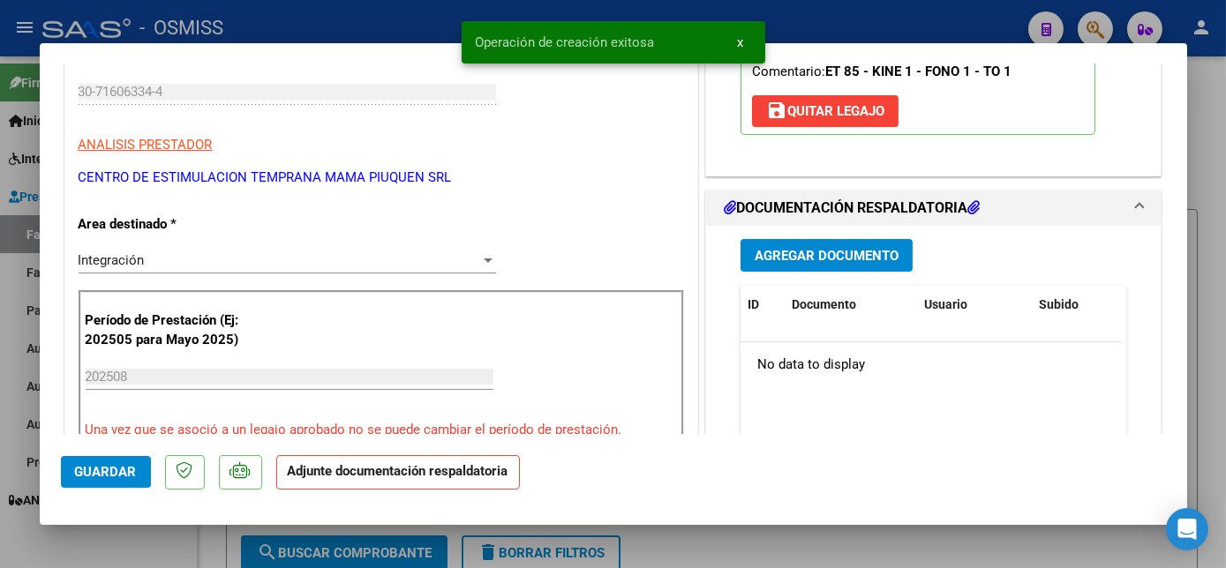
scroll to position [304, 0]
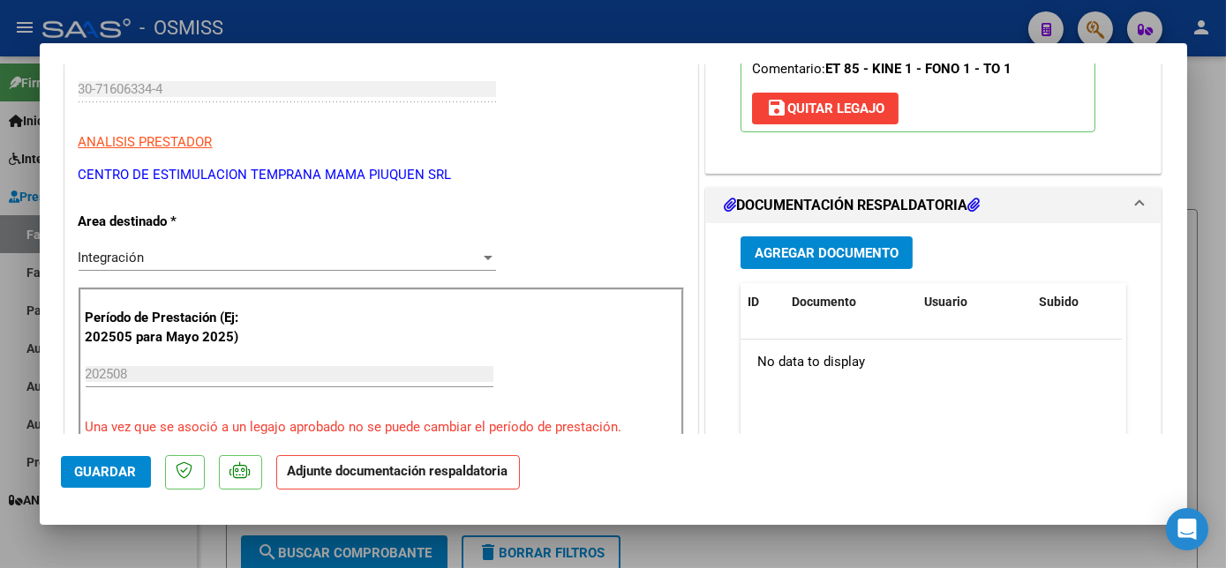
click at [823, 249] on span "Agregar Documento" at bounding box center [826, 253] width 144 height 16
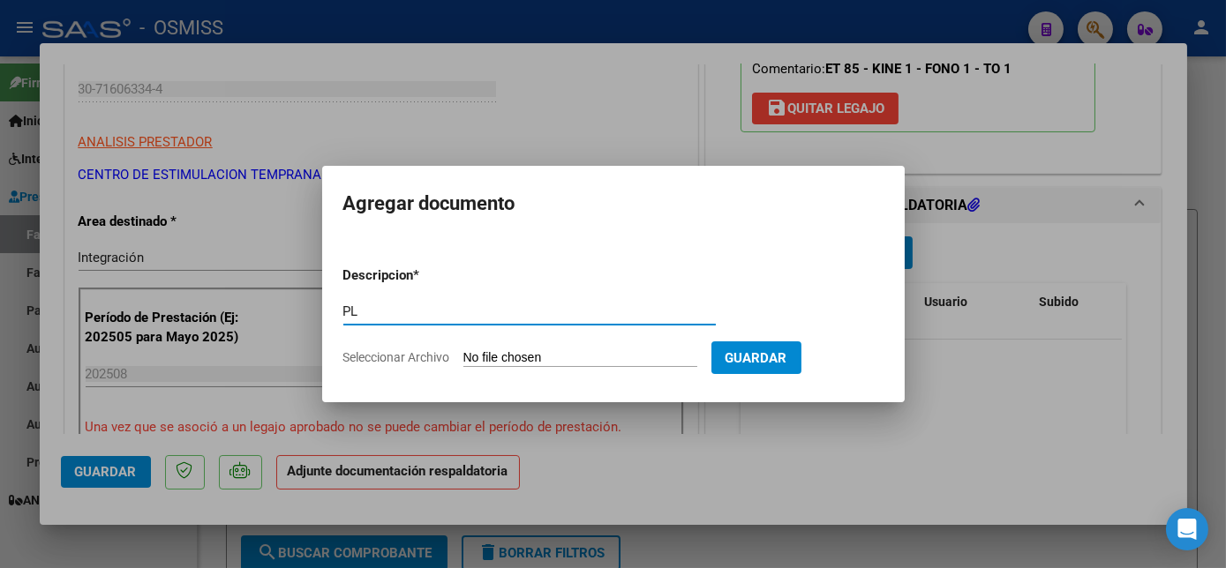
type input "PL"
click at [463, 350] on input "Seleccionar Archivo" at bounding box center [580, 358] width 234 height 17
type input "C:\fakepath\PL - [PERSON_NAME].pdf"
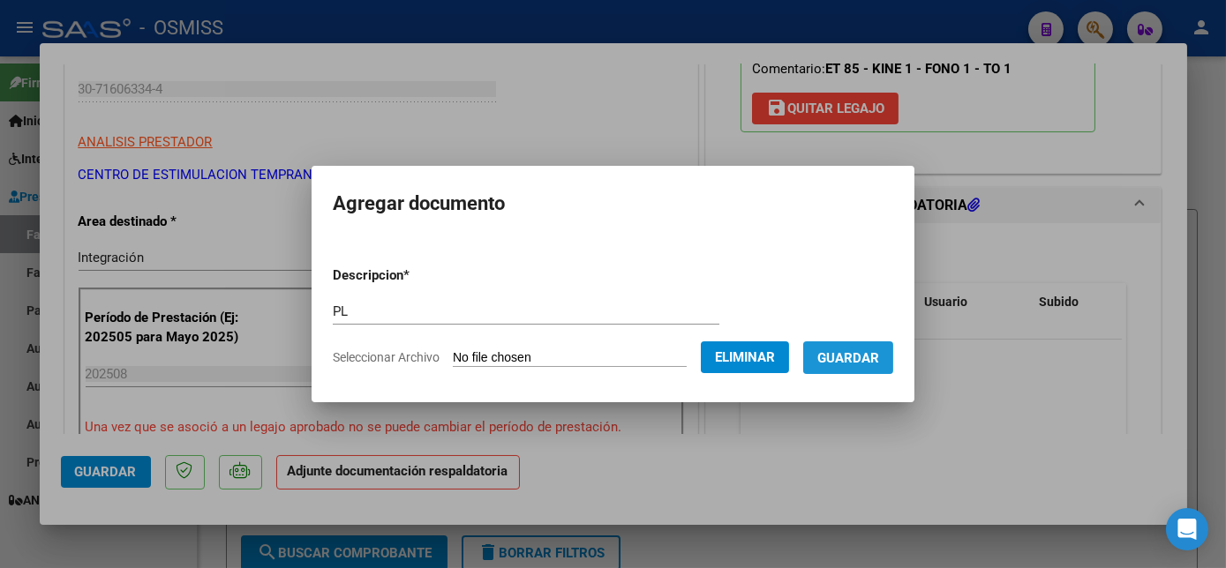
click at [852, 363] on span "Guardar" at bounding box center [848, 358] width 62 height 16
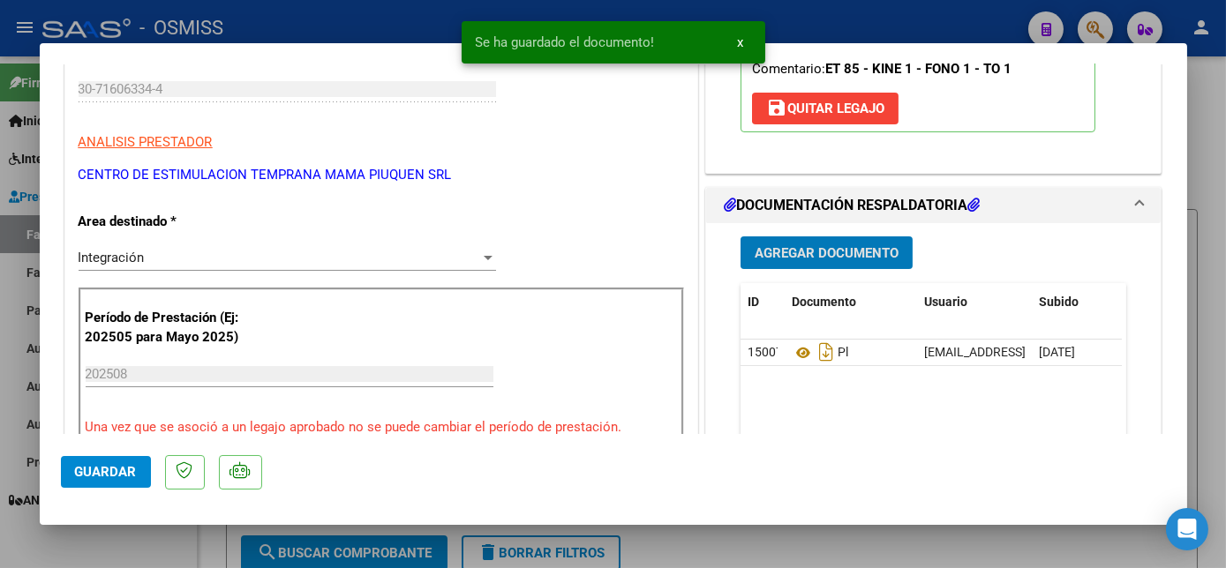
click at [129, 468] on span "Guardar" at bounding box center [106, 472] width 62 height 16
click at [157, 547] on div at bounding box center [613, 284] width 1226 height 568
type input "$ 0,00"
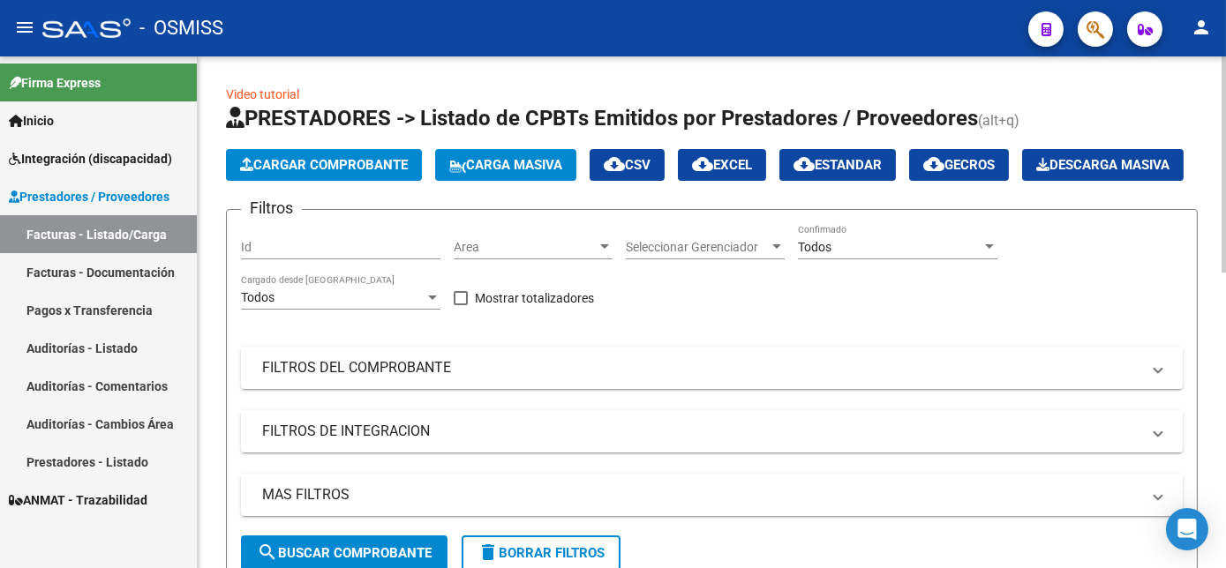
click at [383, 165] on span "Cargar Comprobante" at bounding box center [324, 165] width 168 height 16
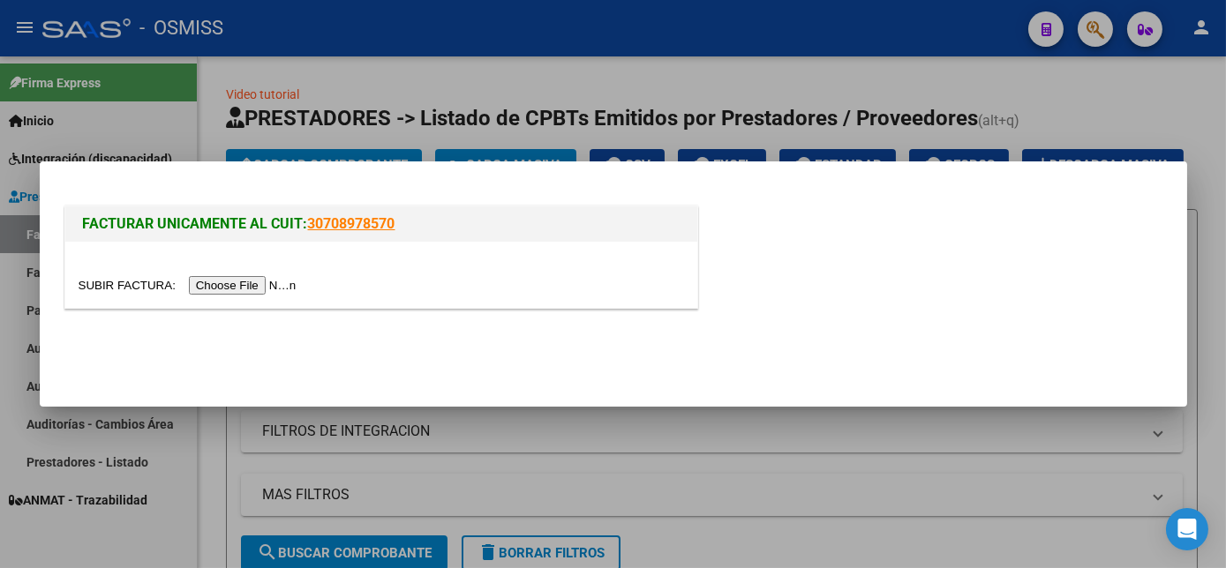
click at [229, 291] on input "file" at bounding box center [190, 285] width 223 height 19
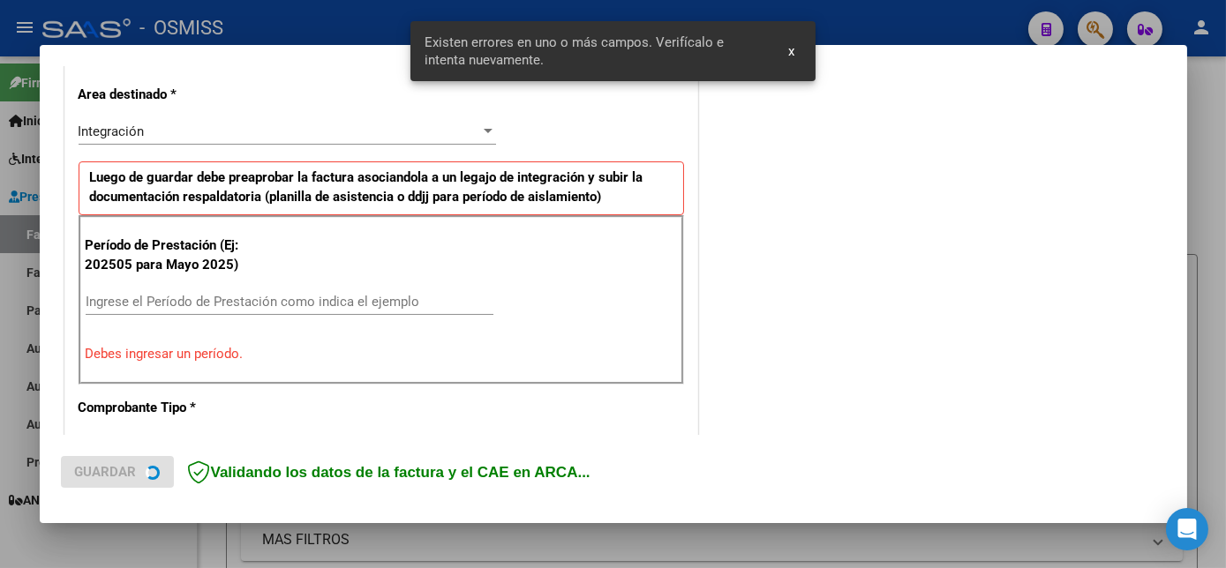
scroll to position [427, 0]
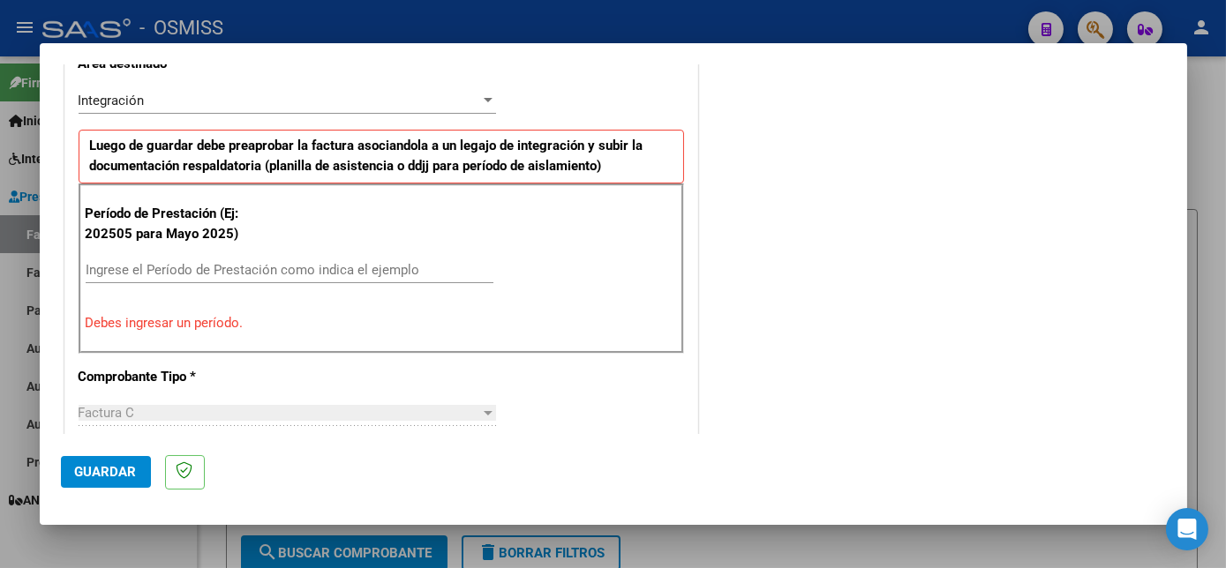
click at [399, 267] on input "Ingrese el Período de Prestación como indica el ejemplo" at bounding box center [290, 270] width 408 height 16
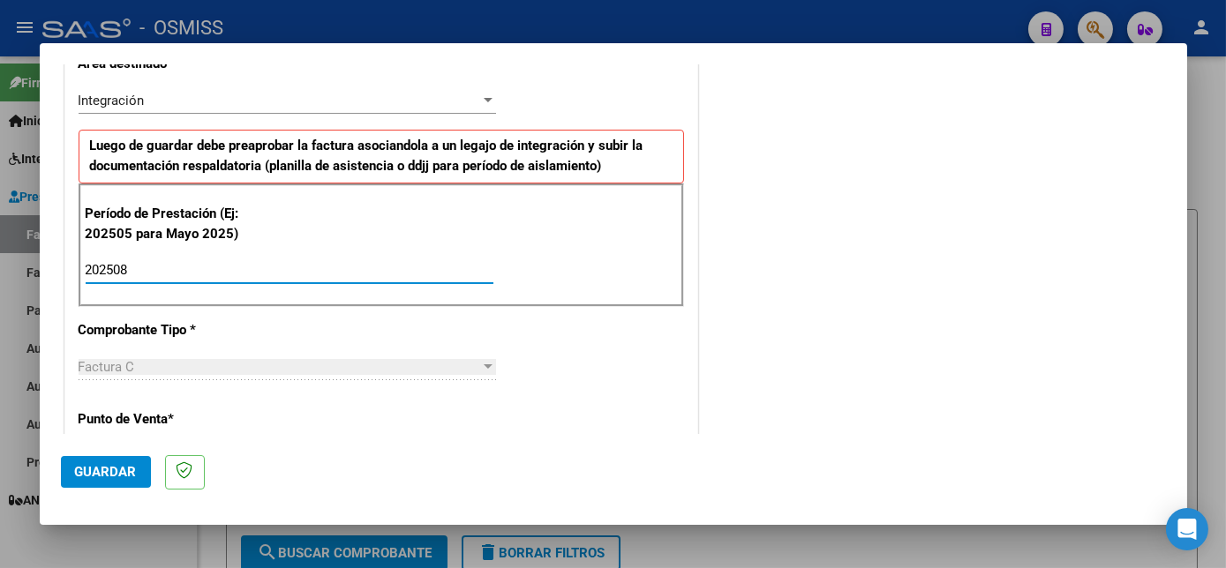
type input "202508"
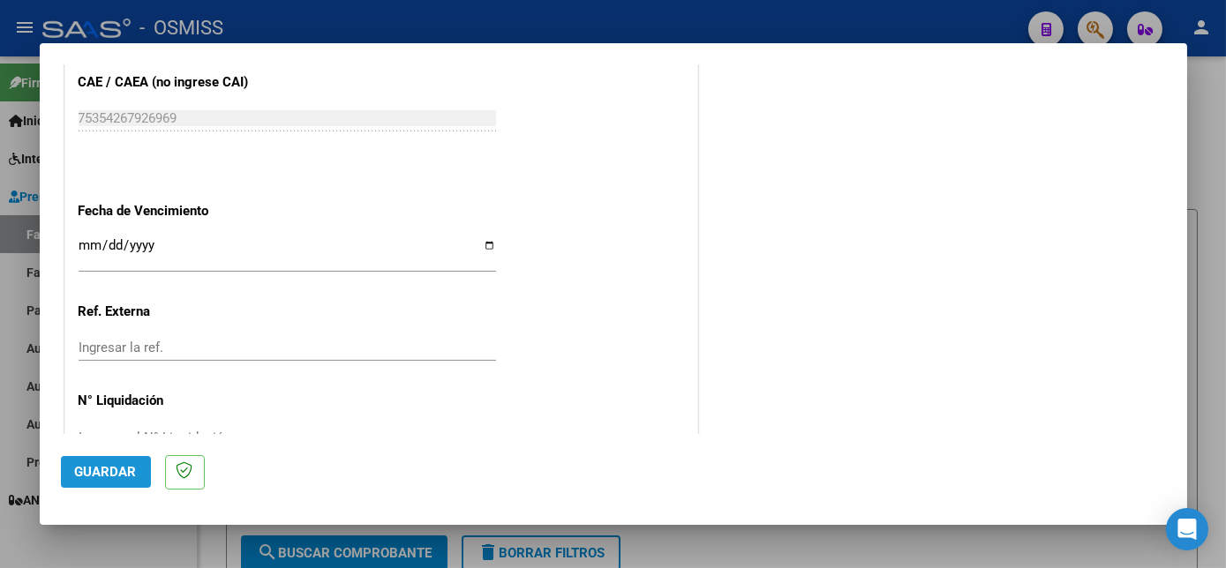
click at [122, 476] on span "Guardar" at bounding box center [106, 472] width 62 height 16
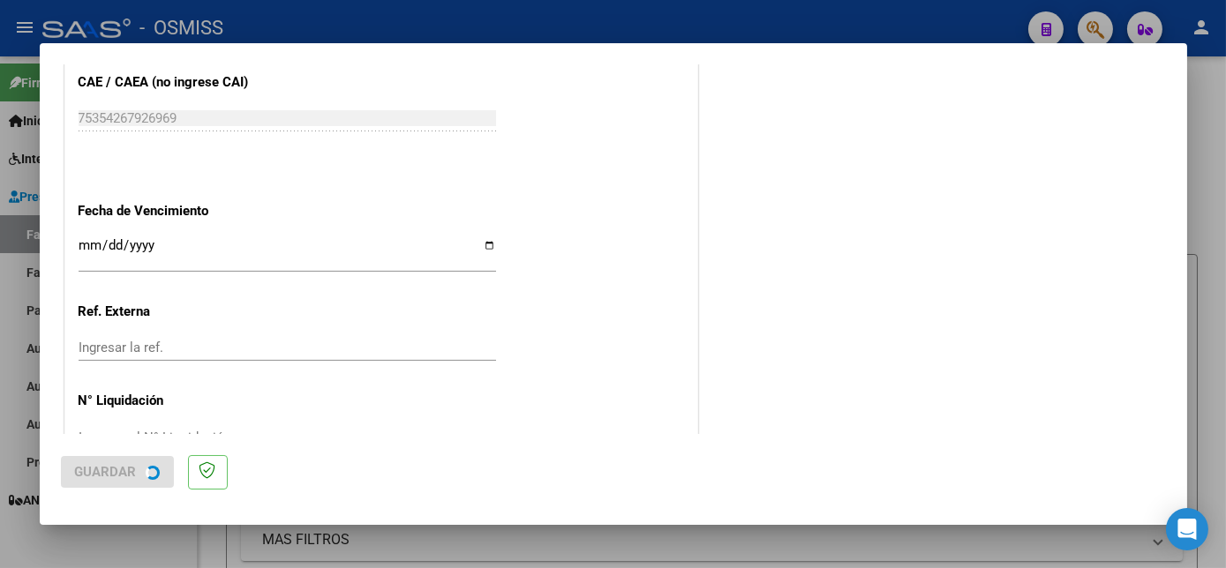
scroll to position [0, 0]
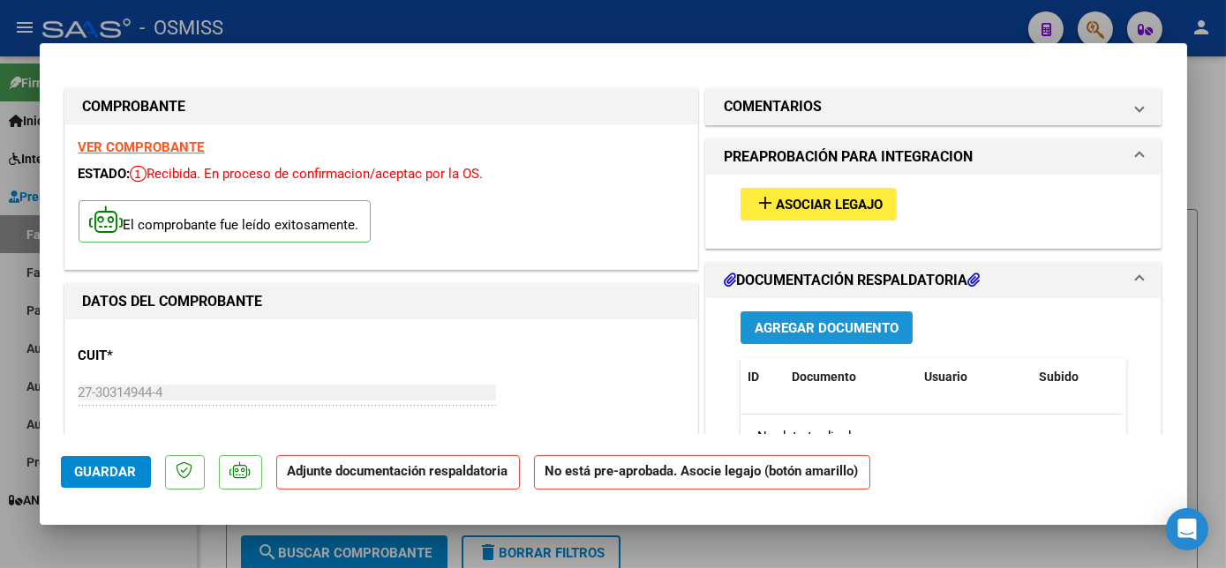
click at [829, 334] on span "Agregar Documento" at bounding box center [826, 328] width 144 height 16
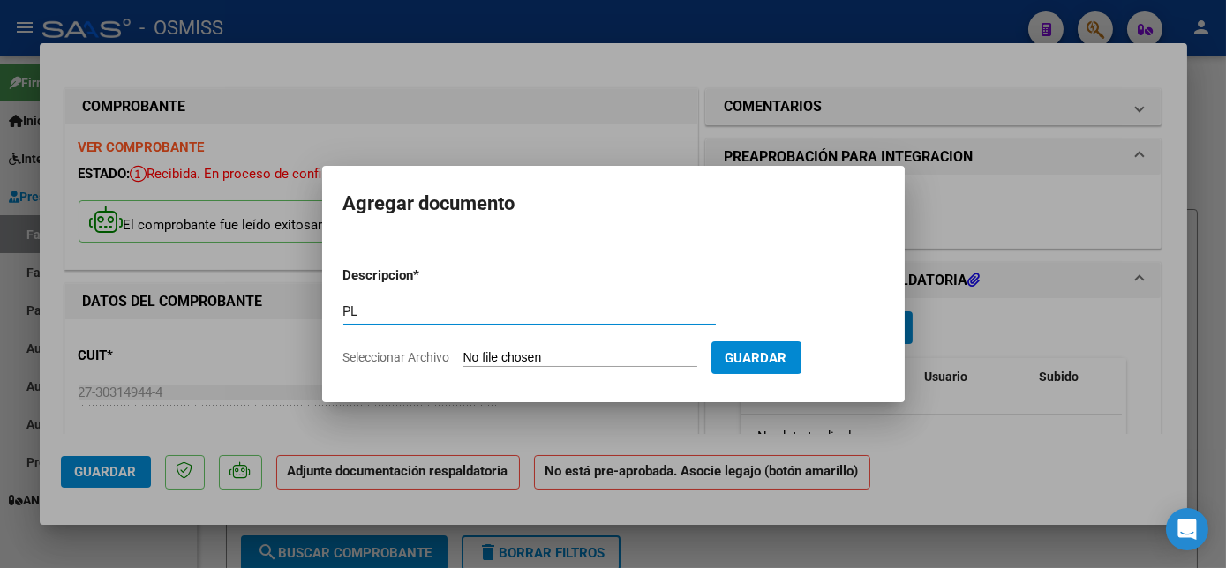
type input "PL"
click at [463, 350] on input "Seleccionar Archivo" at bounding box center [580, 358] width 234 height 17
type input "C:\fakepath\PL - [PERSON_NAME].pdf"
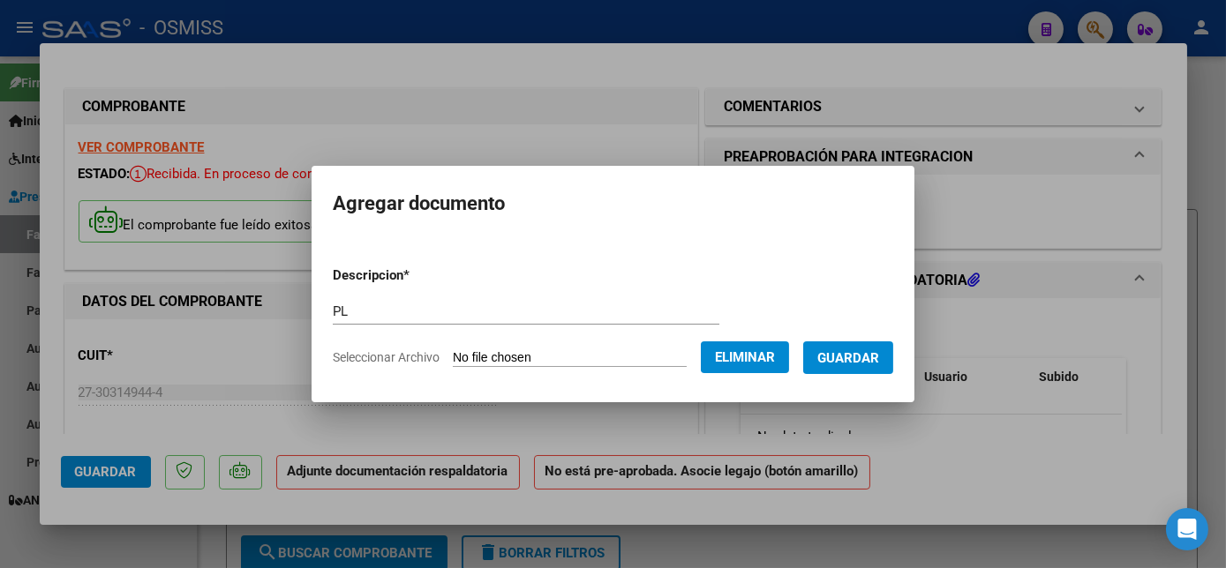
click at [866, 367] on button "Guardar" at bounding box center [848, 357] width 90 height 33
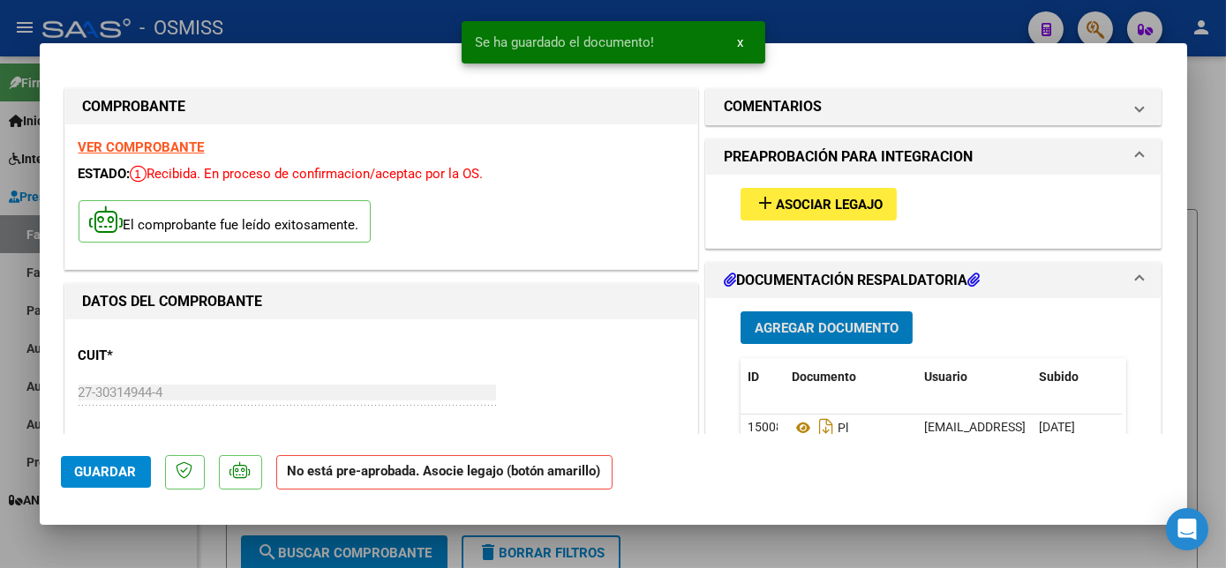
click at [111, 469] on span "Guardar" at bounding box center [106, 472] width 62 height 16
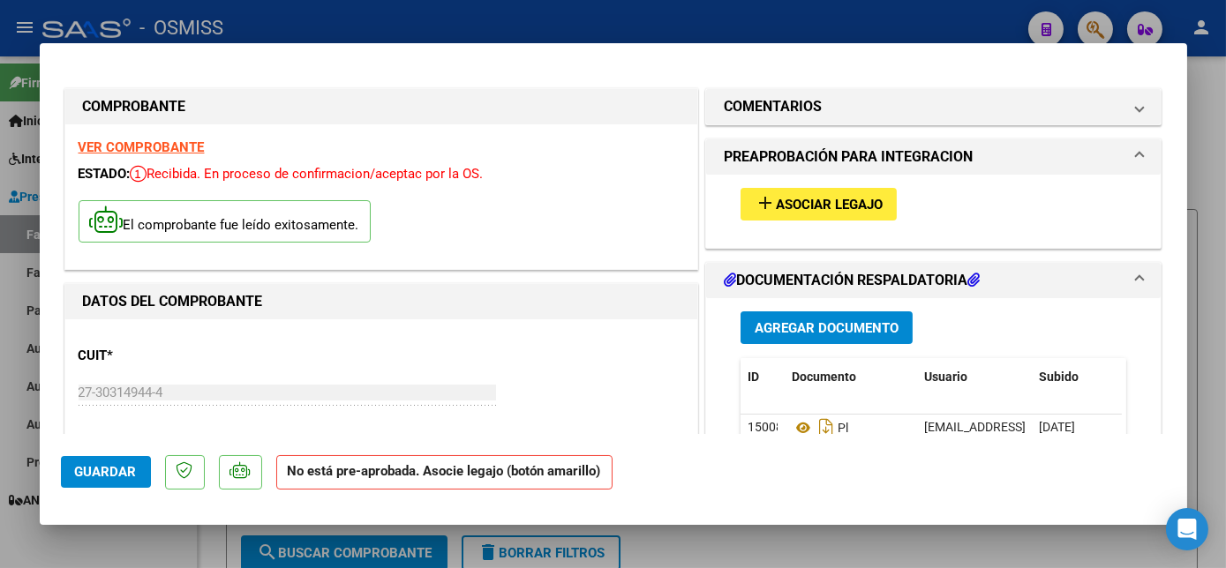
click at [113, 469] on span "Guardar" at bounding box center [106, 472] width 62 height 16
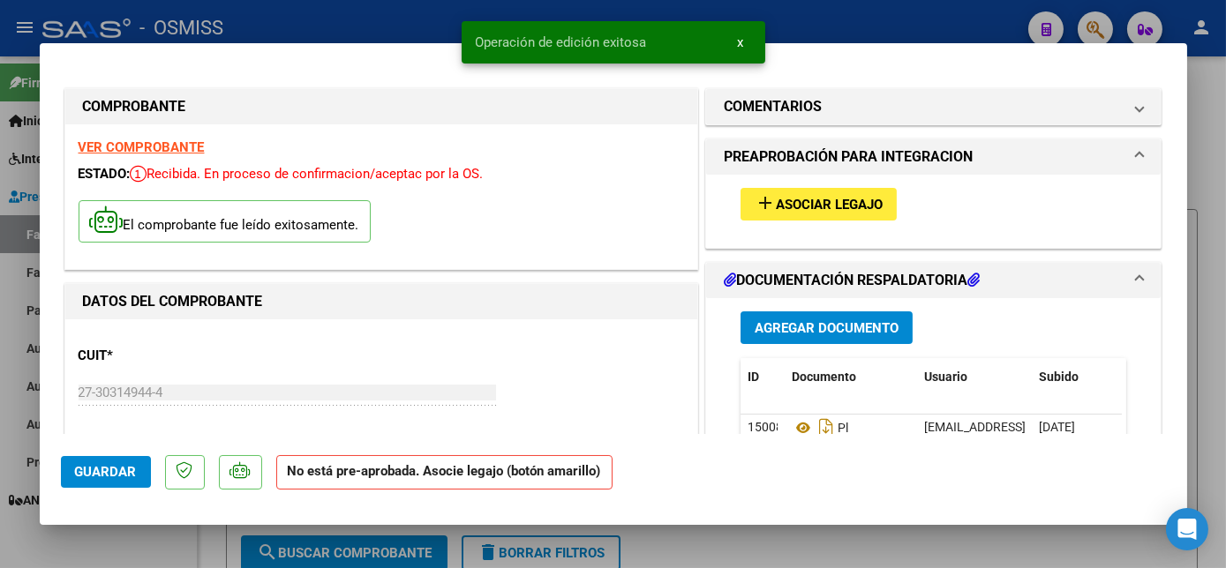
click at [141, 536] on div at bounding box center [613, 284] width 1226 height 568
type input "$ 0,00"
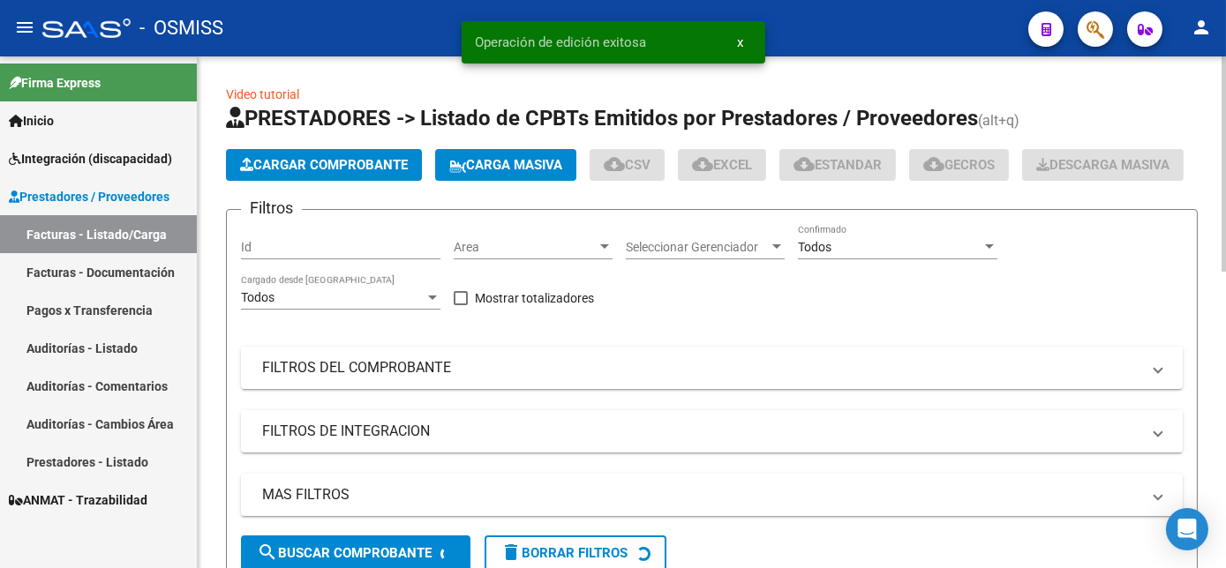
click at [368, 152] on button "Cargar Comprobante" at bounding box center [324, 165] width 196 height 32
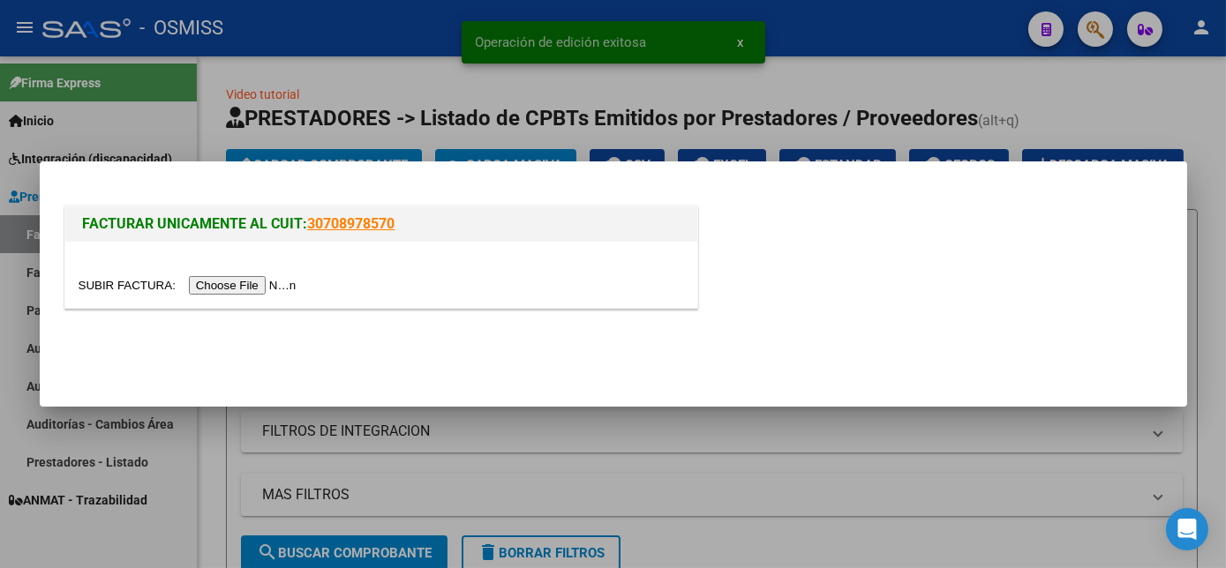
click at [237, 291] on input "file" at bounding box center [190, 285] width 223 height 19
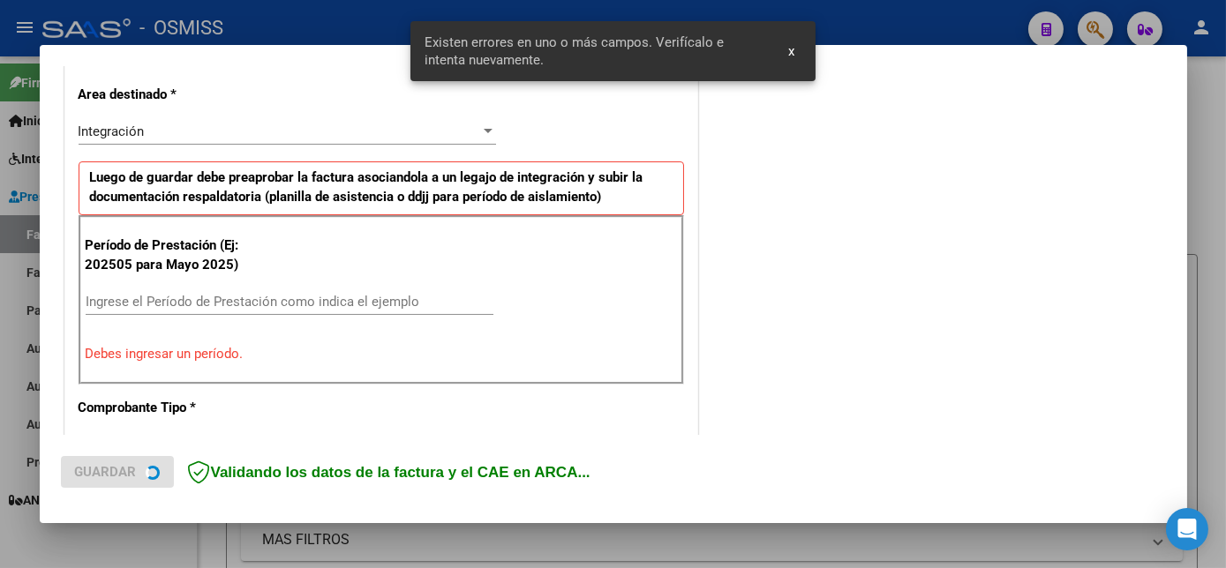
scroll to position [427, 0]
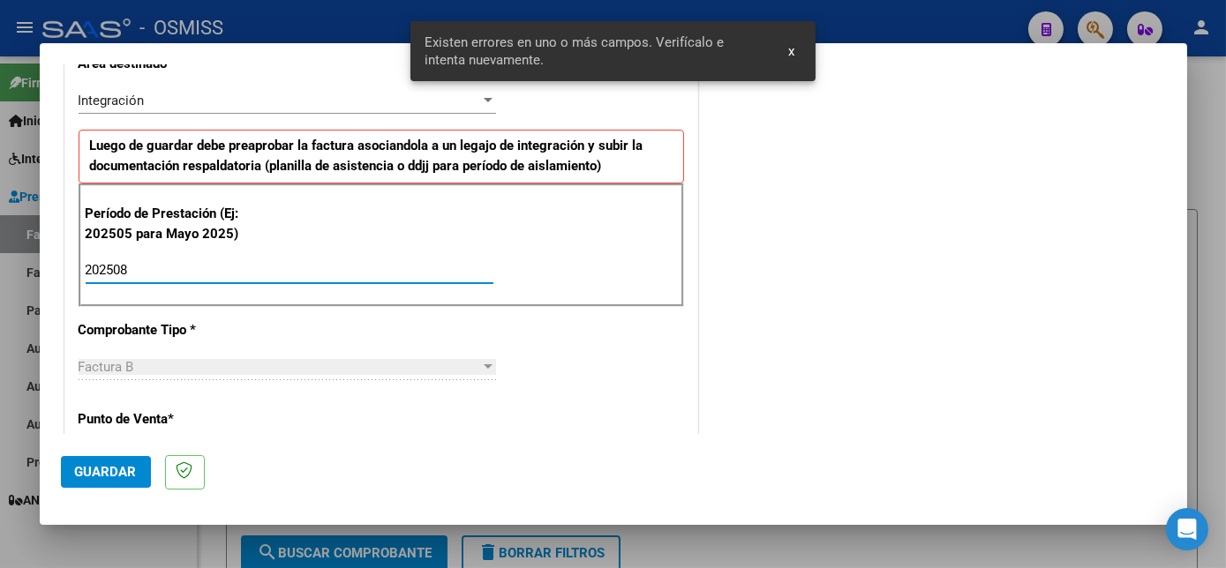
type input "202508"
click at [112, 471] on span "Guardar" at bounding box center [106, 472] width 62 height 16
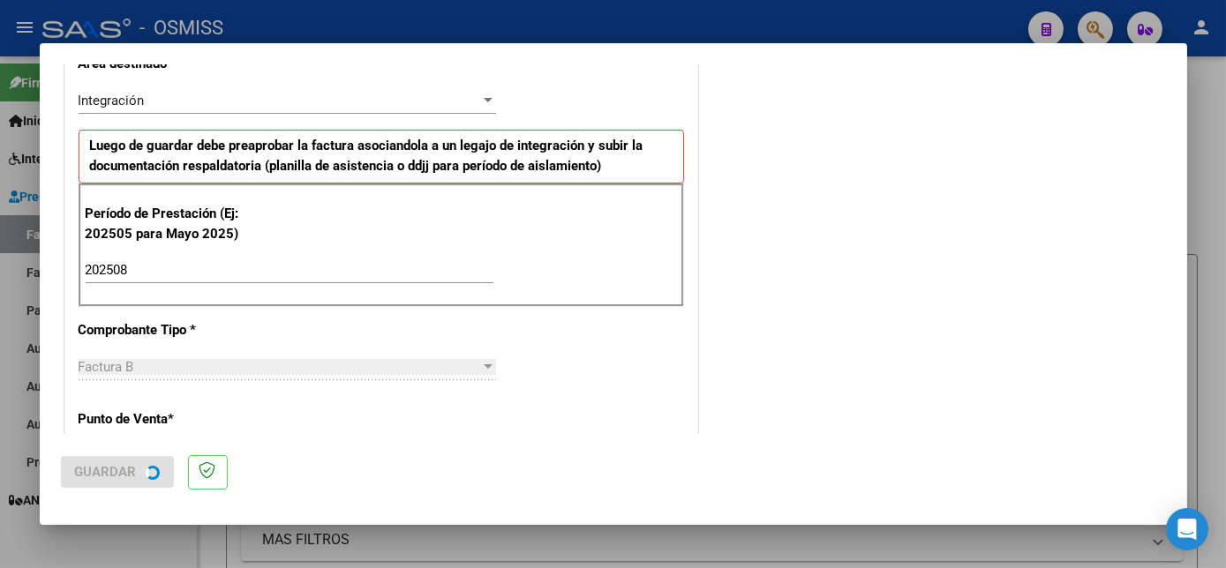
scroll to position [0, 0]
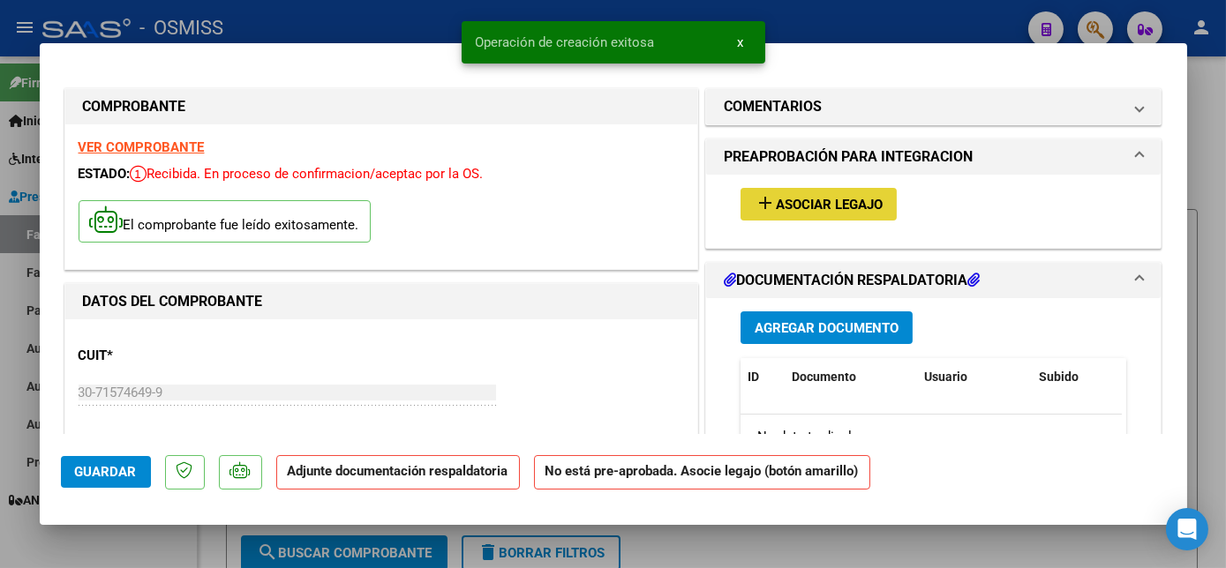
click at [863, 205] on span "Asociar Legajo" at bounding box center [829, 205] width 107 height 16
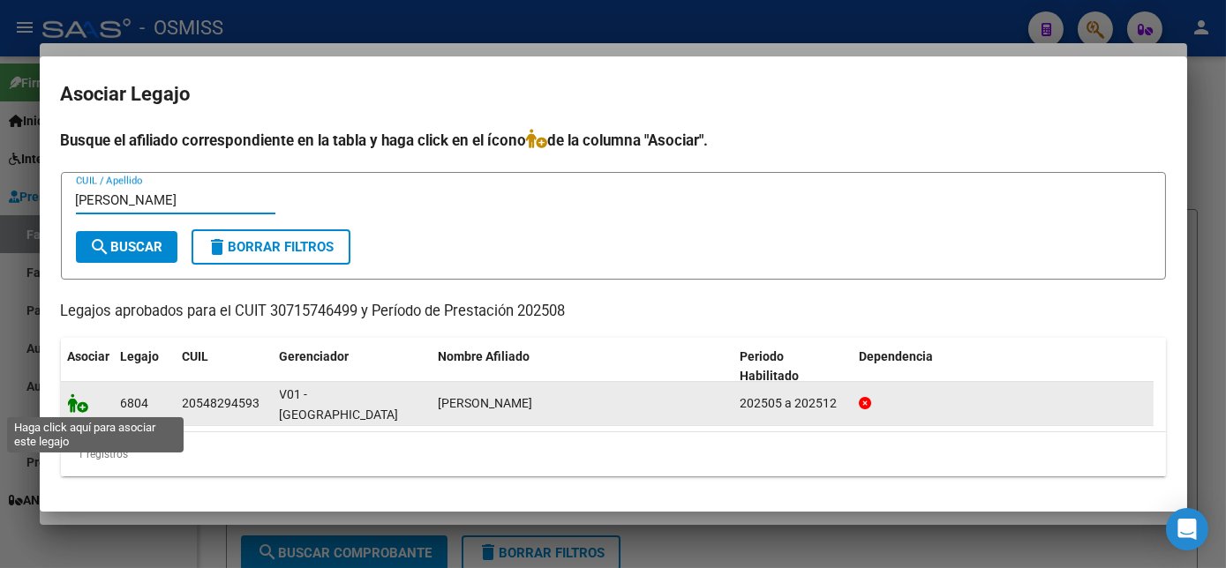
type input "[PERSON_NAME]"
click at [76, 400] on icon at bounding box center [78, 403] width 21 height 19
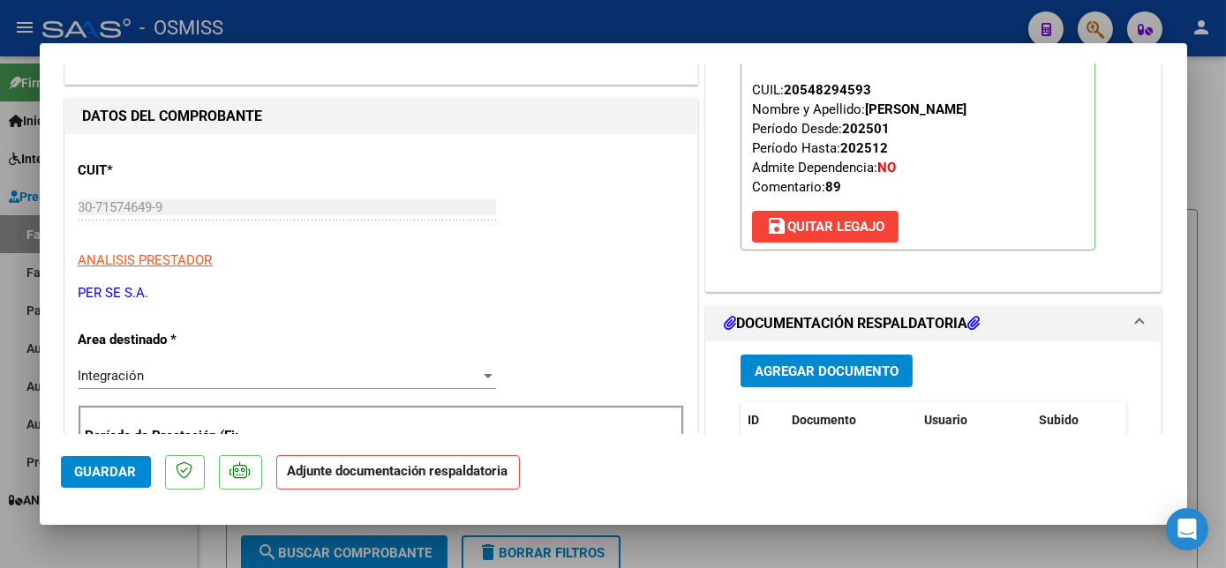
scroll to position [188, 0]
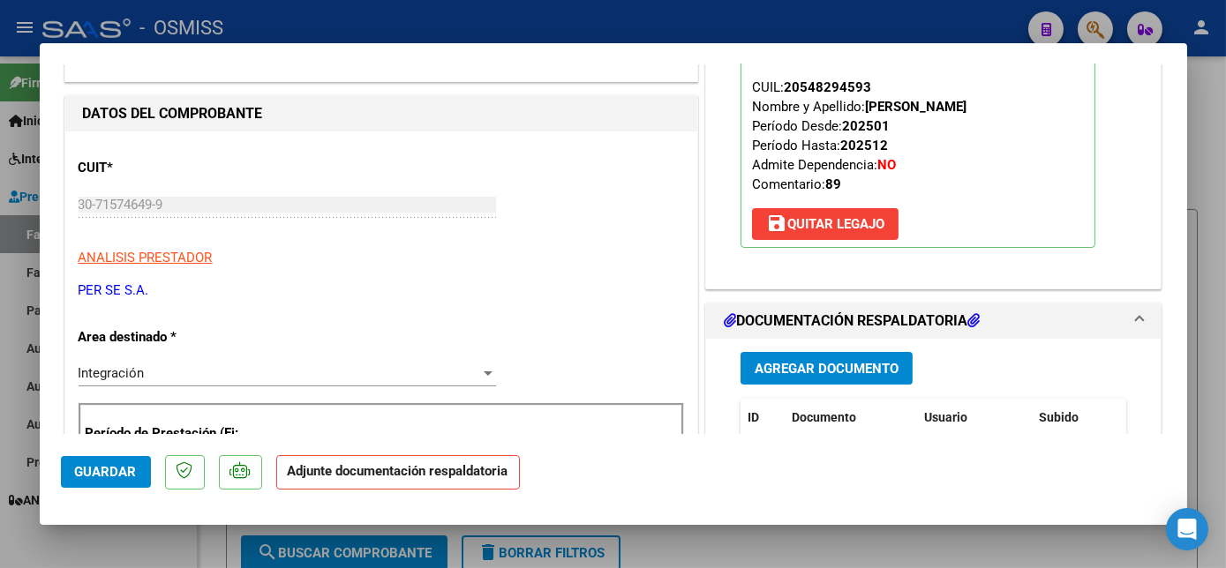
click at [863, 367] on span "Agregar Documento" at bounding box center [826, 369] width 144 height 16
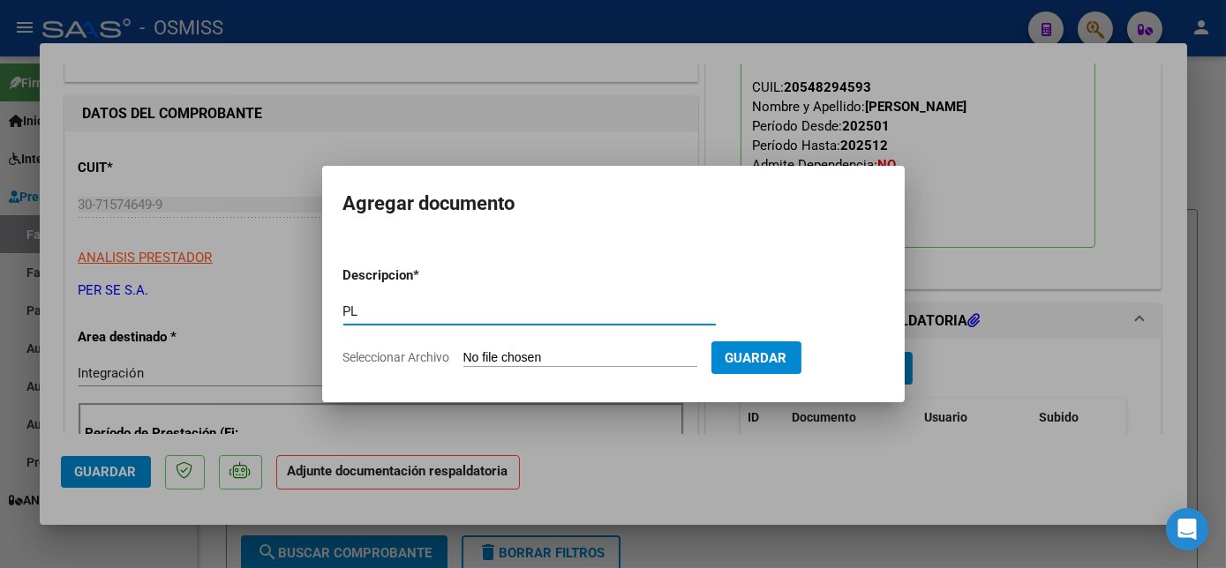
type input "PL"
click at [463, 350] on input "Seleccionar Archivo" at bounding box center [580, 358] width 234 height 17
type input "C:\fakepath\PL.pdf"
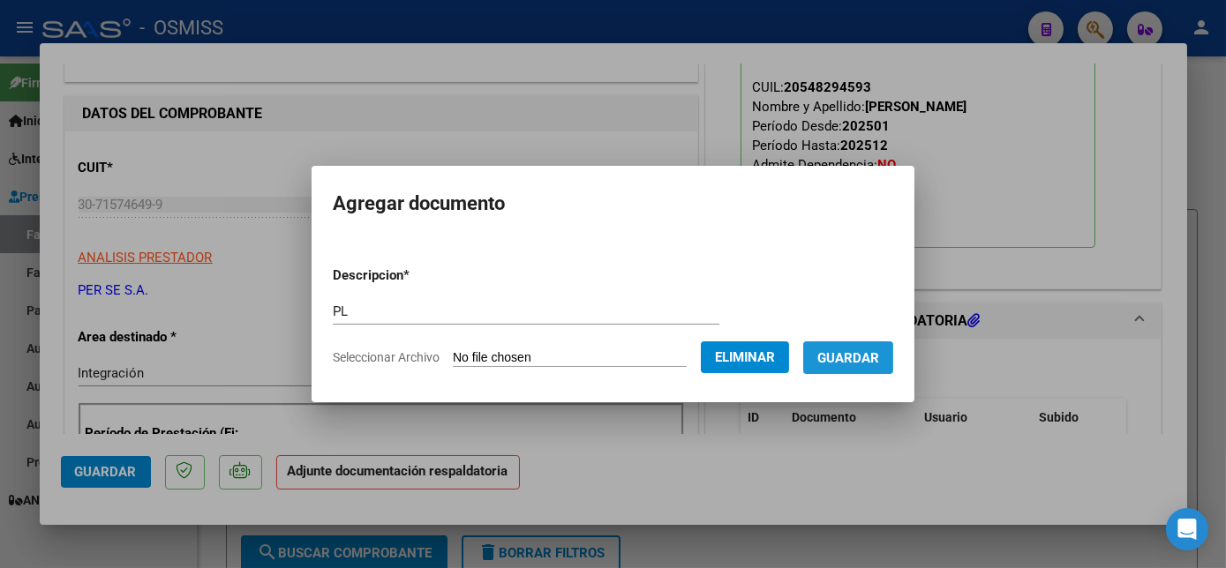
click at [860, 358] on span "Guardar" at bounding box center [848, 358] width 62 height 16
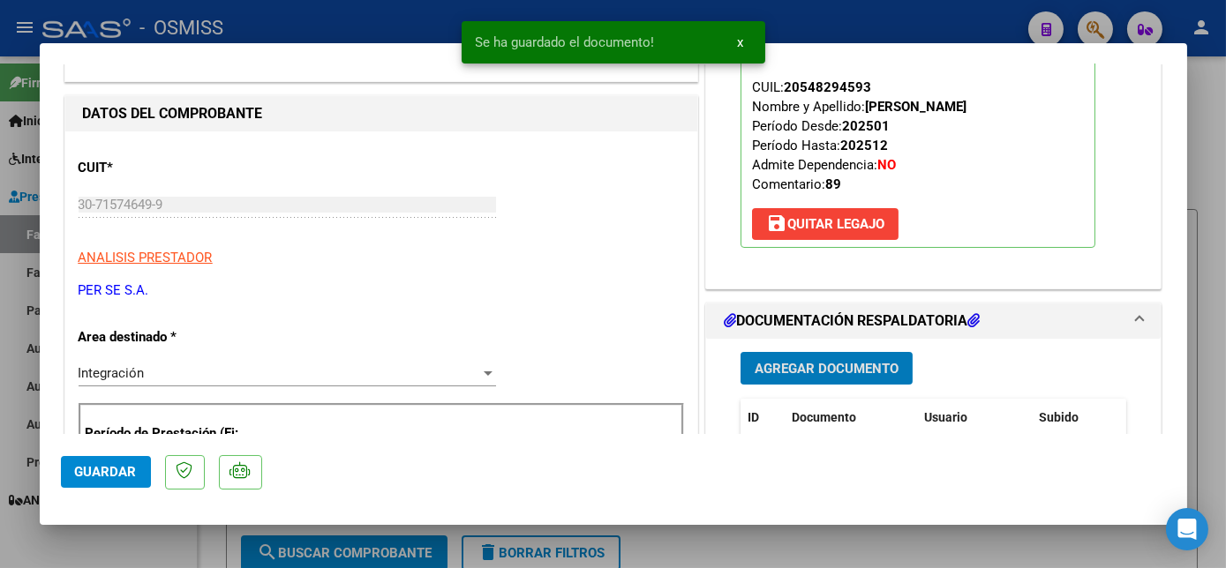
click at [129, 462] on button "Guardar" at bounding box center [106, 472] width 90 height 32
click at [154, 534] on div at bounding box center [613, 284] width 1226 height 568
type input "$ 0,00"
